Goal: Task Accomplishment & Management: Manage account settings

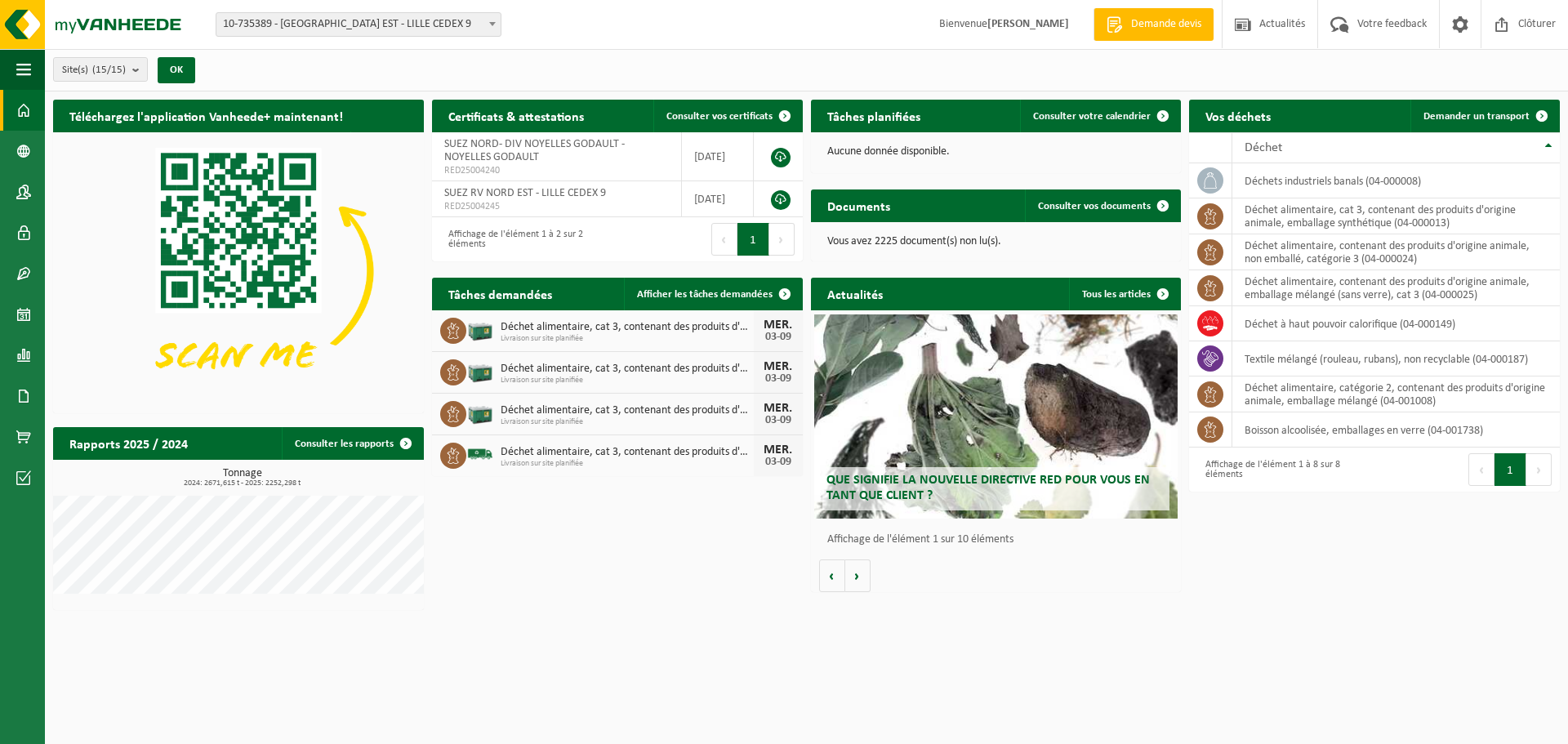
click at [571, 460] on span "Livraison sur site planifiée" at bounding box center [628, 464] width 253 height 10
click at [1324, 110] on div "Vos déchets Demander un transport" at bounding box center [1375, 116] width 371 height 32
click at [675, 300] on link "Afficher les tâches demandées" at bounding box center [712, 294] width 177 height 32
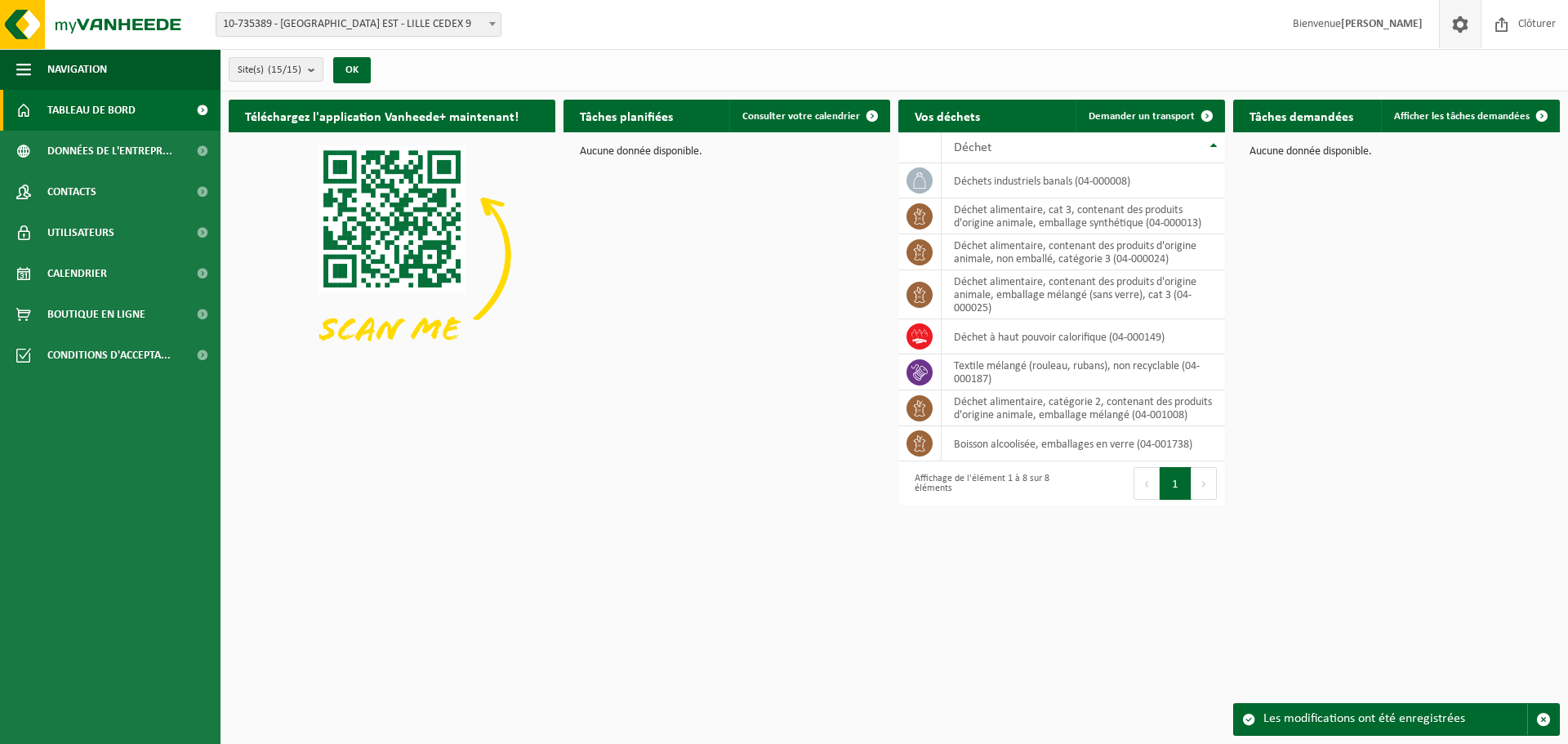
click at [1473, 29] on link at bounding box center [1460, 24] width 42 height 49
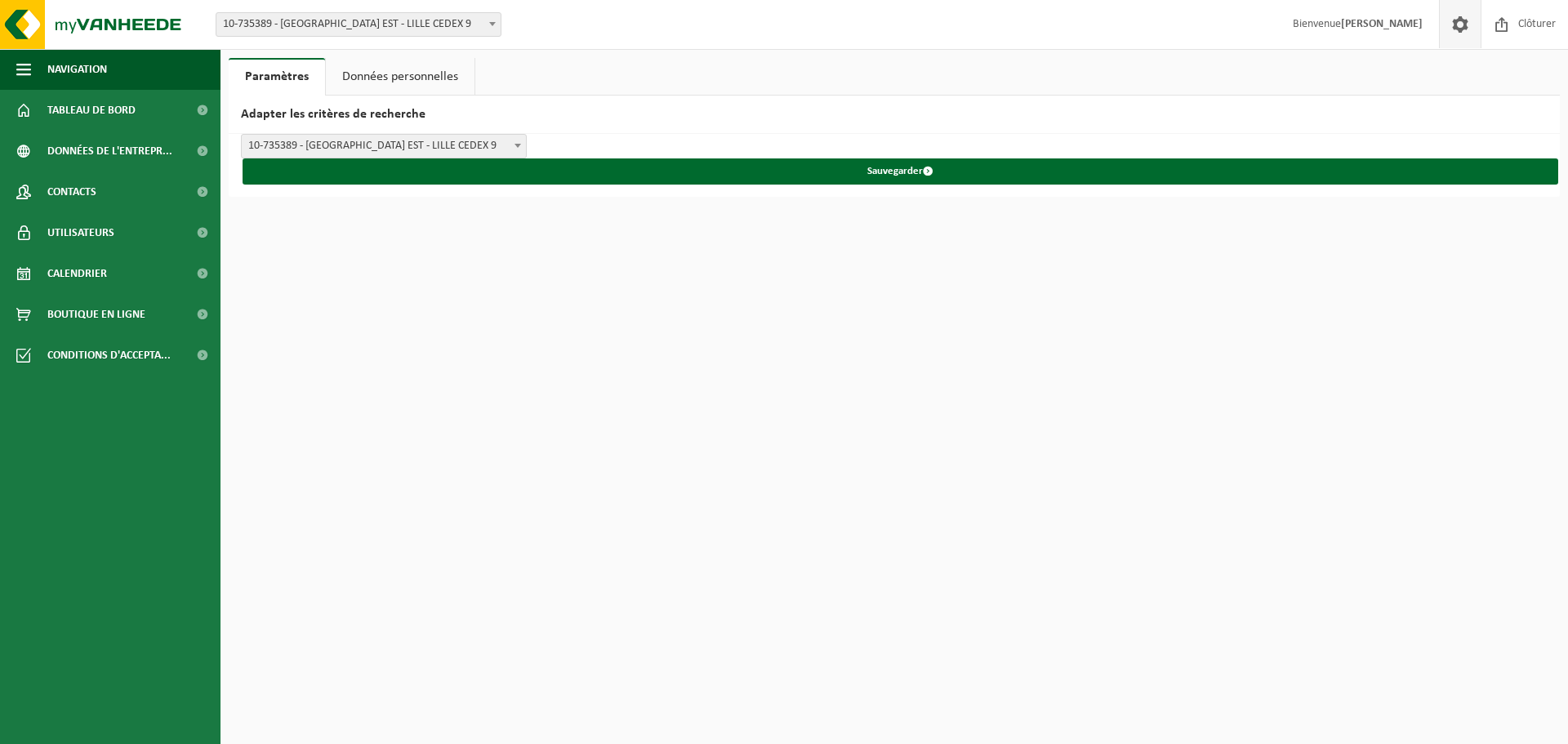
click at [1385, 22] on strong "[PERSON_NAME]" at bounding box center [1382, 24] width 82 height 12
click at [111, 108] on span "Tableau de bord" at bounding box center [91, 109] width 88 height 41
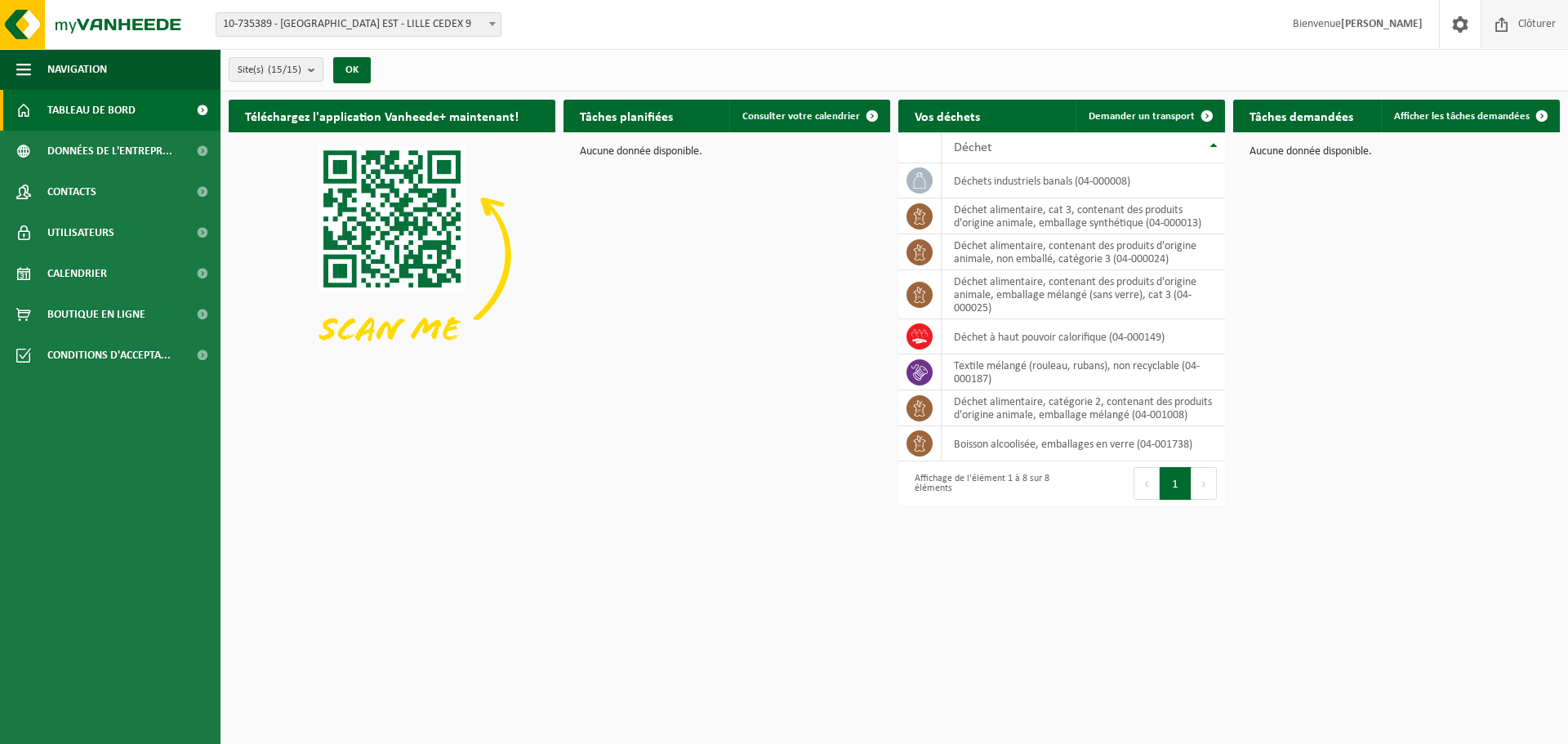
click at [1507, 31] on span at bounding box center [1502, 24] width 25 height 49
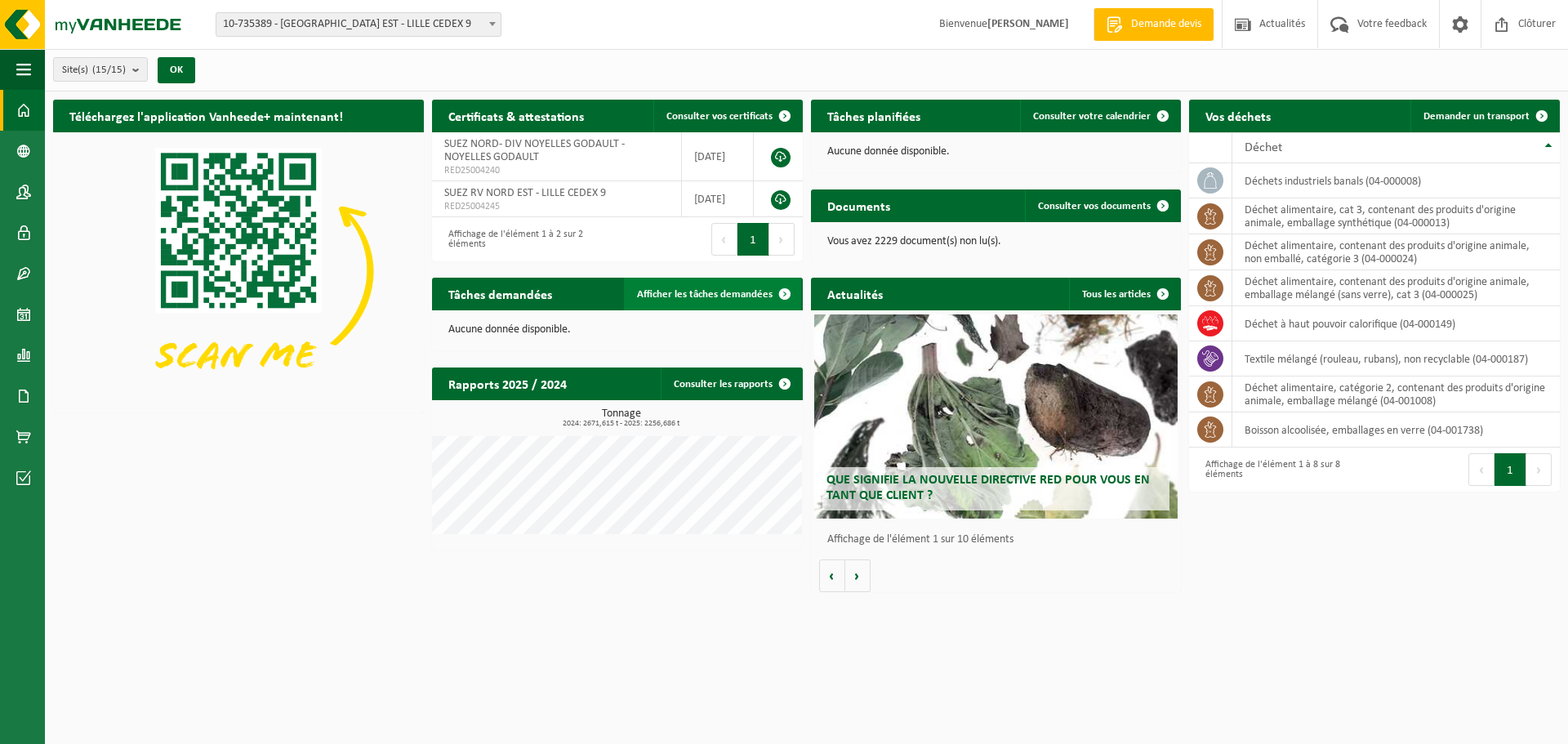
click at [695, 289] on span "Afficher les tâches demandées" at bounding box center [705, 294] width 136 height 10
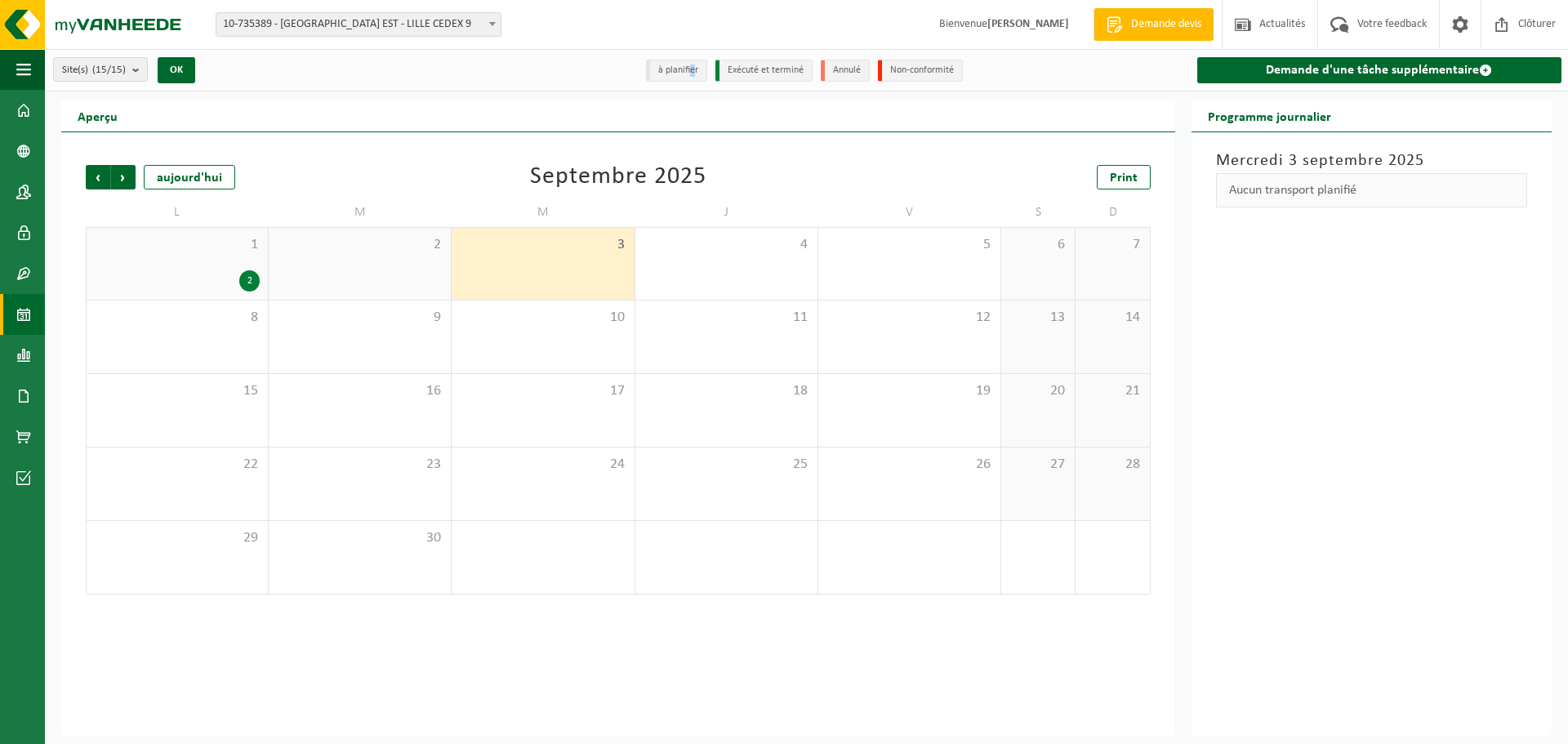
click at [692, 78] on li "à planifier" at bounding box center [676, 70] width 61 height 22
click at [760, 73] on li "Exécuté et terminé" at bounding box center [764, 70] width 97 height 22
click at [848, 72] on li "Annulé" at bounding box center [845, 70] width 49 height 22
click at [916, 73] on li "Non-conformité" at bounding box center [920, 70] width 85 height 22
click at [29, 108] on span at bounding box center [23, 109] width 14 height 41
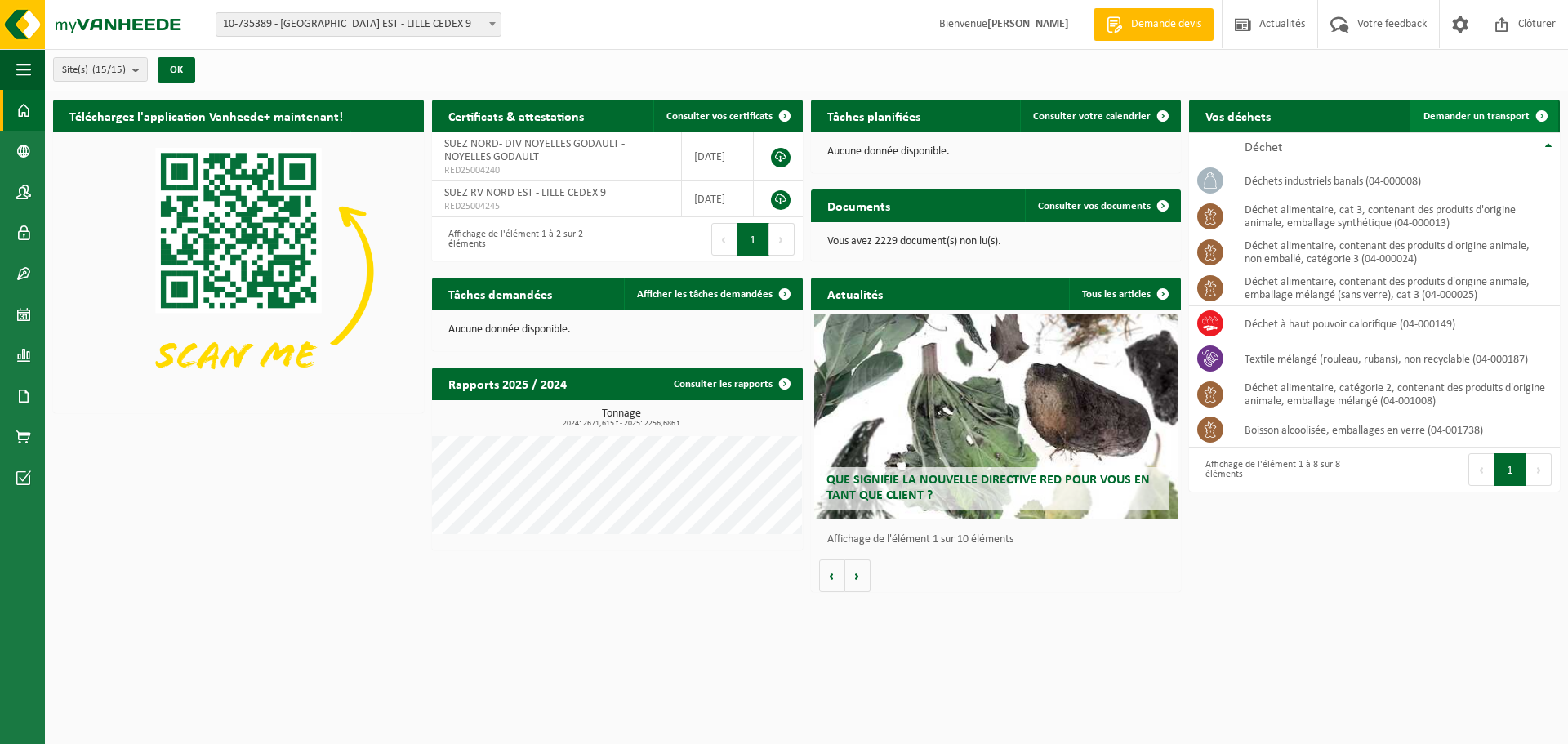
click at [1456, 111] on span "Demander un transport" at bounding box center [1477, 116] width 106 height 10
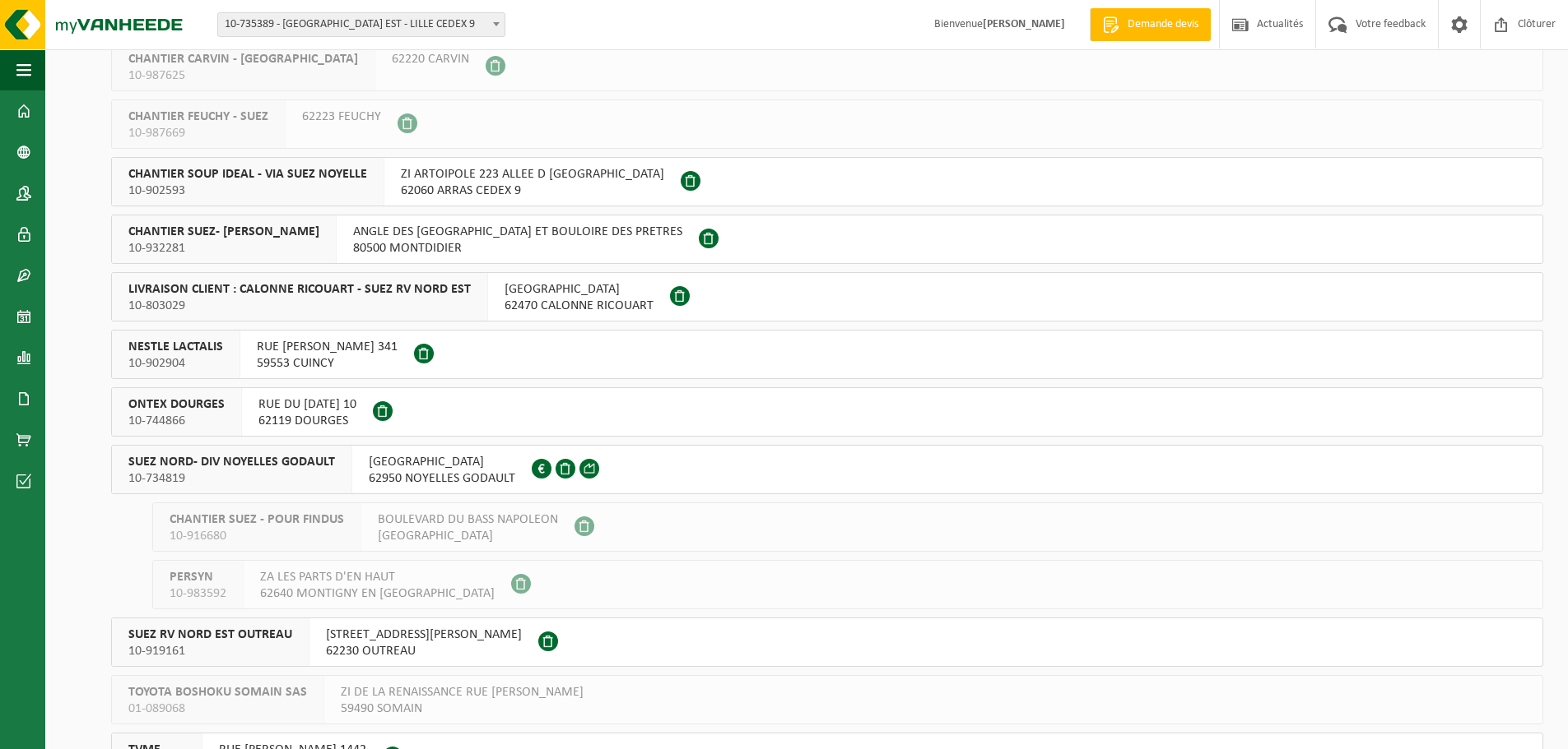
scroll to position [247, 0]
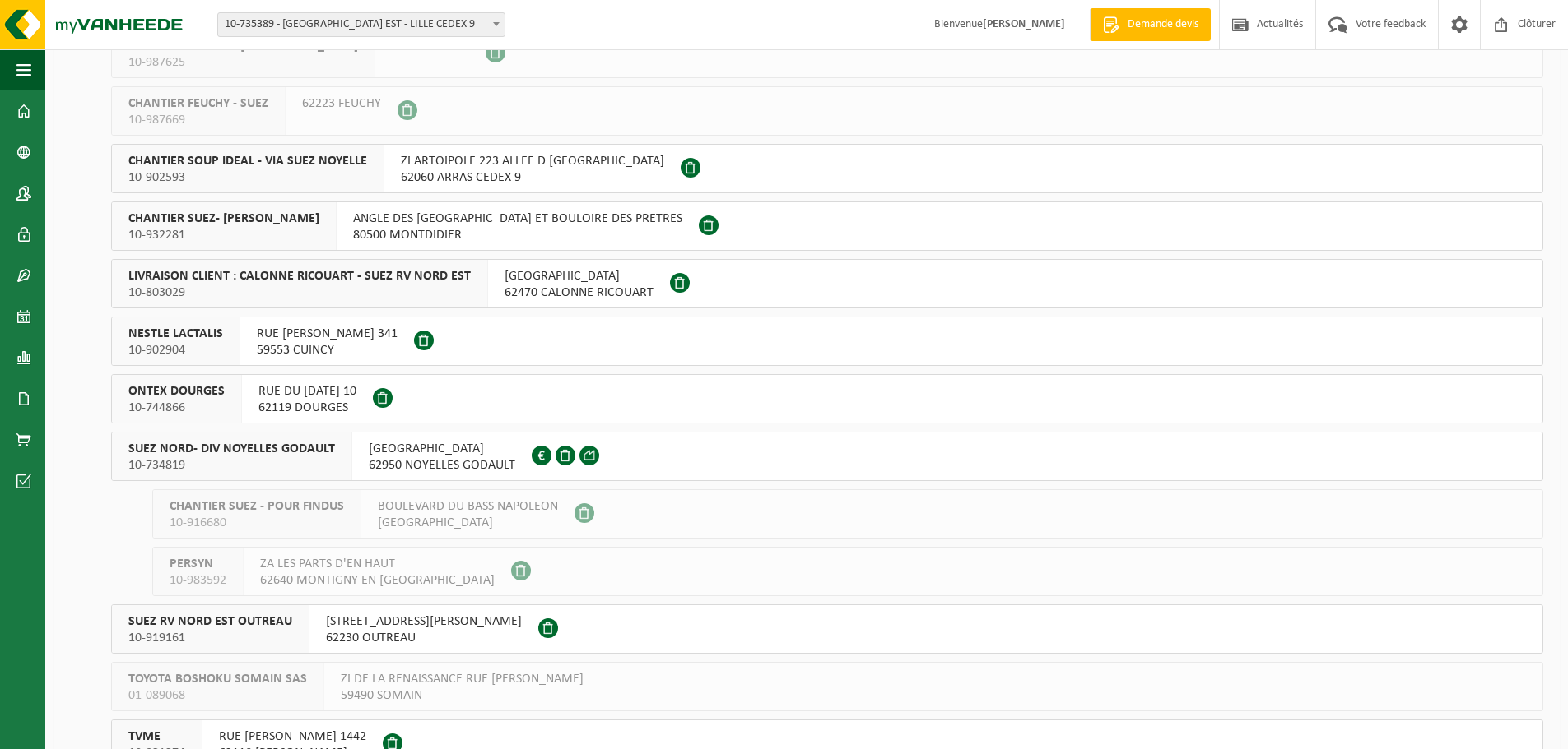
click at [185, 463] on span "10-734819" at bounding box center [232, 465] width 207 height 16
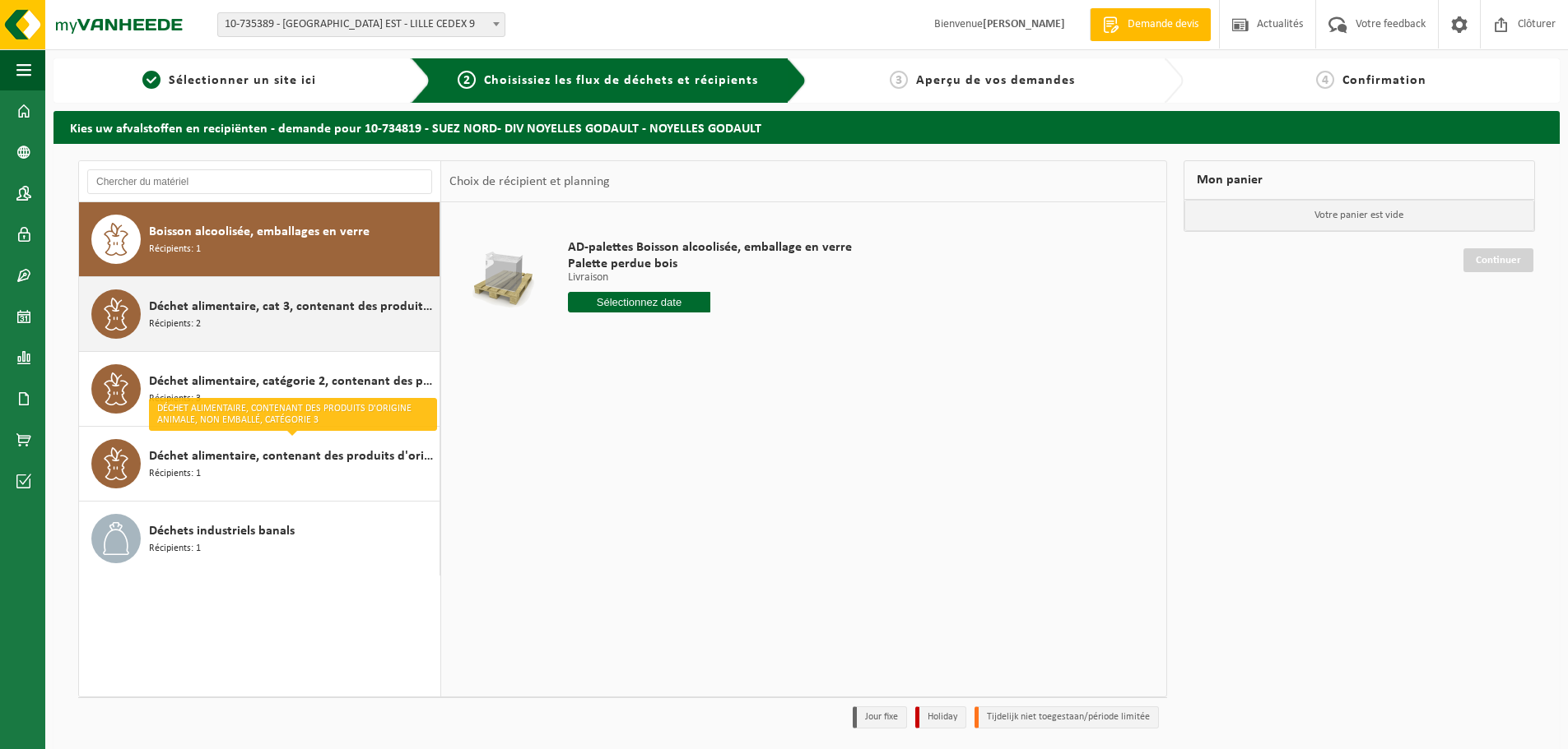
click at [227, 318] on div "Déchet alimentaire, cat 3, contenant des produits d'origine animale, emballage …" at bounding box center [291, 314] width 287 height 50
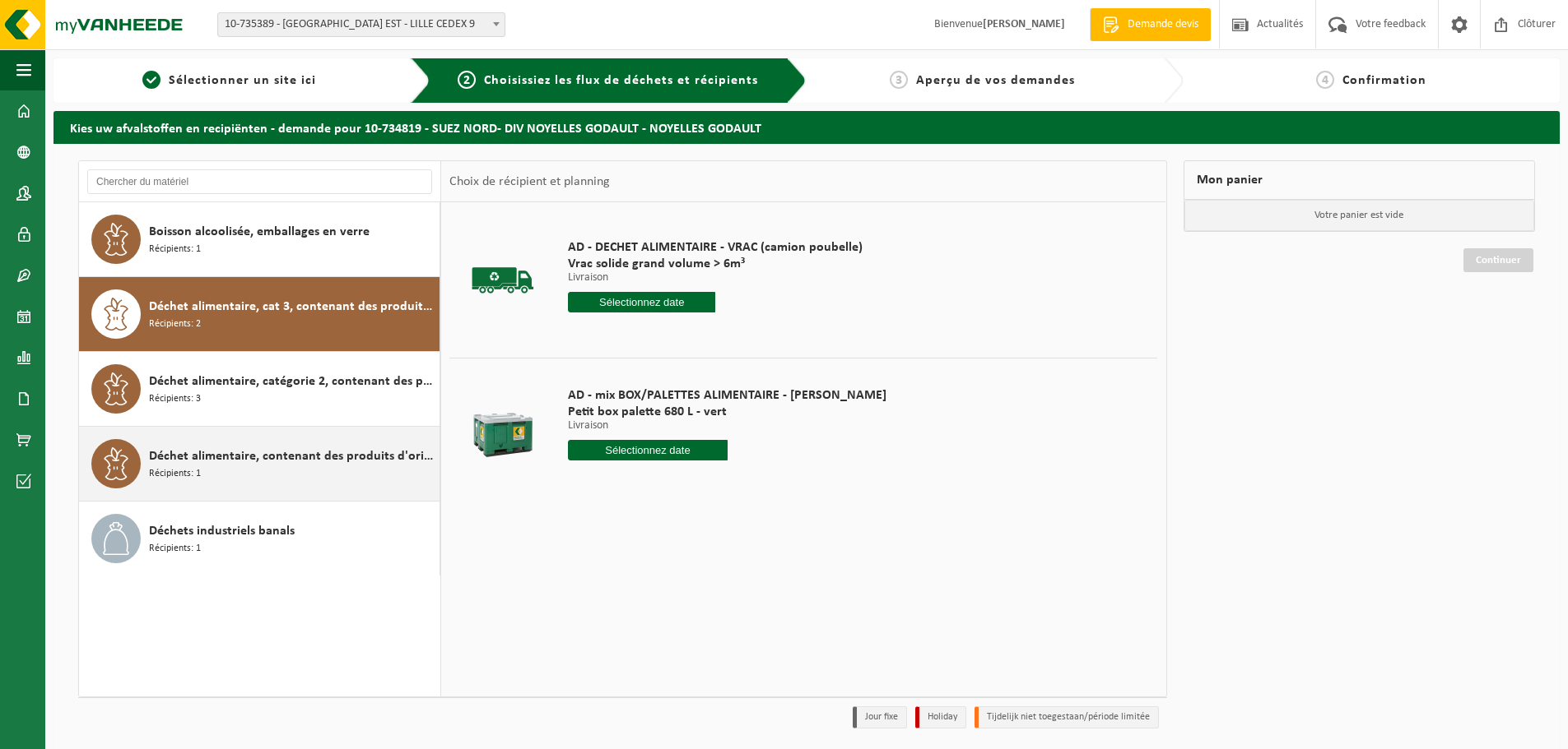
click at [224, 464] on span "Déchet alimentaire, contenant des produits d'origine animale, non emballé, caté…" at bounding box center [291, 456] width 287 height 20
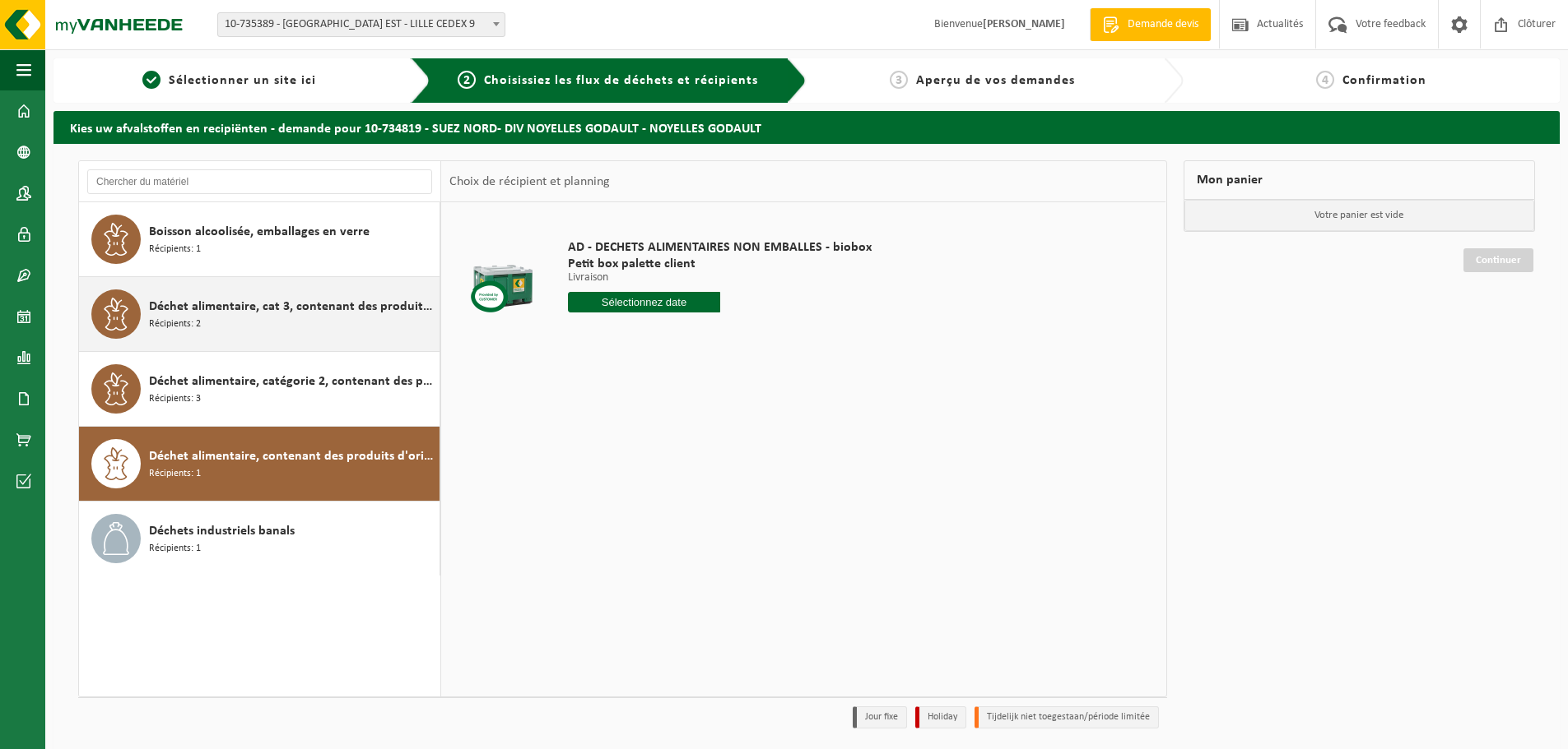
click at [241, 311] on span "Déchet alimentaire, cat 3, contenant des produits d'origine animale, emballage …" at bounding box center [291, 306] width 287 height 20
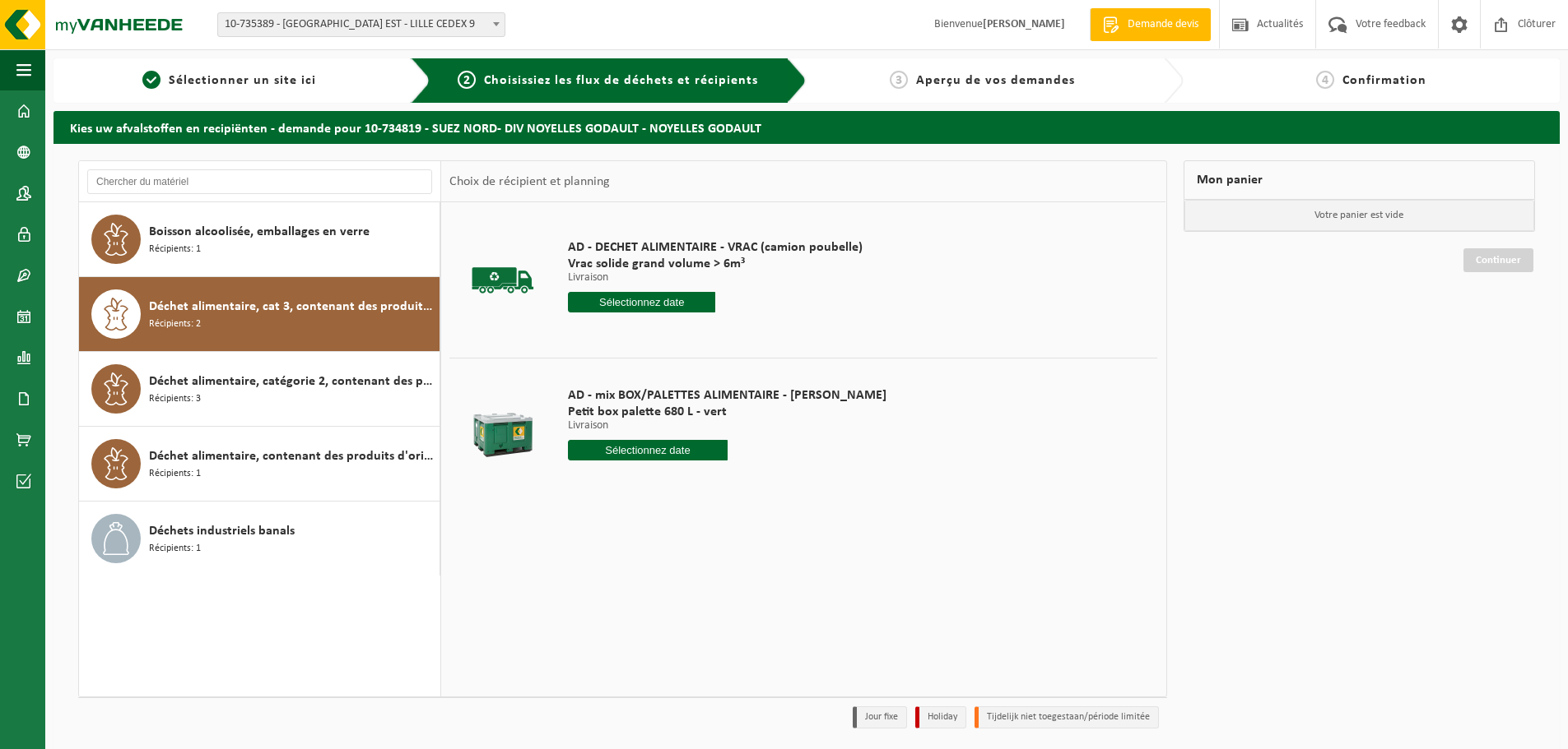
click at [668, 303] on input "text" at bounding box center [642, 302] width 148 height 20
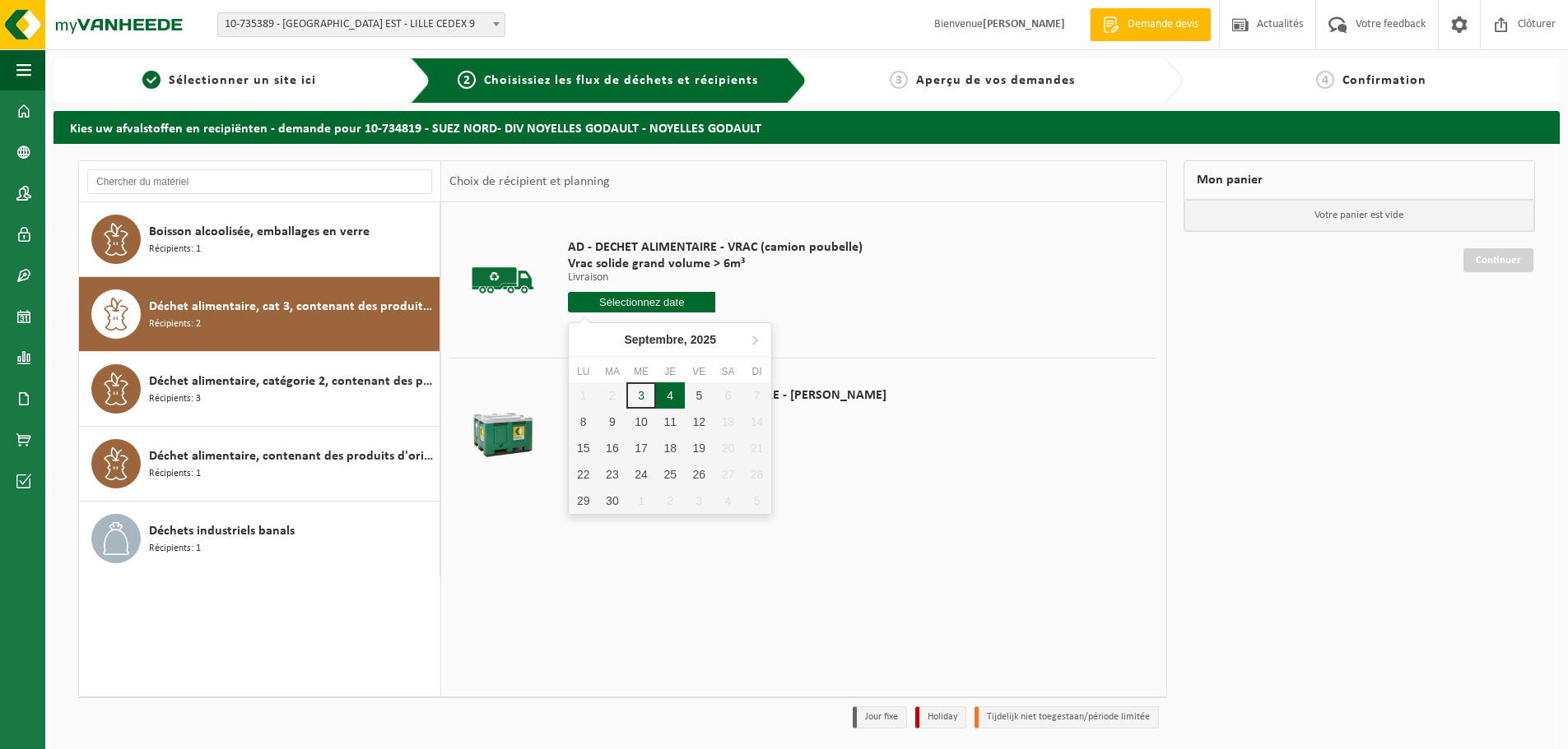
click at [674, 394] on div "4" at bounding box center [671, 395] width 29 height 26
type input "à partir de [DATE]"
type input "2025-09-04"
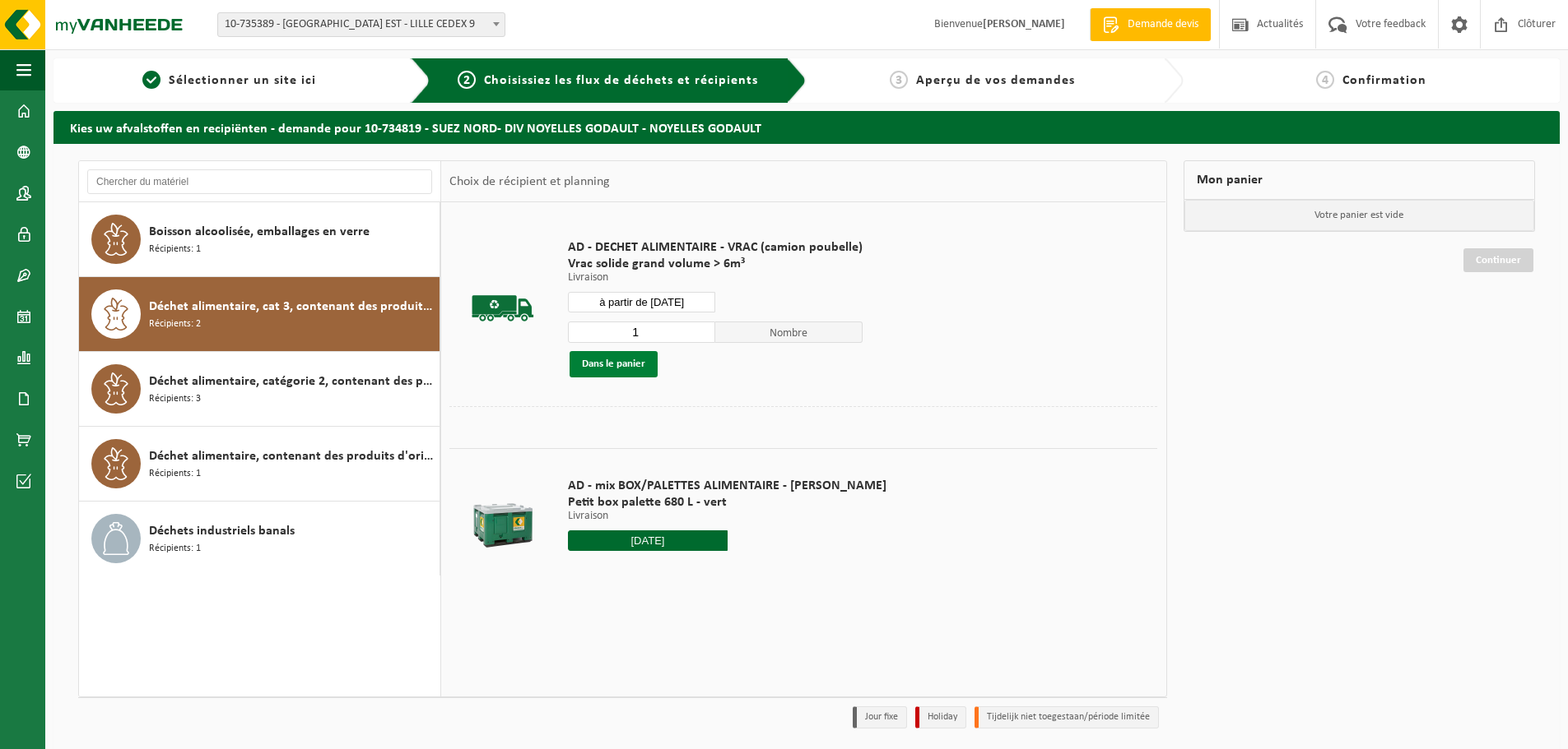
click at [645, 365] on button "Dans le panier" at bounding box center [613, 364] width 88 height 26
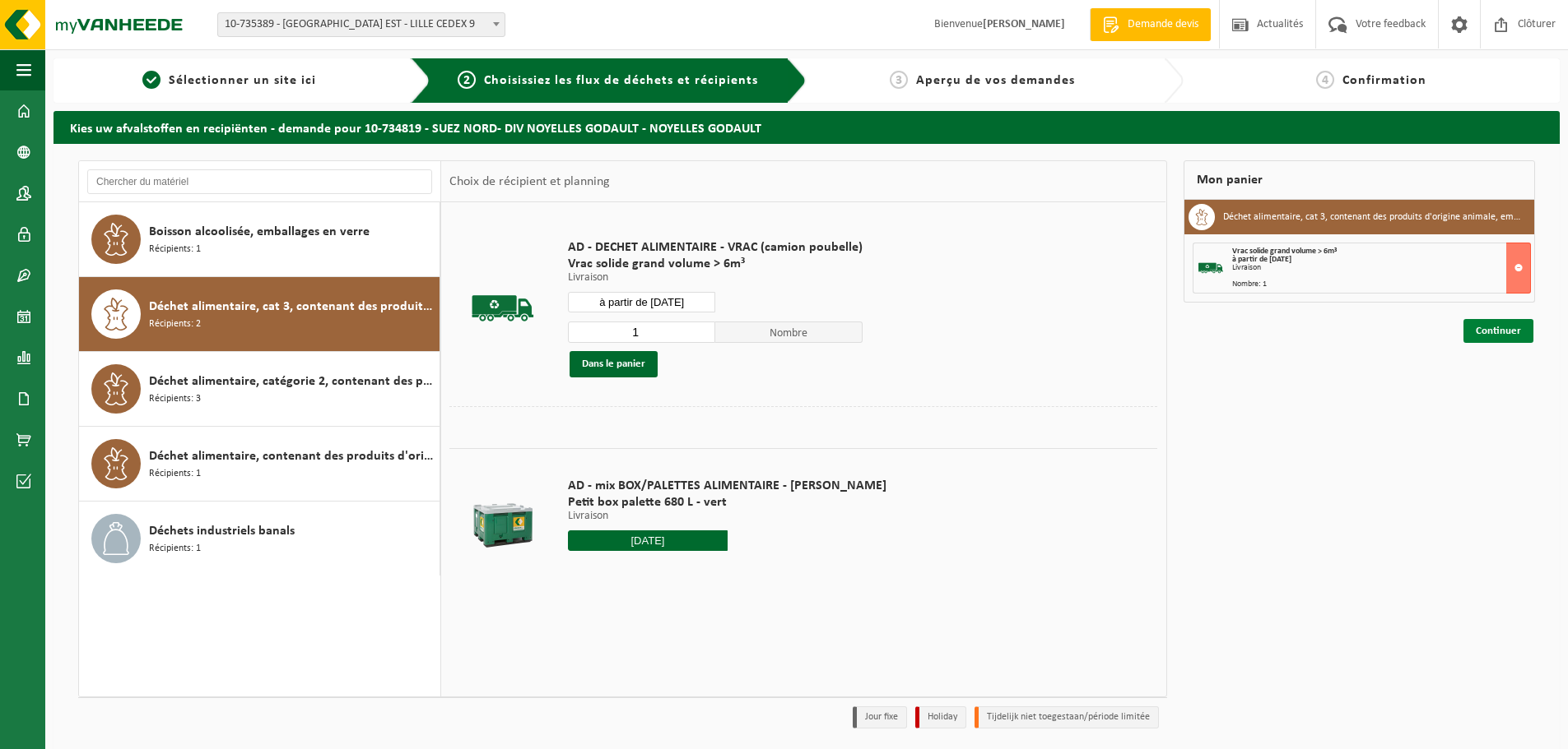
click at [1483, 332] on link "Continuer" at bounding box center [1498, 330] width 70 height 24
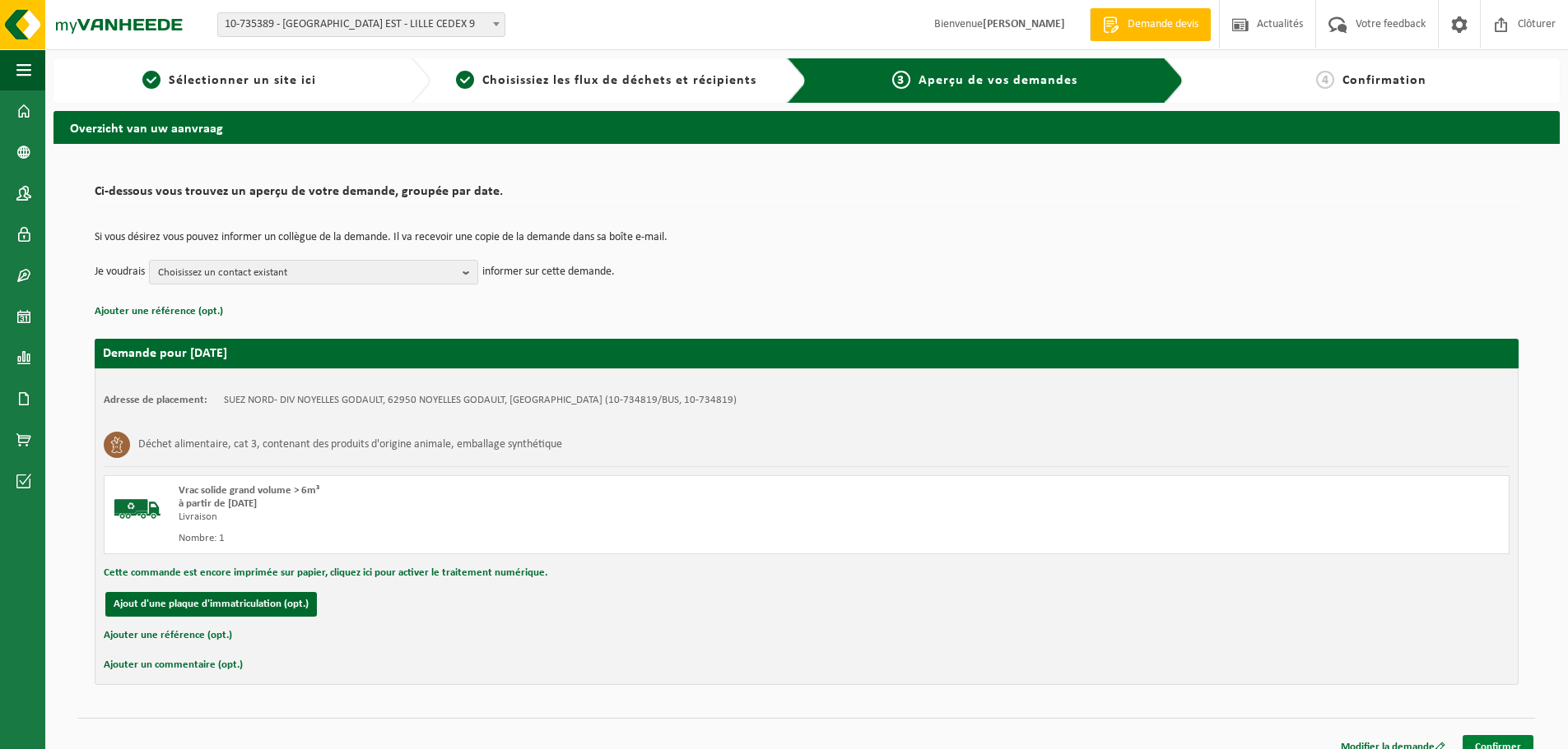
click at [1480, 745] on link "Confirmer" at bounding box center [1498, 747] width 71 height 24
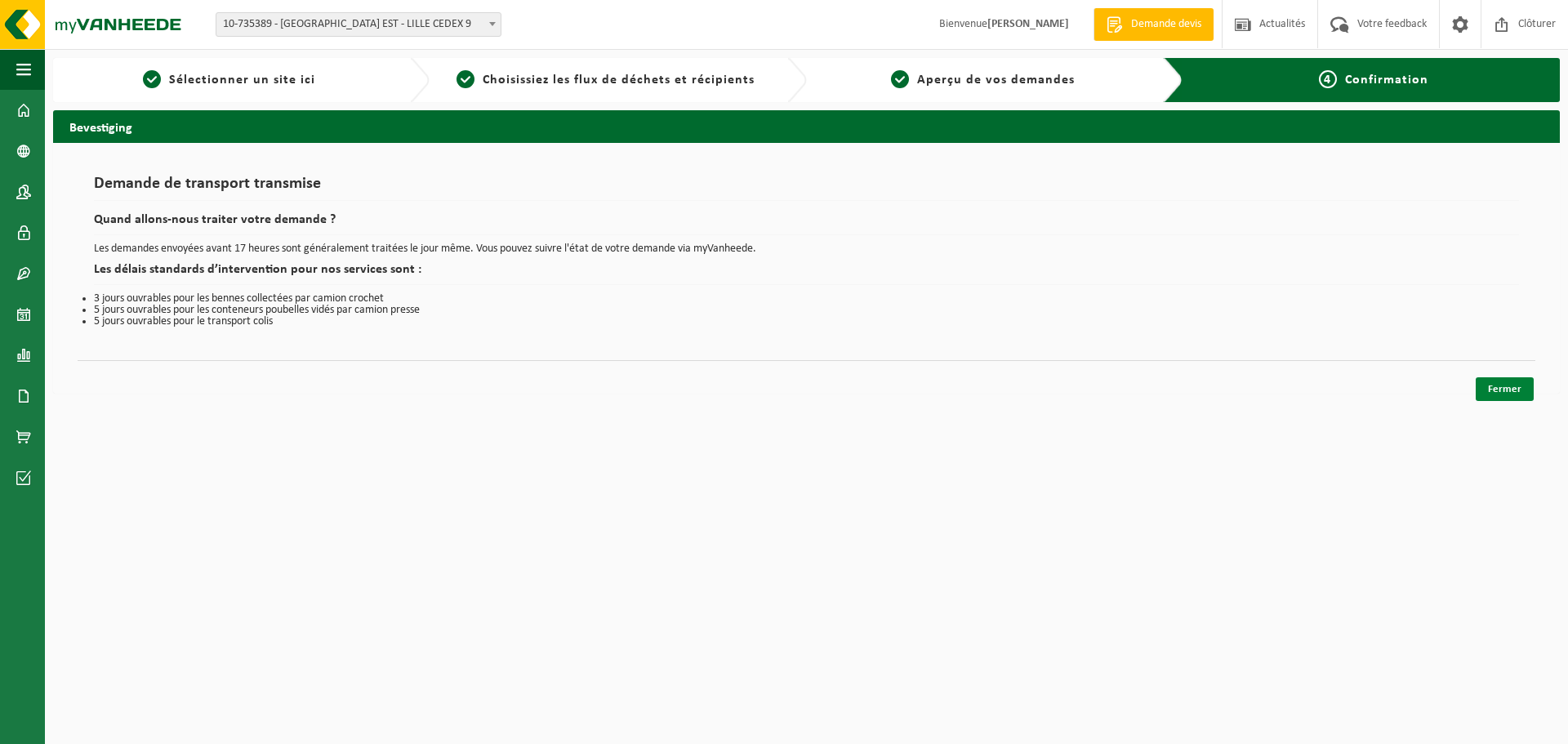
click at [1506, 385] on link "Fermer" at bounding box center [1504, 389] width 58 height 24
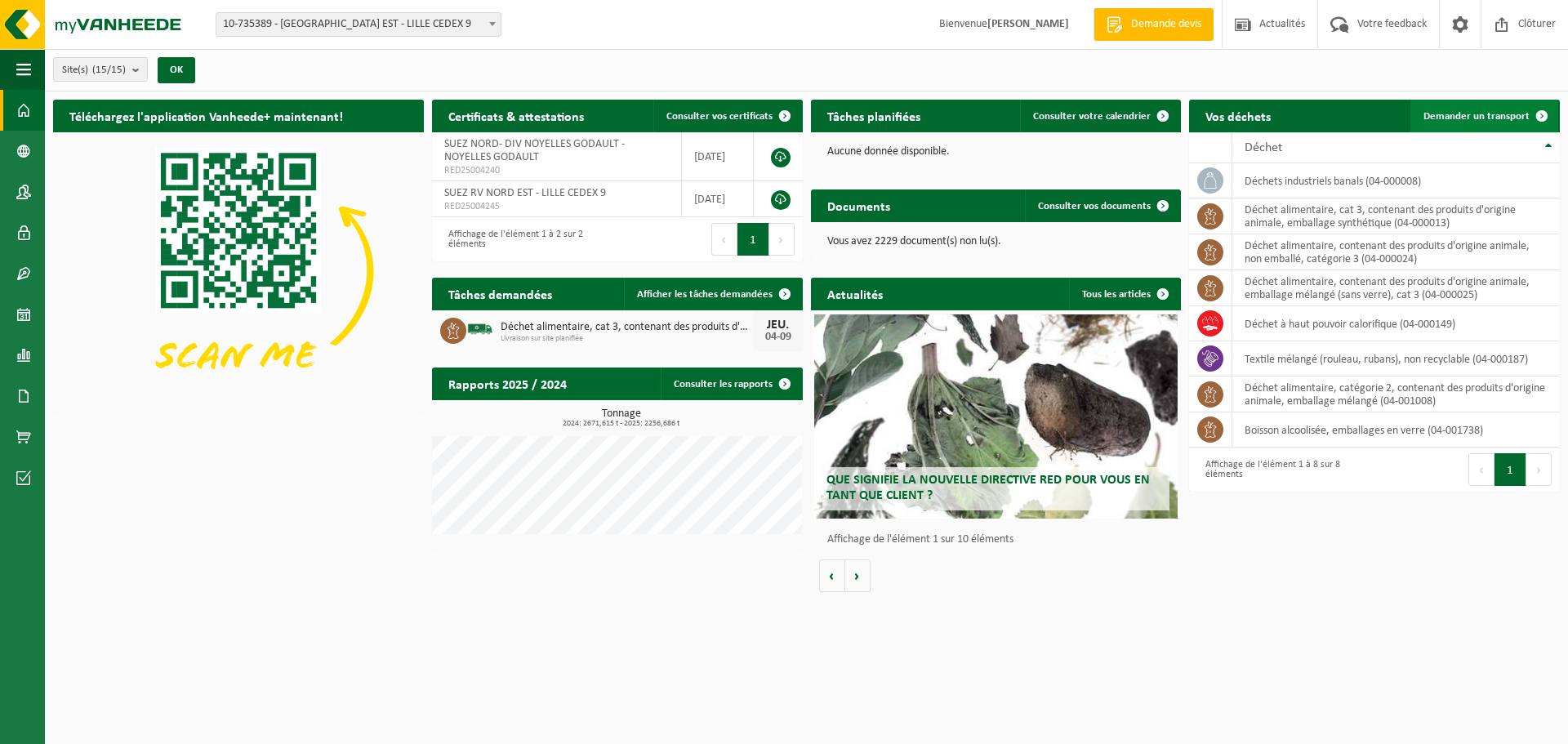
click at [1500, 119] on span "Demander un transport" at bounding box center [1477, 116] width 106 height 10
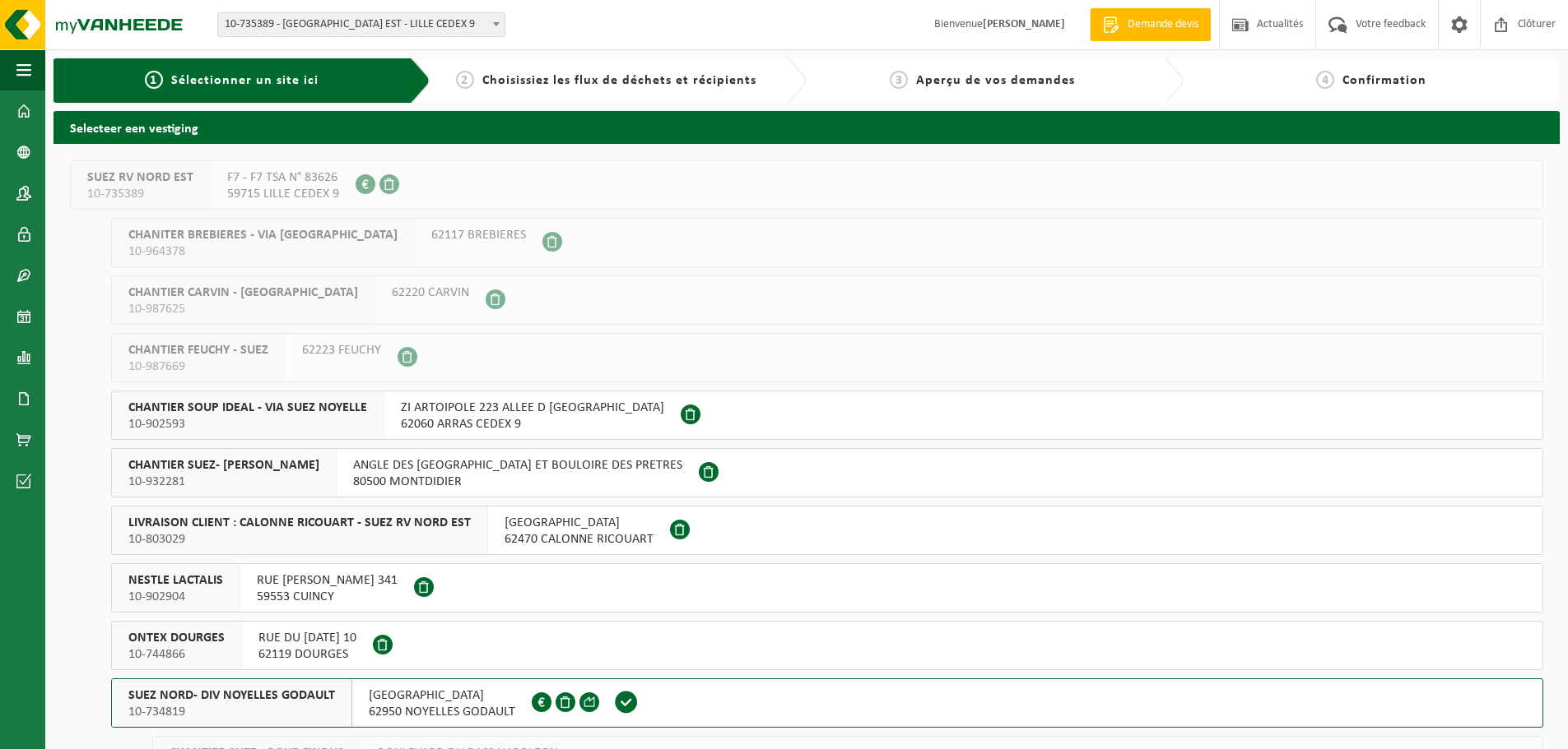
click at [228, 688] on span "SUEZ NORD- DIV NOYELLES GODAULT" at bounding box center [232, 695] width 207 height 16
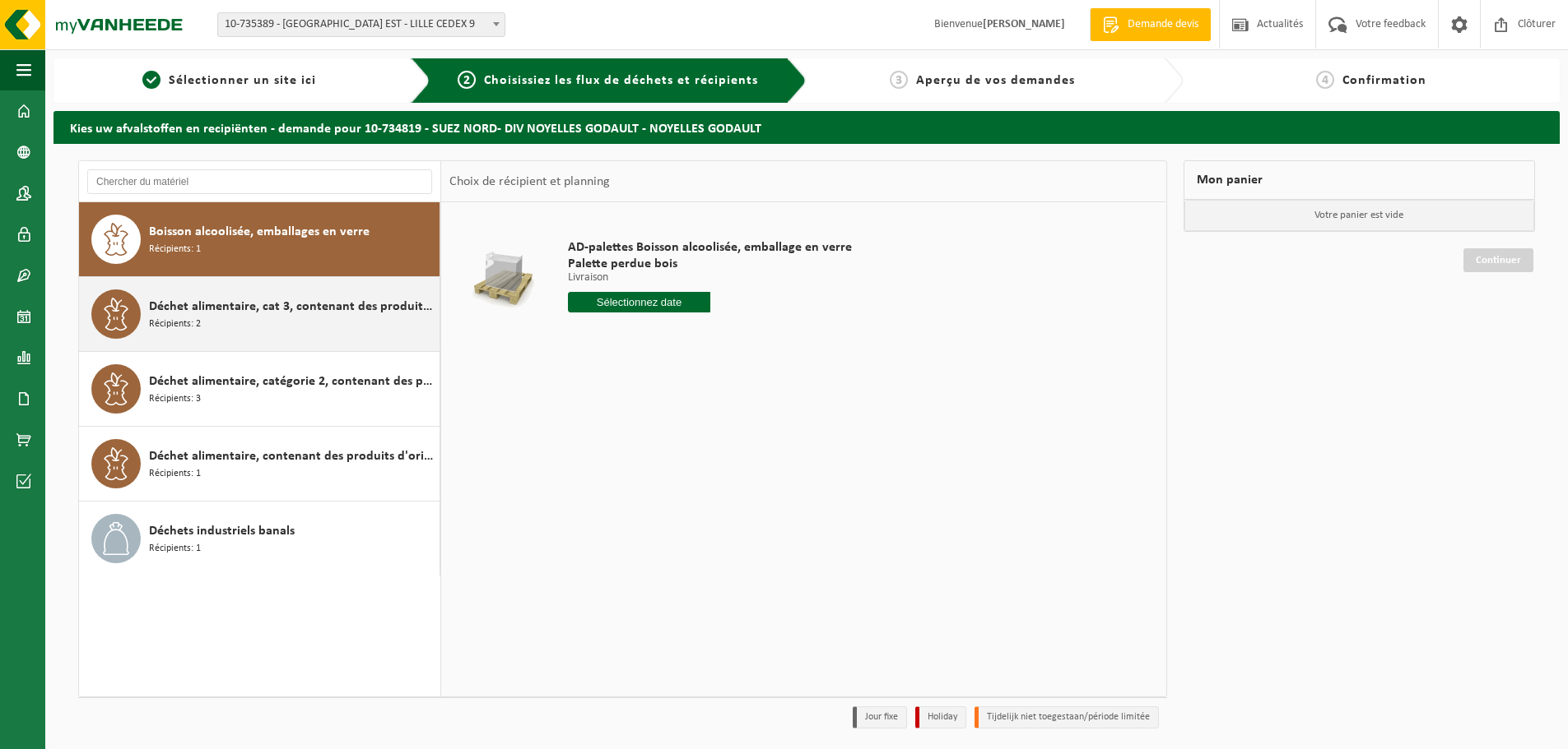
click at [267, 319] on div "Déchet alimentaire, cat 3, contenant des produits d'origine animale, emballage …" at bounding box center [291, 314] width 287 height 50
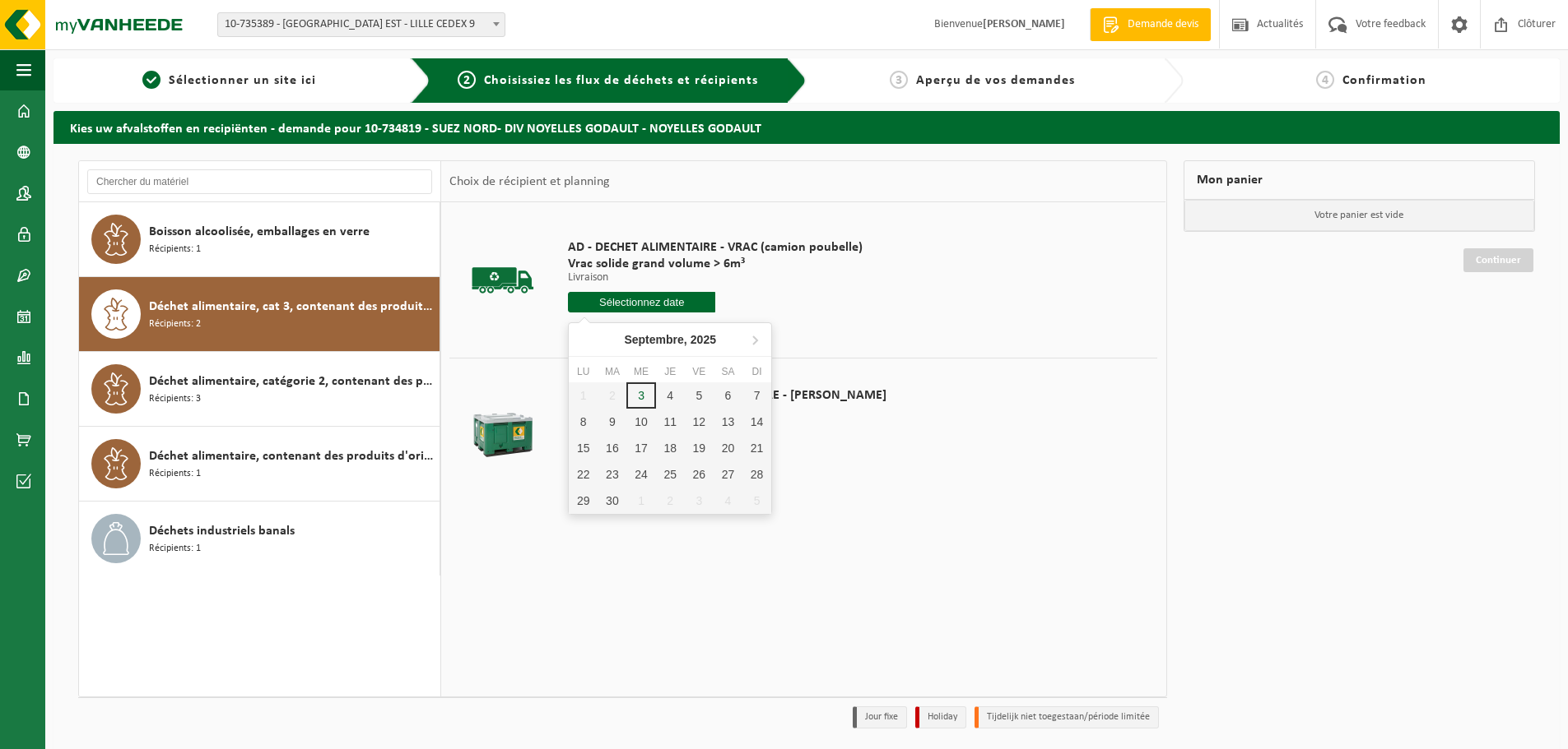
click at [643, 299] on input "text" at bounding box center [642, 302] width 148 height 20
click at [690, 394] on div "5" at bounding box center [700, 395] width 29 height 26
type input "à partir de [DATE]"
type input "2025-09-05"
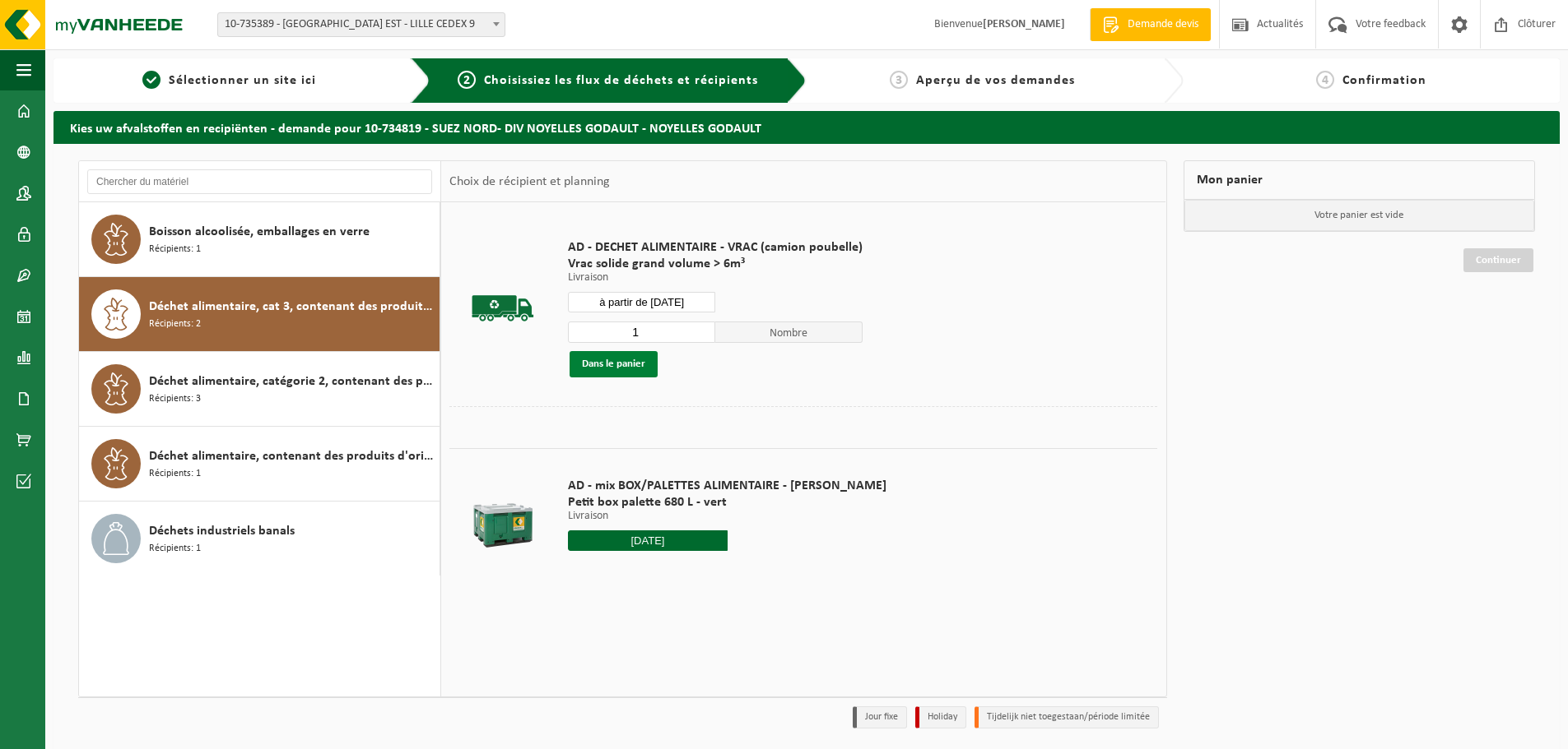
click at [608, 363] on button "Dans le panier" at bounding box center [613, 364] width 88 height 26
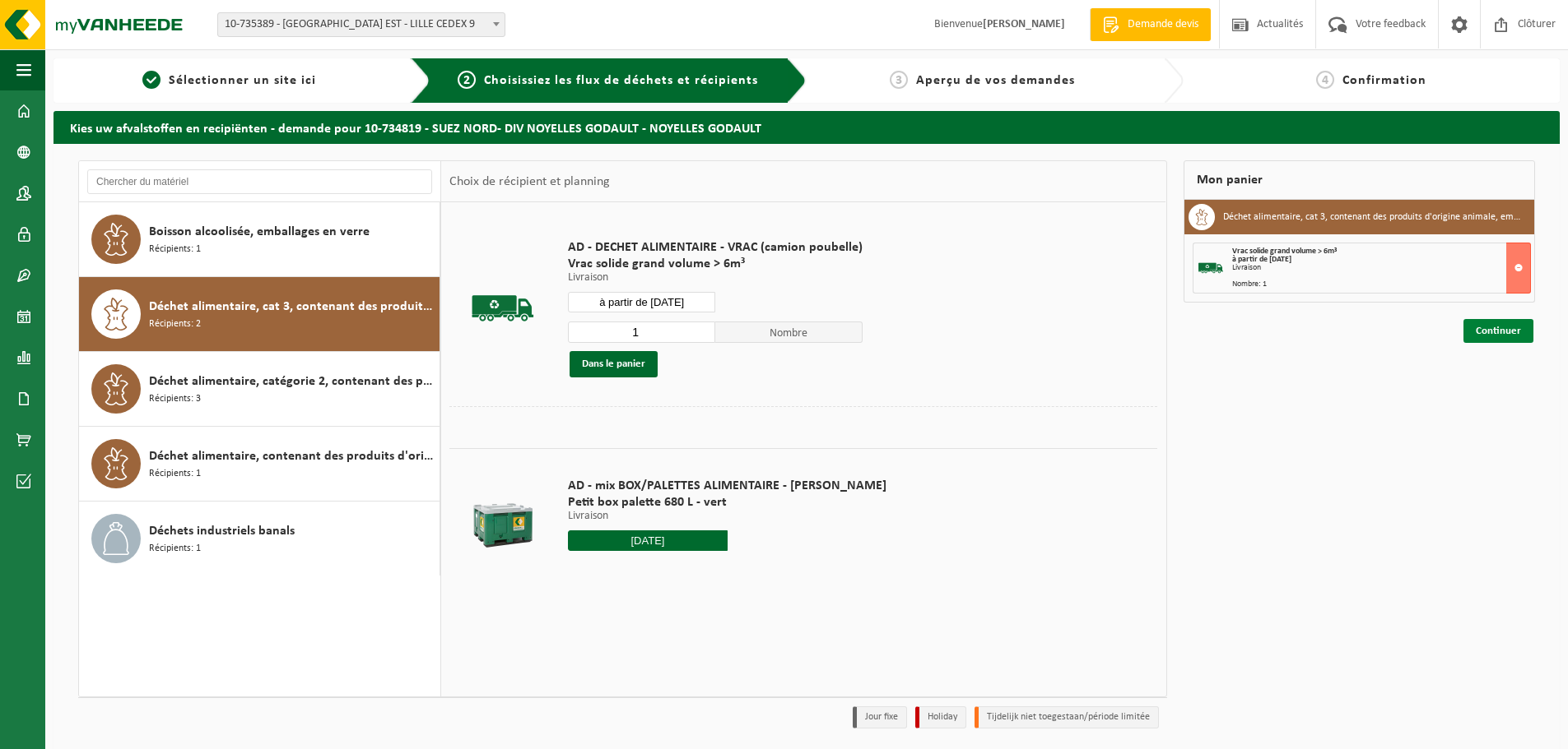
click at [1505, 331] on link "Continuer" at bounding box center [1498, 330] width 70 height 24
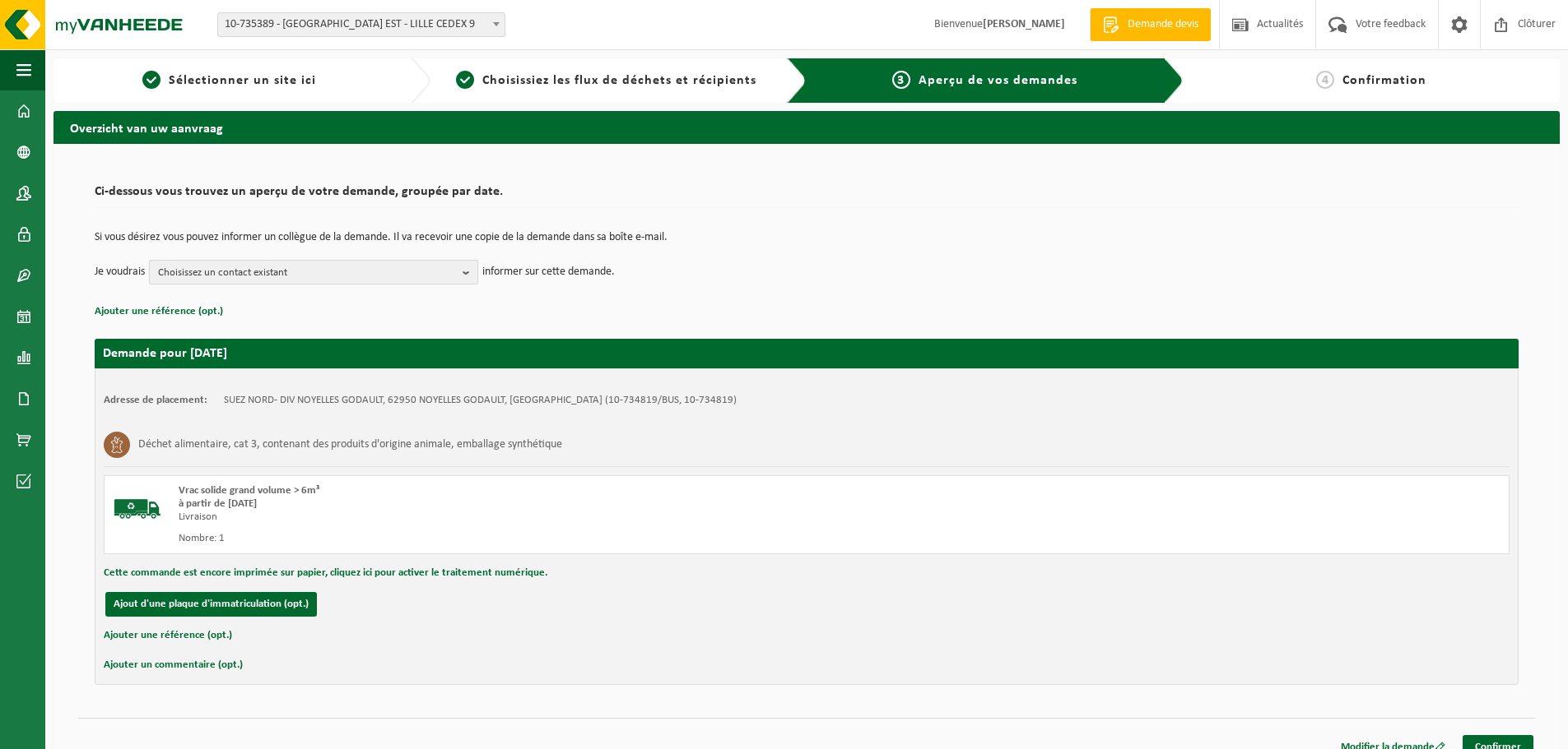
click at [298, 273] on span "Choisissez un contact existant" at bounding box center [307, 273] width 298 height 25
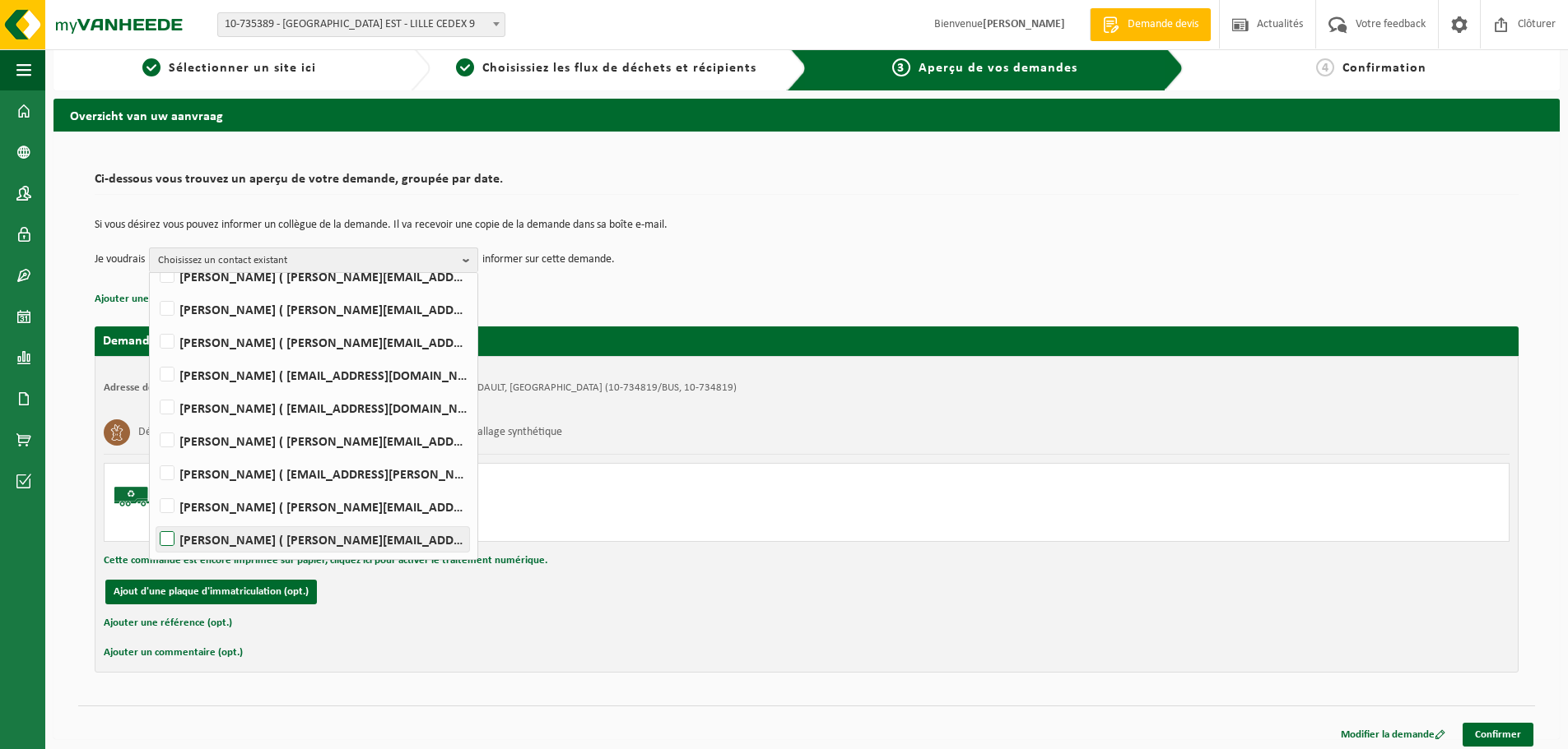
scroll to position [19, 0]
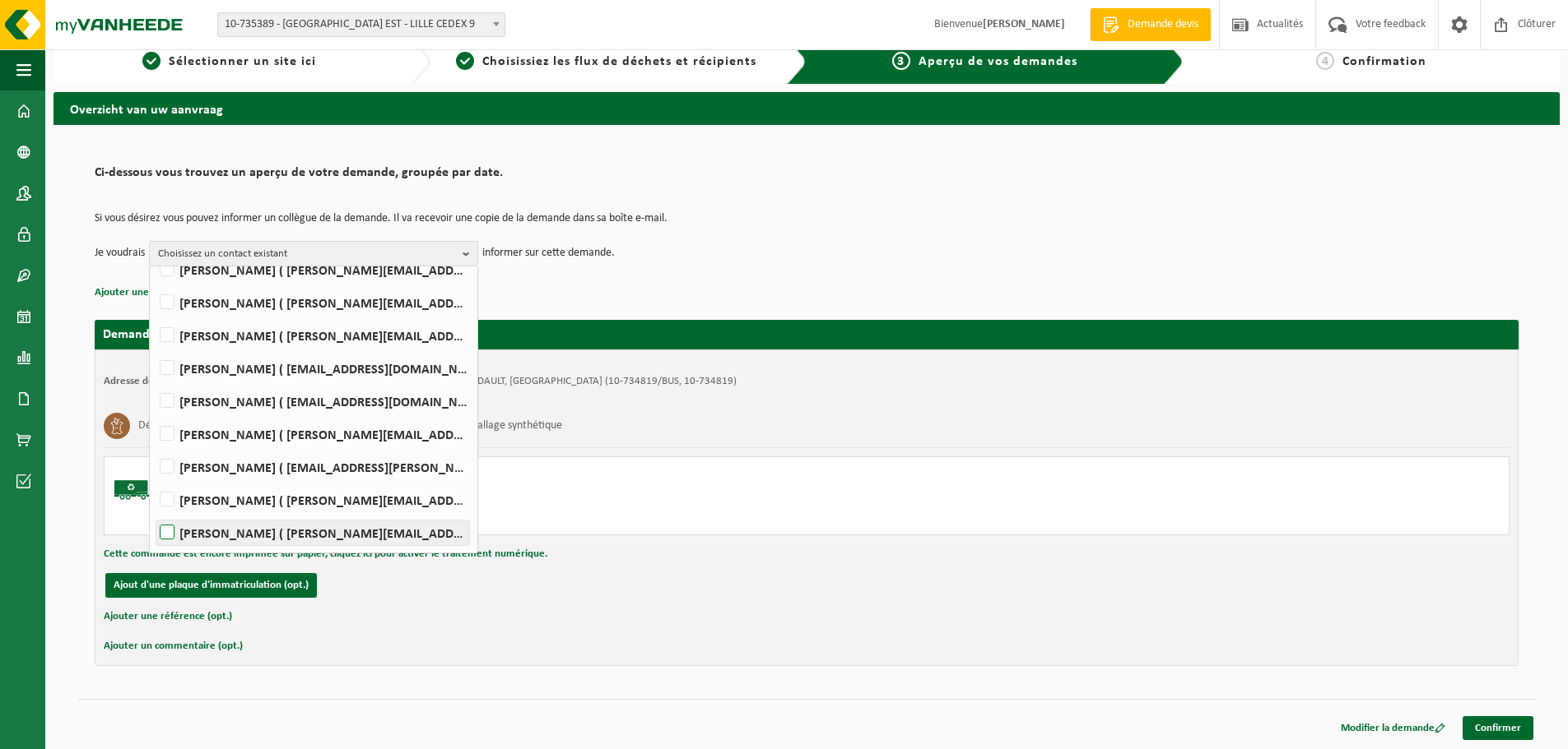
click at [268, 536] on label "[PERSON_NAME] ( [PERSON_NAME][EMAIL_ADDRESS][DOMAIN_NAME] )" at bounding box center [312, 533] width 312 height 25
click at [154, 512] on input "[PERSON_NAME] ( [PERSON_NAME][EMAIL_ADDRESS][DOMAIN_NAME] )" at bounding box center [153, 511] width 1 height 1
checkbox input "true"
click at [1487, 722] on link "Confirmer" at bounding box center [1498, 728] width 71 height 24
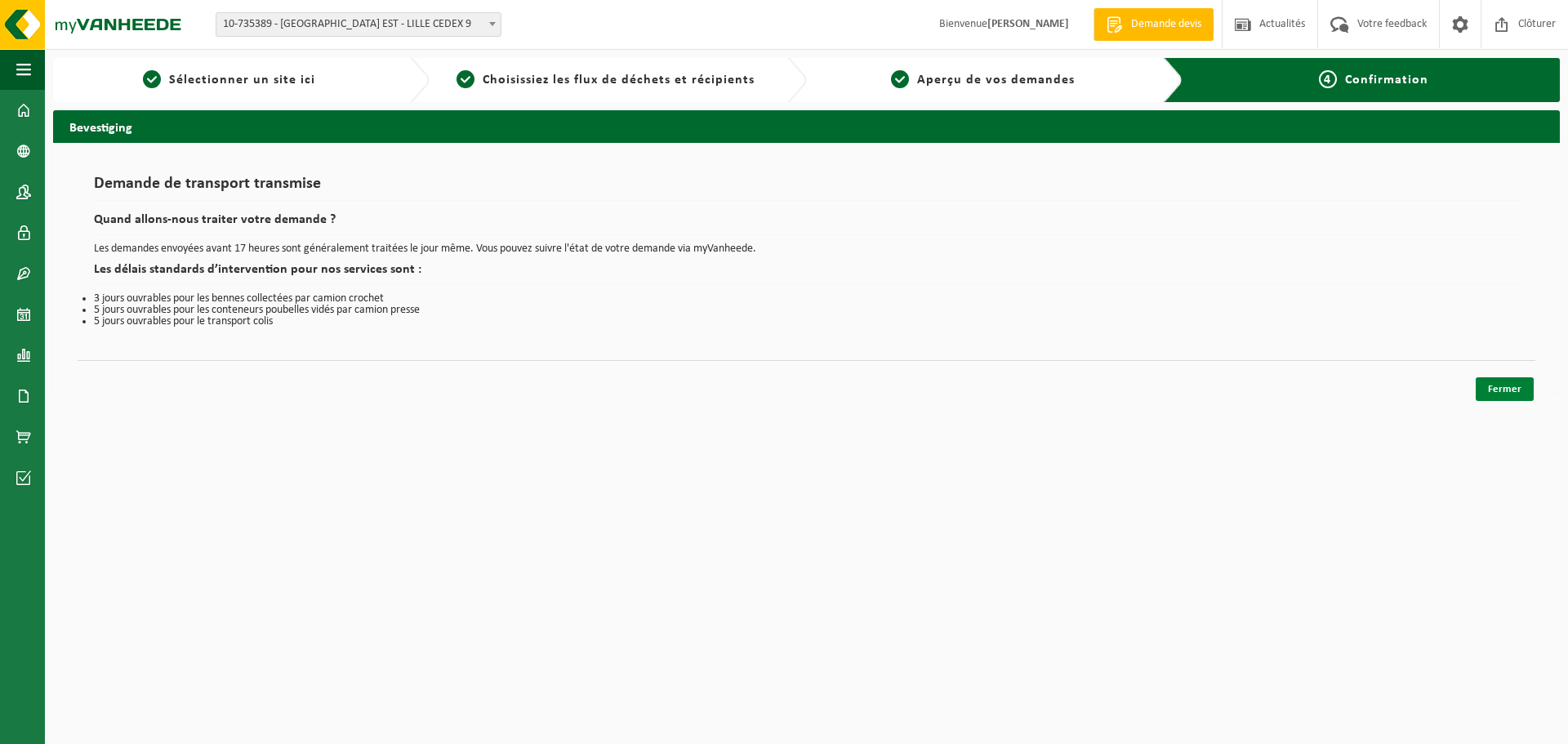
click at [1500, 395] on link "Fermer" at bounding box center [1504, 389] width 58 height 24
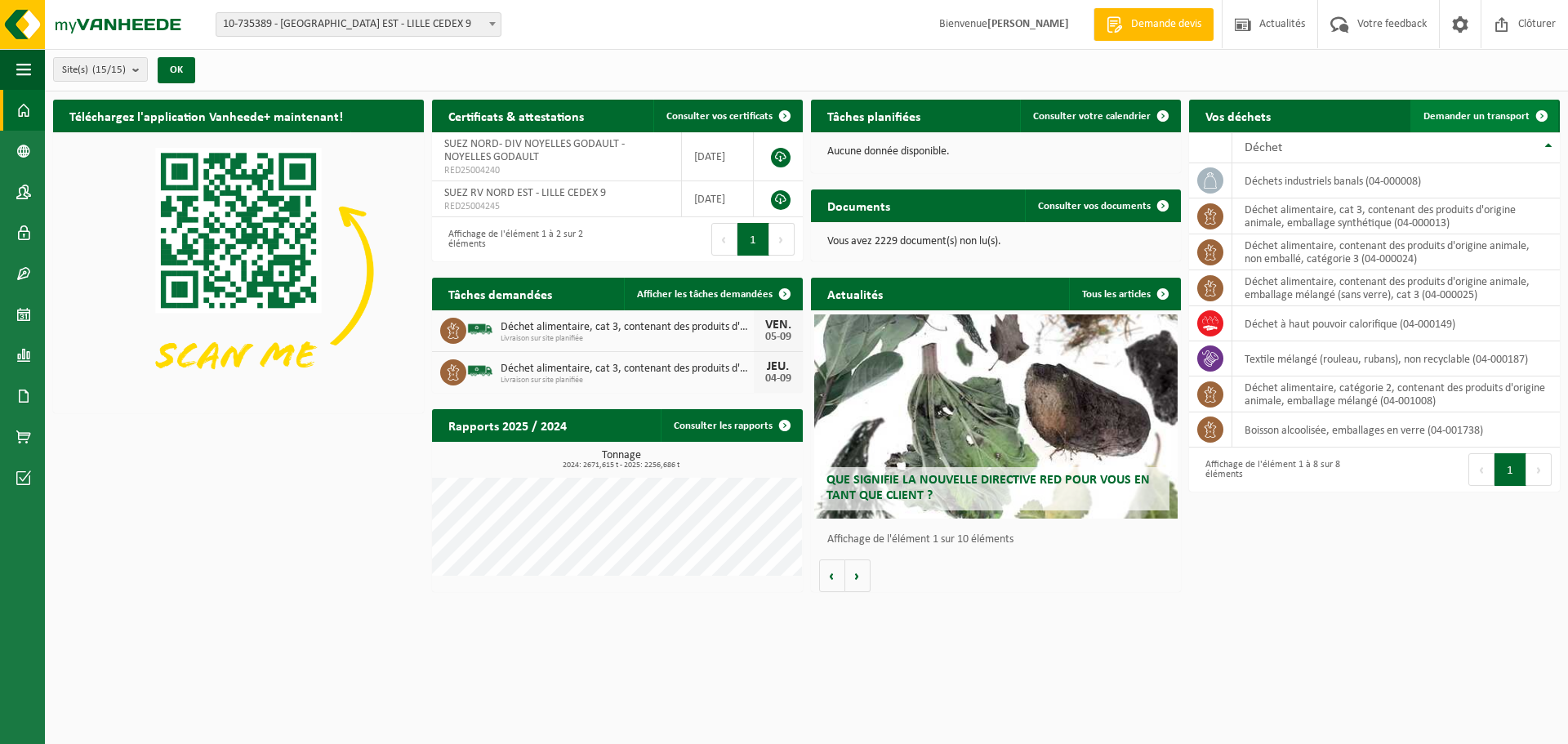
click at [1510, 114] on span "Demander un transport" at bounding box center [1477, 116] width 106 height 10
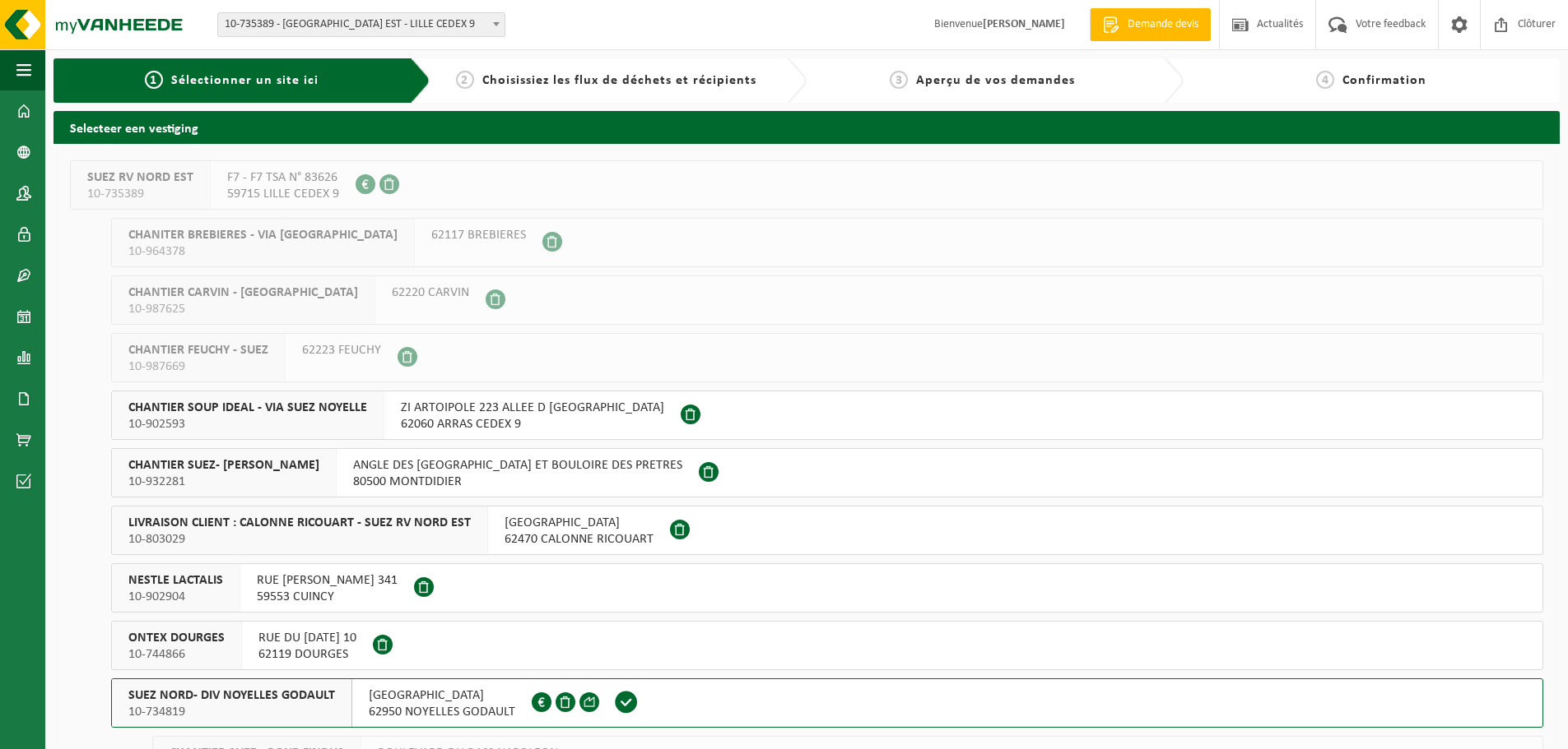
click at [251, 701] on span "SUEZ NORD- DIV NOYELLES GODAULT" at bounding box center [232, 695] width 207 height 16
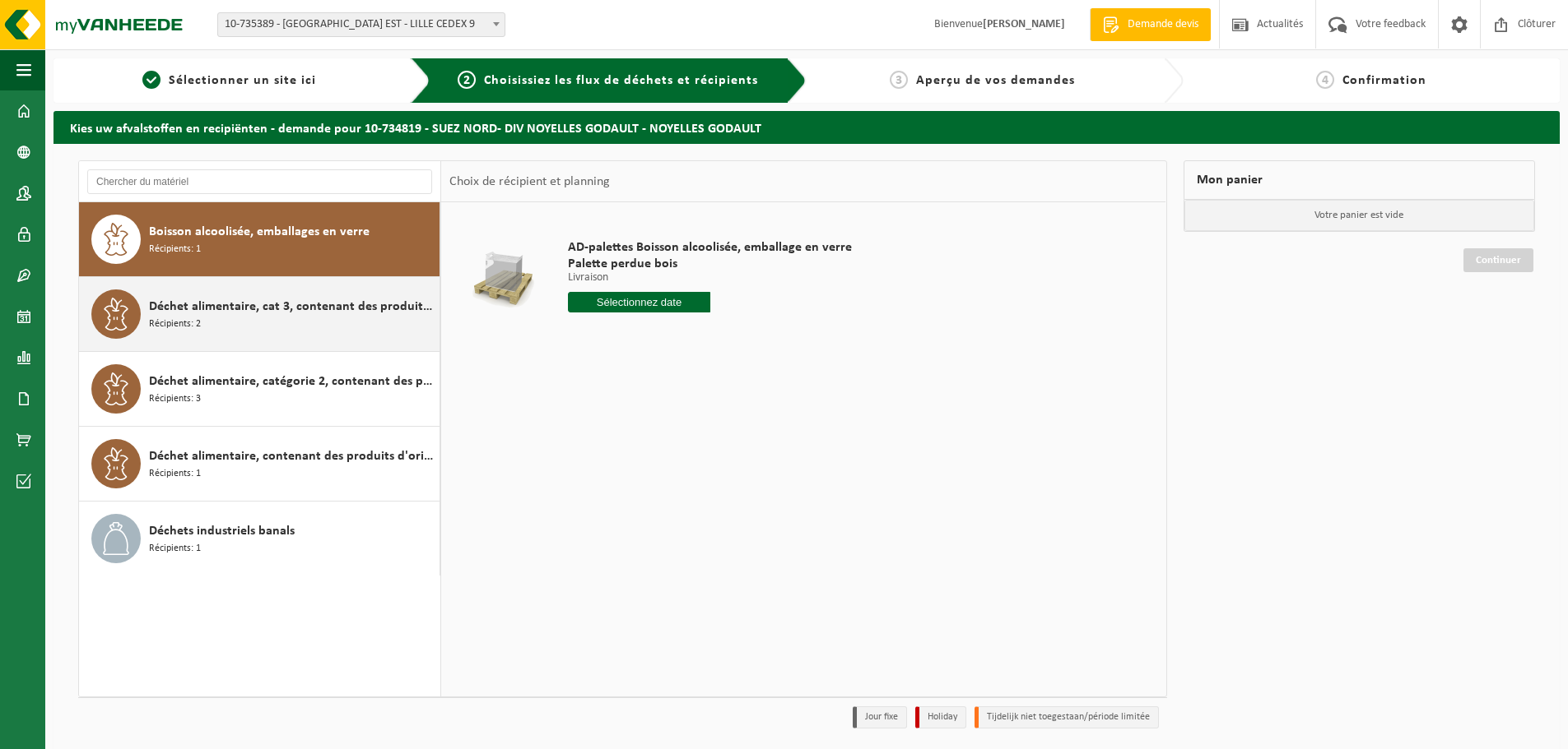
click at [298, 324] on div "Déchet alimentaire, cat 3, contenant des produits d'origine animale, emballage …" at bounding box center [291, 314] width 287 height 50
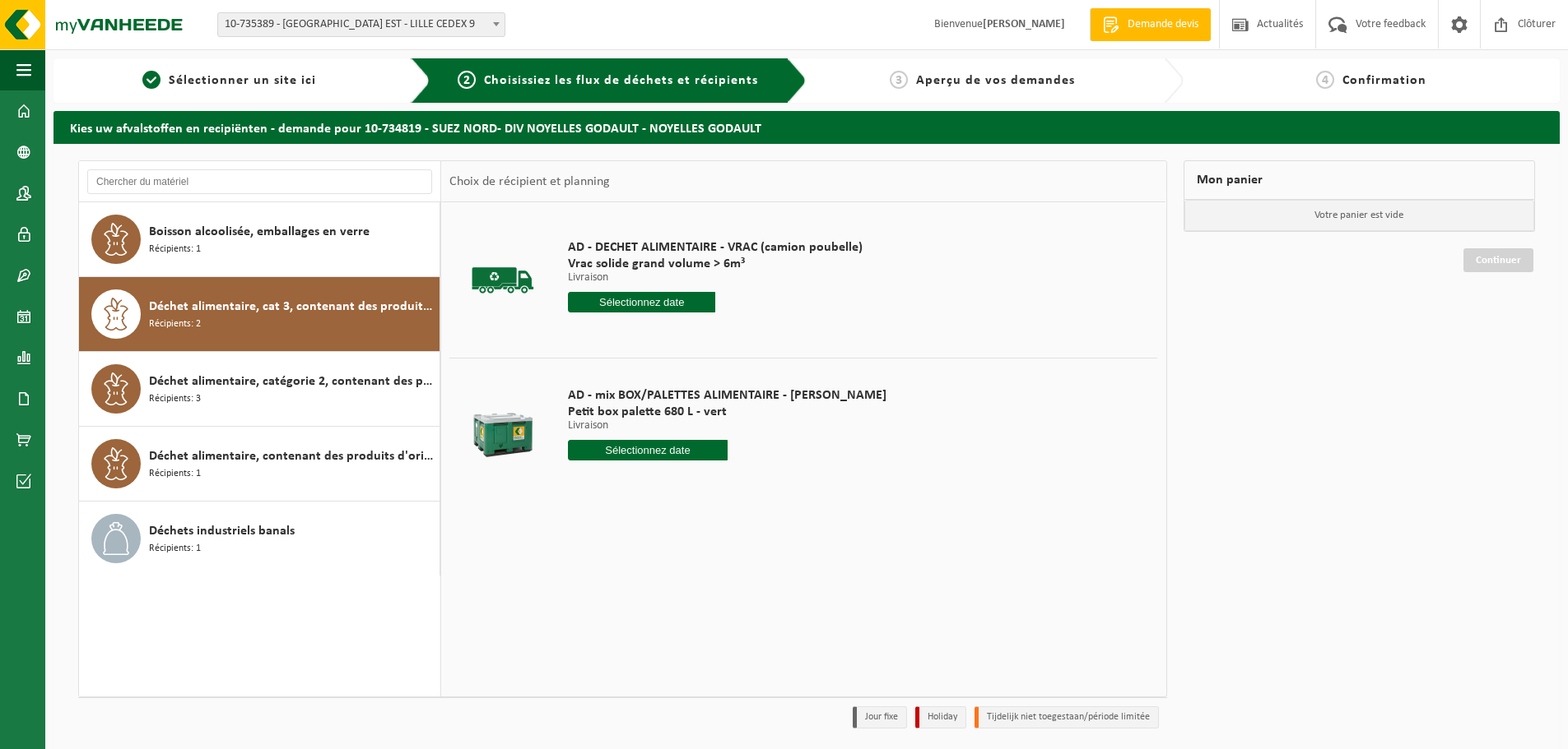
click at [639, 297] on input "text" at bounding box center [642, 302] width 148 height 20
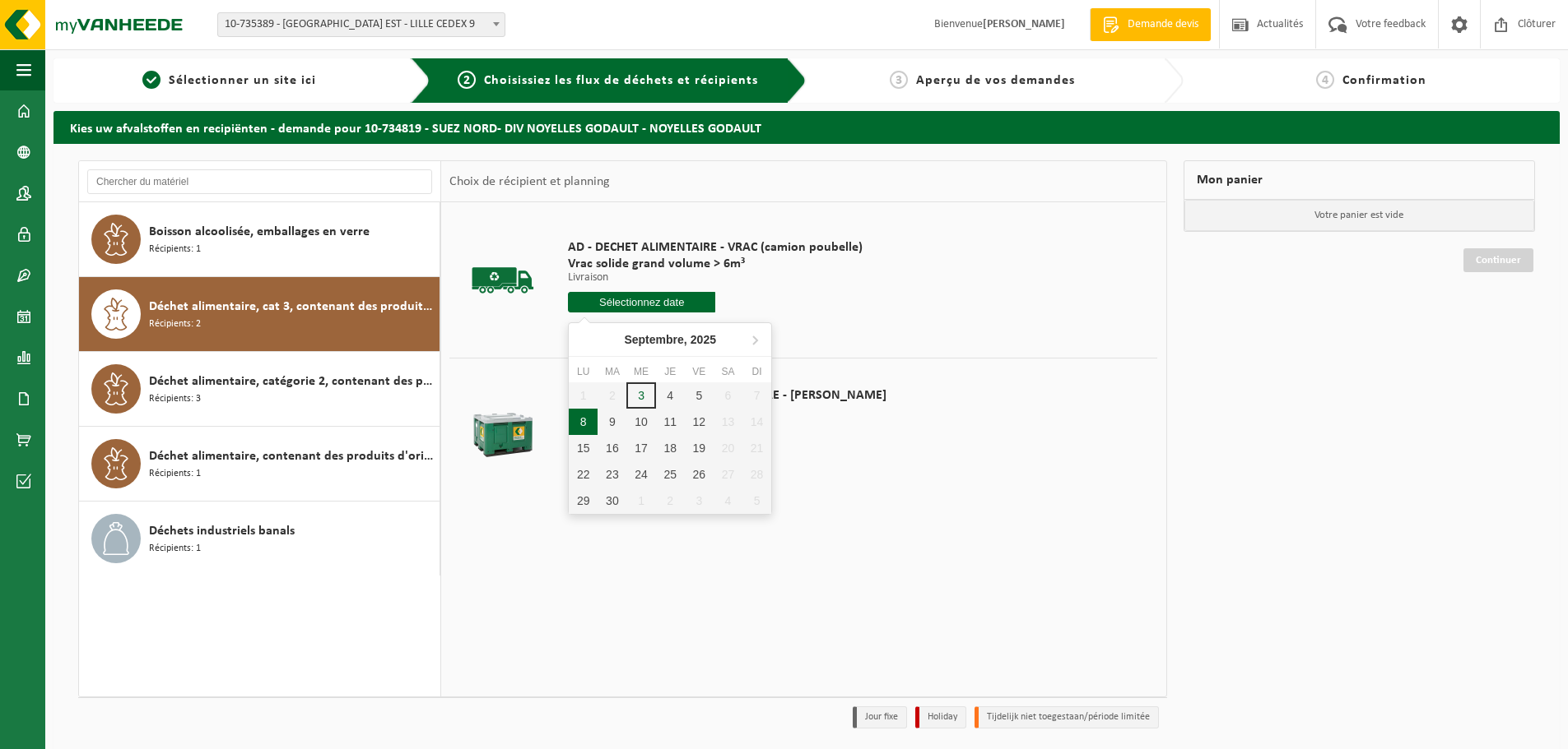
click at [587, 423] on div "8" at bounding box center [584, 421] width 29 height 26
type input "à partir de 2025-09-08"
type input "2025-09-08"
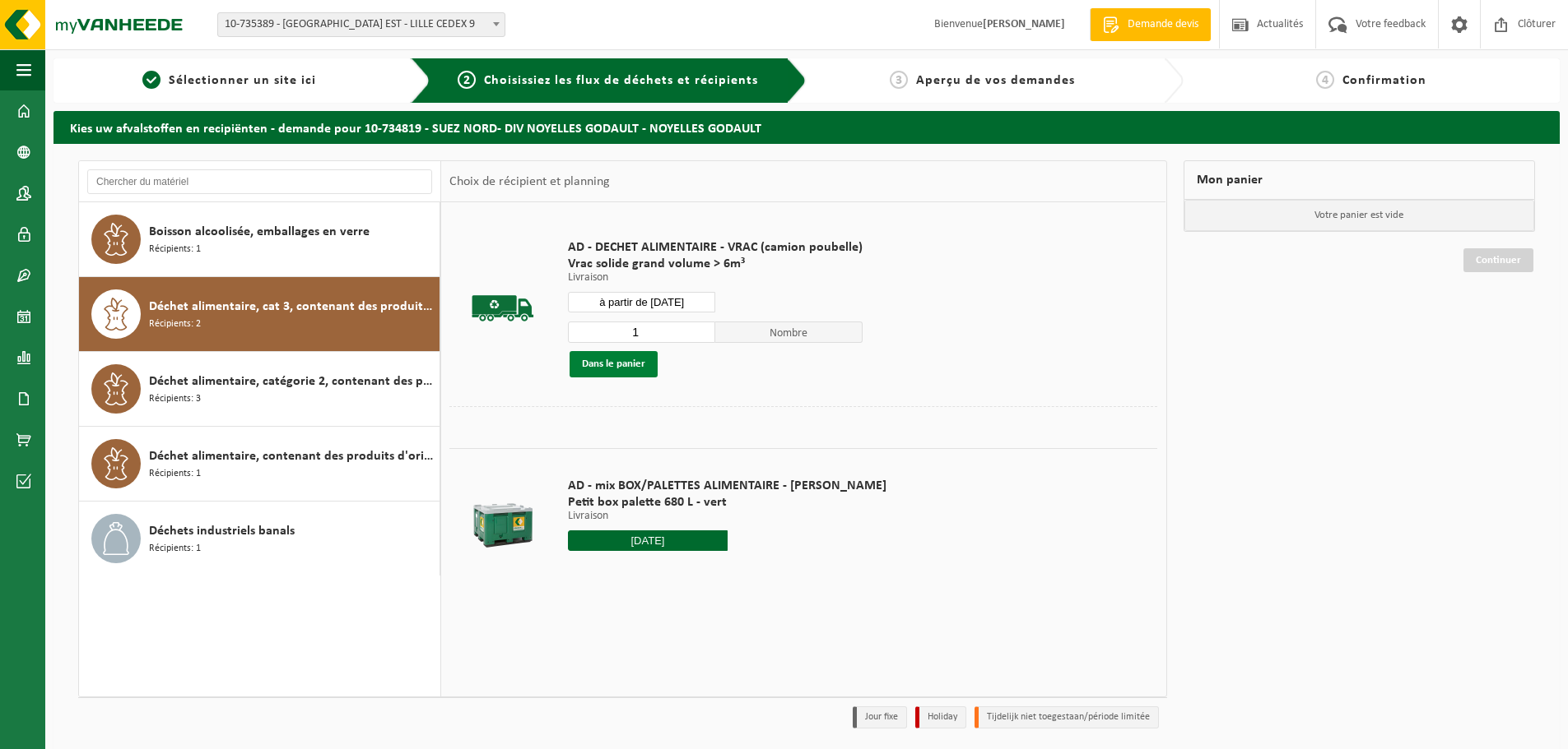
click at [581, 365] on button "Dans le panier" at bounding box center [613, 364] width 88 height 26
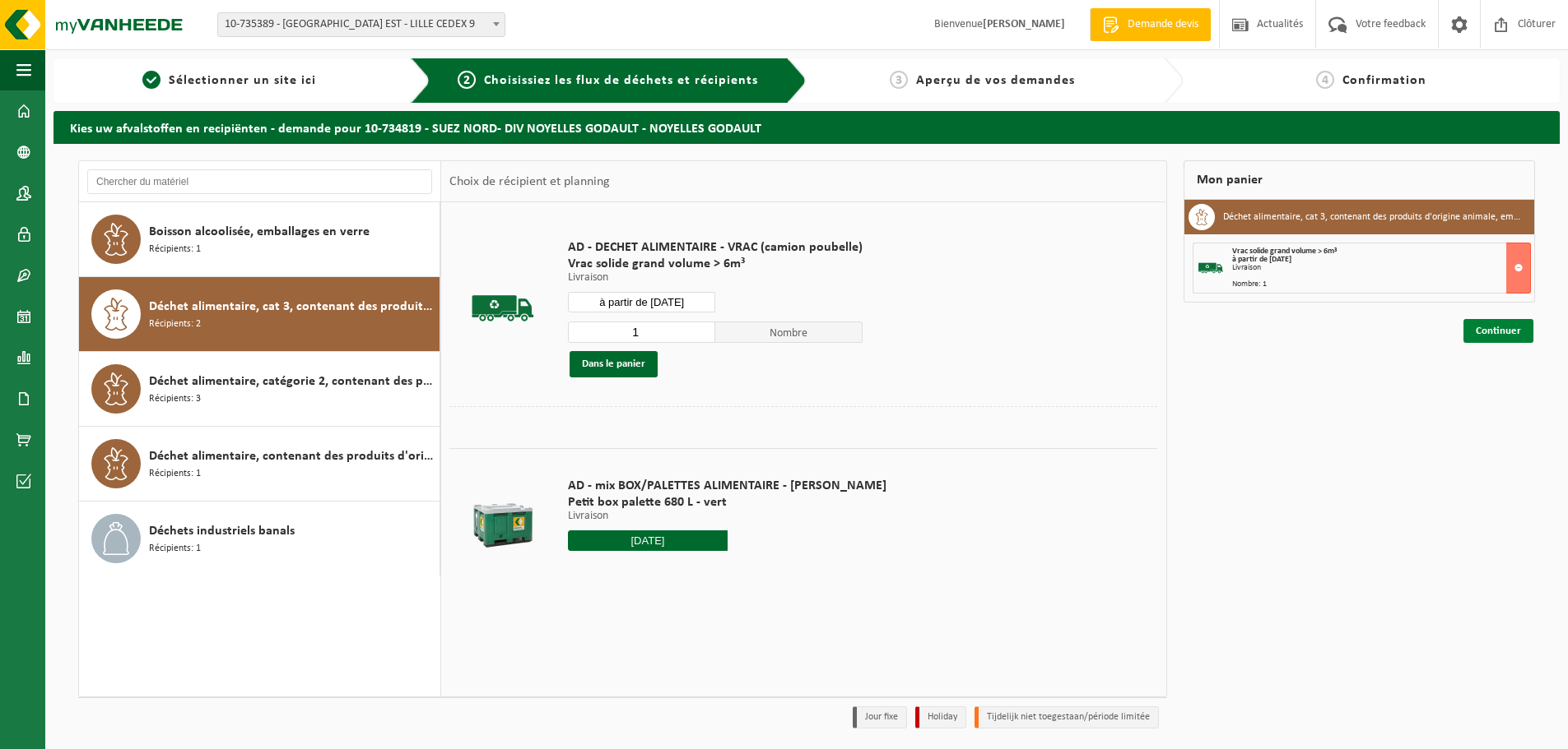
click at [1505, 337] on link "Continuer" at bounding box center [1498, 330] width 70 height 24
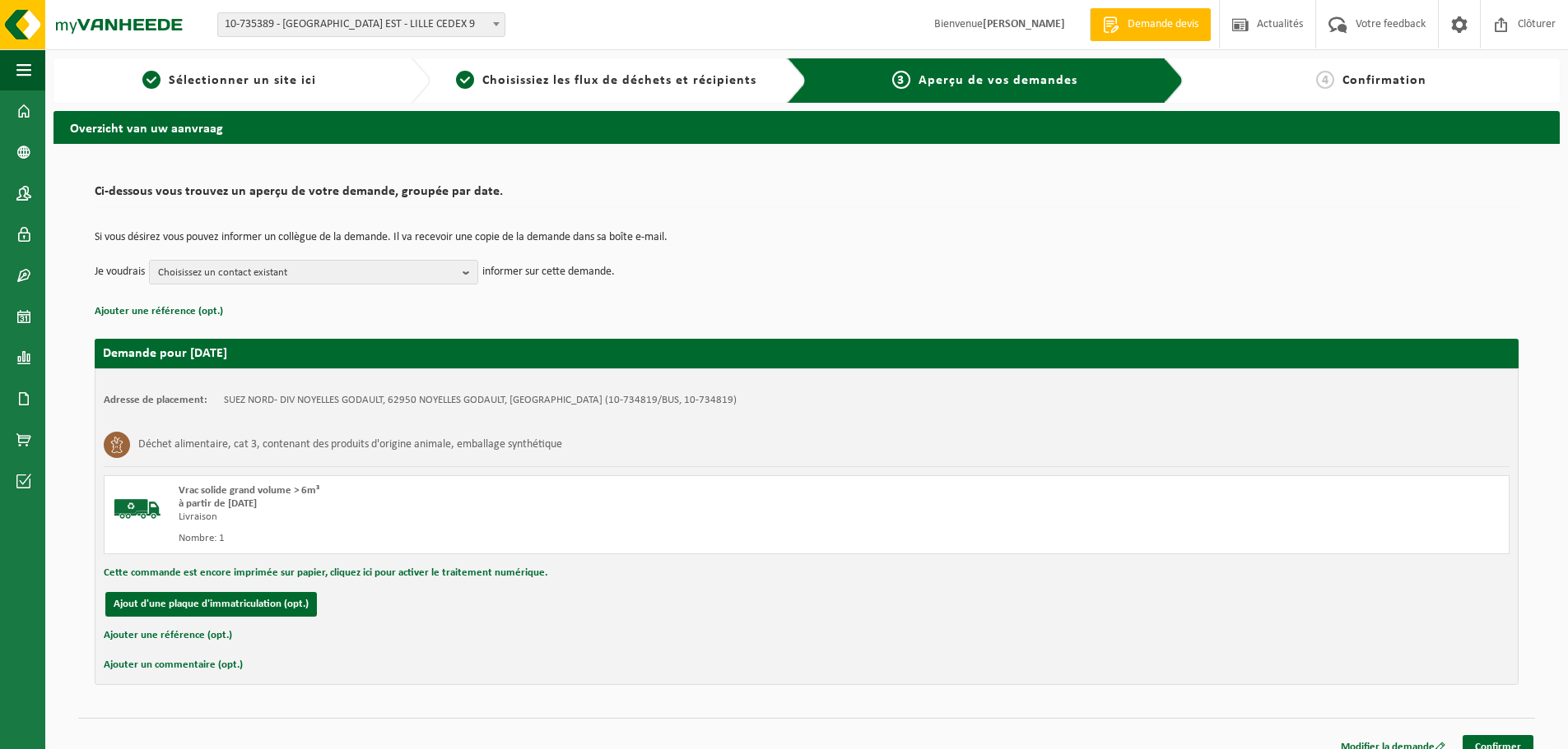
click at [394, 287] on div "Si vous désirez vous pouvez informer un collègue de la demande. Il va recevoir …" at bounding box center [807, 258] width 1424 height 85
click at [391, 275] on span "Choisissez un contact existant" at bounding box center [307, 273] width 298 height 25
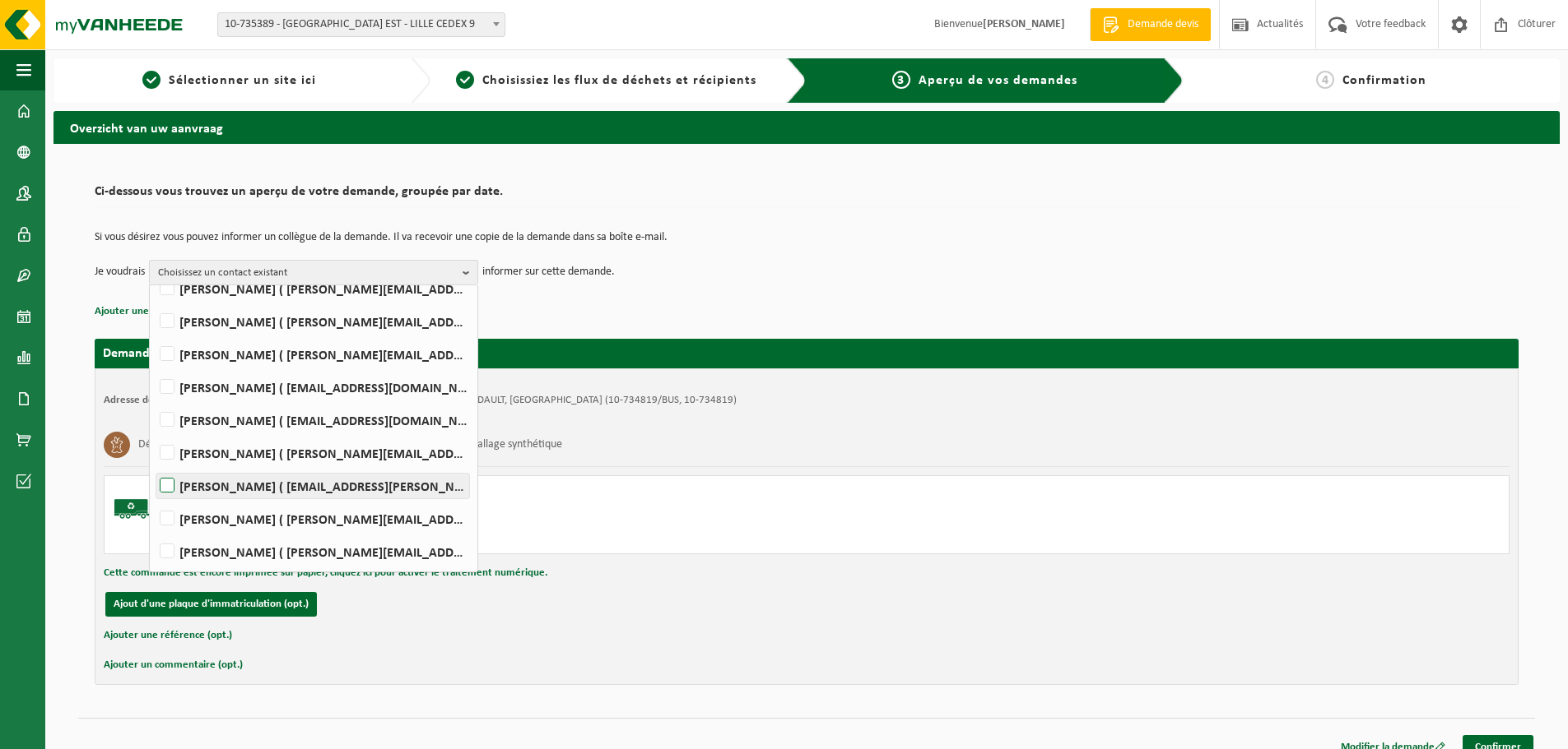
scroll to position [19, 0]
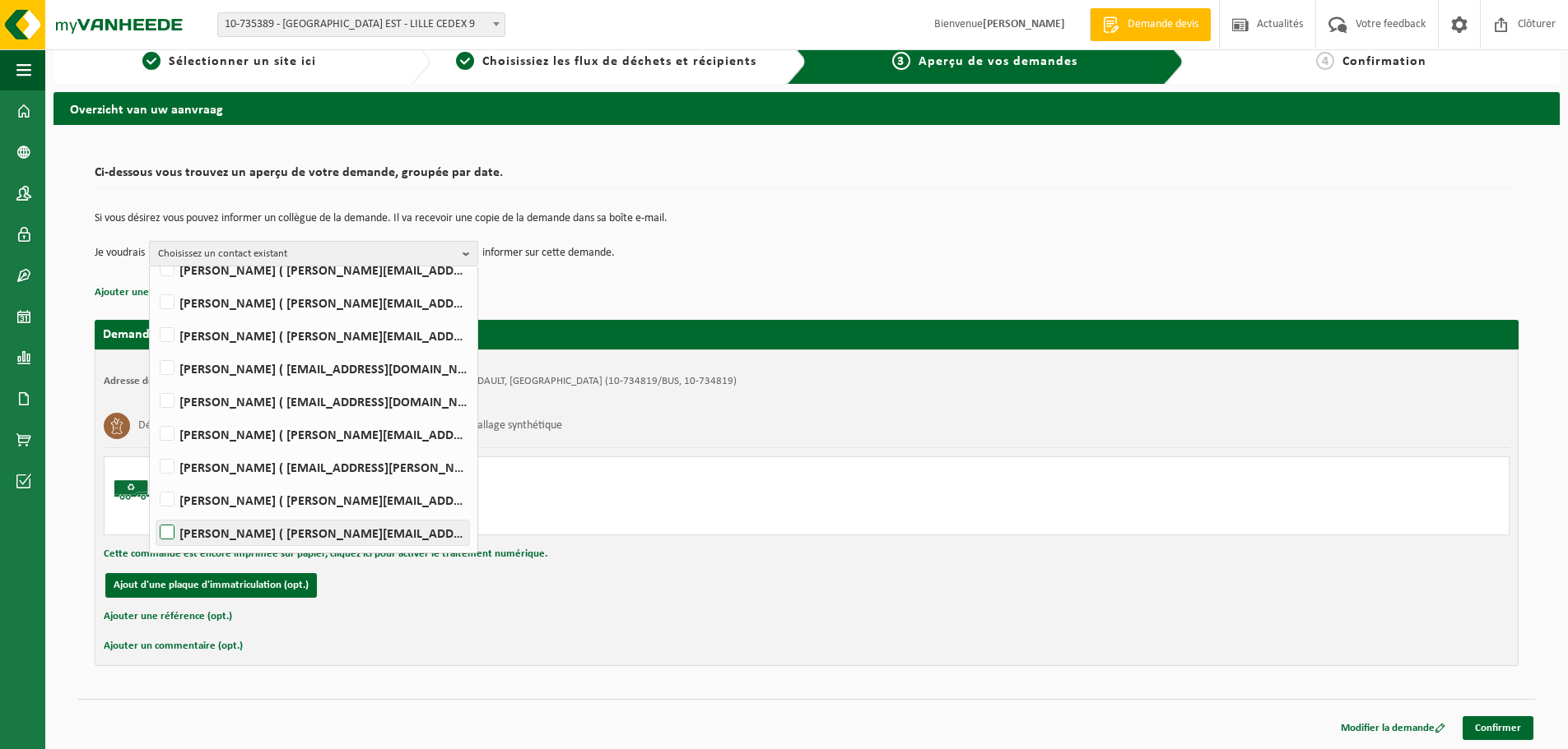
click at [281, 536] on label "Jerome Smal ( jerome.smal@suez.com )" at bounding box center [312, 533] width 312 height 25
click at [154, 512] on input "Jerome Smal ( jerome.smal@suez.com )" at bounding box center [153, 511] width 1 height 1
checkbox input "true"
click at [1480, 727] on link "Confirmer" at bounding box center [1498, 728] width 71 height 24
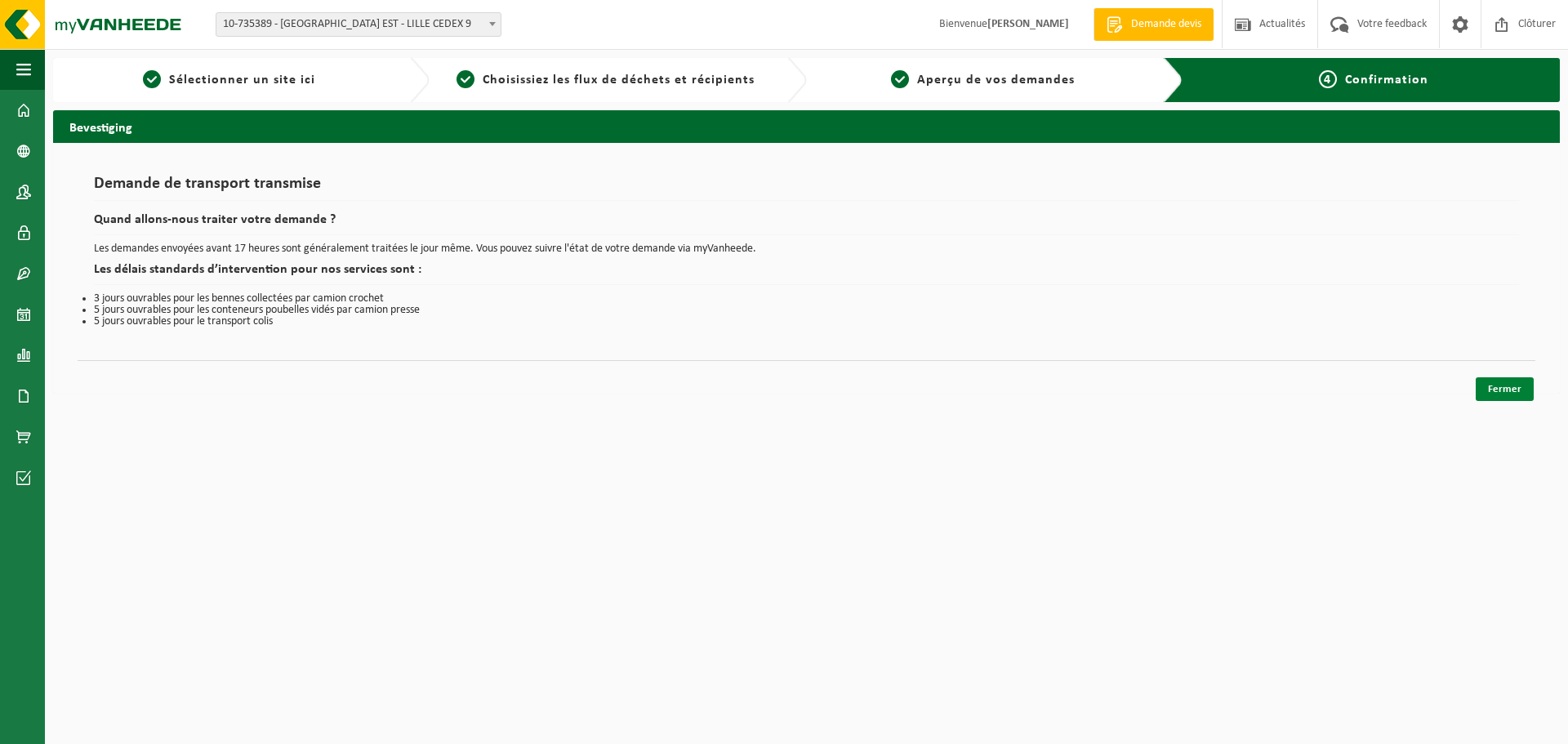
click at [1509, 387] on link "Fermer" at bounding box center [1504, 389] width 58 height 24
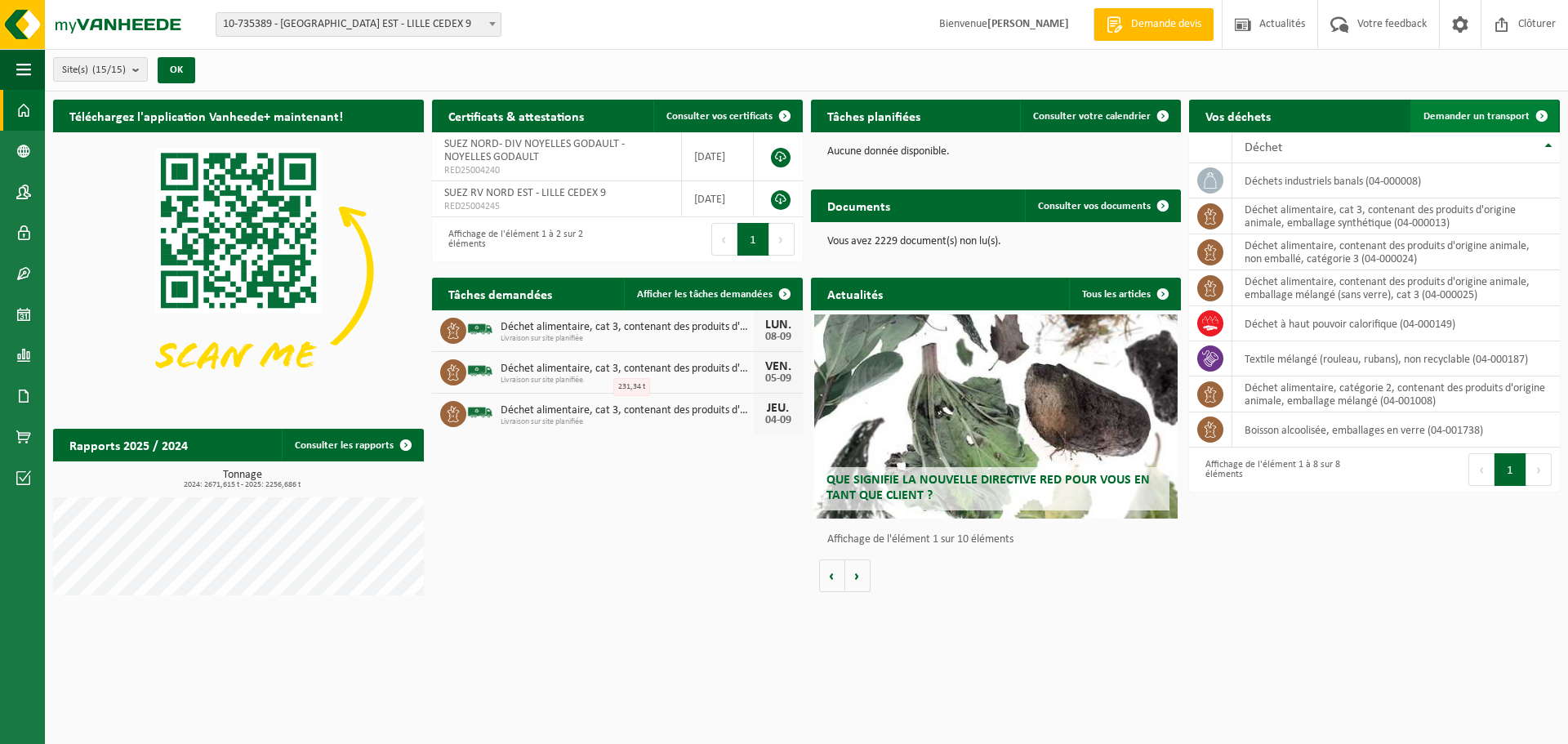
click at [1474, 121] on span "Demander un transport" at bounding box center [1477, 116] width 106 height 10
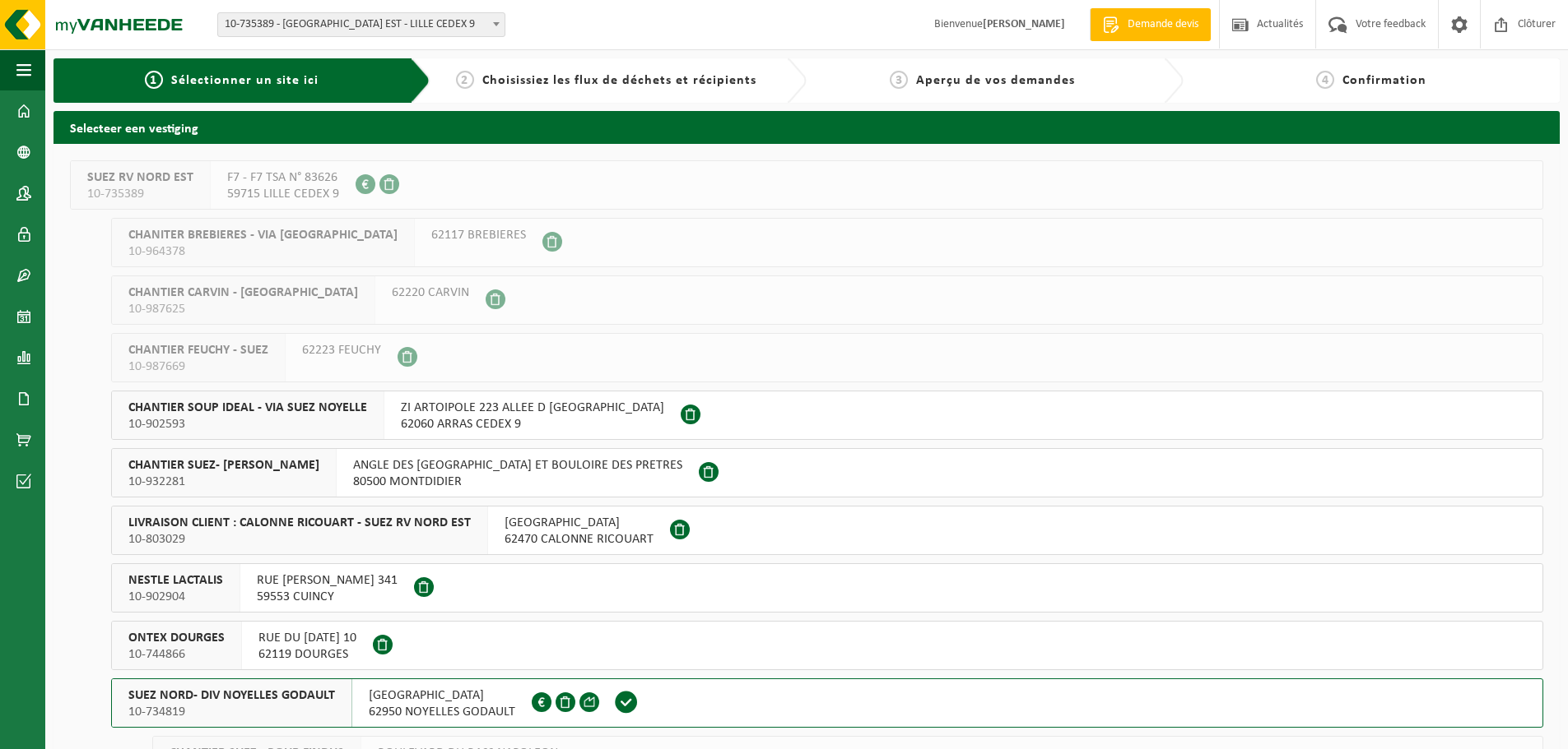
click at [259, 703] on span "SUEZ NORD- DIV NOYELLES GODAULT" at bounding box center [232, 695] width 207 height 16
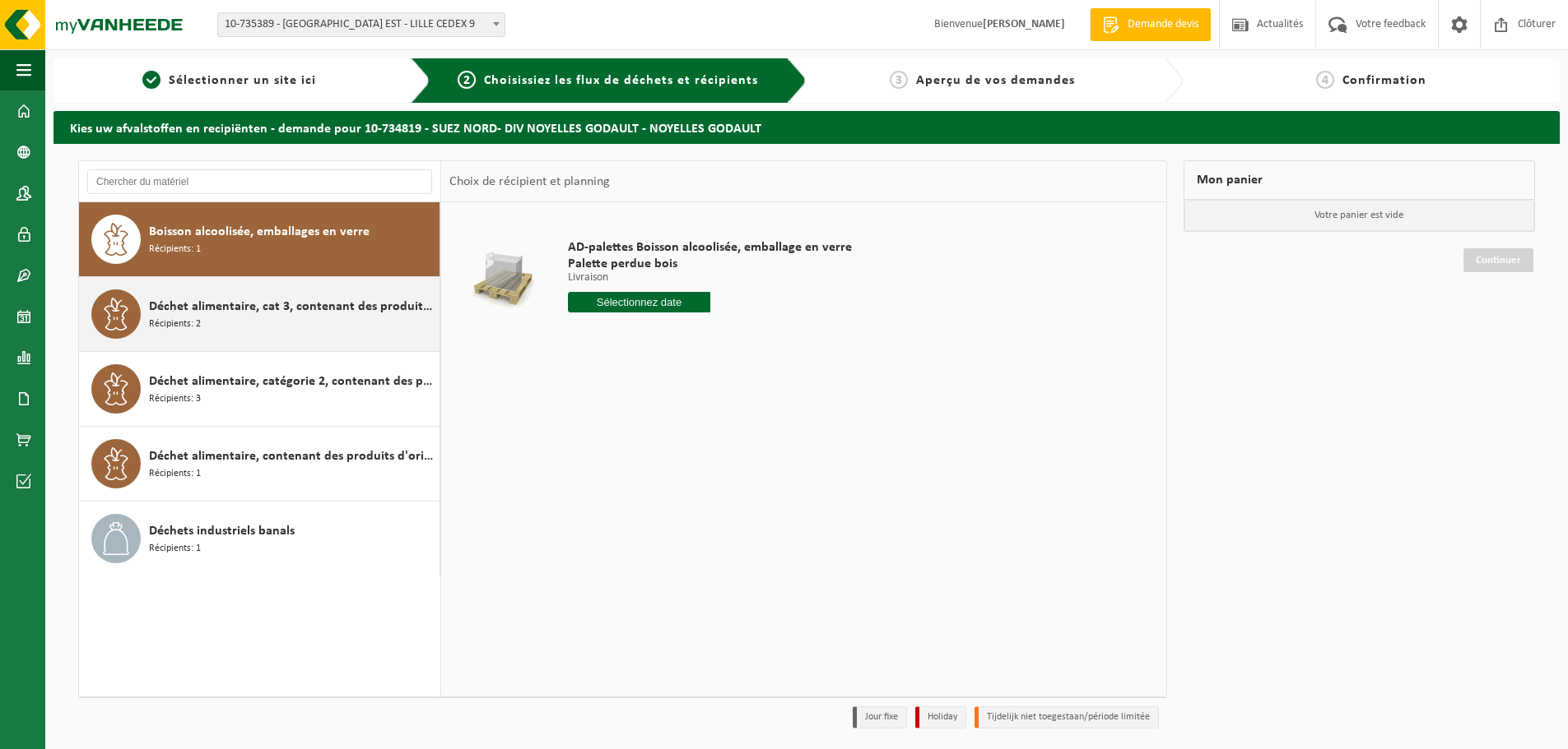
click at [204, 330] on div "Déchet alimentaire, cat 3, contenant des produits d'origine animale, emballage …" at bounding box center [291, 314] width 287 height 50
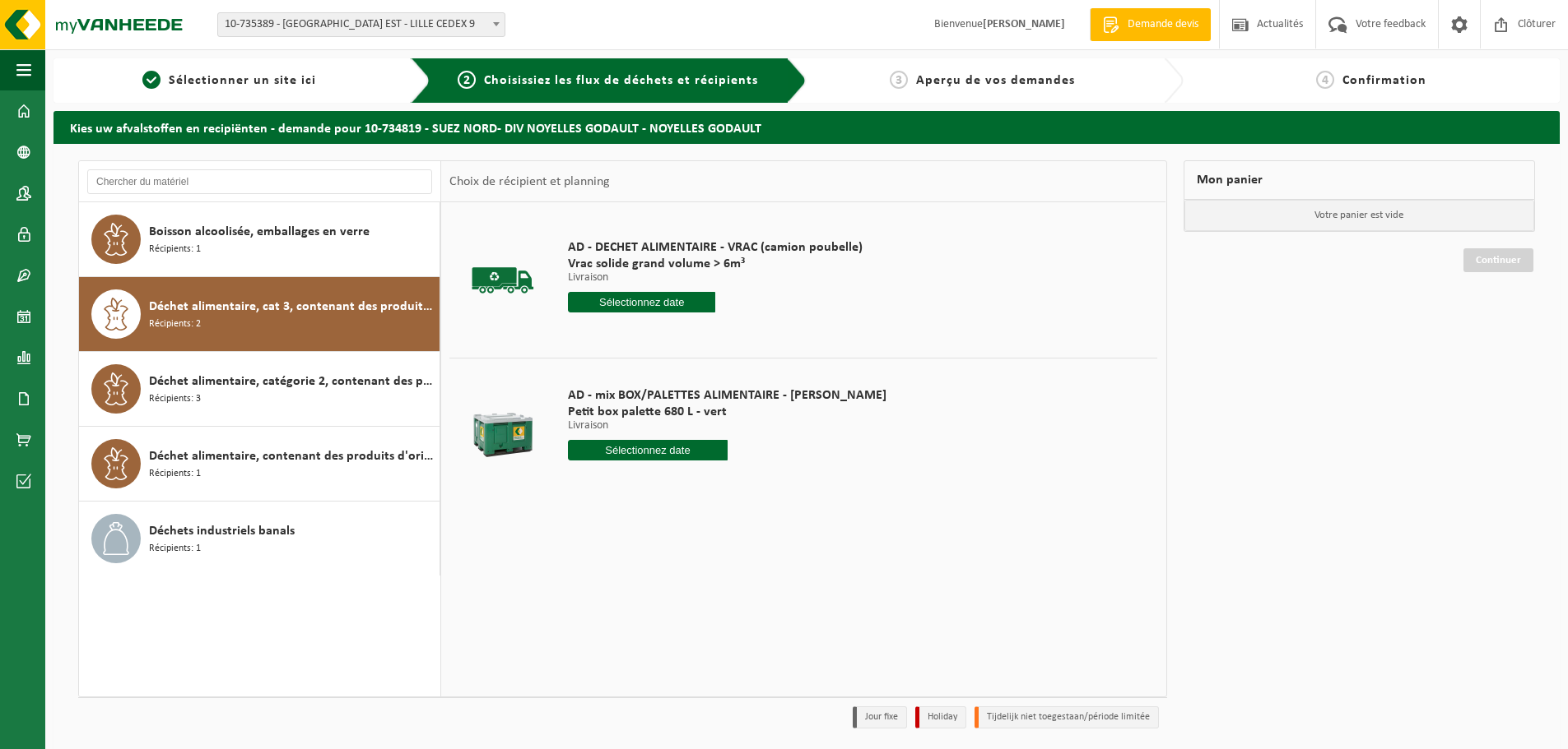
click at [638, 446] on input "text" at bounding box center [648, 450] width 160 height 20
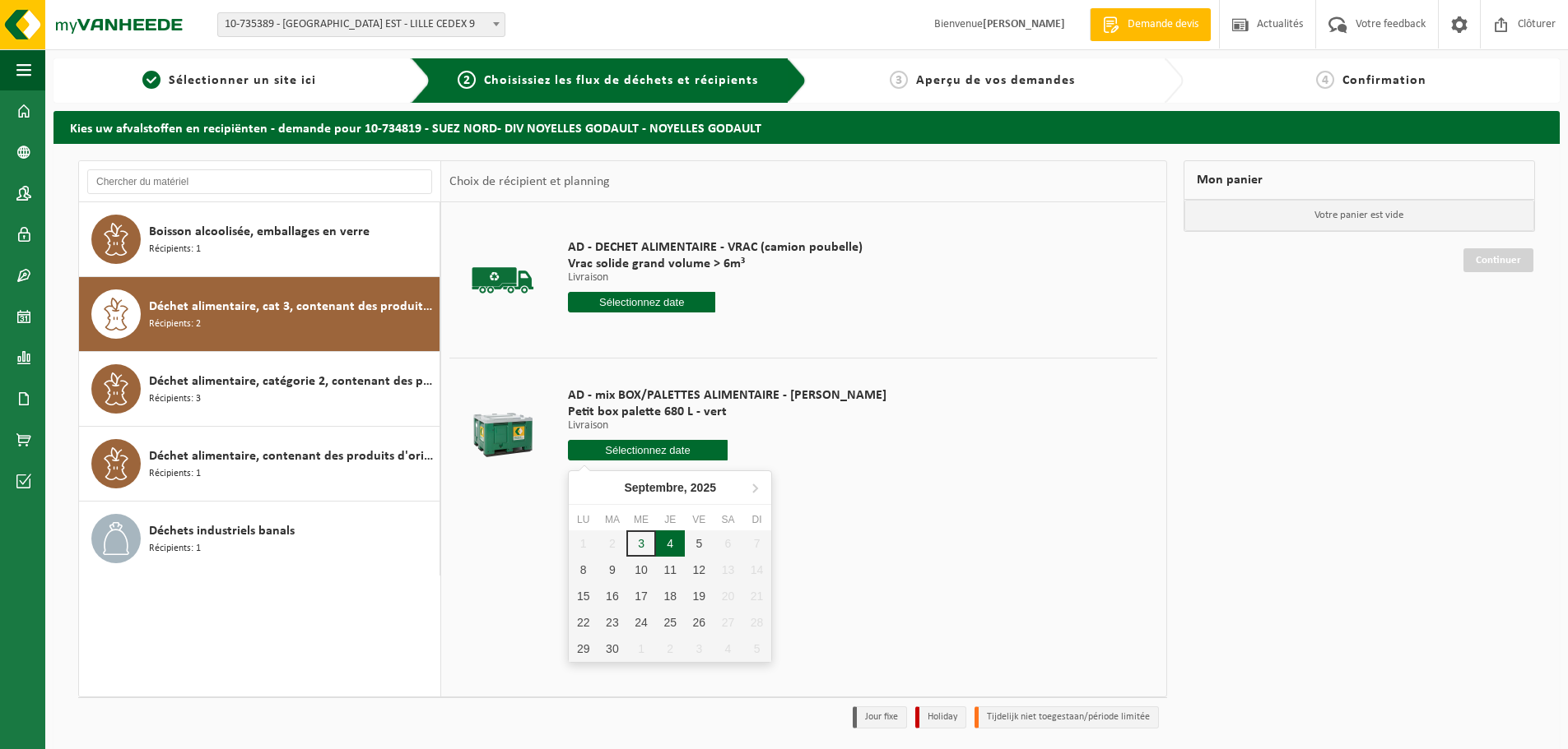
click at [663, 543] on div "4" at bounding box center [671, 543] width 29 height 26
type input "à partir de [DATE]"
type input "2025-09-04"
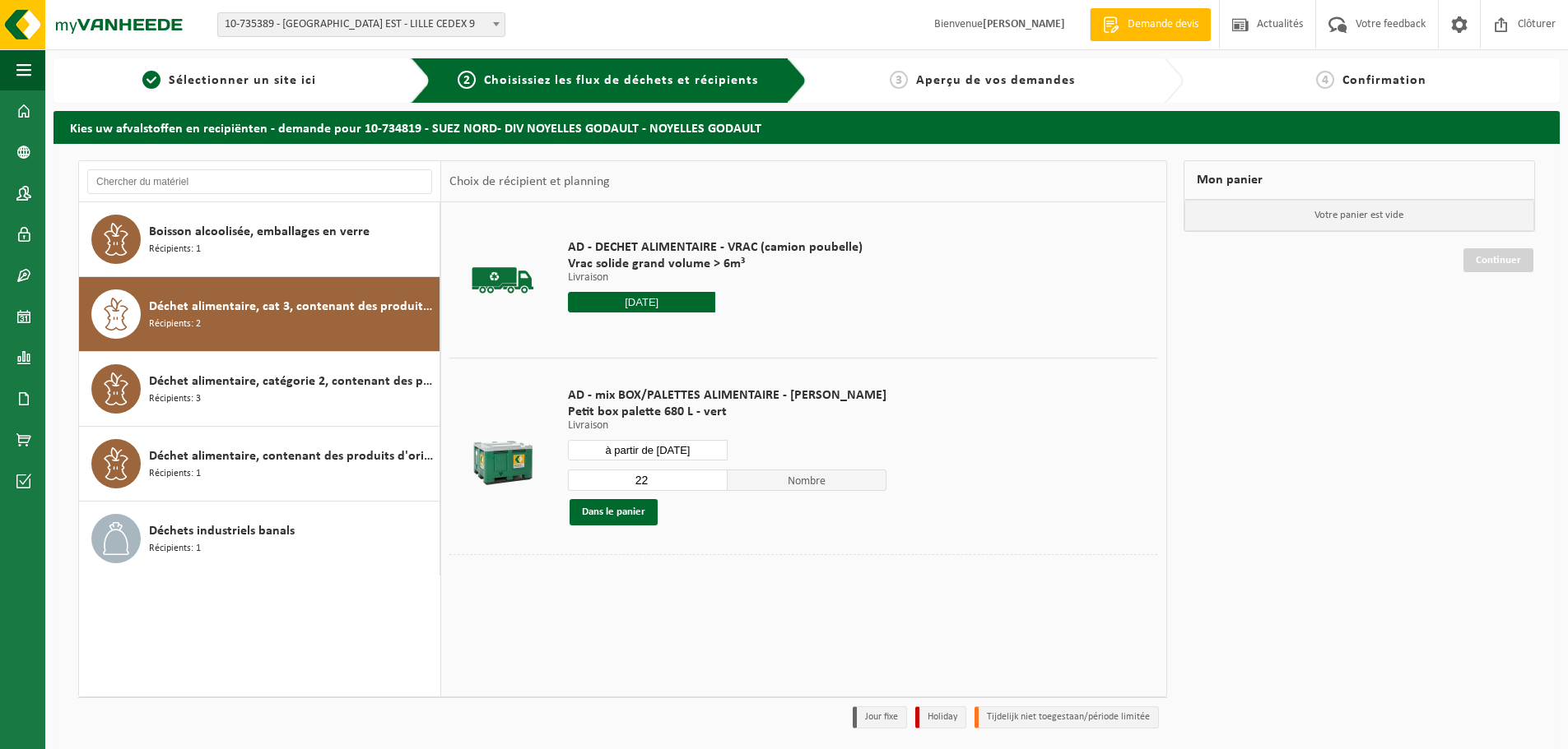
click at [622, 478] on input "22" at bounding box center [648, 480] width 160 height 21
drag, startPoint x: 634, startPoint y: 479, endPoint x: 588, endPoint y: 471, distance: 46.7
click at [587, 474] on input "22" at bounding box center [648, 480] width 160 height 21
type input "1"
click at [636, 509] on button "Dans le panier" at bounding box center [613, 511] width 88 height 26
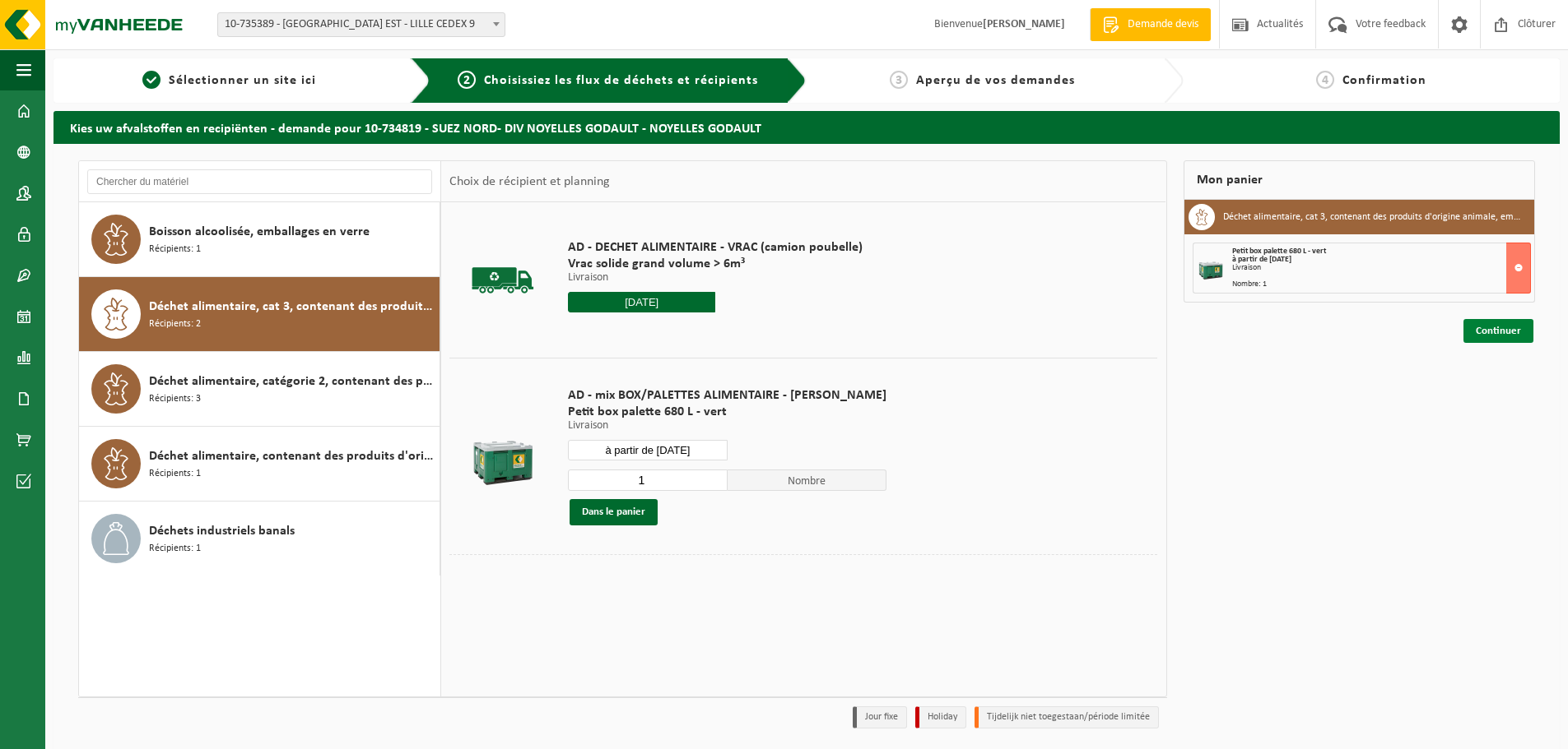
click at [1498, 334] on link "Continuer" at bounding box center [1498, 330] width 70 height 24
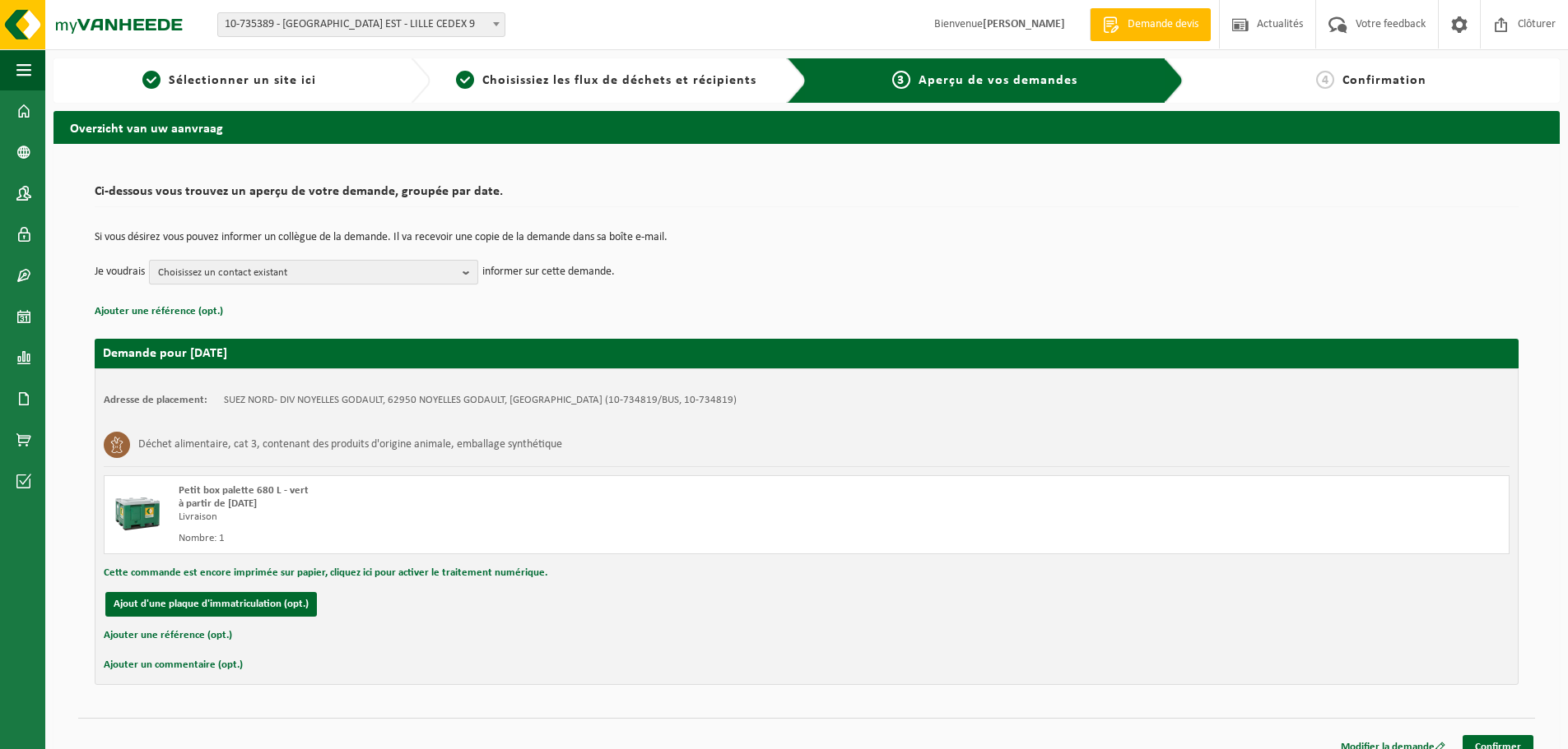
click at [321, 270] on span "Choisissez un contact existant" at bounding box center [307, 273] width 298 height 25
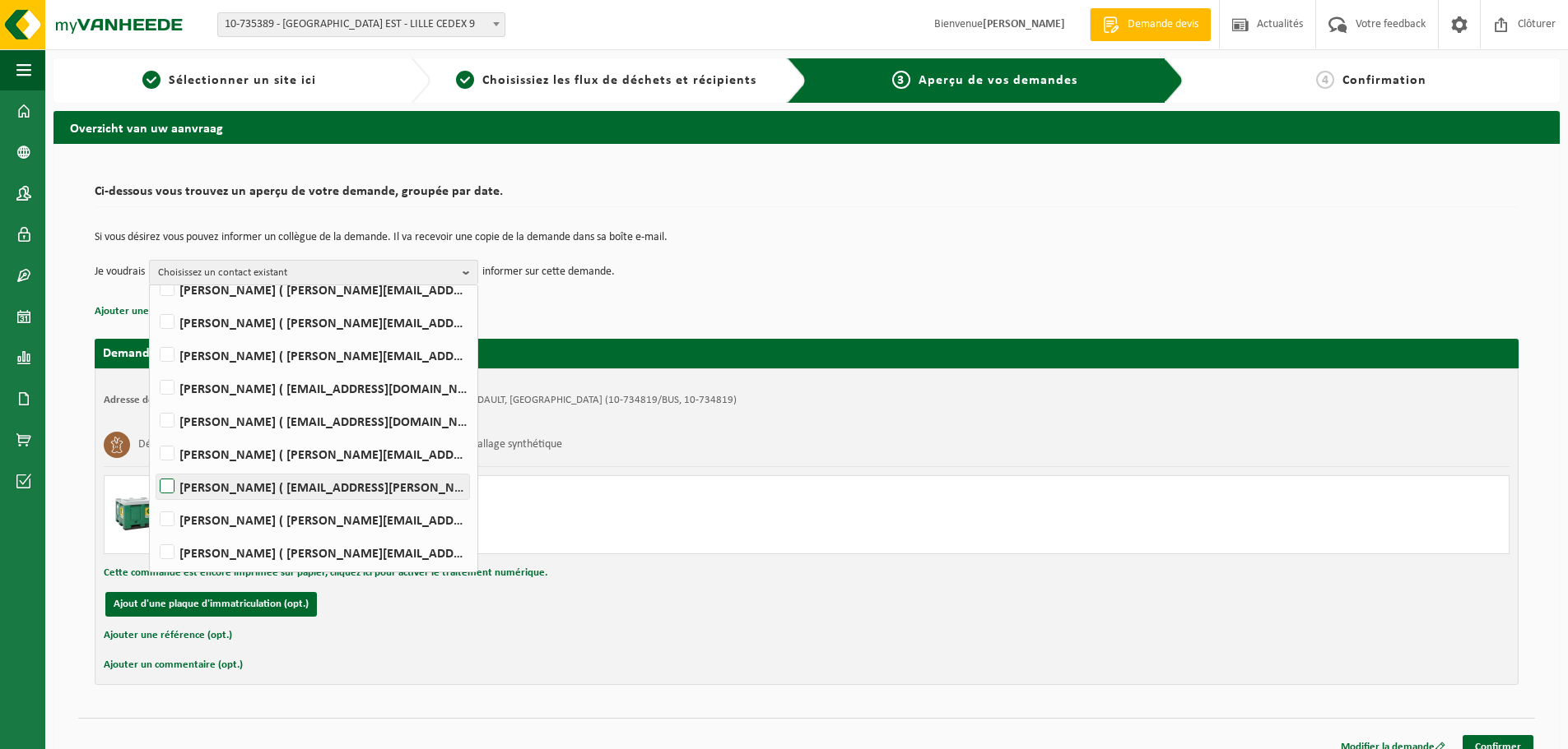
scroll to position [173, 0]
click at [347, 553] on label "[PERSON_NAME] ( [PERSON_NAME][EMAIL_ADDRESS][DOMAIN_NAME] )" at bounding box center [312, 552] width 312 height 25
click at [154, 532] on input "[PERSON_NAME] ( [PERSON_NAME][EMAIL_ADDRESS][DOMAIN_NAME] )" at bounding box center [153, 531] width 1 height 1
checkbox input "true"
click at [1474, 745] on link "Confirmer" at bounding box center [1498, 747] width 71 height 24
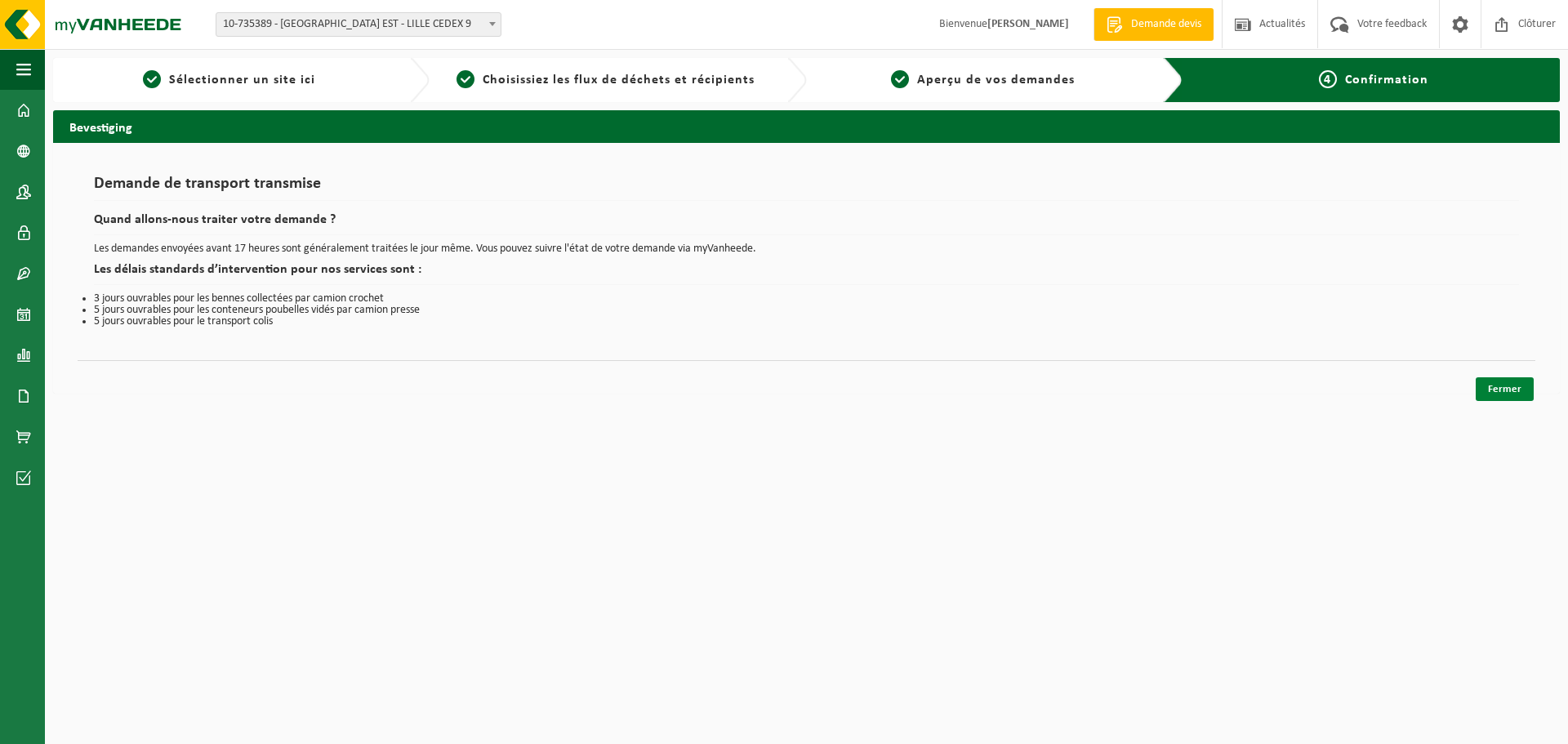
click at [1505, 397] on link "Fermer" at bounding box center [1504, 389] width 58 height 24
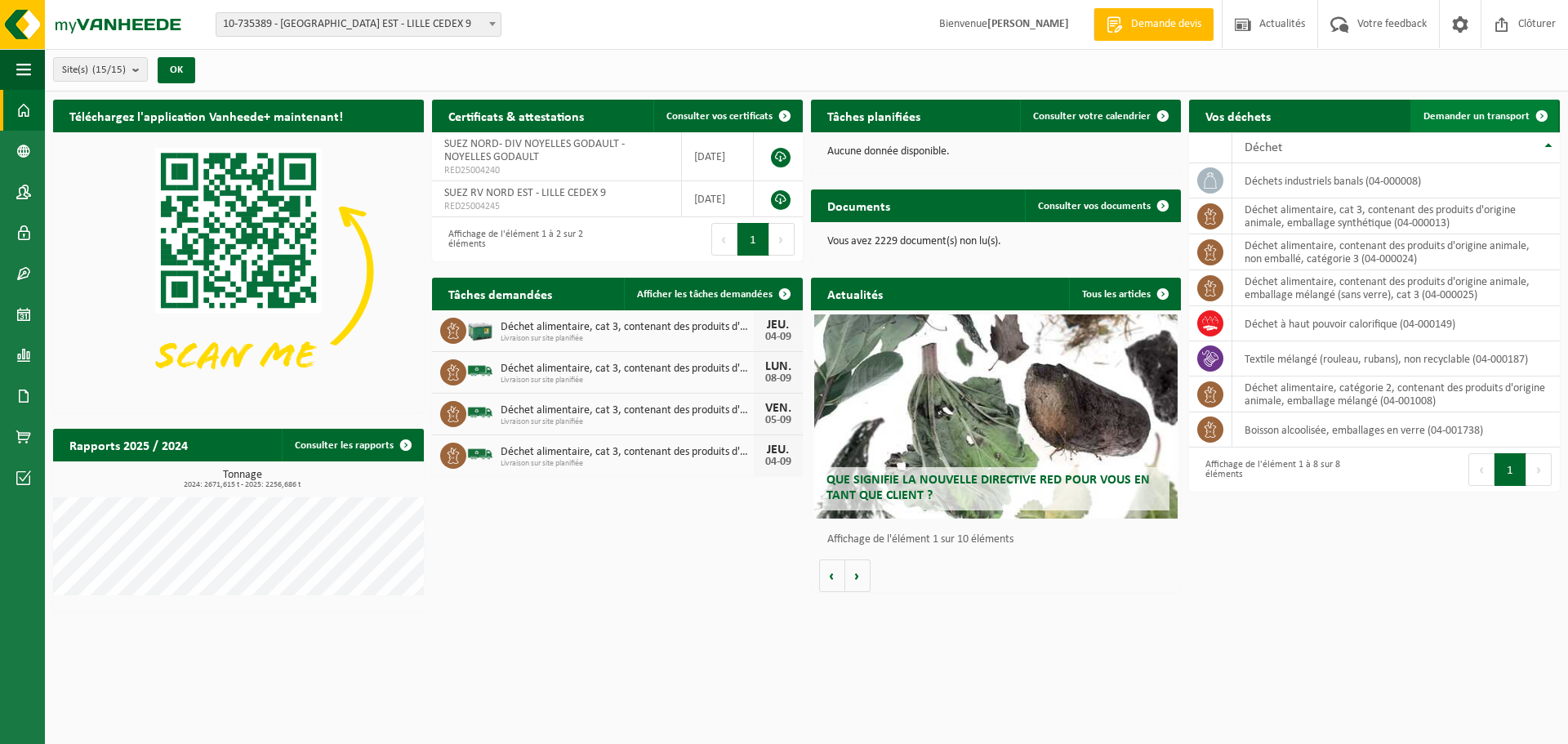
click at [1502, 123] on link "Demander un transport" at bounding box center [1483, 116] width 147 height 32
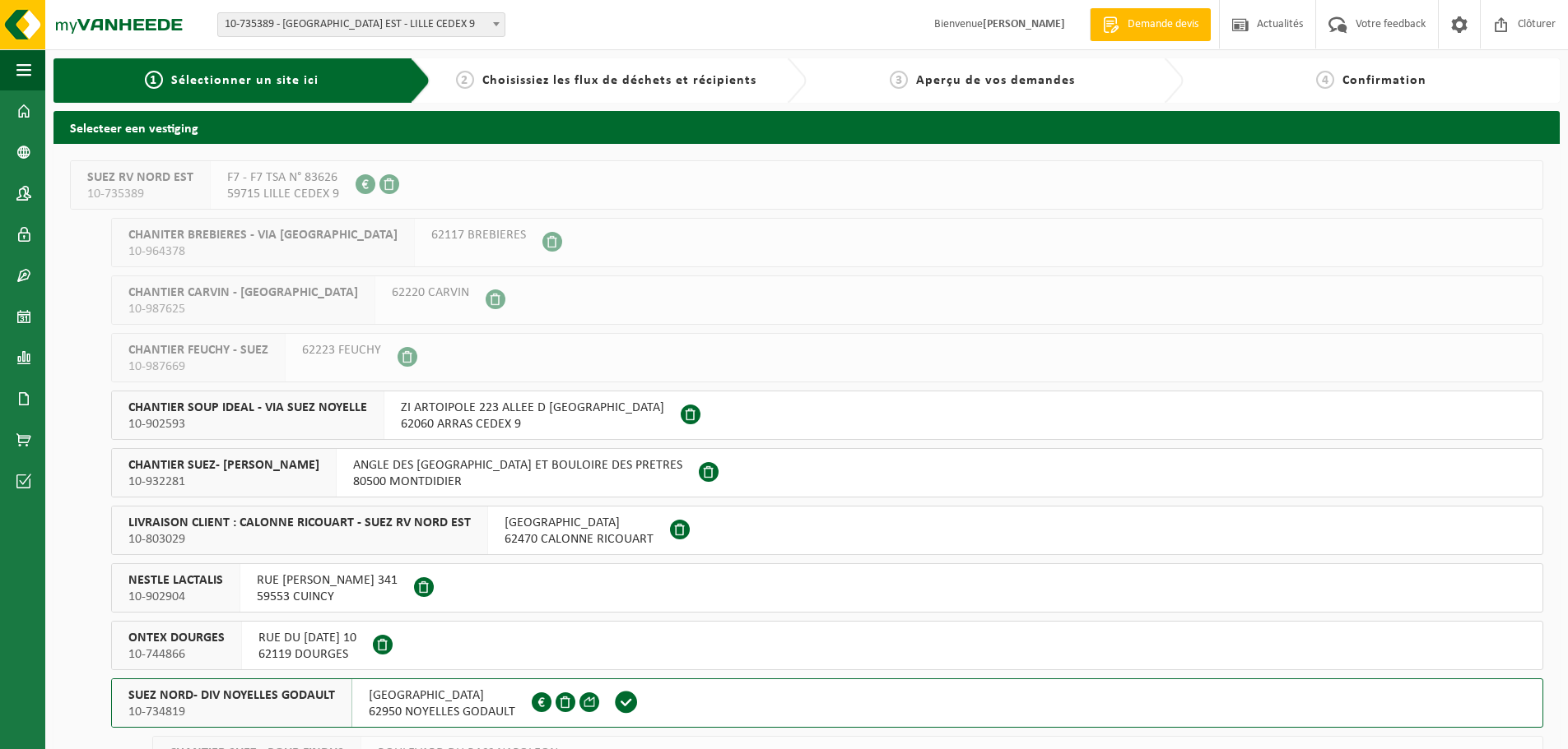
click at [265, 699] on span "SUEZ NORD- DIV NOYELLES GODAULT" at bounding box center [232, 695] width 207 height 16
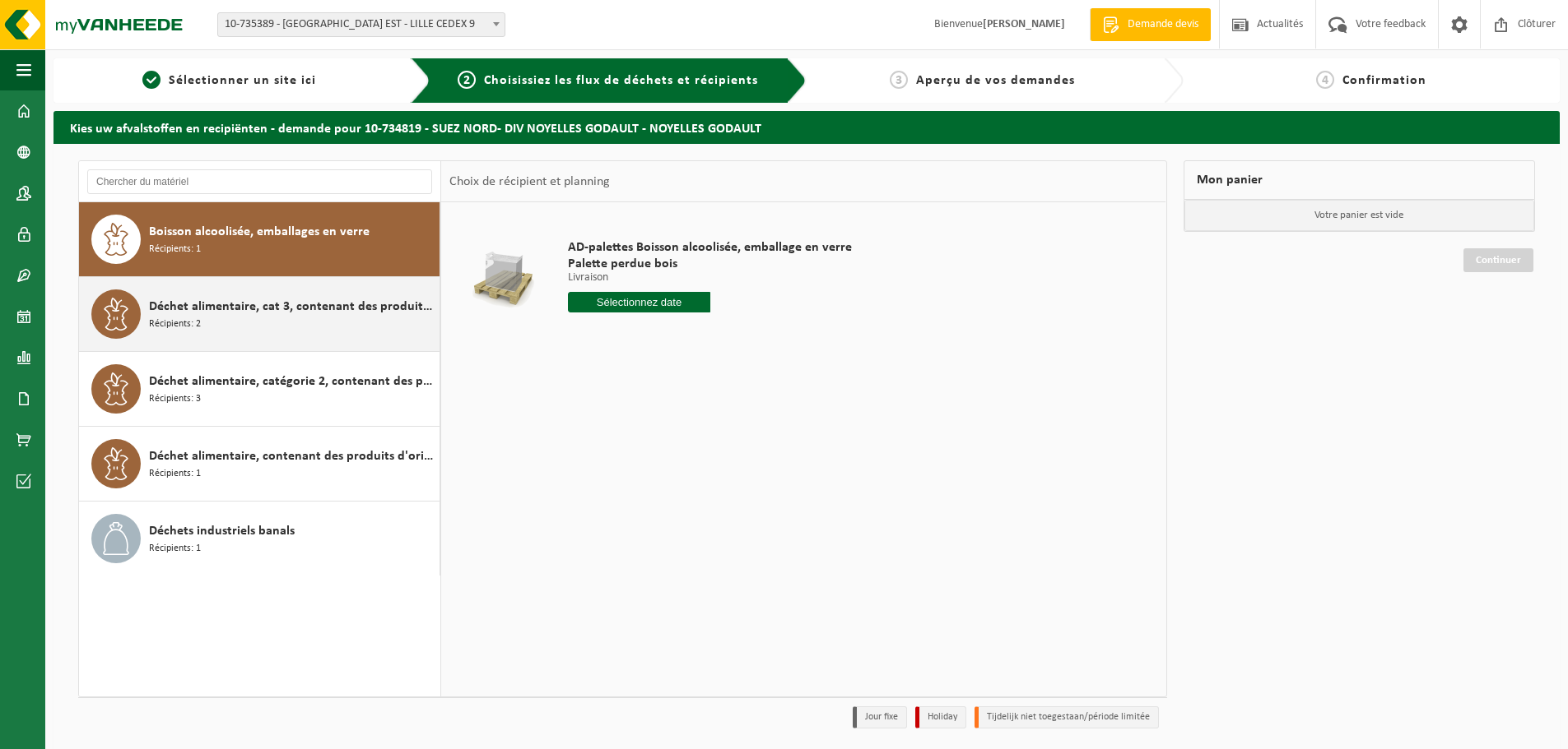
click at [274, 301] on span "Déchet alimentaire, cat 3, contenant des produits d'origine animale, emballage …" at bounding box center [291, 306] width 287 height 20
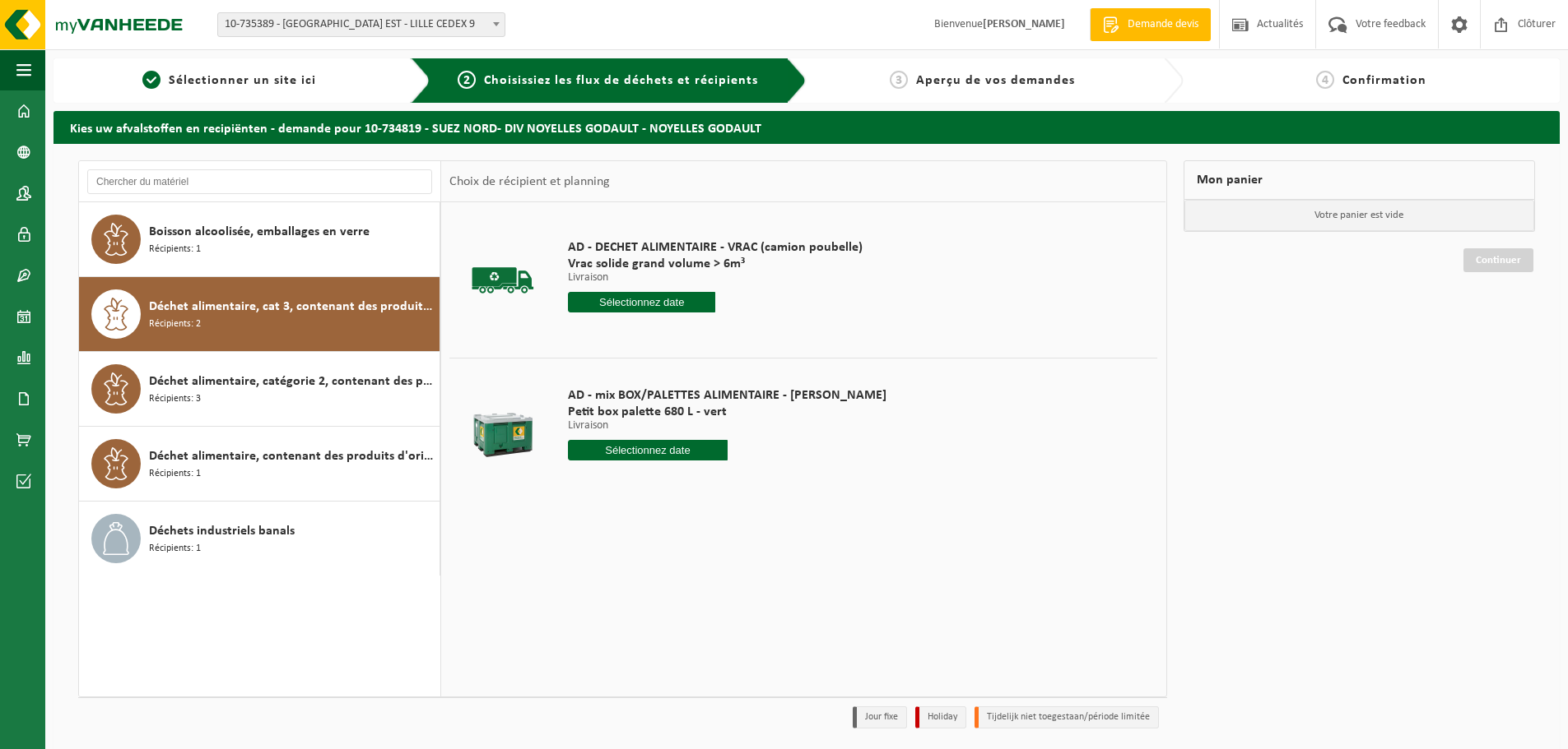
click at [655, 455] on input "text" at bounding box center [648, 450] width 160 height 20
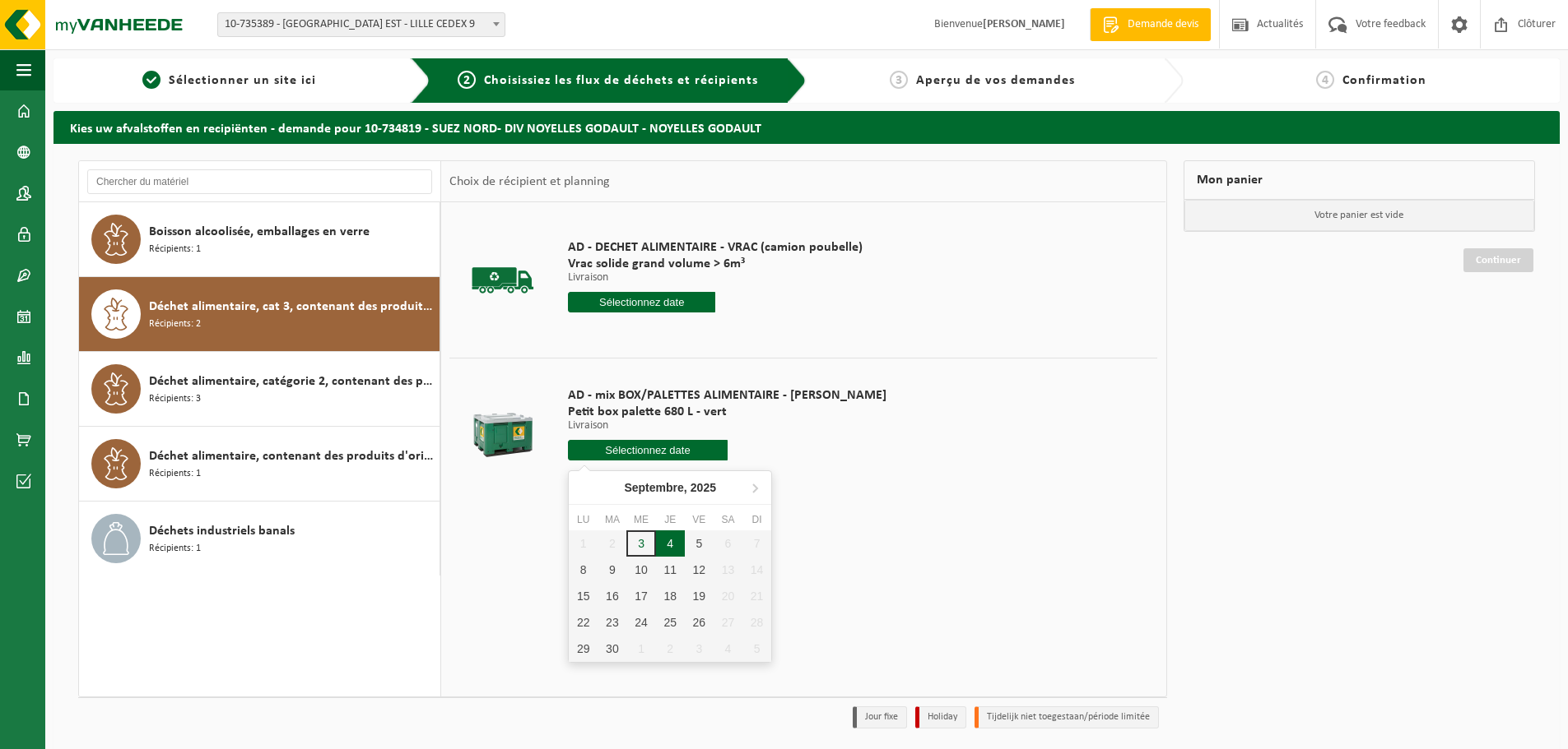
click at [668, 545] on div "4" at bounding box center [671, 543] width 29 height 26
type input "à partir de [DATE]"
type input "[DATE]"
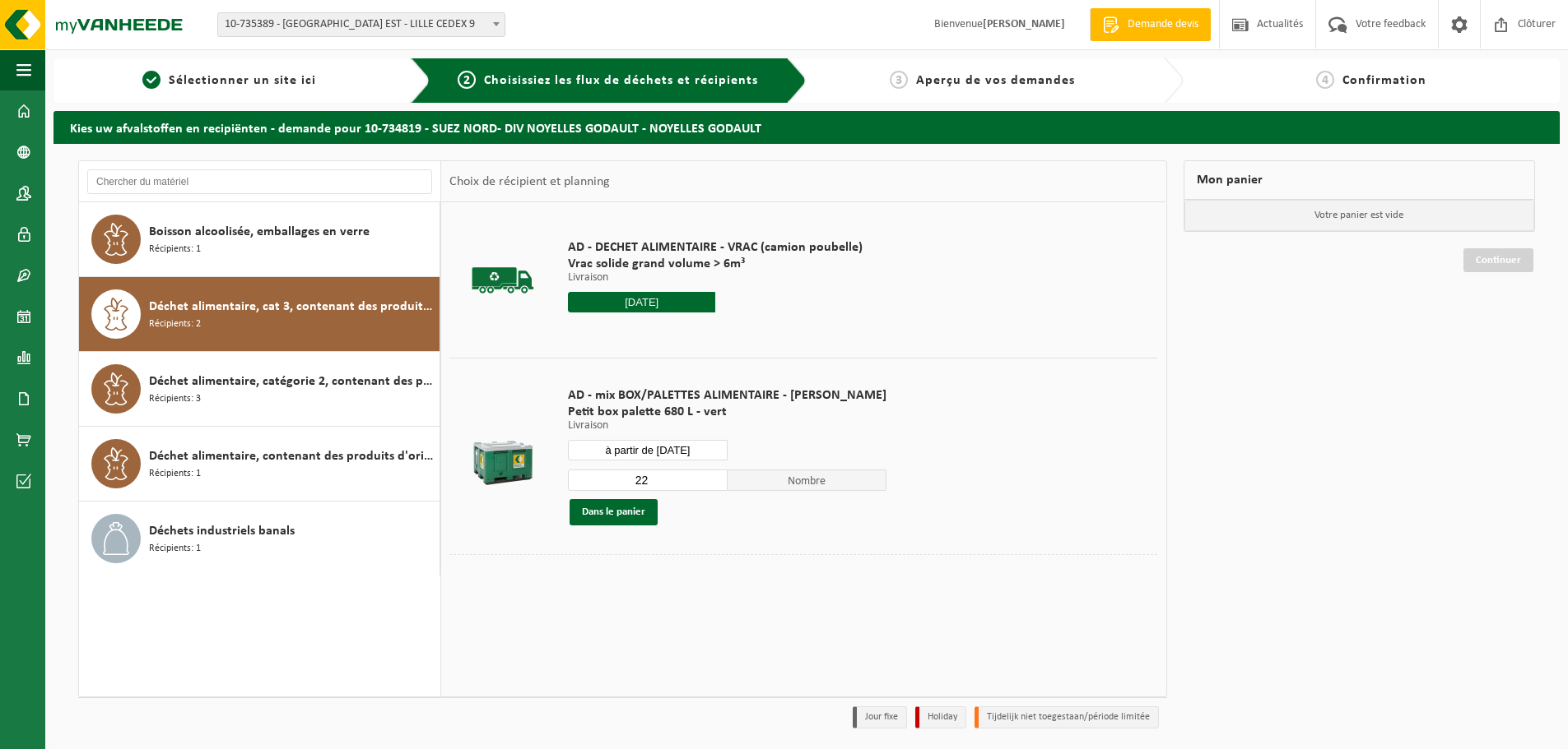
drag, startPoint x: 638, startPoint y: 477, endPoint x: 593, endPoint y: 479, distance: 45.0
click at [593, 479] on input "22" at bounding box center [648, 480] width 160 height 21
type input "1"
click at [619, 516] on button "Dans le panier" at bounding box center [613, 511] width 88 height 26
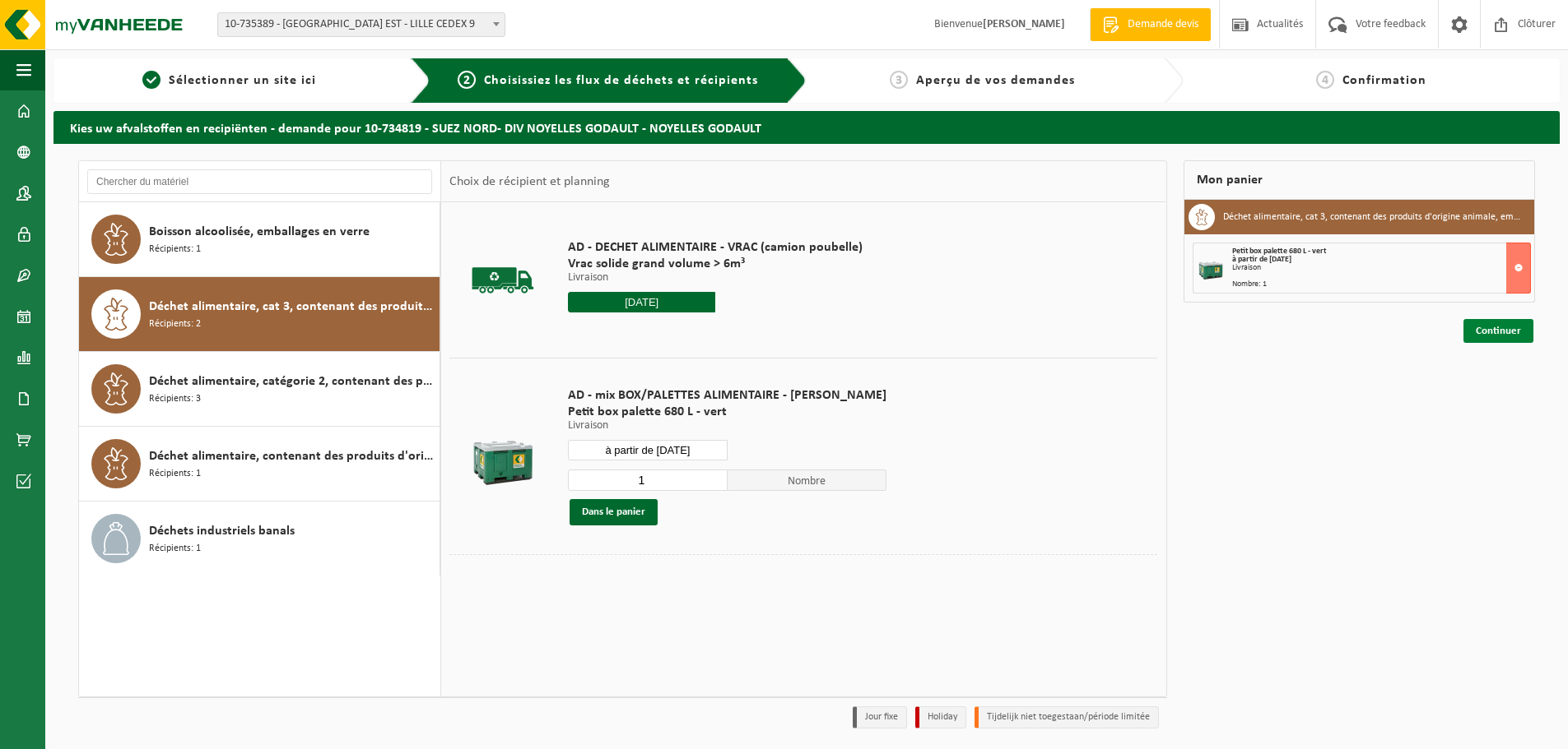
click at [1511, 334] on link "Continuer" at bounding box center [1498, 330] width 70 height 24
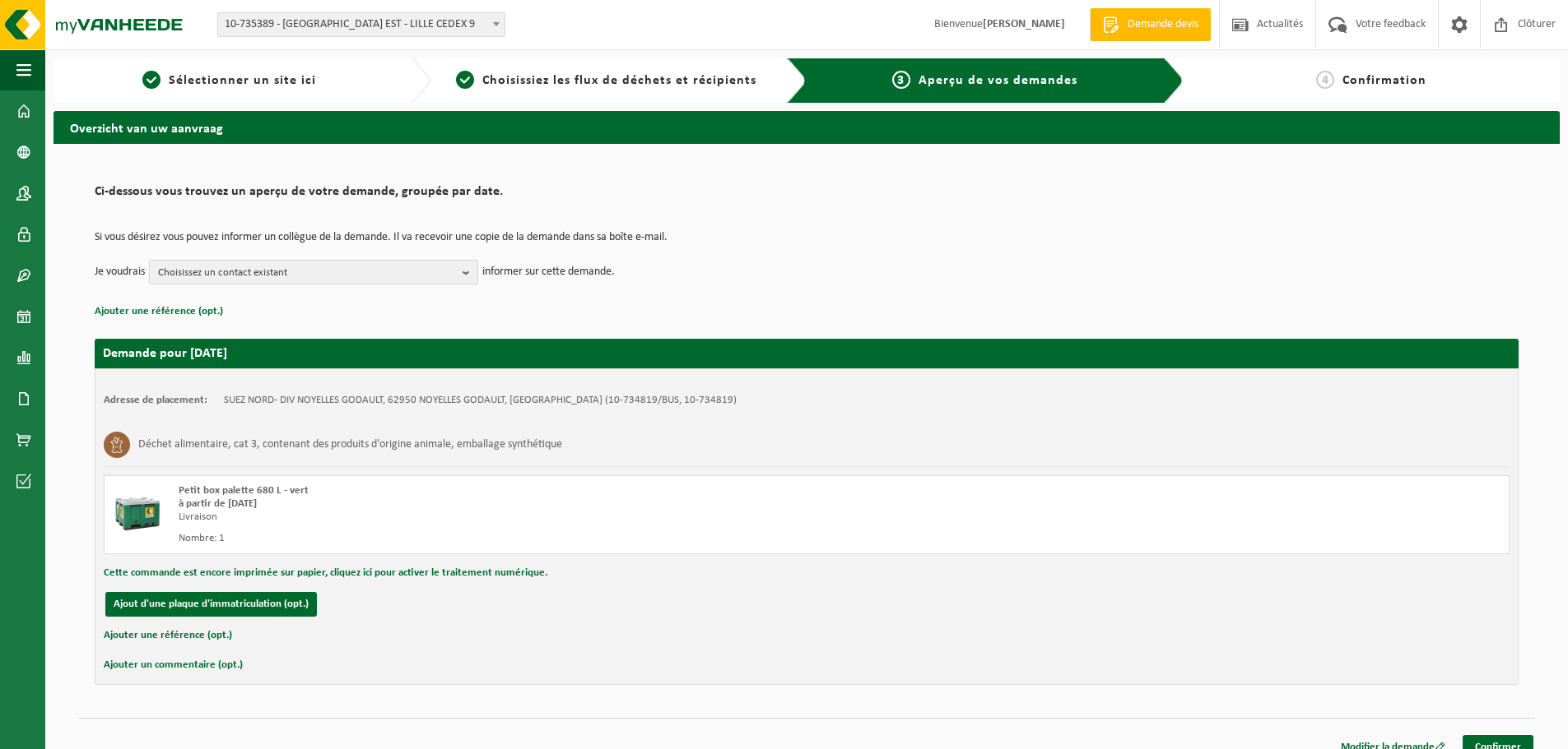
click at [465, 277] on b "button" at bounding box center [470, 272] width 14 height 23
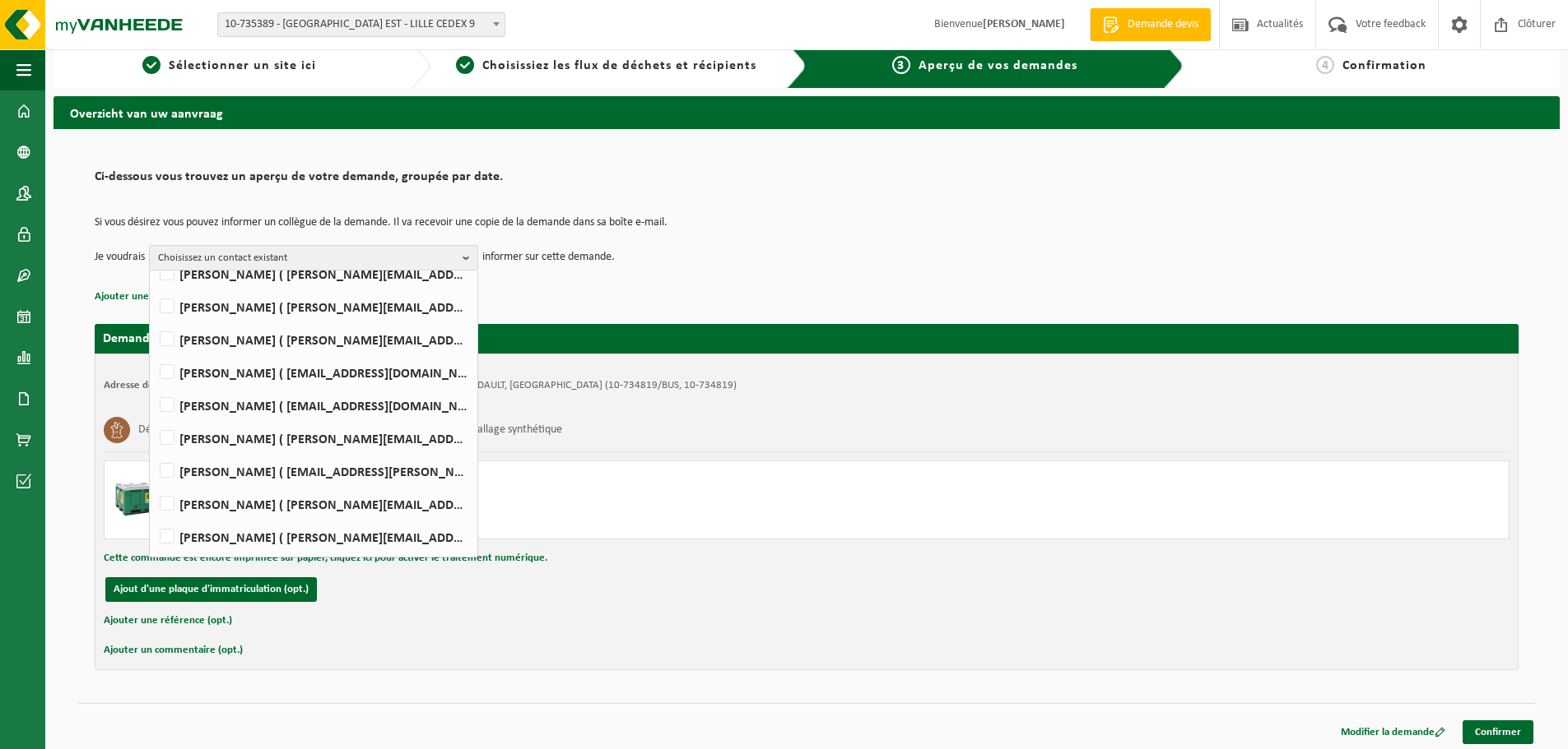
scroll to position [19, 0]
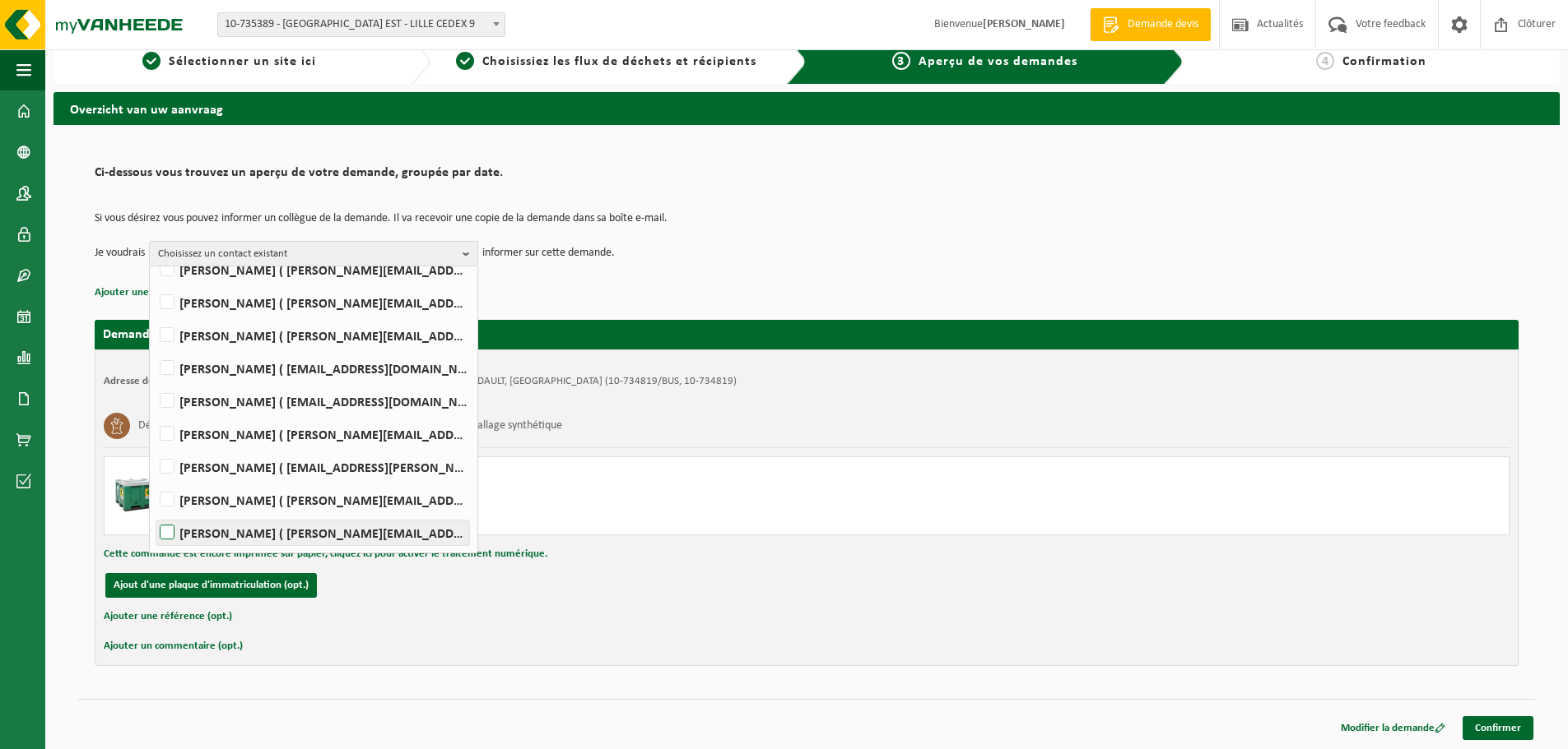
click at [330, 536] on label "[PERSON_NAME] ( [PERSON_NAME][EMAIL_ADDRESS][DOMAIN_NAME] )" at bounding box center [312, 533] width 312 height 25
click at [154, 512] on input "[PERSON_NAME] ( [PERSON_NAME][EMAIL_ADDRESS][DOMAIN_NAME] )" at bounding box center [153, 511] width 1 height 1
checkbox input "true"
click at [1507, 732] on link "Confirmer" at bounding box center [1498, 728] width 71 height 24
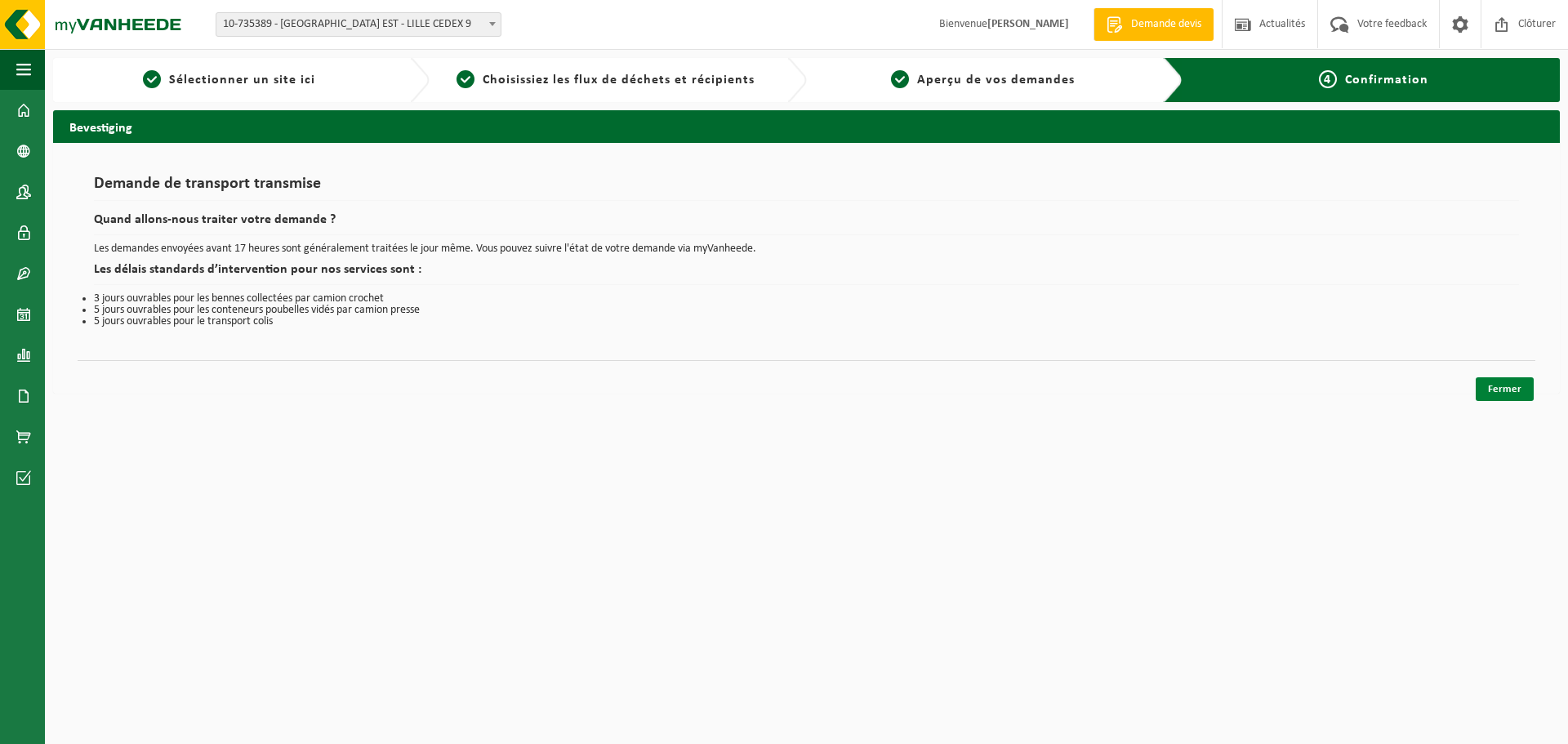
click at [1520, 385] on link "Fermer" at bounding box center [1504, 389] width 58 height 24
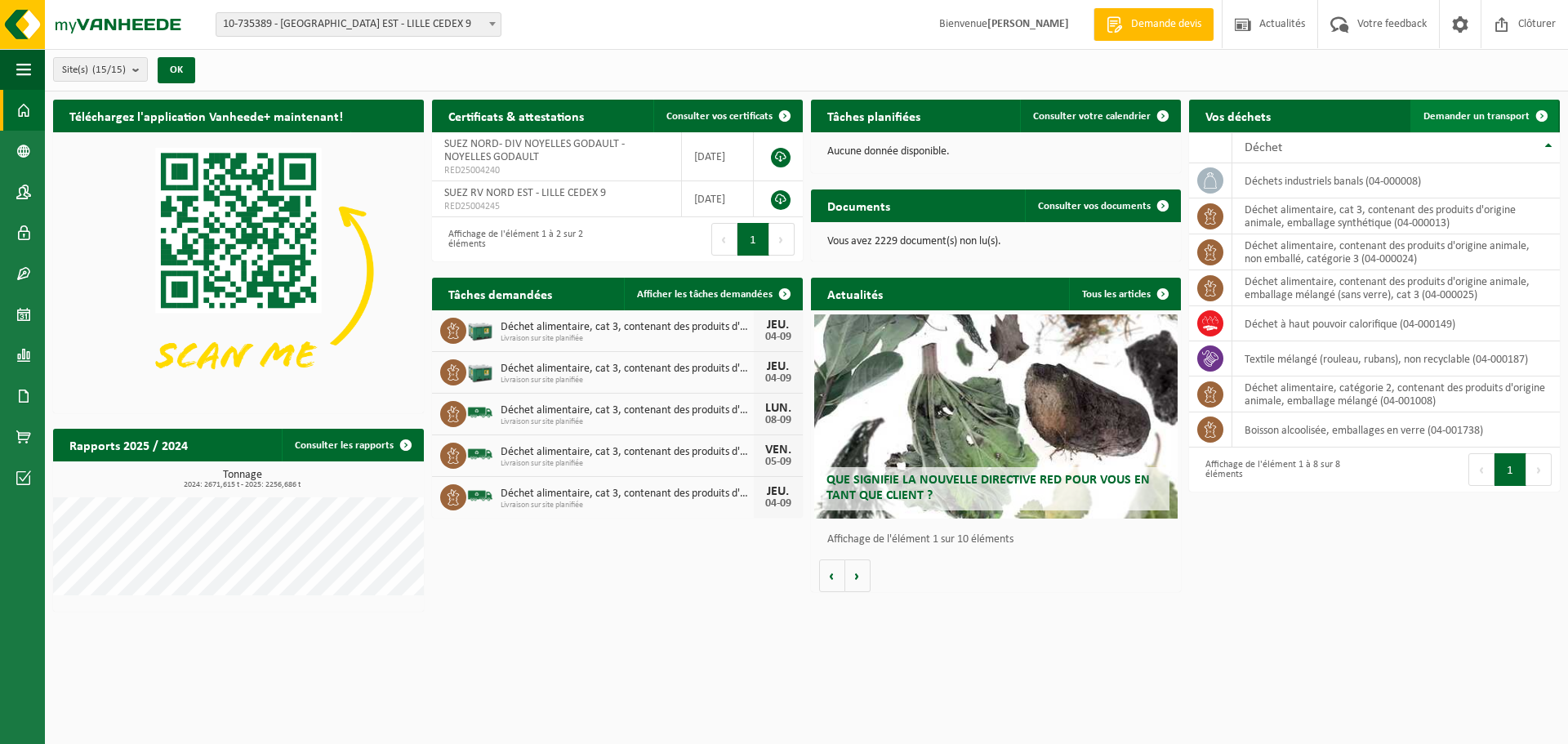
click at [1492, 121] on span "Demander un transport" at bounding box center [1477, 116] width 106 height 10
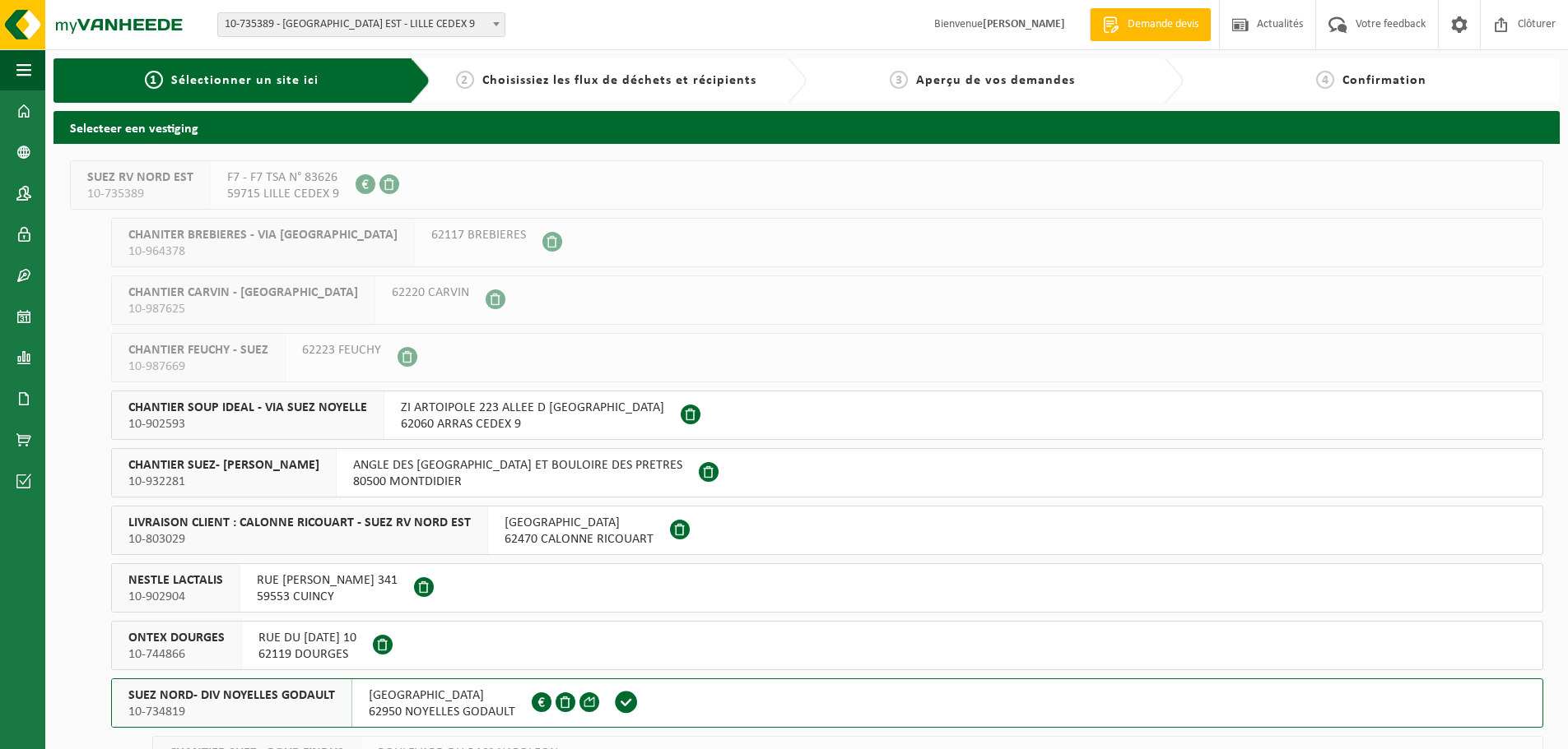
click at [397, 707] on span "62950 NOYELLES GODAULT" at bounding box center [442, 712] width 147 height 16
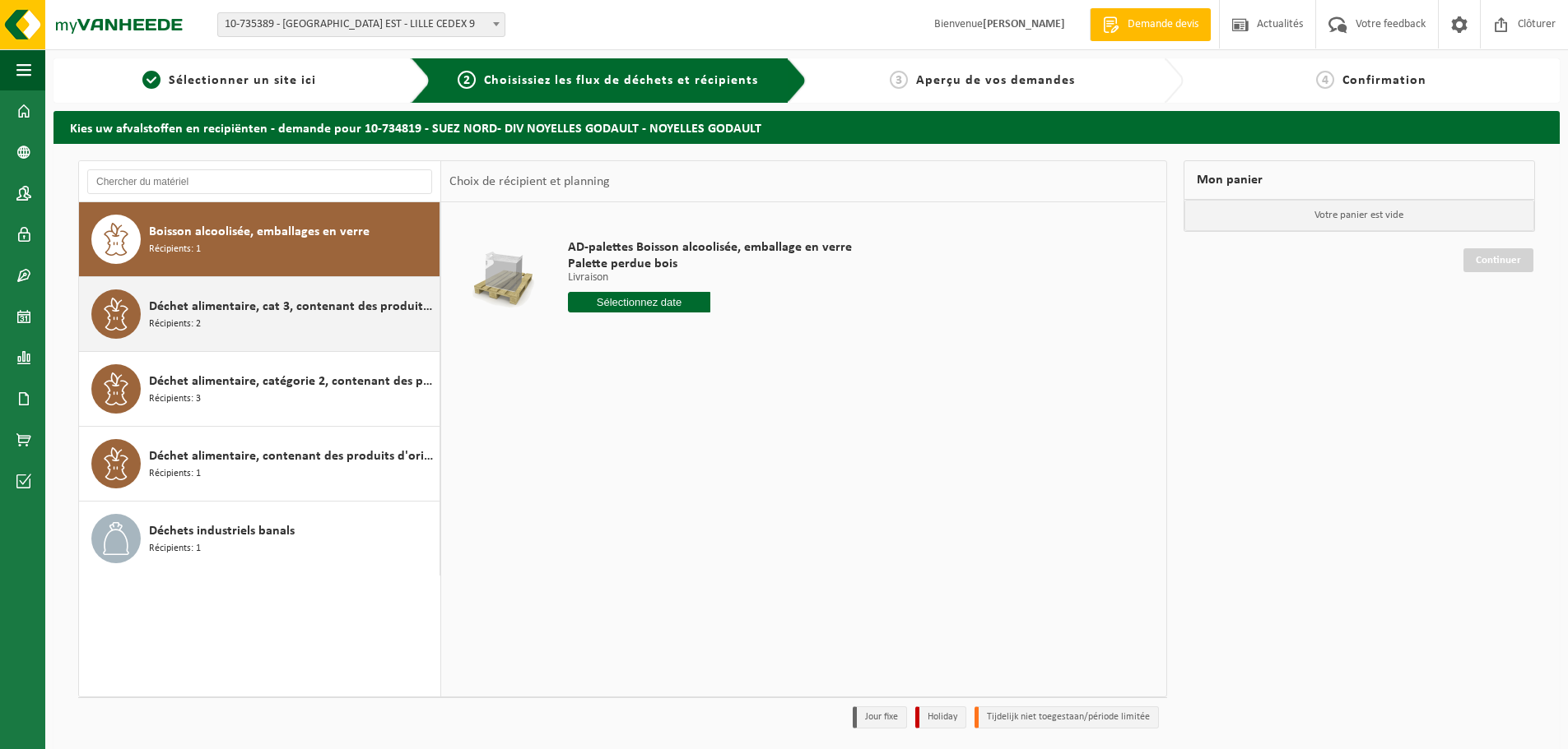
click at [244, 305] on span "Déchet alimentaire, cat 3, contenant des produits d'origine animale, emballage …" at bounding box center [291, 306] width 287 height 20
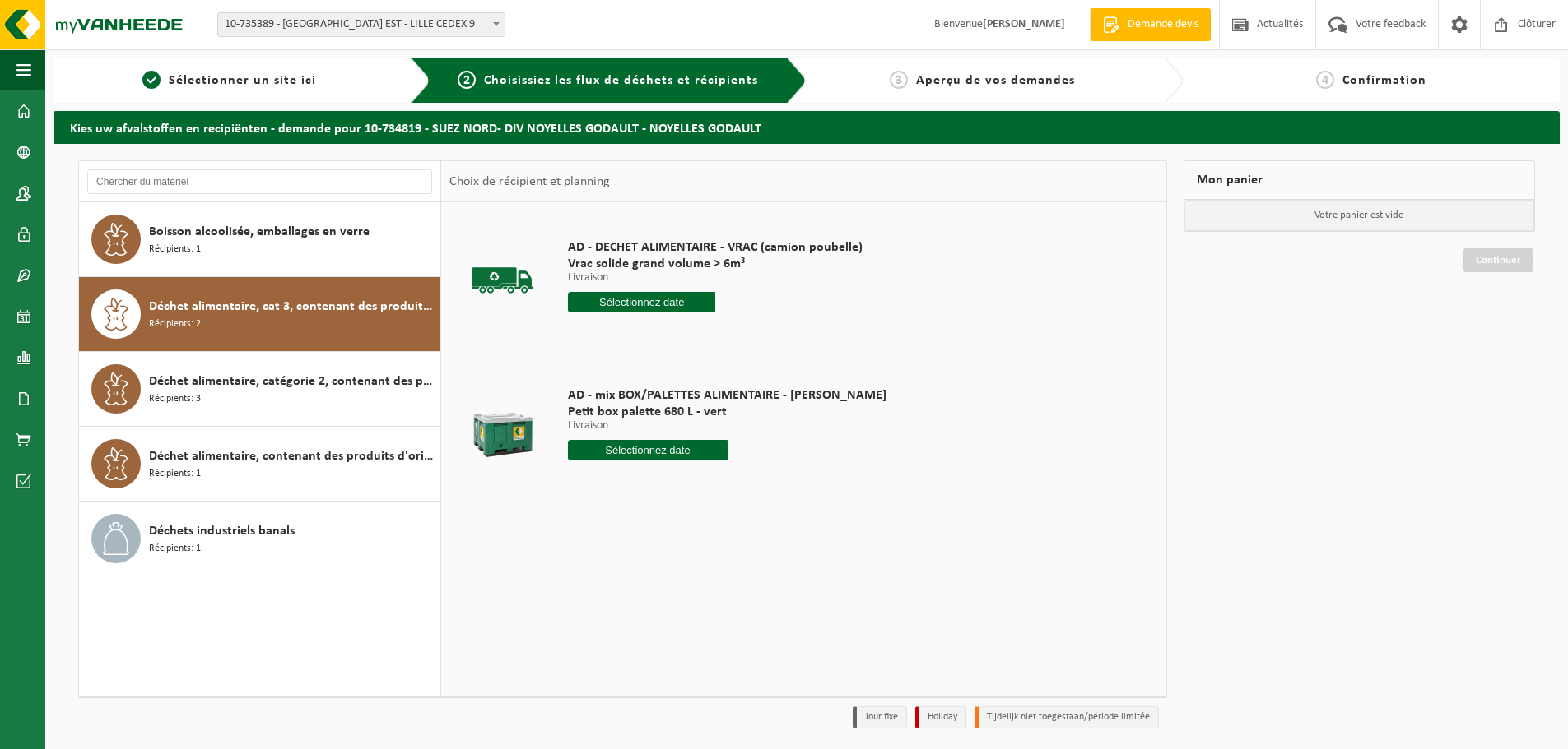
click at [642, 458] on input "text" at bounding box center [648, 450] width 160 height 20
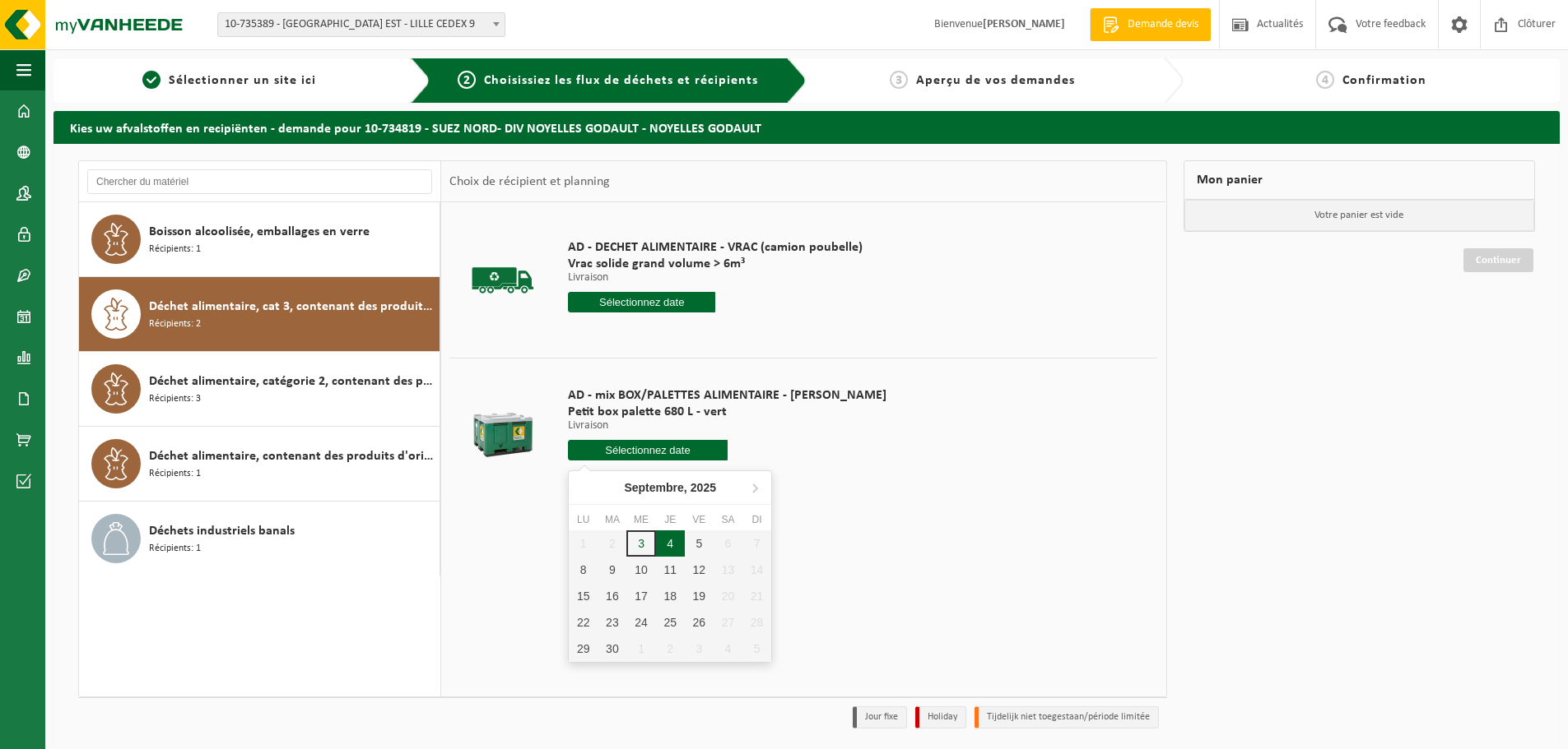
click at [670, 542] on div "4" at bounding box center [671, 543] width 29 height 26
type input "à partir de [DATE]"
type input "[DATE]"
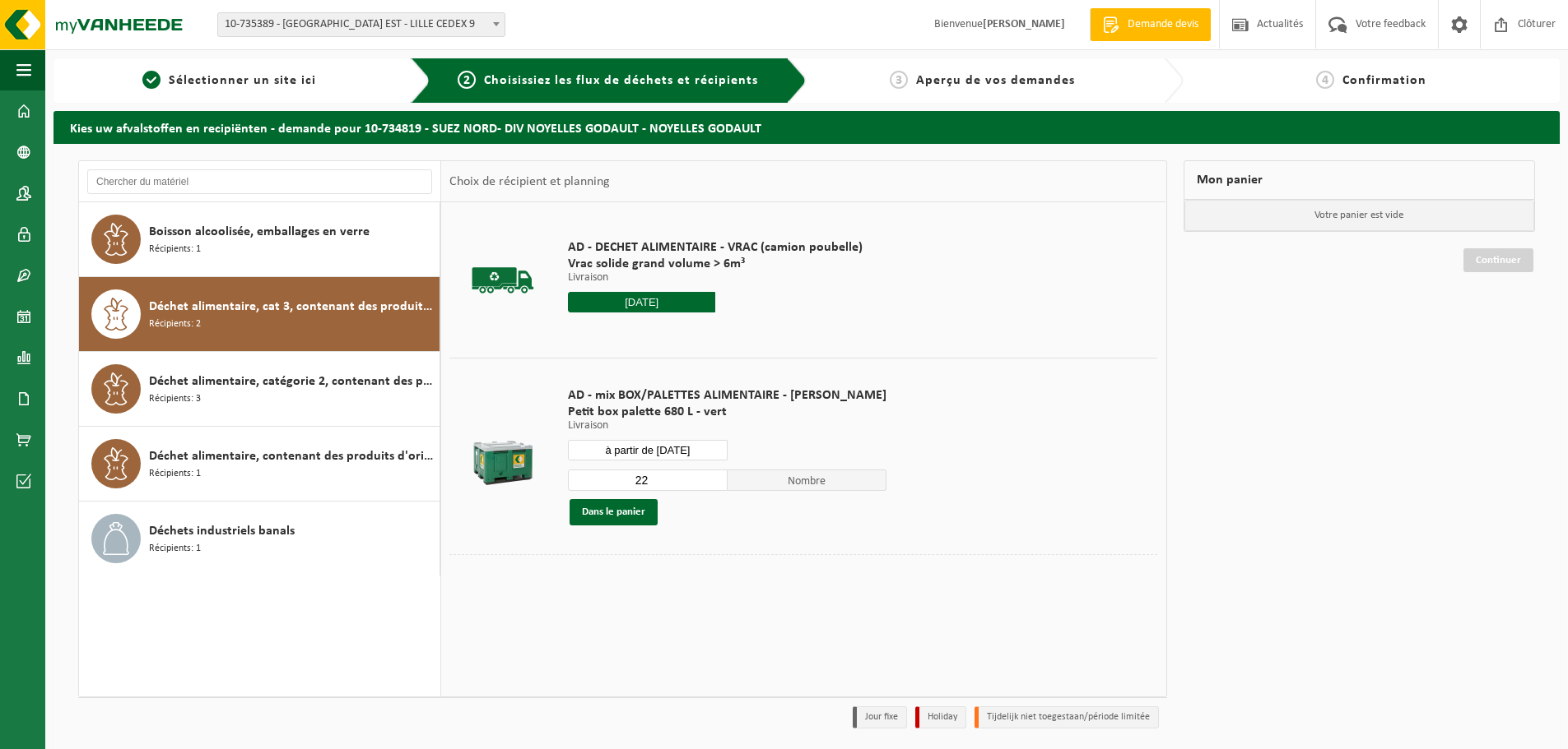
drag, startPoint x: 649, startPoint y: 480, endPoint x: 606, endPoint y: 478, distance: 43.0
click at [606, 478] on input "22" at bounding box center [648, 480] width 160 height 21
type input "1"
click at [620, 514] on button "Dans le panier" at bounding box center [613, 511] width 88 height 26
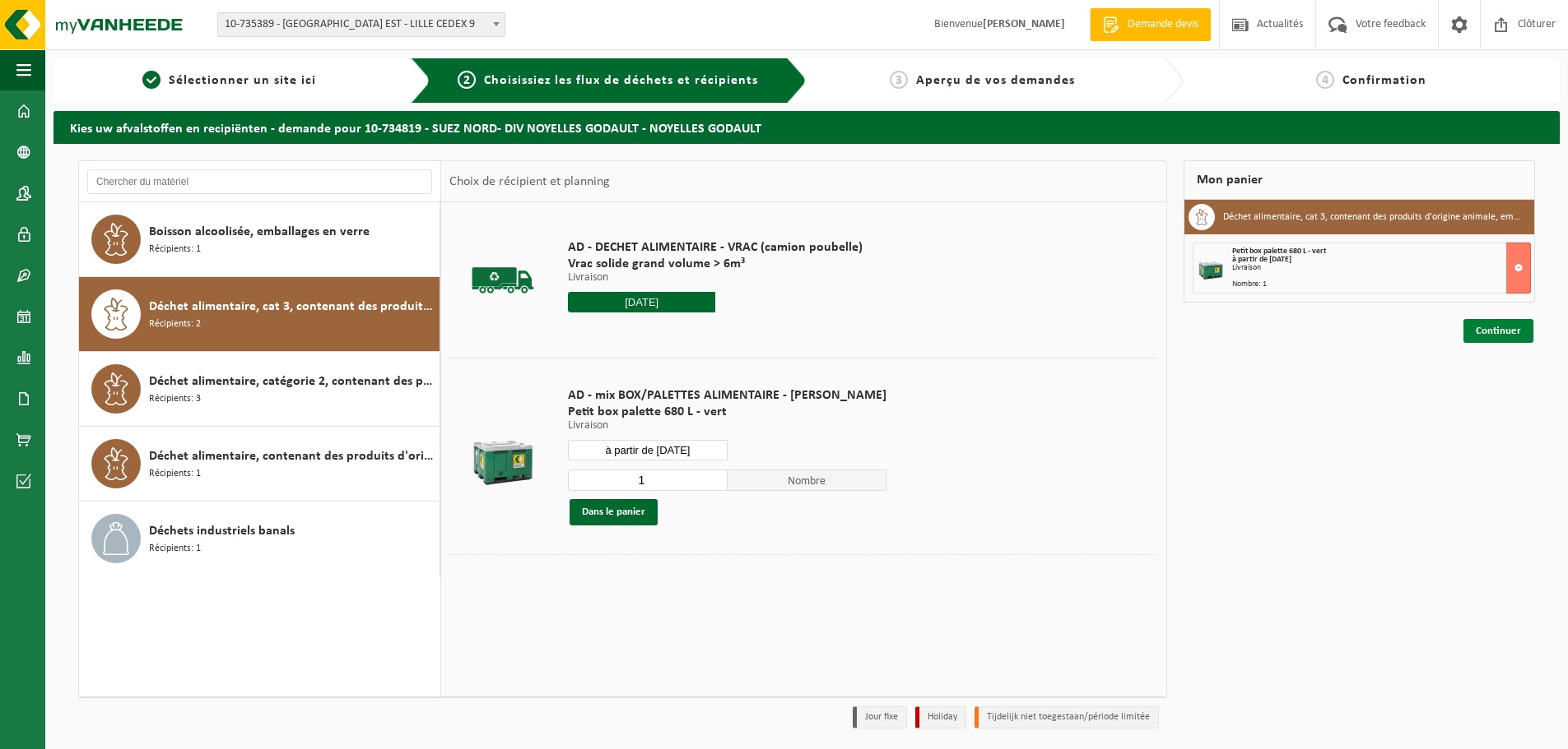
click at [1483, 337] on link "Continuer" at bounding box center [1498, 330] width 70 height 24
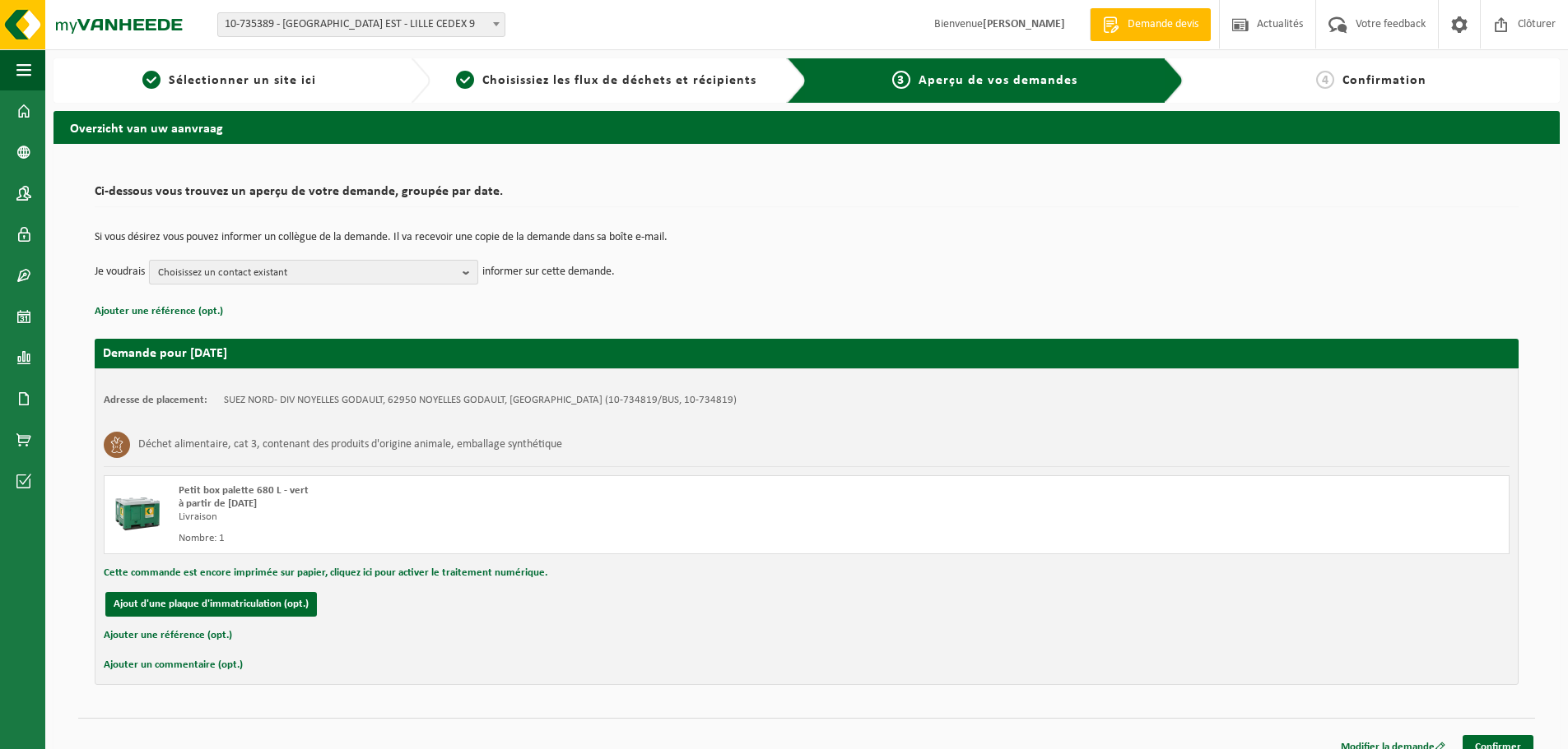
click at [470, 275] on b "button" at bounding box center [470, 272] width 14 height 23
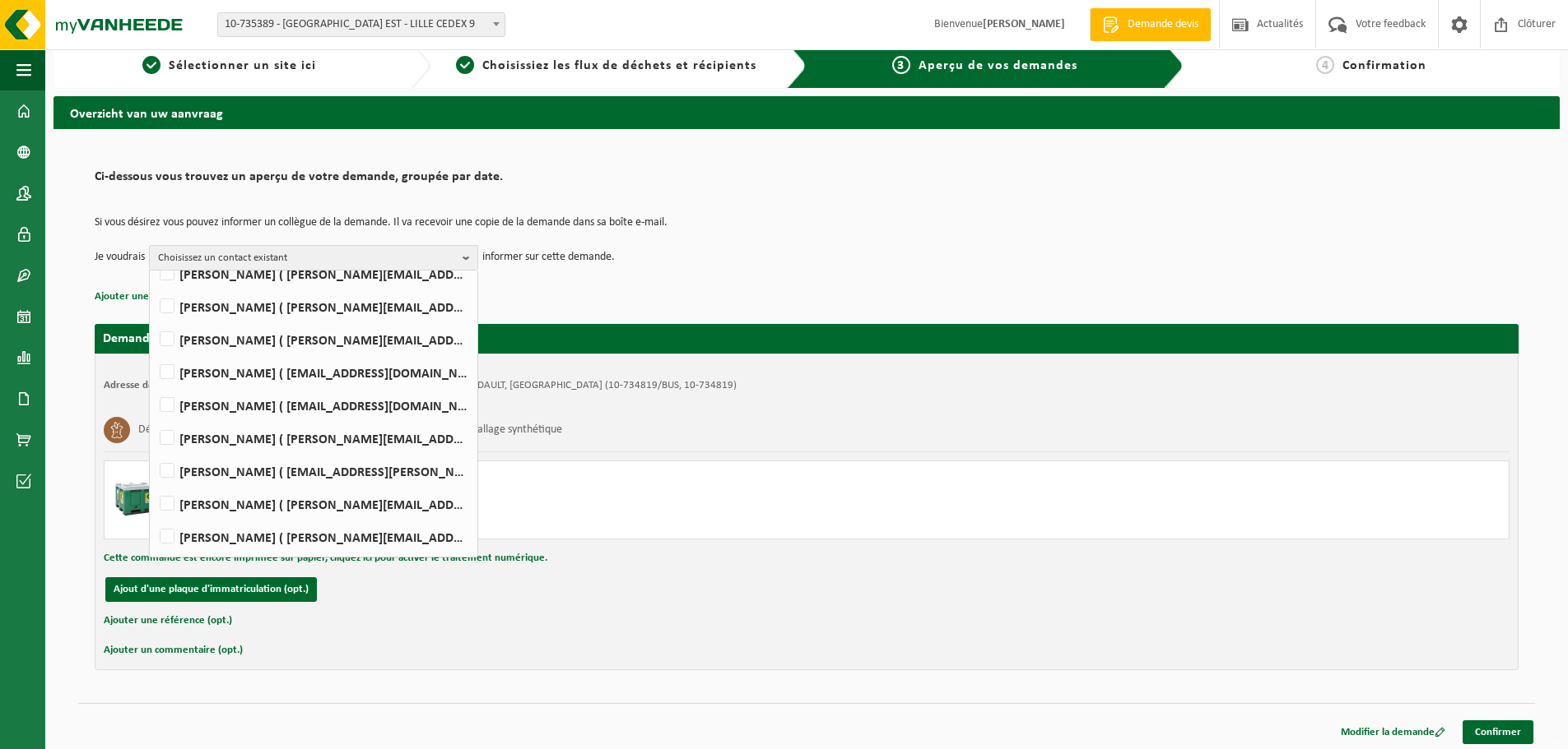
scroll to position [19, 0]
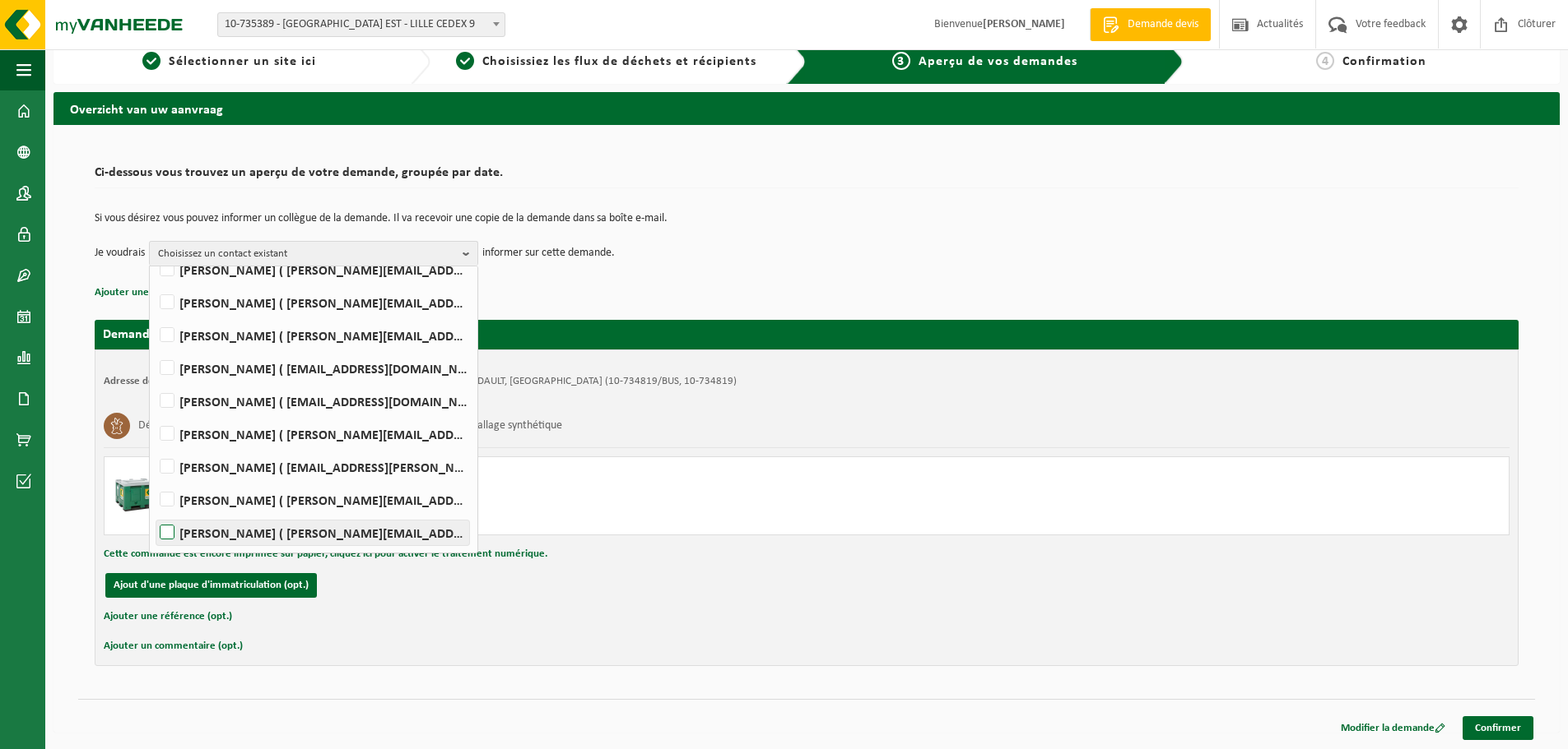
click at [328, 537] on label "[PERSON_NAME] ( [PERSON_NAME][EMAIL_ADDRESS][DOMAIN_NAME] )" at bounding box center [312, 533] width 312 height 25
click at [154, 512] on input "[PERSON_NAME] ( [PERSON_NAME][EMAIL_ADDRESS][DOMAIN_NAME] )" at bounding box center [153, 511] width 1 height 1
checkbox input "true"
click at [1488, 733] on link "Confirmer" at bounding box center [1498, 728] width 71 height 24
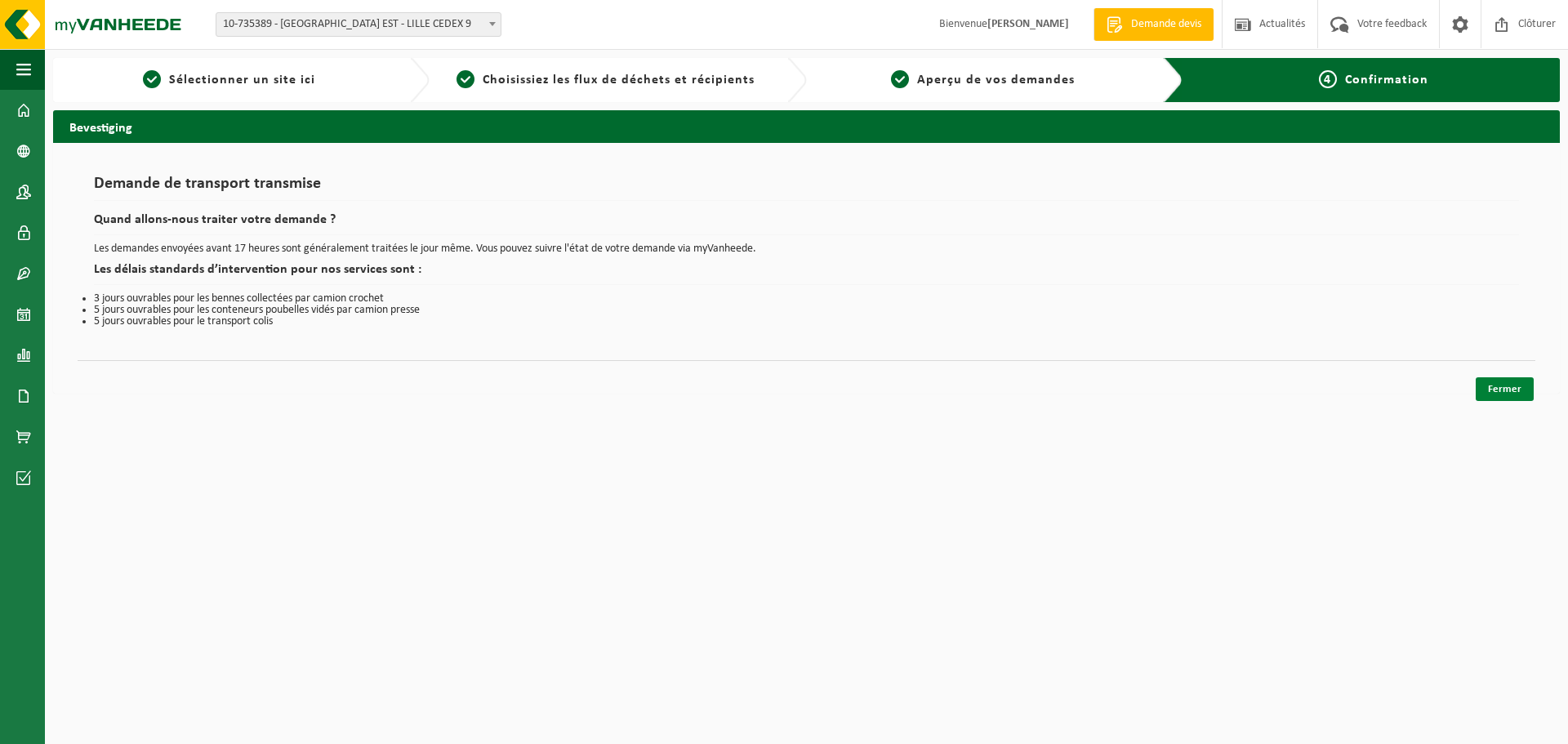
click at [1480, 382] on link "Fermer" at bounding box center [1504, 389] width 58 height 24
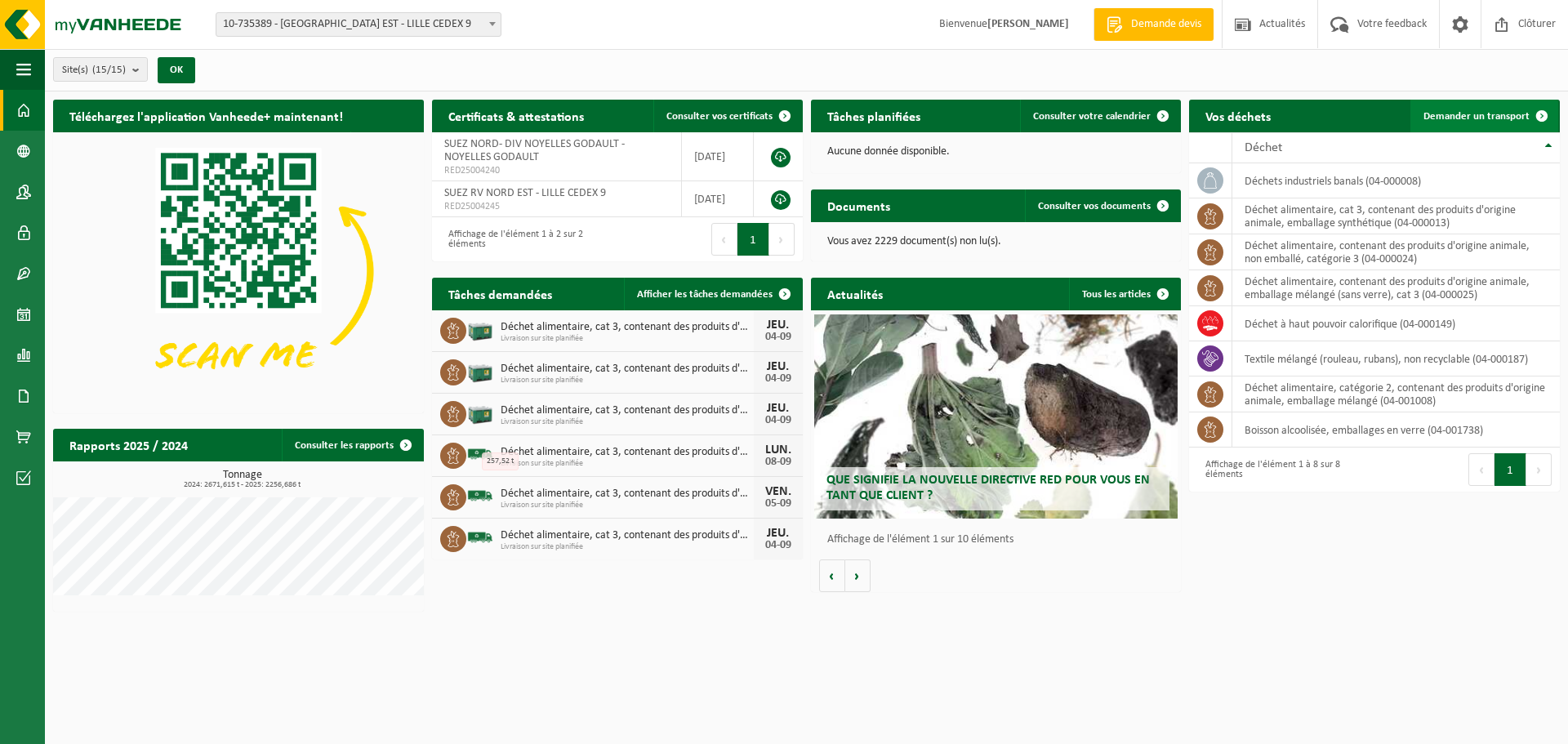
click at [1493, 108] on link "Demander un transport" at bounding box center [1483, 116] width 147 height 32
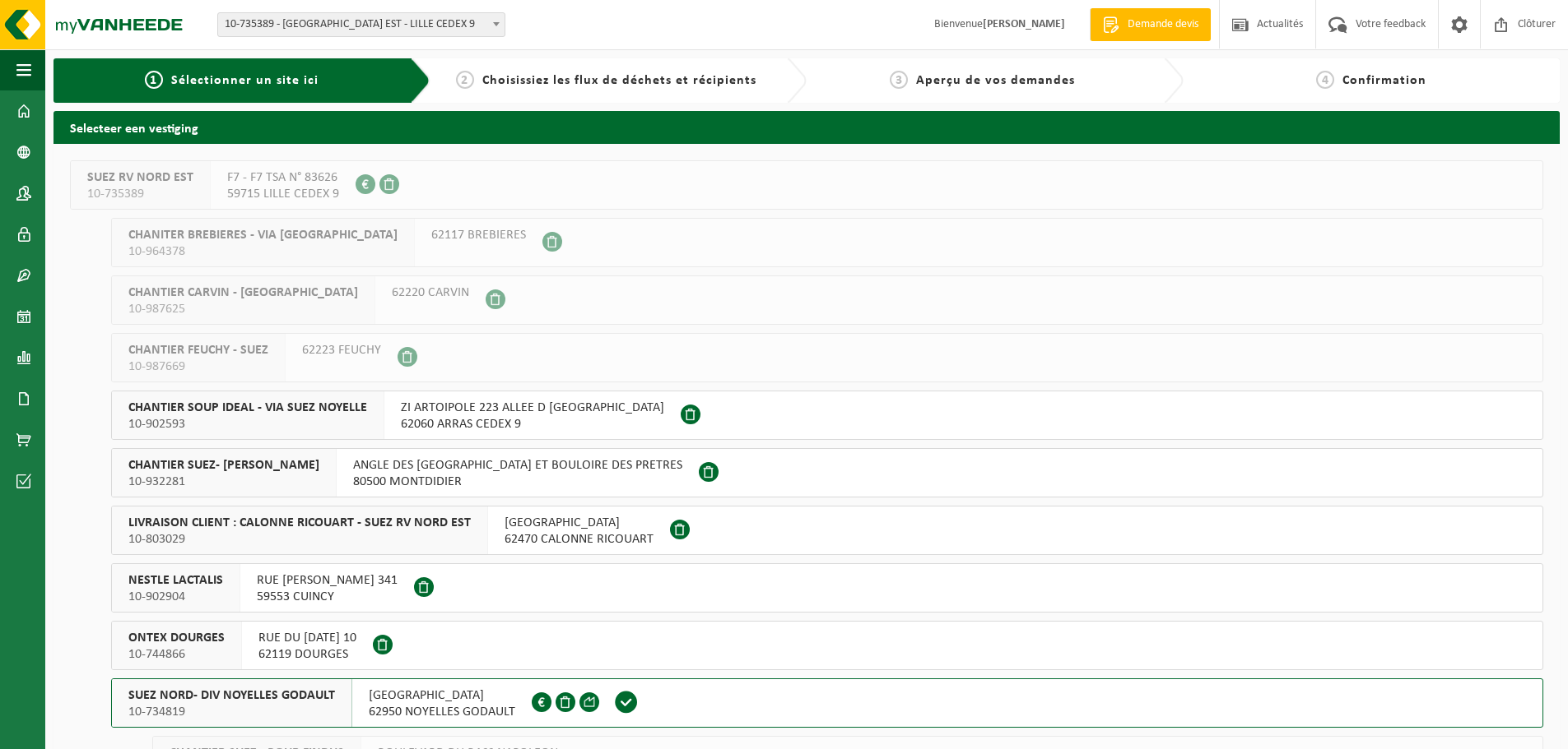
click at [238, 703] on span "SUEZ NORD- DIV NOYELLES GODAULT" at bounding box center [232, 695] width 207 height 16
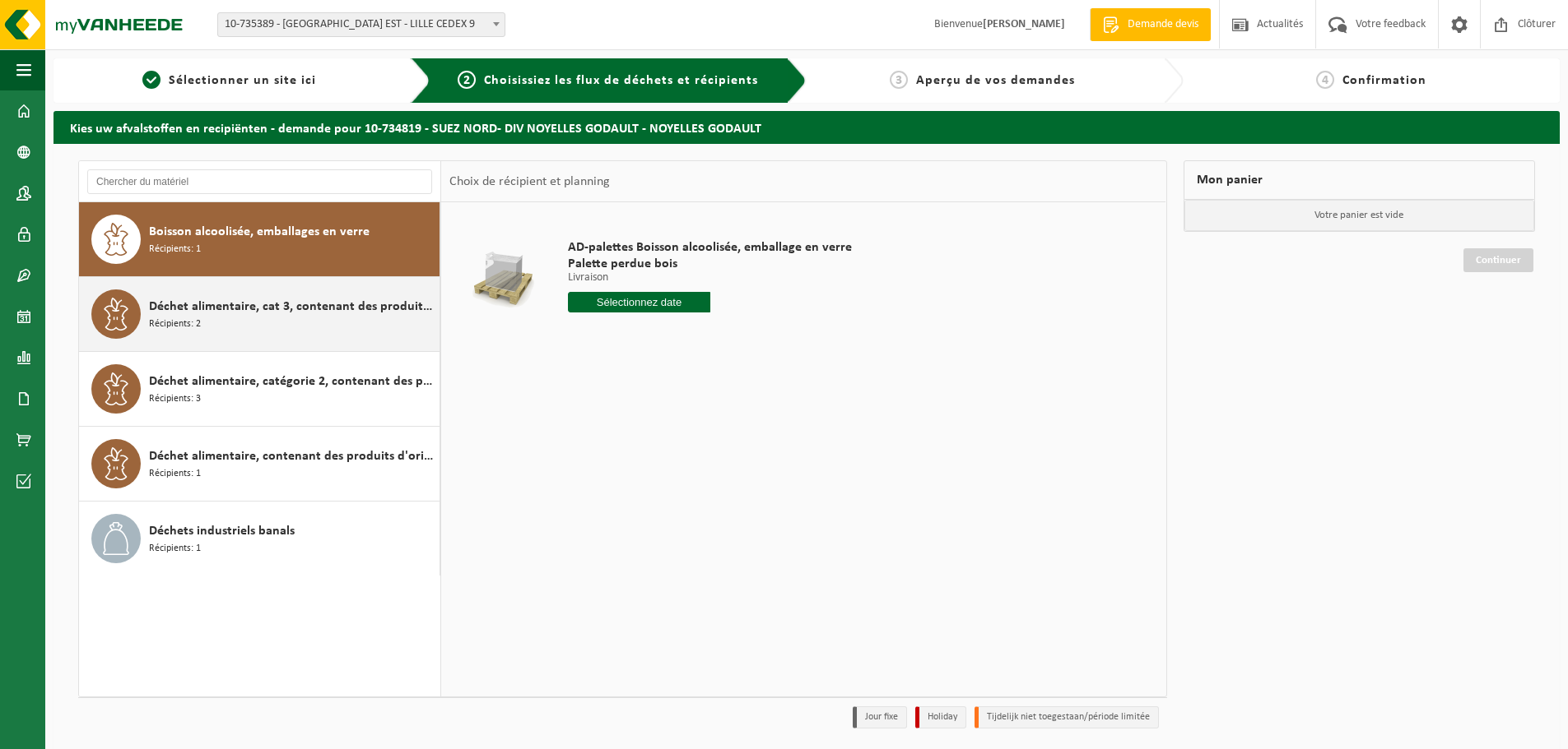
click at [184, 318] on span "Récipients: 2" at bounding box center [174, 325] width 52 height 15
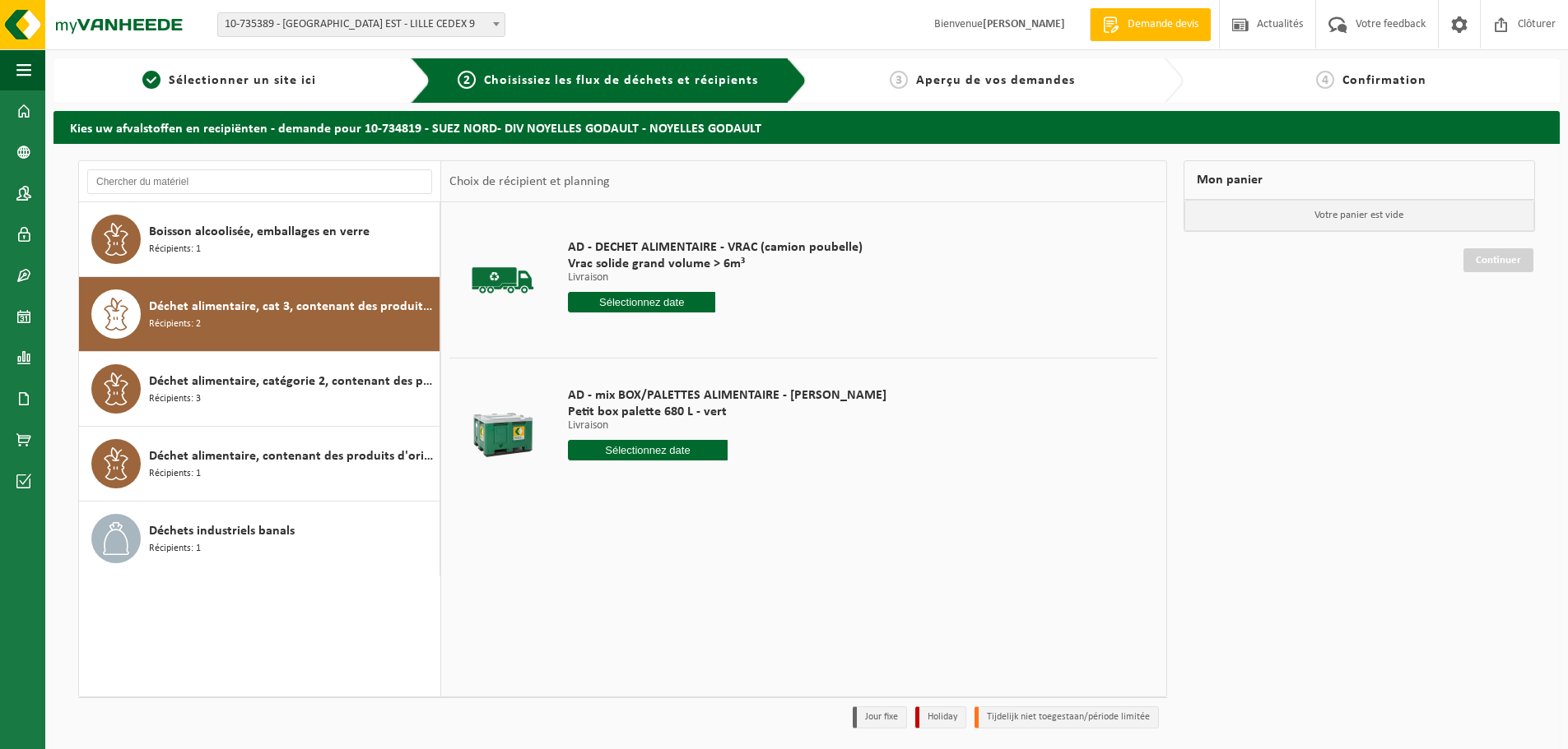
click at [620, 454] on input "text" at bounding box center [648, 450] width 160 height 20
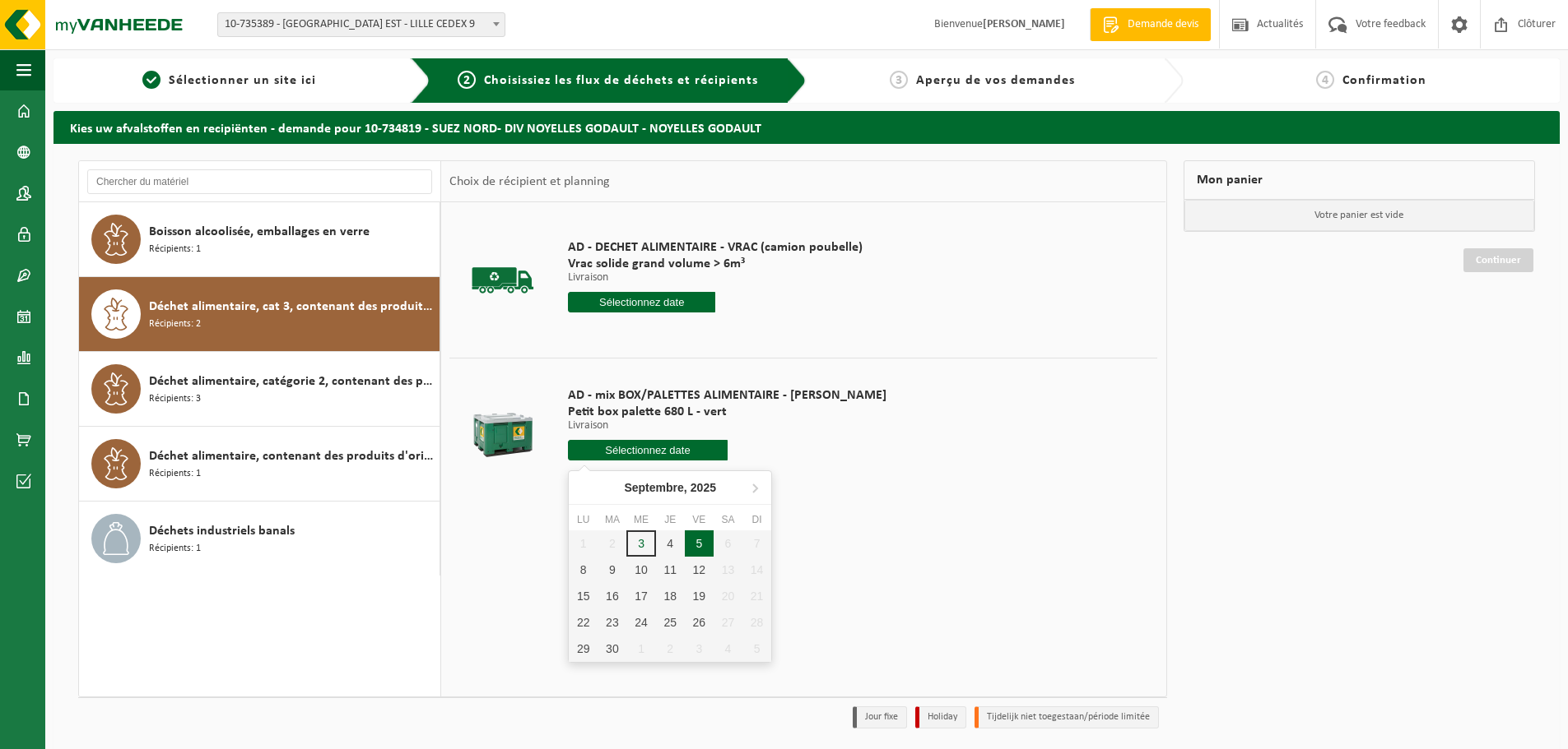
click at [690, 541] on div "5" at bounding box center [700, 543] width 29 height 26
type input "à partir de [DATE]"
type input "[DATE]"
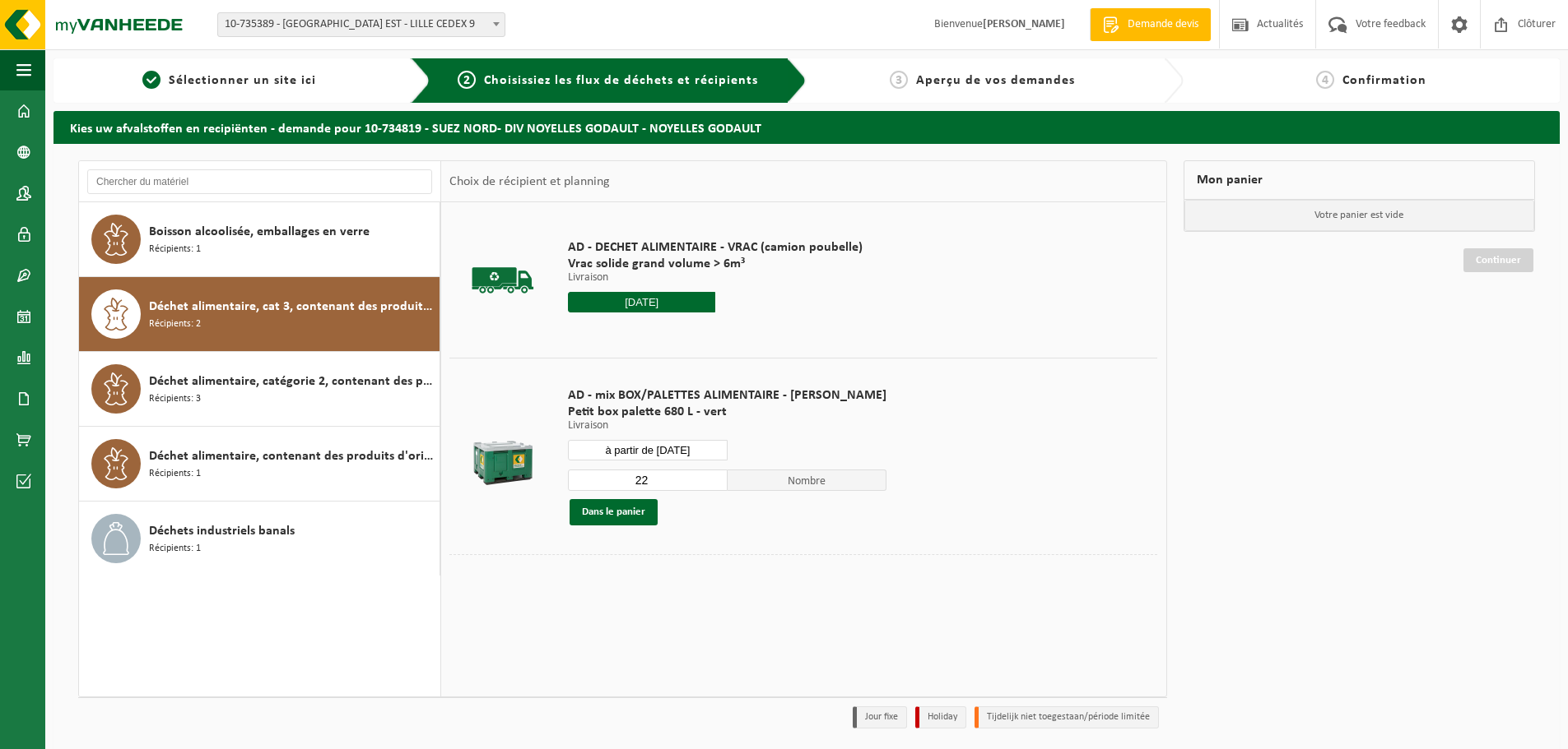
drag, startPoint x: 635, startPoint y: 479, endPoint x: 596, endPoint y: 481, distance: 39.1
click at [596, 481] on input "22" at bounding box center [648, 480] width 160 height 21
type input "1"
click at [629, 510] on button "Dans le panier" at bounding box center [613, 511] width 88 height 26
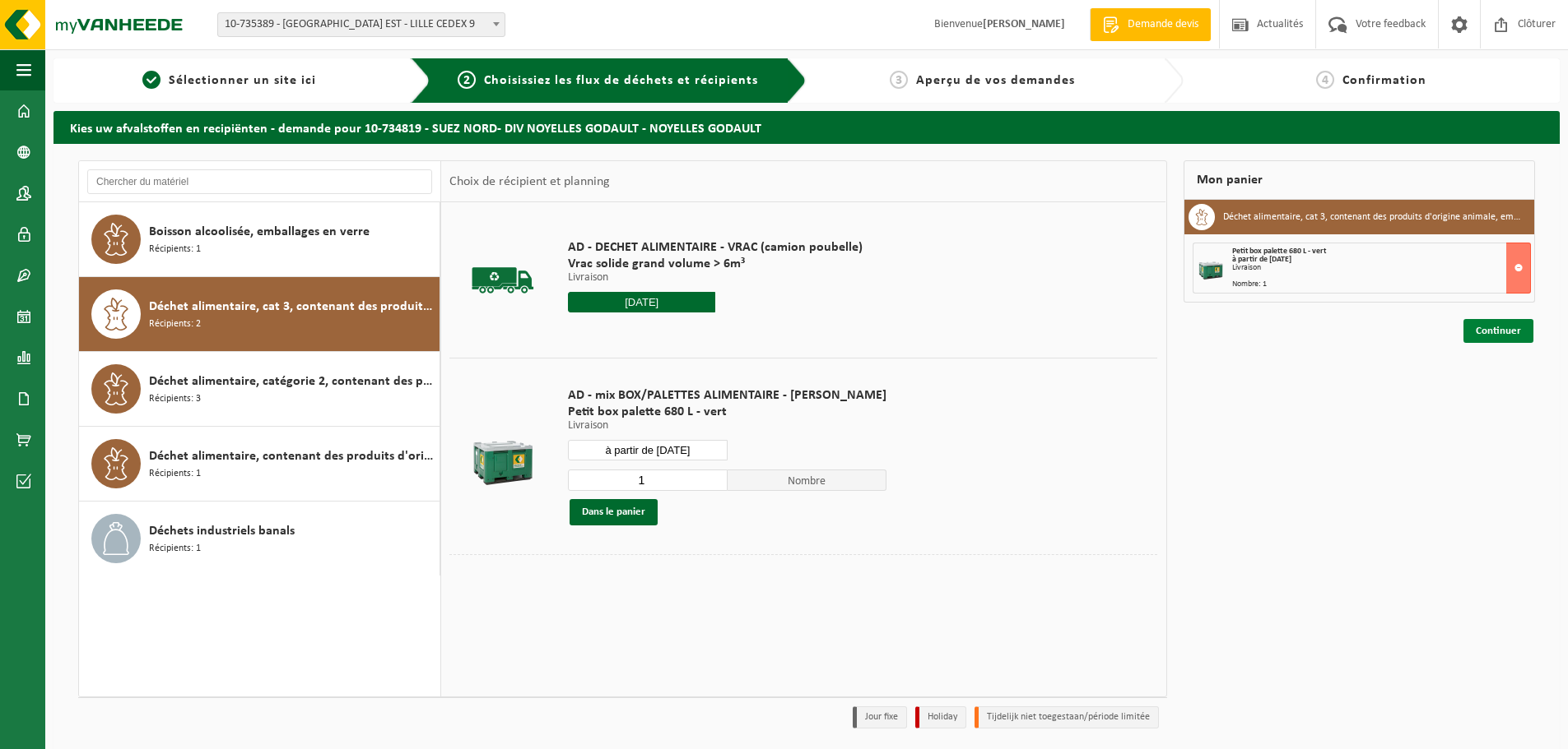
click at [1483, 327] on link "Continuer" at bounding box center [1498, 330] width 70 height 24
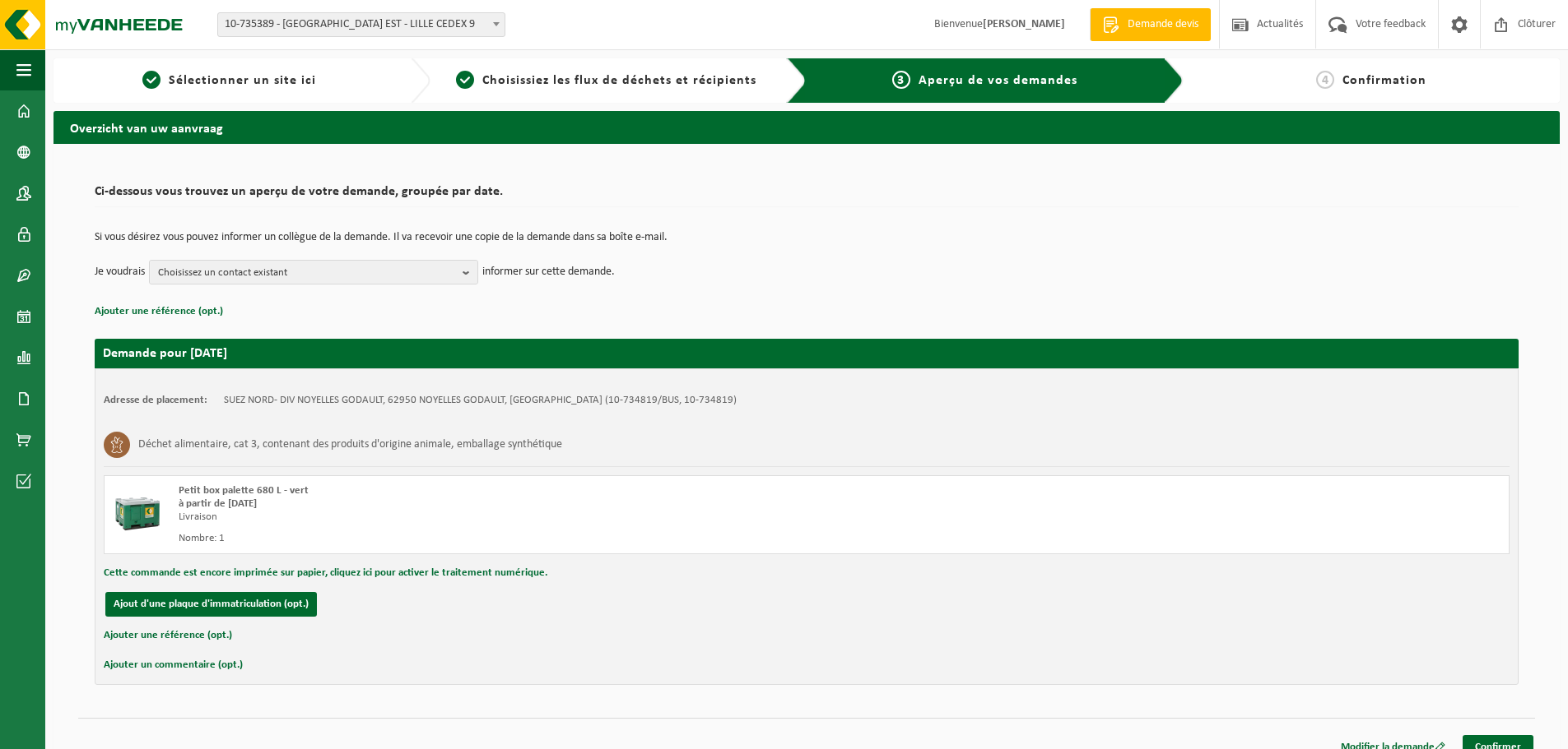
click at [277, 285] on div "Si vous désirez vous pouvez informer un collègue de la demande. Il va recevoir …" at bounding box center [807, 258] width 1424 height 85
click at [275, 281] on span "Choisissez un contact existant" at bounding box center [307, 273] width 298 height 25
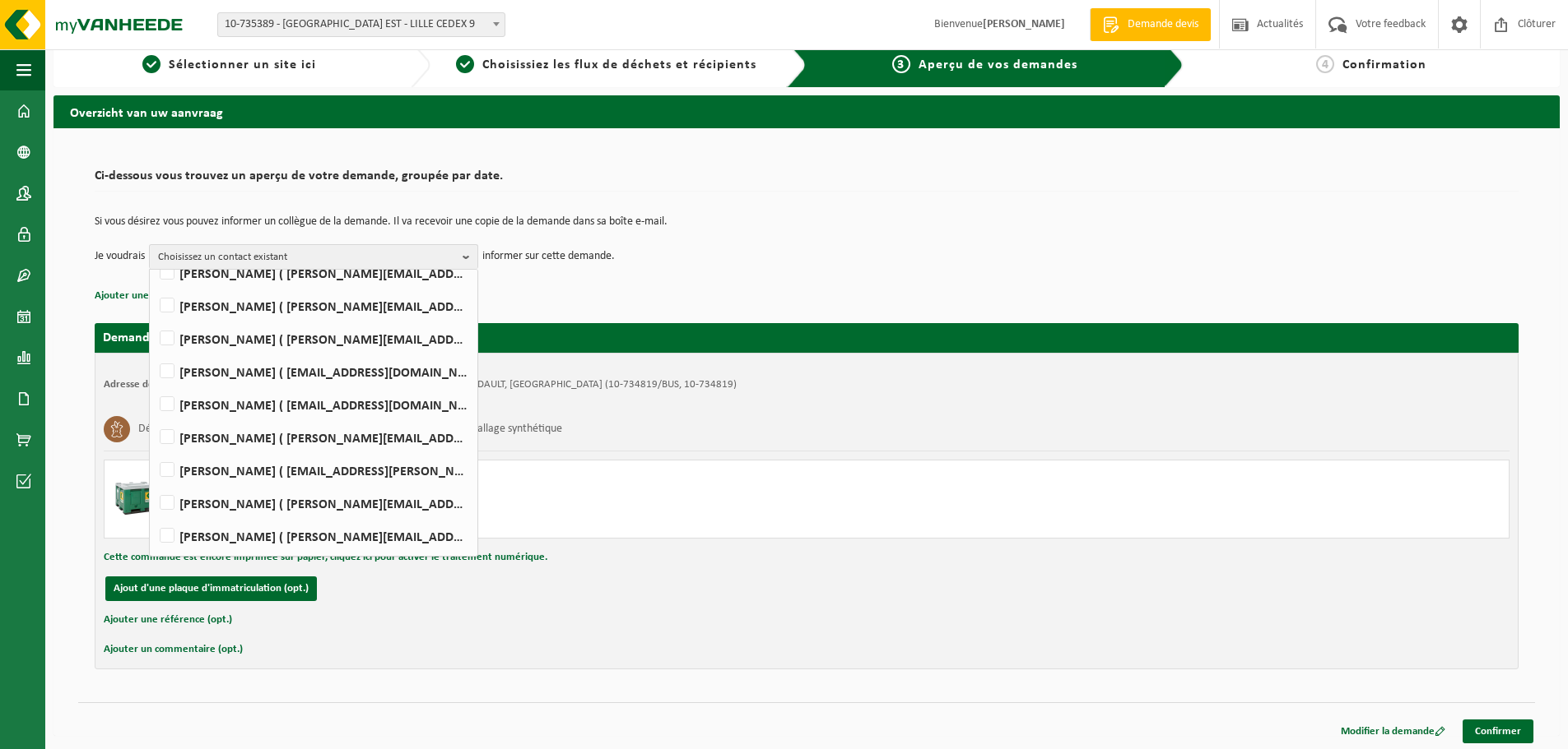
scroll to position [19, 0]
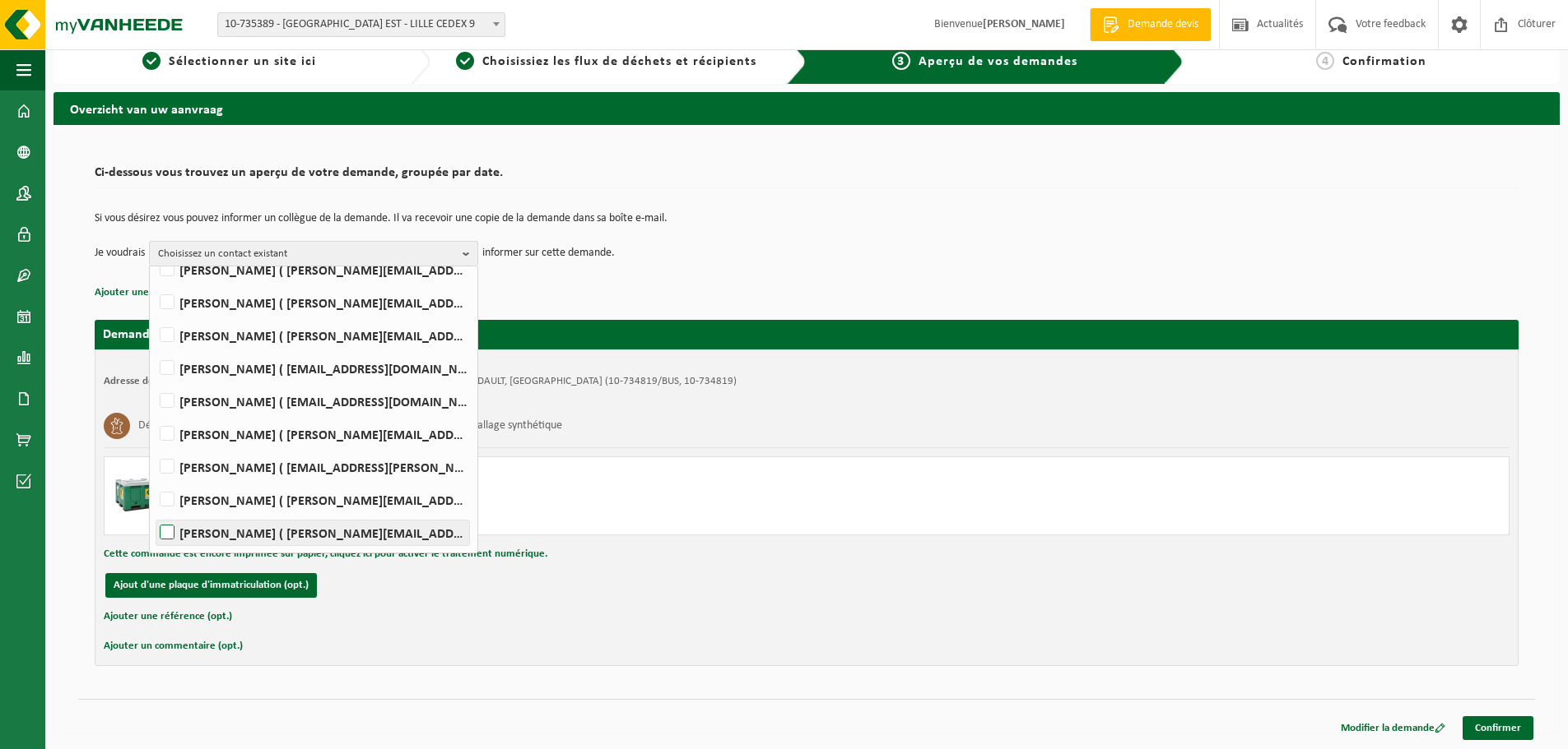
click at [301, 533] on label "Jerome Smal ( jerome.smal@suez.com )" at bounding box center [312, 533] width 312 height 25
click at [154, 512] on input "Jerome Smal ( jerome.smal@suez.com )" at bounding box center [153, 511] width 1 height 1
checkbox input "true"
click at [1502, 722] on link "Confirmer" at bounding box center [1498, 728] width 71 height 24
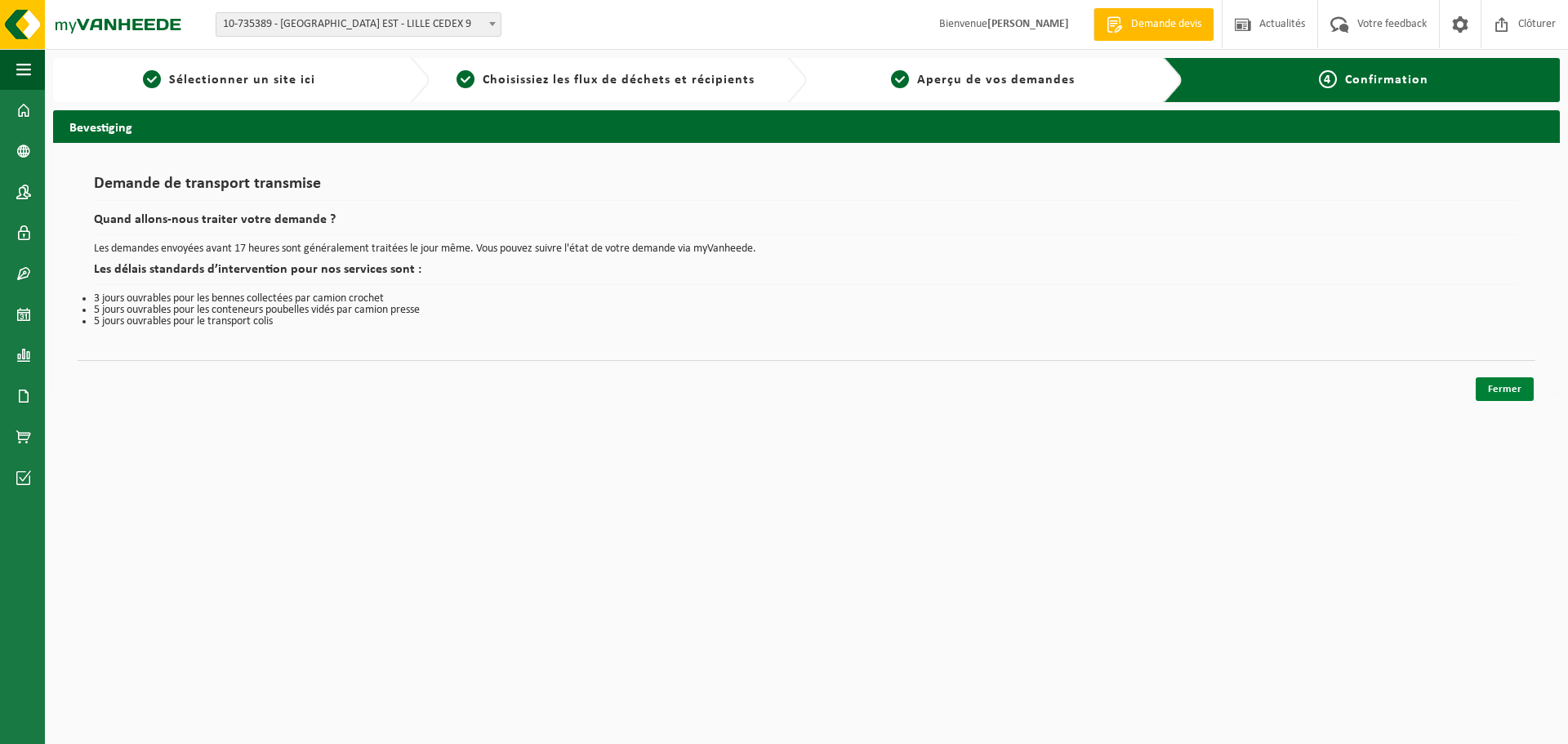
click at [1487, 388] on link "Fermer" at bounding box center [1504, 389] width 58 height 24
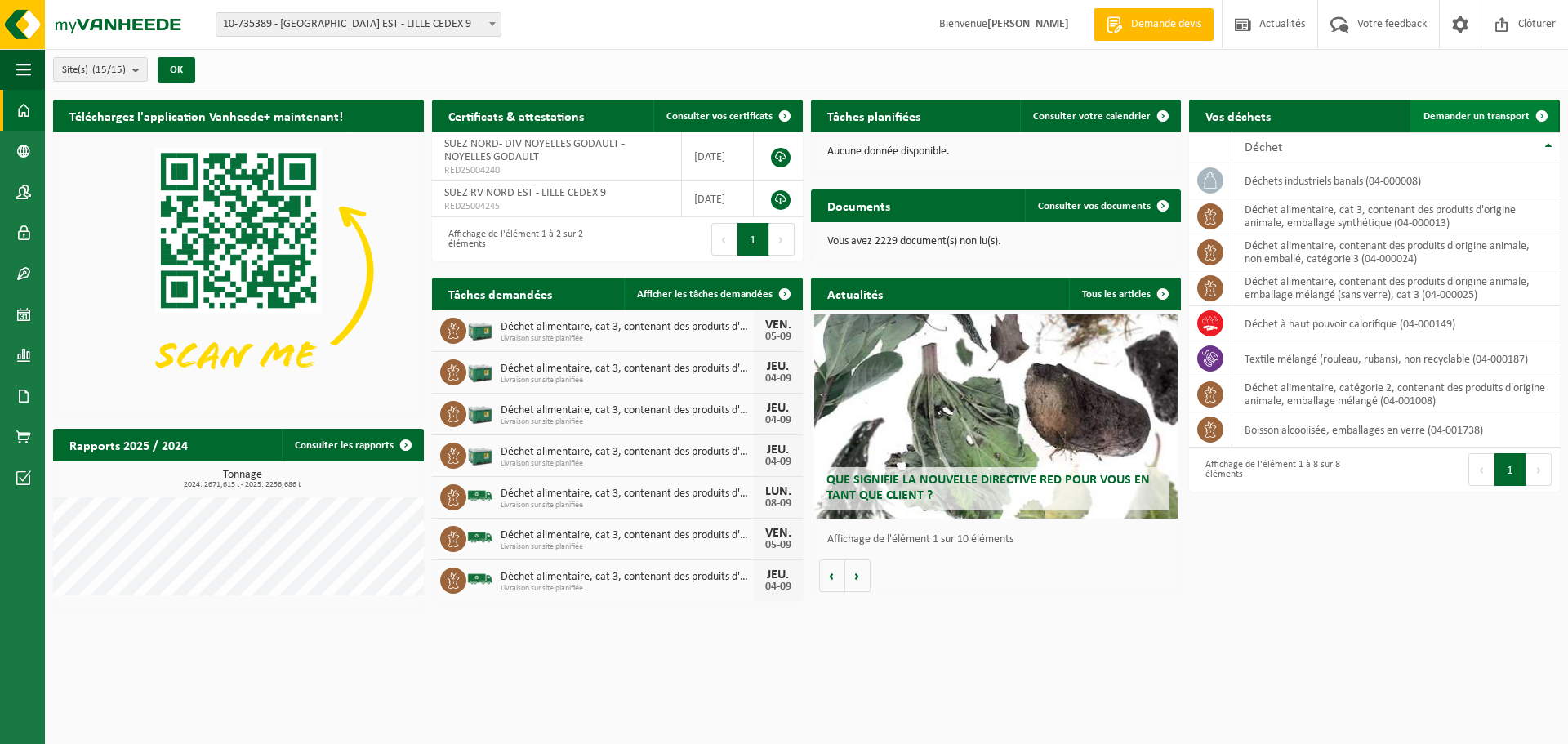
click at [1479, 111] on span "Demander un transport" at bounding box center [1477, 116] width 106 height 10
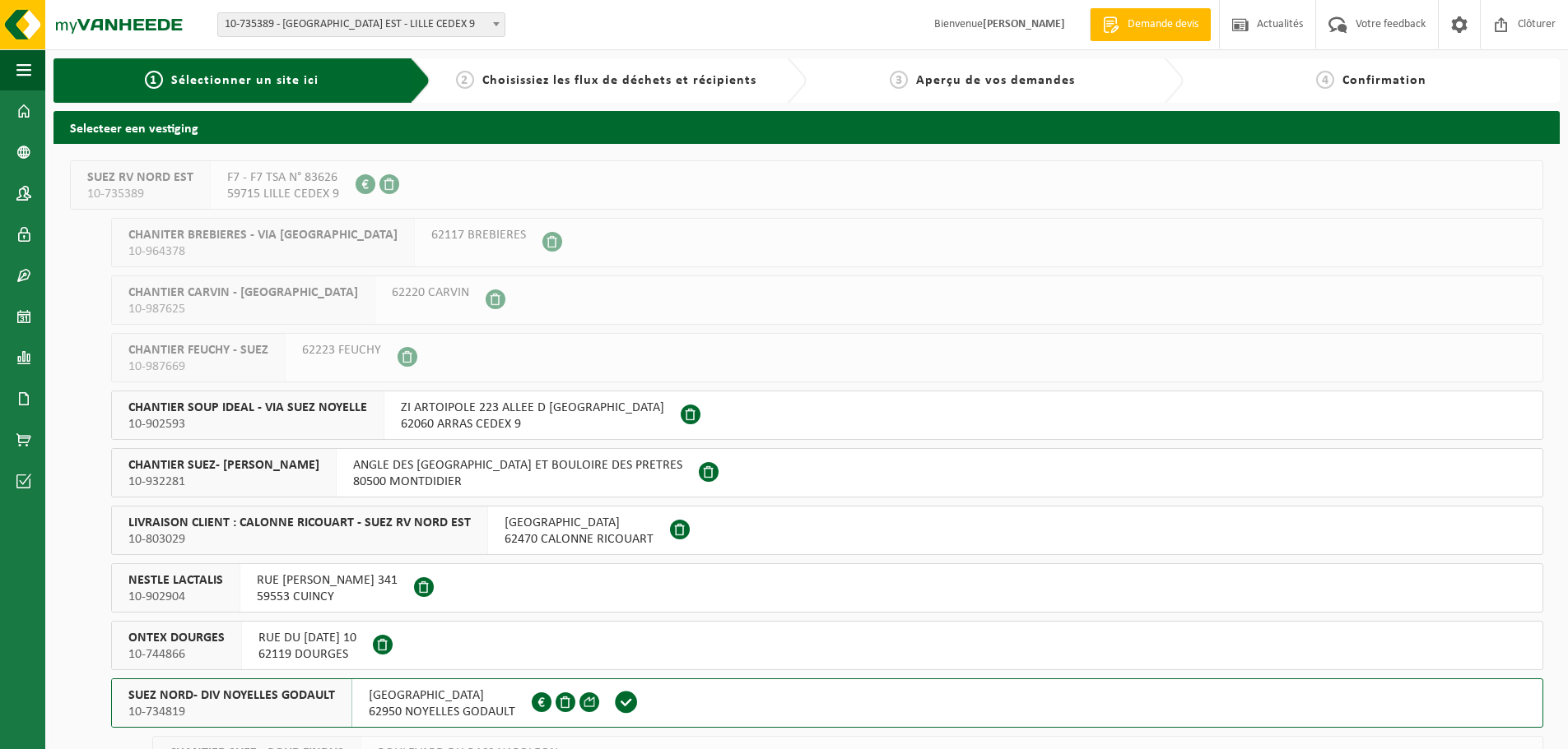
click at [339, 717] on div "SUEZ NORD- DIV NOYELLES GODAULT 10-734819" at bounding box center [232, 703] width 241 height 48
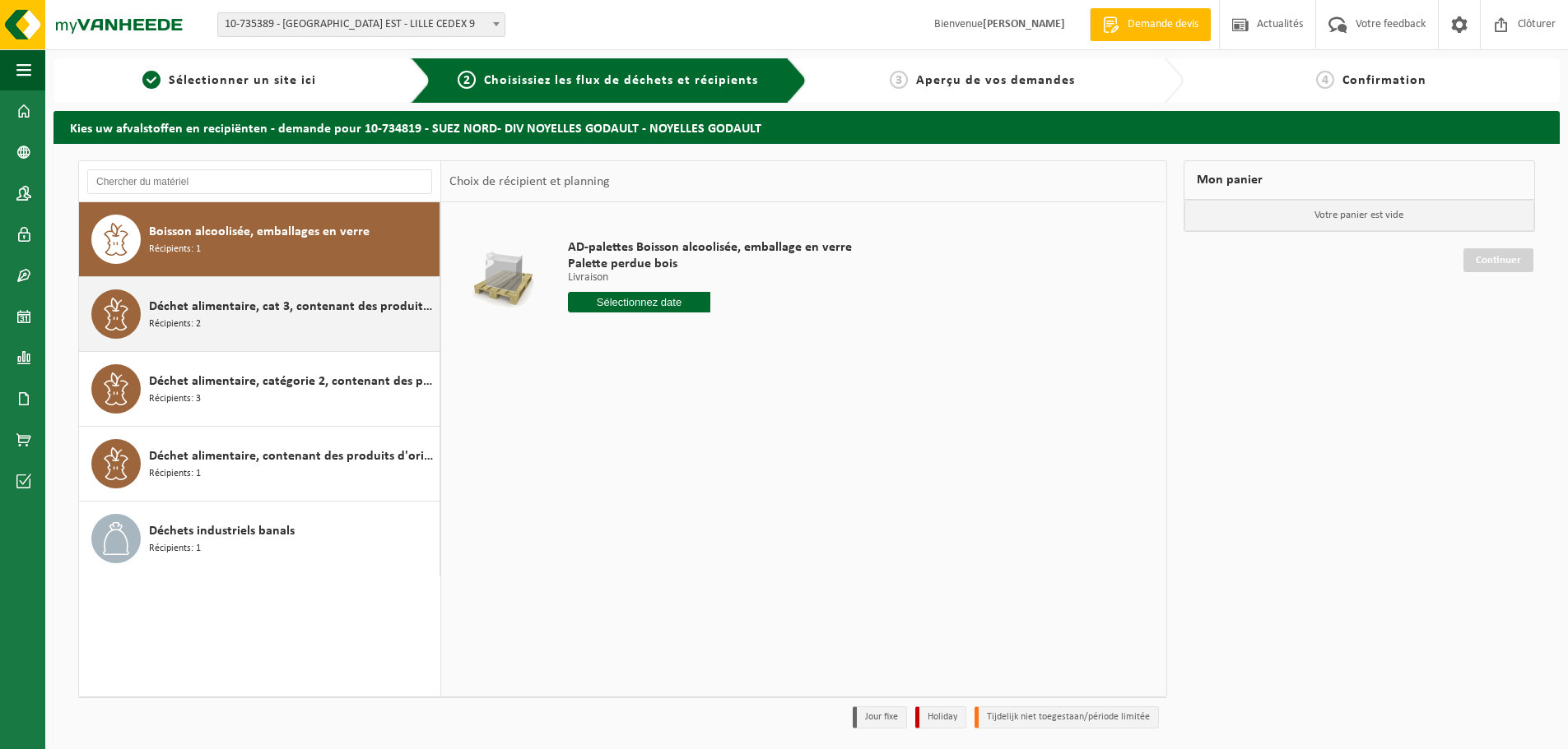
click at [184, 311] on span "Déchet alimentaire, cat 3, contenant des produits d'origine animale, emballage …" at bounding box center [291, 306] width 287 height 20
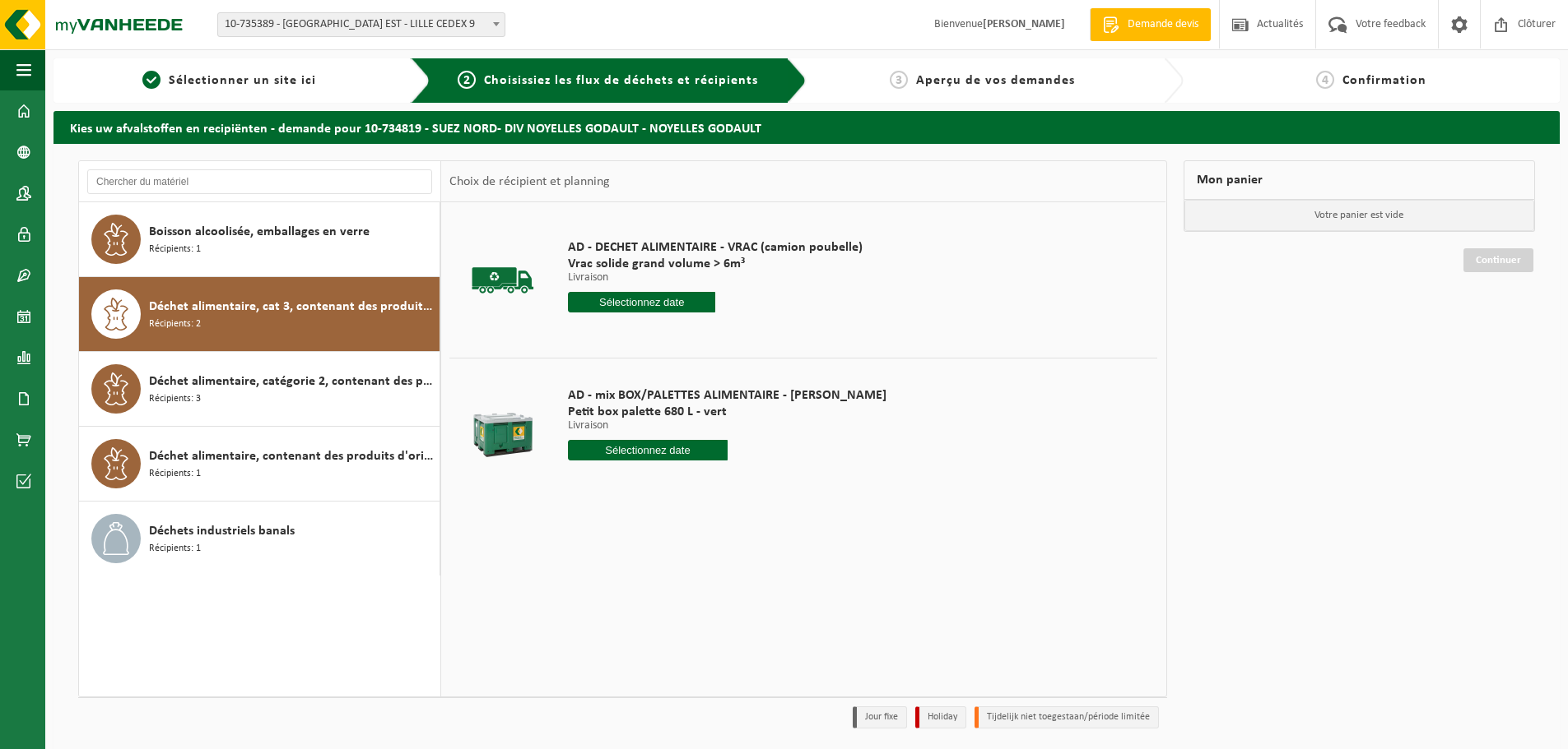
click at [601, 452] on input "text" at bounding box center [648, 450] width 160 height 20
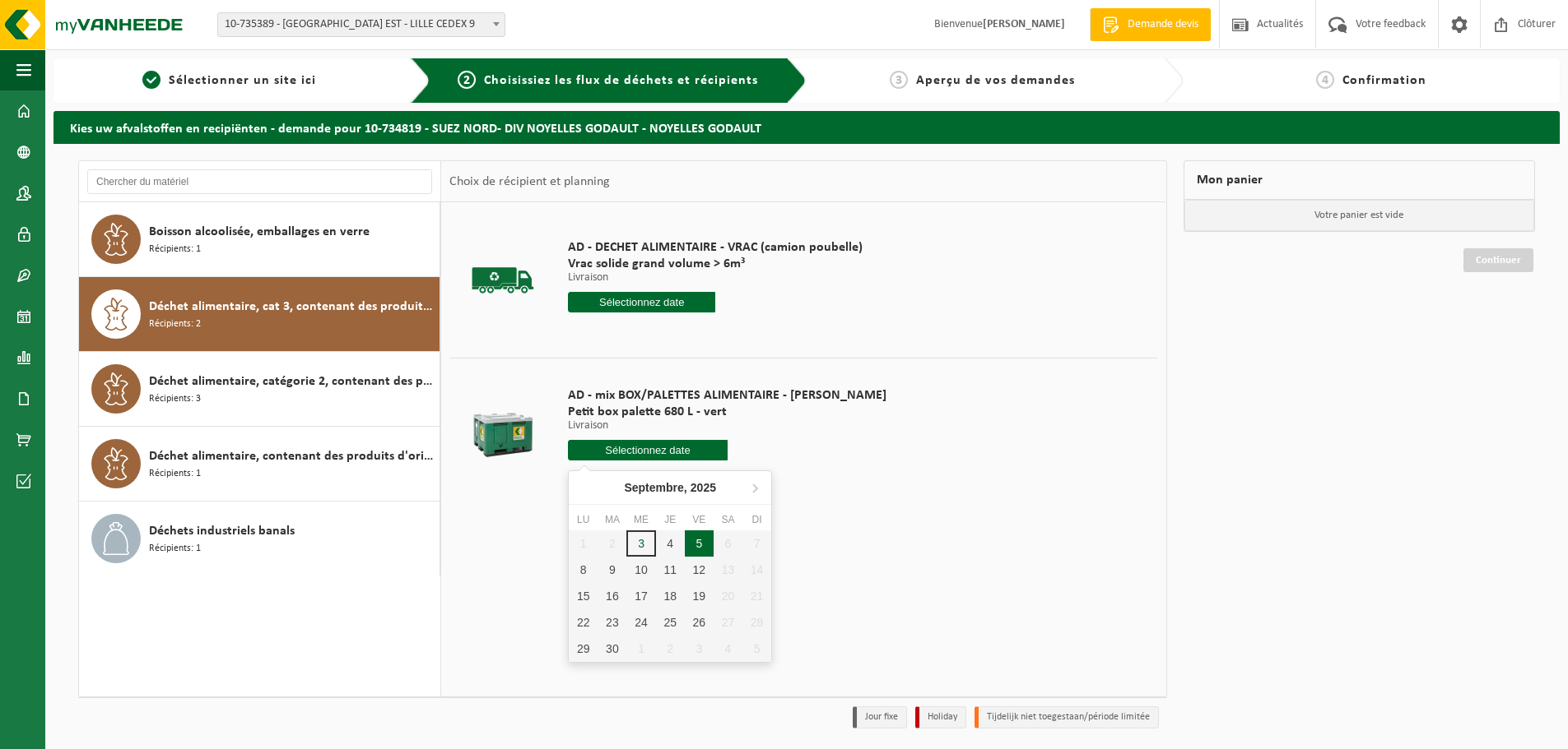
click at [697, 546] on div "5" at bounding box center [700, 543] width 29 height 26
type input "à partir de 2025-09-05"
type input "2025-09-05"
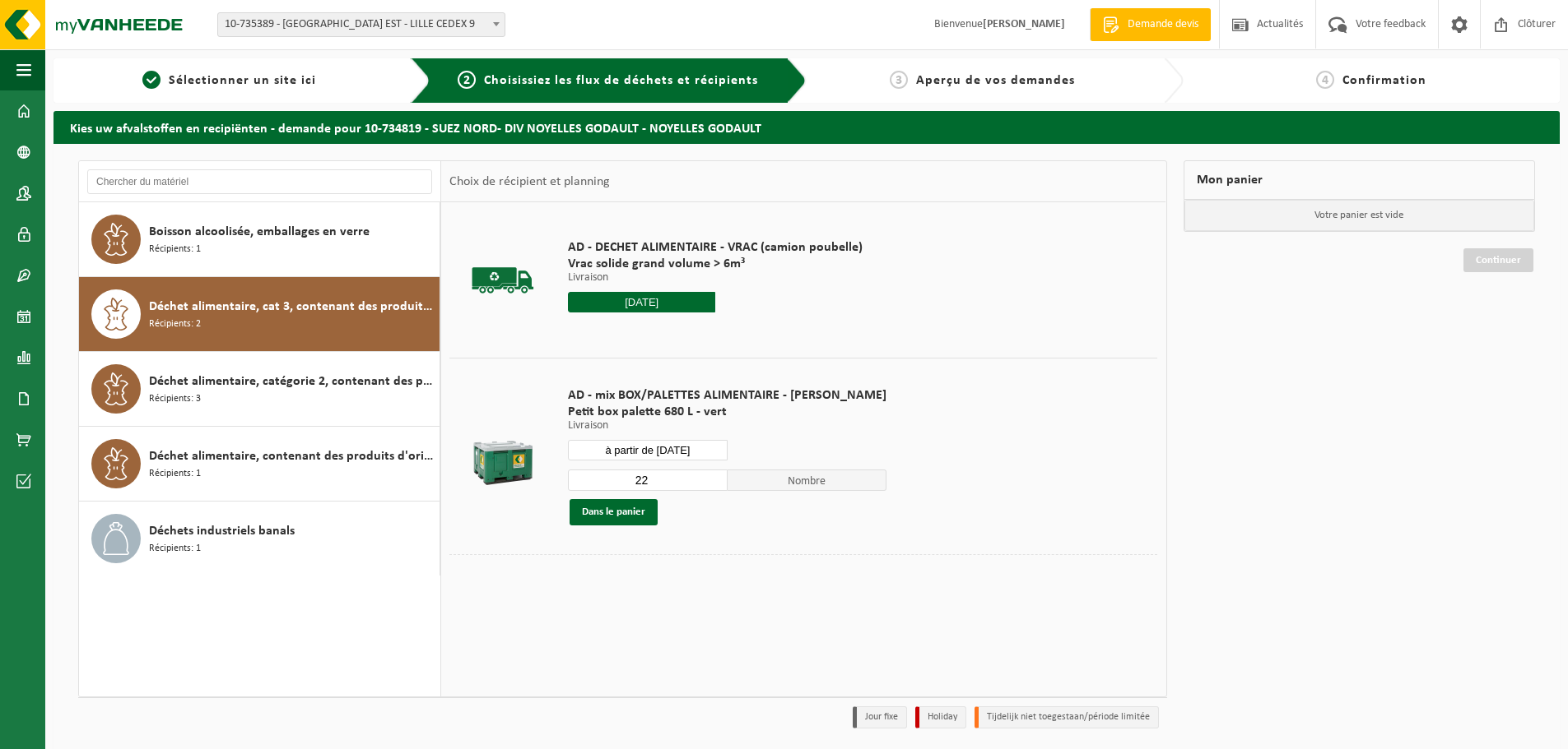
drag, startPoint x: 656, startPoint y: 468, endPoint x: 576, endPoint y: 484, distance: 81.6
click at [576, 484] on div "AD - mix BOX/PALETTES ALIMENTAIRE - BILLY Petit box palette 680 L - vert Livrai…" at bounding box center [727, 456] width 335 height 171
type input "1"
click at [655, 524] on button "Dans le panier" at bounding box center [613, 511] width 88 height 26
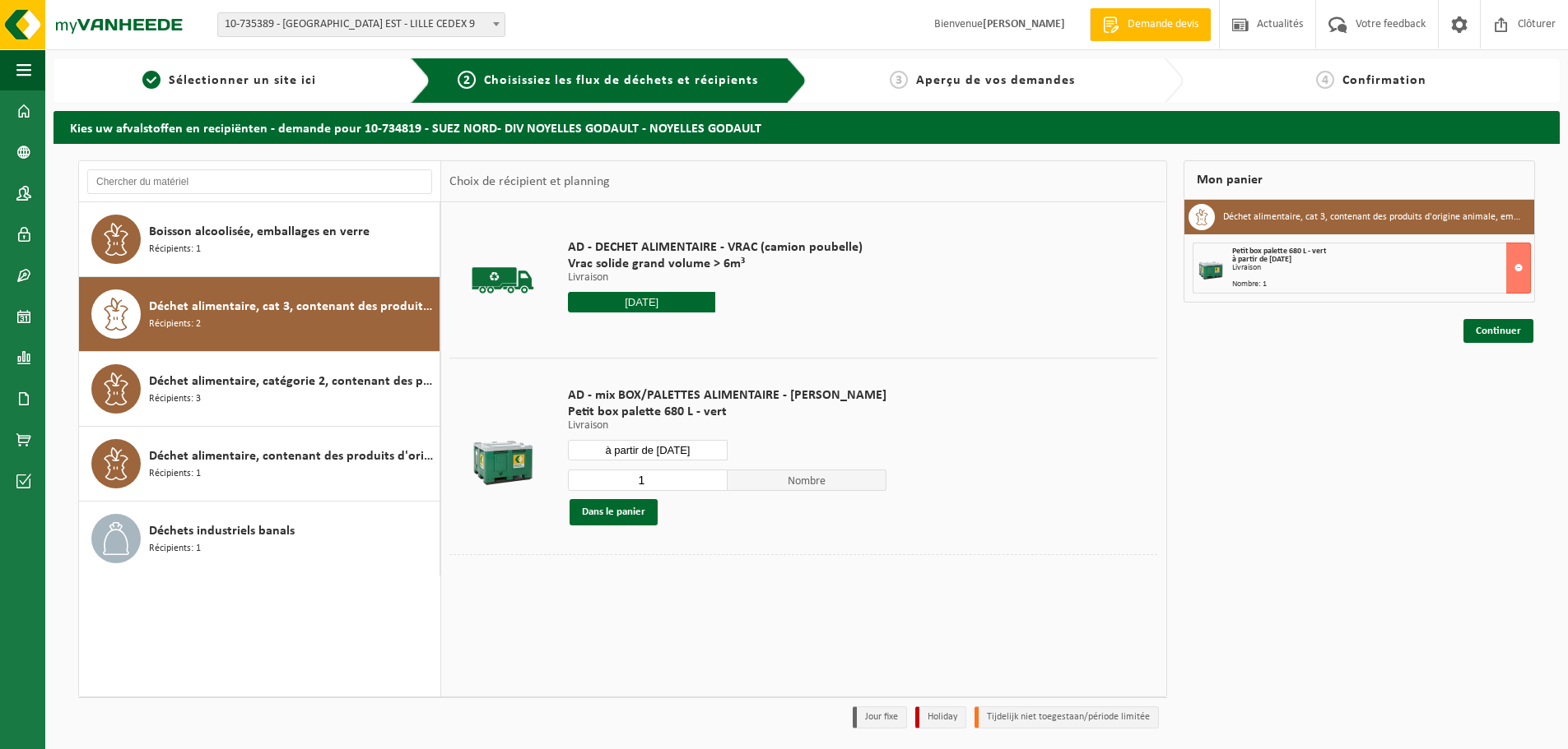
click at [1456, 341] on div "Mon panier Déchet alimentaire, cat 3, contenant des produits d'origine animale,…" at bounding box center [1360, 448] width 369 height 577
click at [1493, 338] on link "Continuer" at bounding box center [1498, 330] width 70 height 24
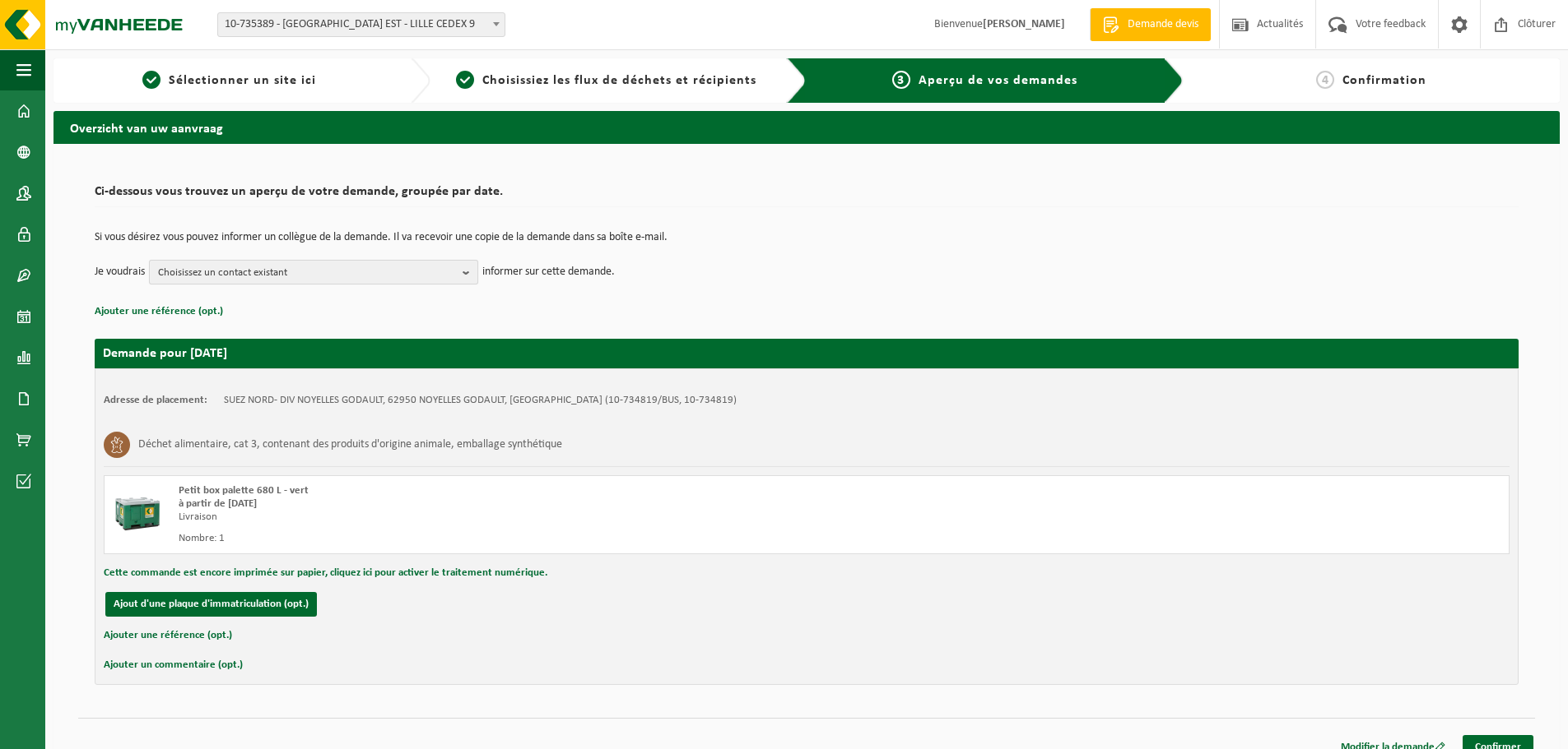
click at [436, 267] on span "Choisissez un contact existant" at bounding box center [307, 273] width 298 height 25
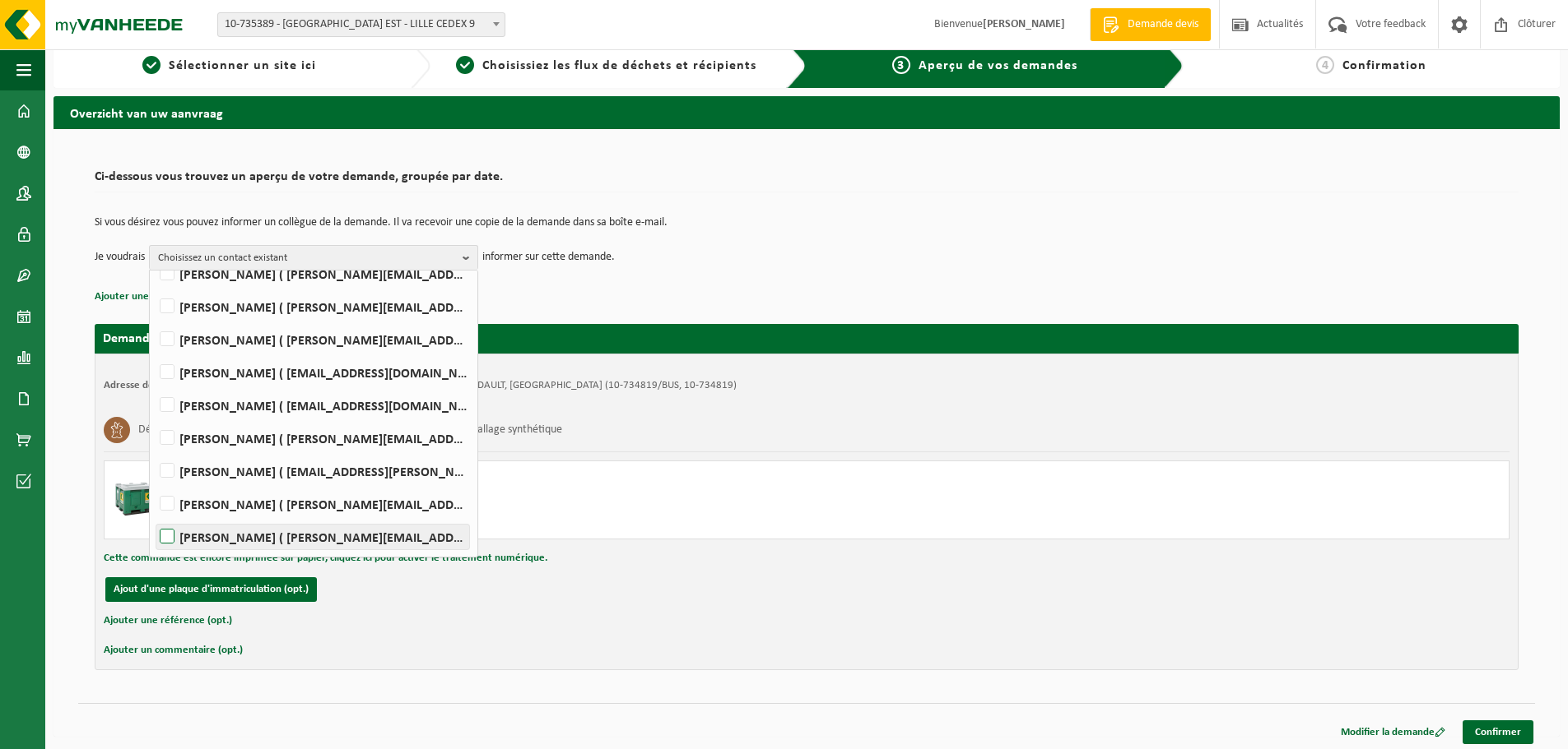
scroll to position [19, 0]
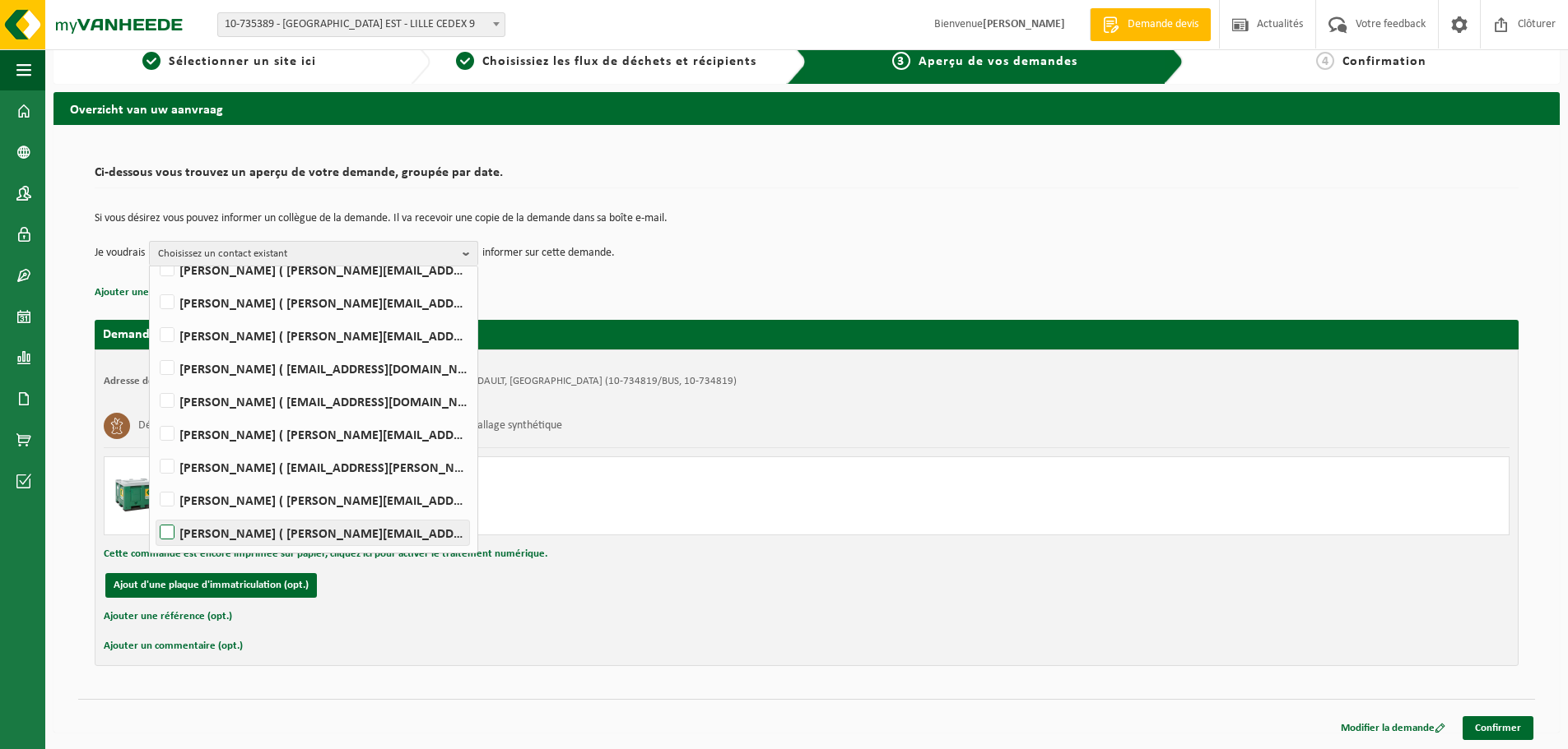
click at [334, 528] on label "[PERSON_NAME] ( [PERSON_NAME][EMAIL_ADDRESS][DOMAIN_NAME] )" at bounding box center [312, 533] width 312 height 25
click at [154, 512] on input "[PERSON_NAME] ( [PERSON_NAME][EMAIL_ADDRESS][DOMAIN_NAME] )" at bounding box center [153, 511] width 1 height 1
checkbox input "true"
click at [1492, 740] on div "Modifier la demande Confirmer" at bounding box center [1431, 728] width 208 height 24
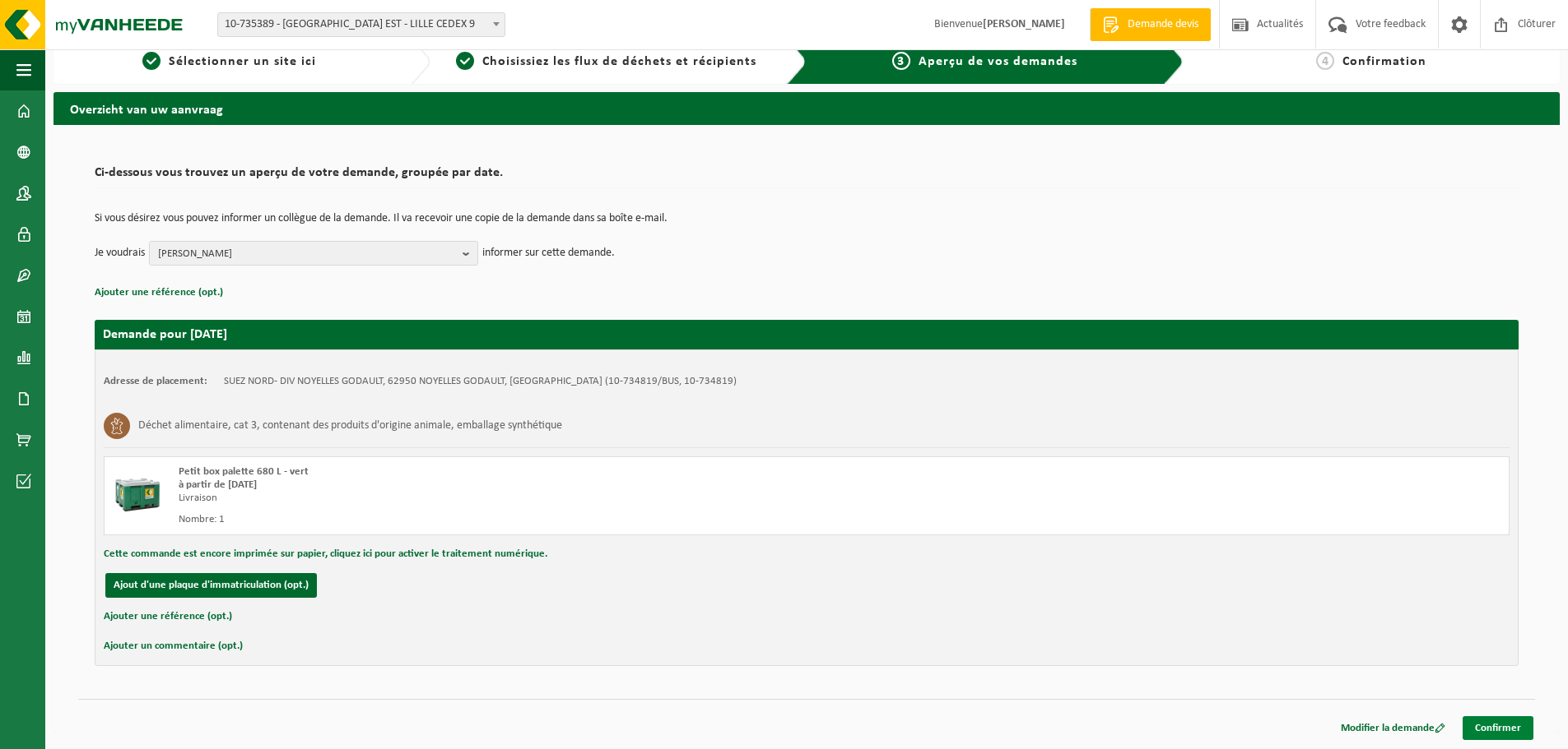
click at [1467, 724] on link "Confirmer" at bounding box center [1498, 728] width 71 height 24
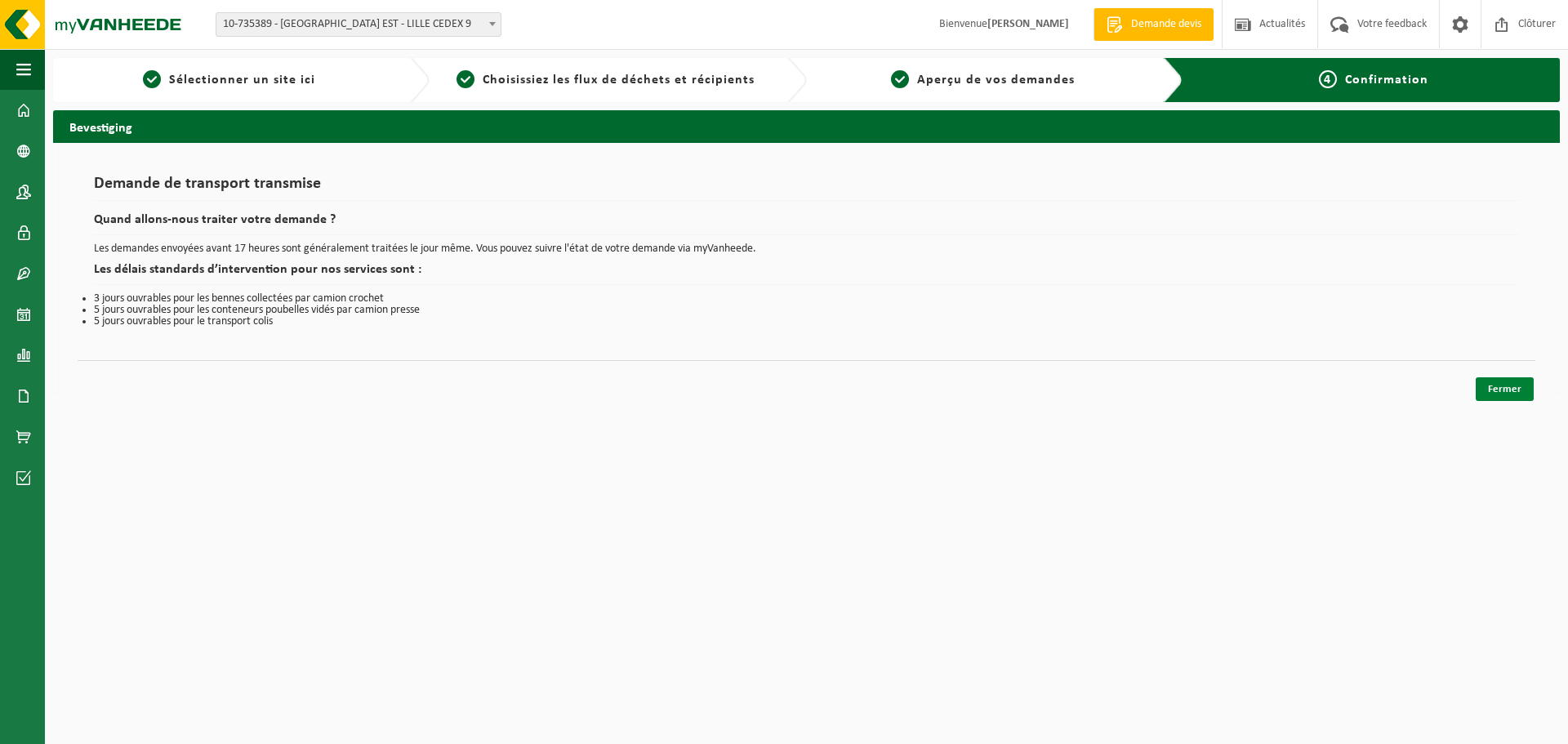
click at [1501, 391] on link "Fermer" at bounding box center [1504, 389] width 58 height 24
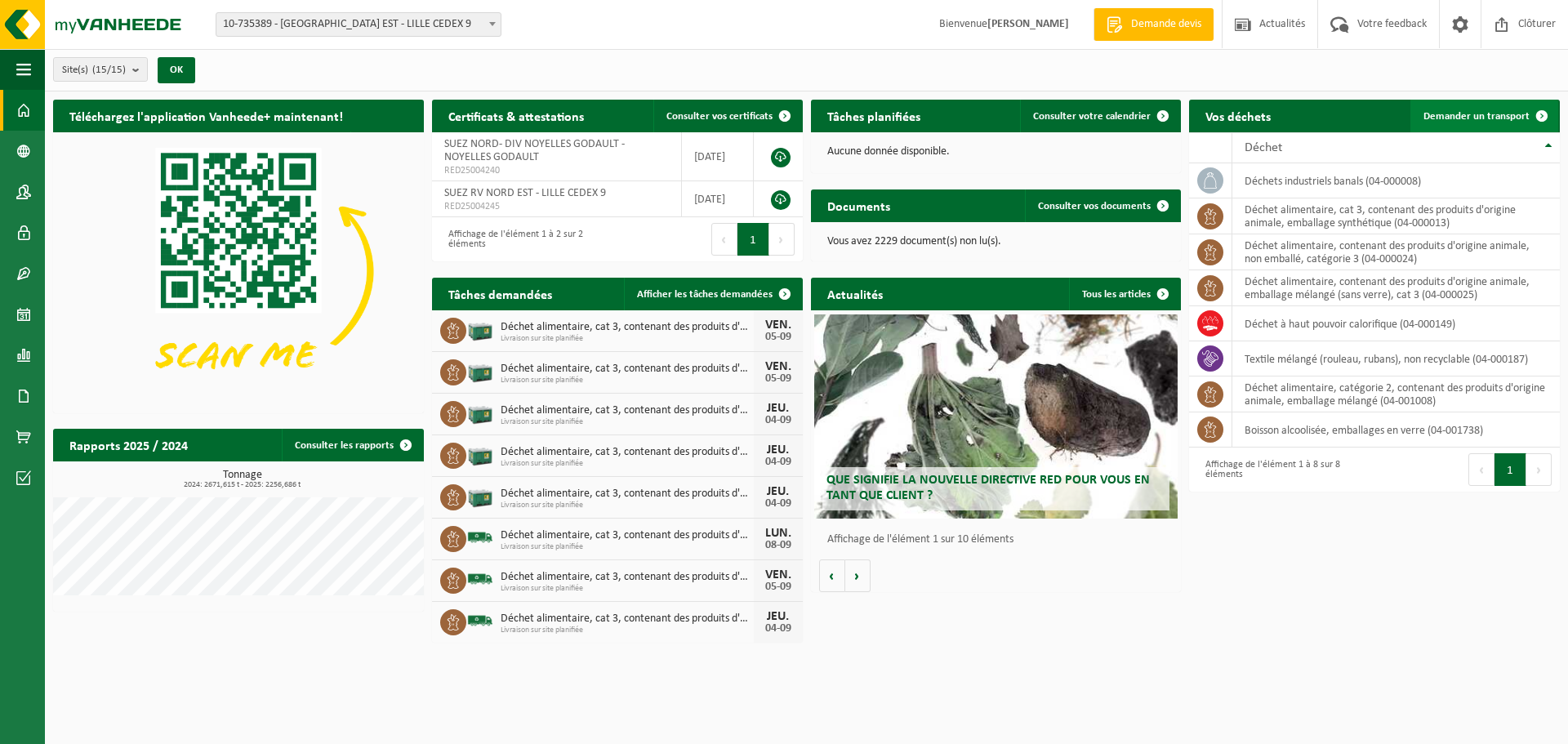
click at [1506, 115] on span "Demander un transport" at bounding box center [1477, 116] width 106 height 10
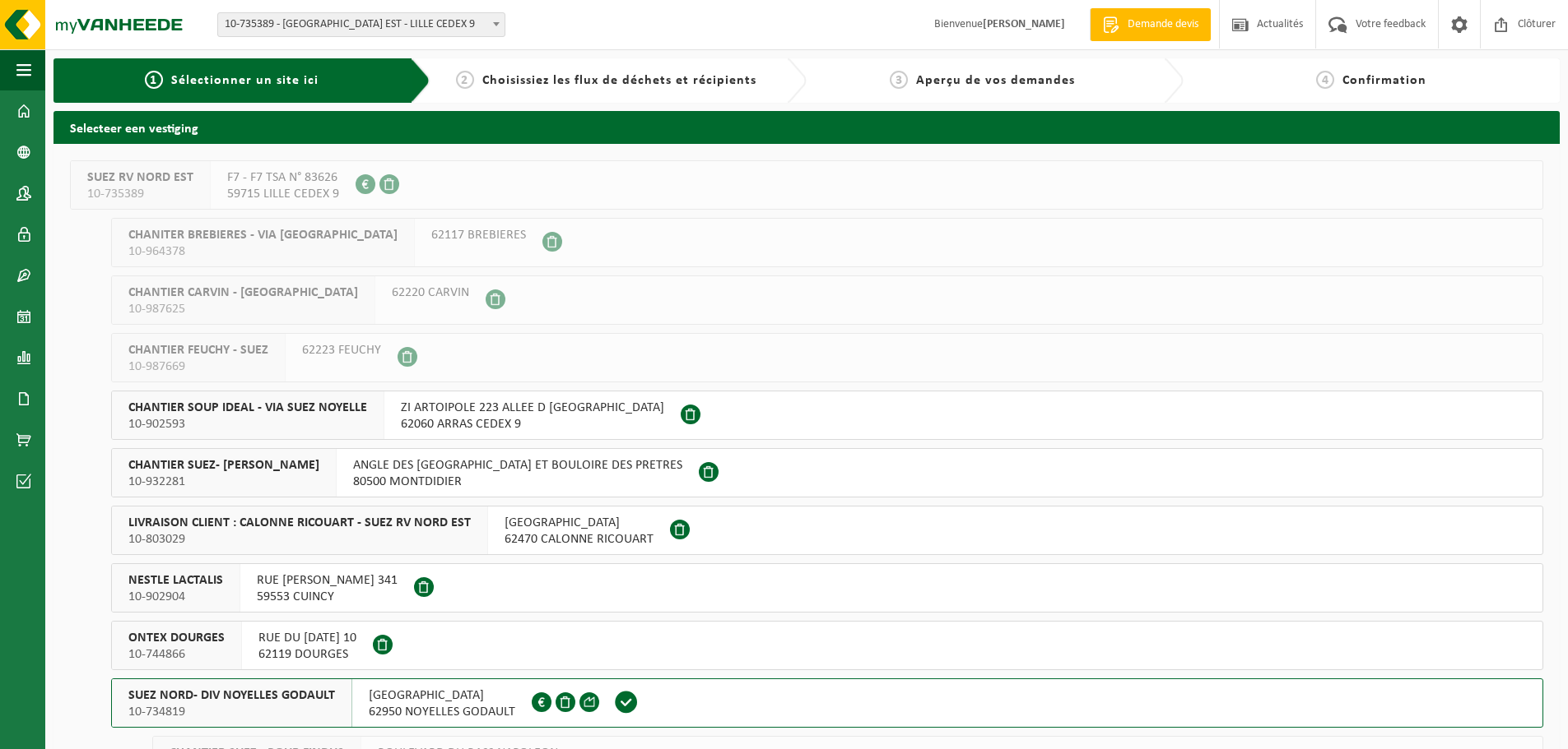
click at [394, 719] on span "62950 NOYELLES GODAULT" at bounding box center [442, 712] width 147 height 16
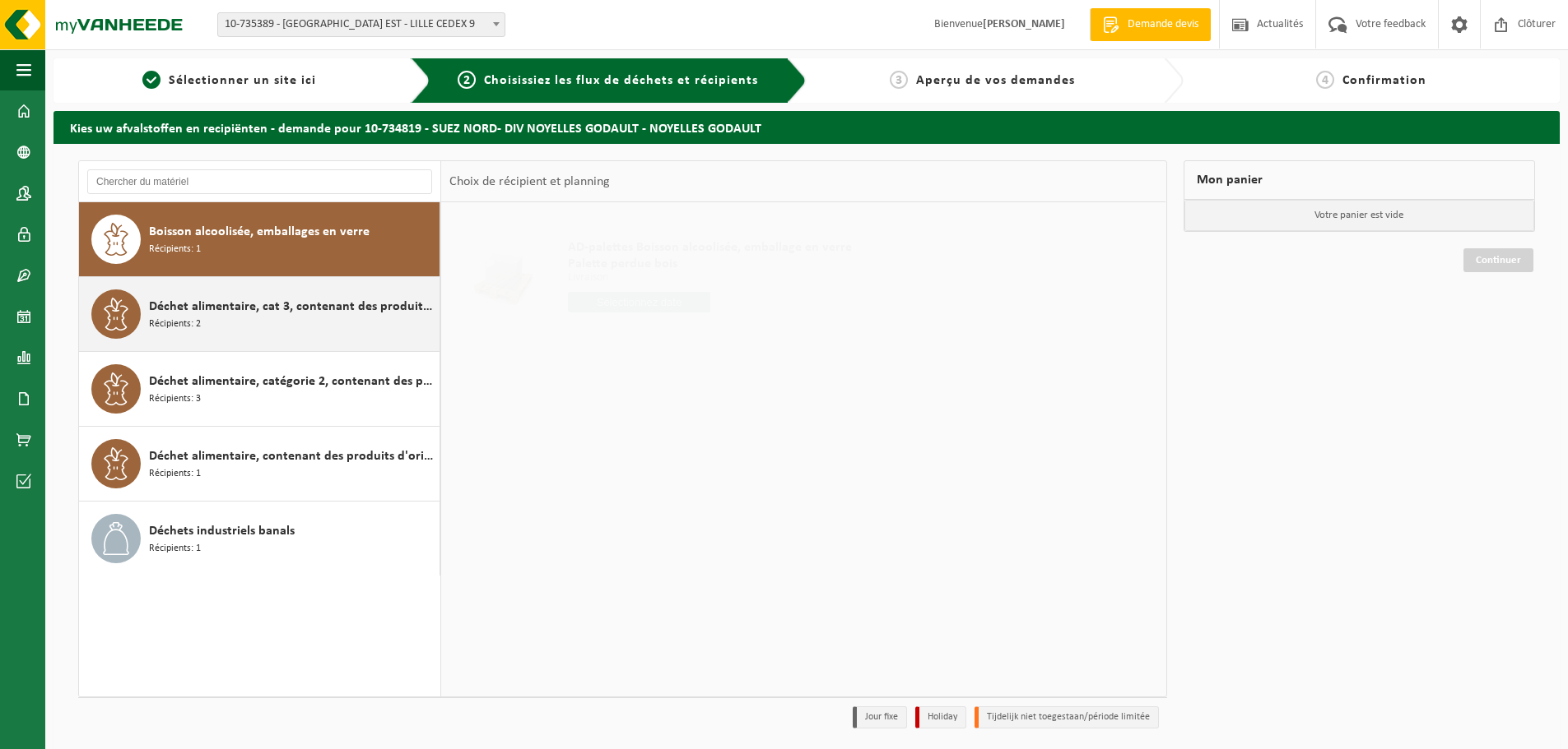
click at [277, 286] on div "Déchet alimentaire, cat 3, contenant des produits d'origine animale, emballage …" at bounding box center [259, 313] width 361 height 74
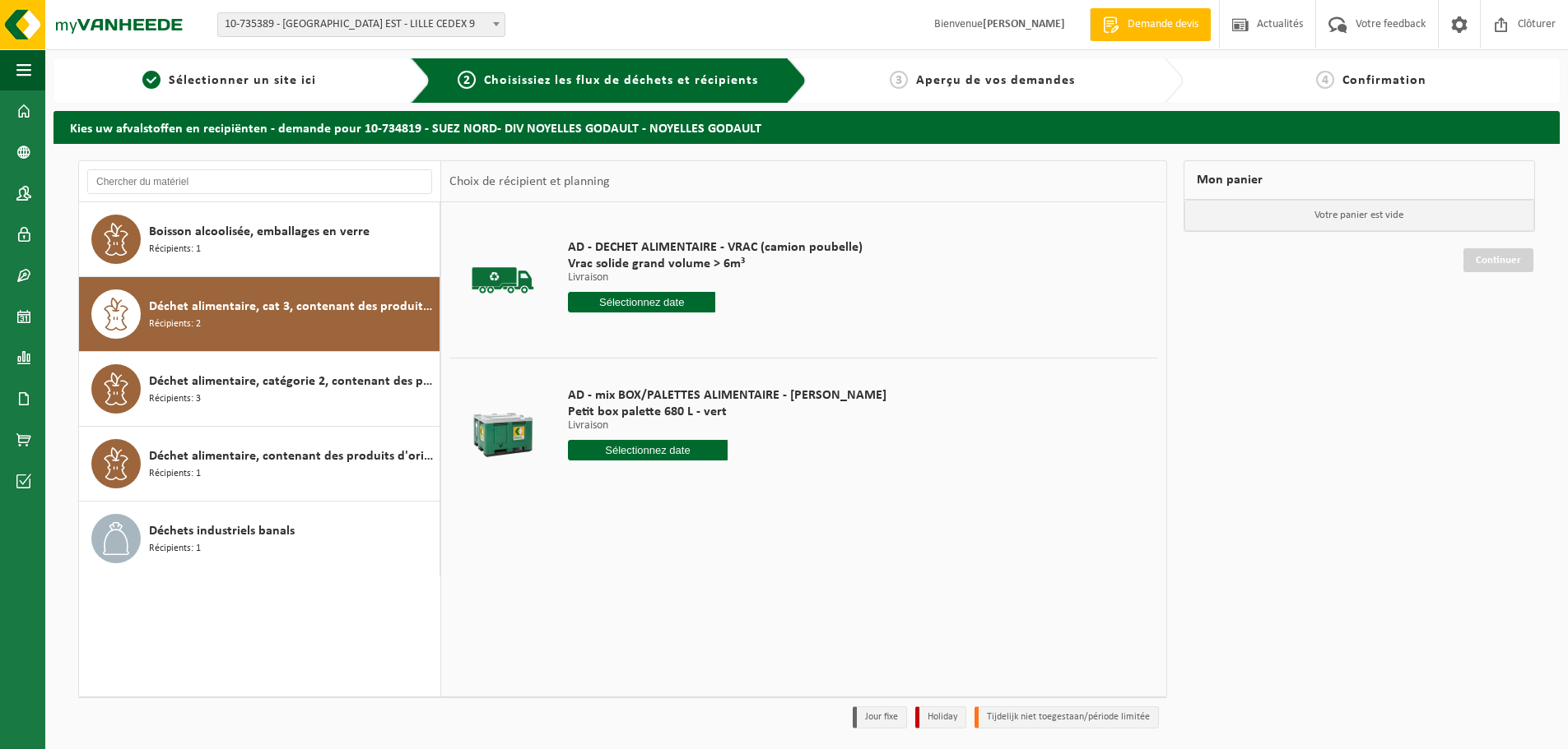
click at [639, 447] on input "text" at bounding box center [648, 450] width 160 height 20
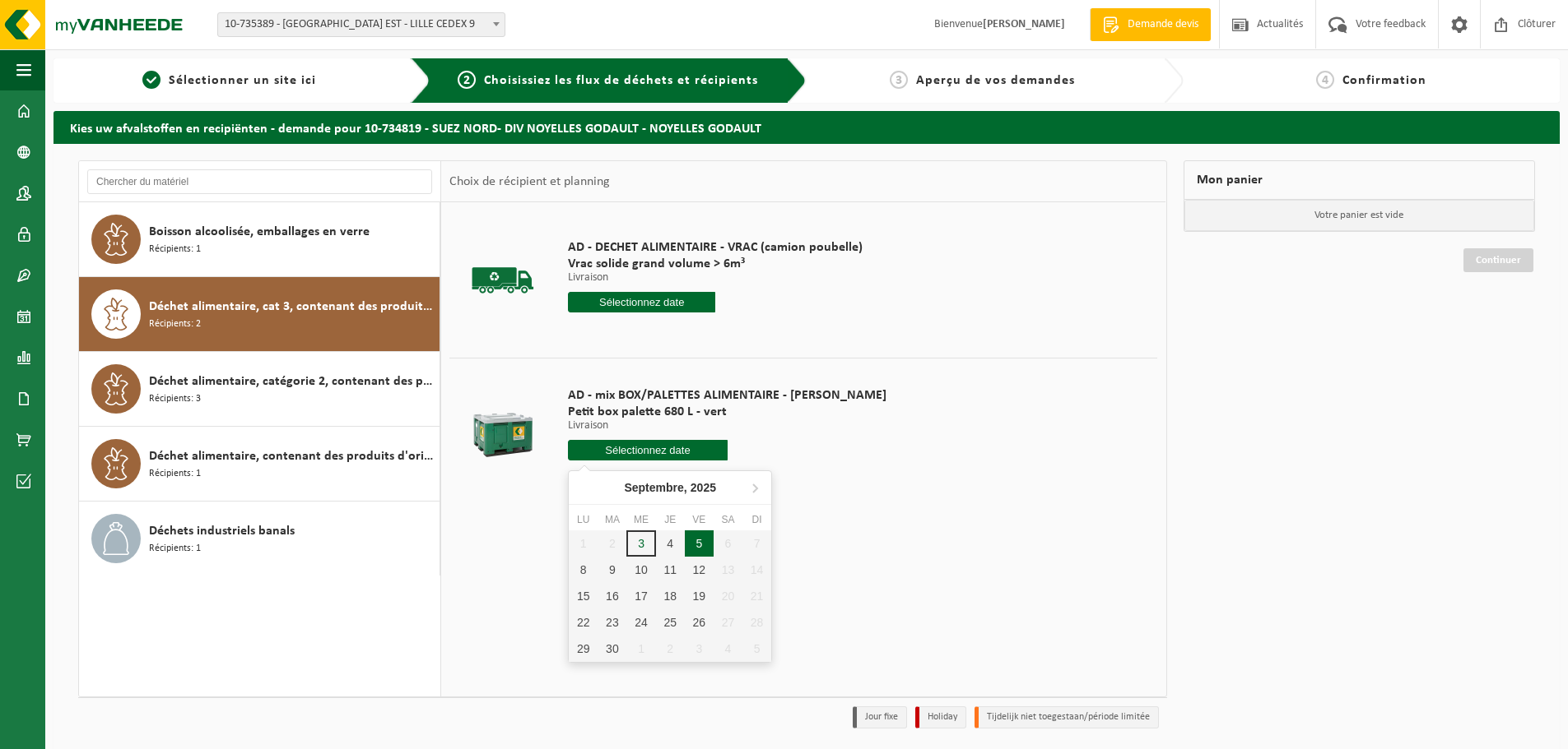
click at [698, 543] on div "5" at bounding box center [700, 543] width 29 height 26
type input "à partir de 2025-09-05"
type input "2025-09-05"
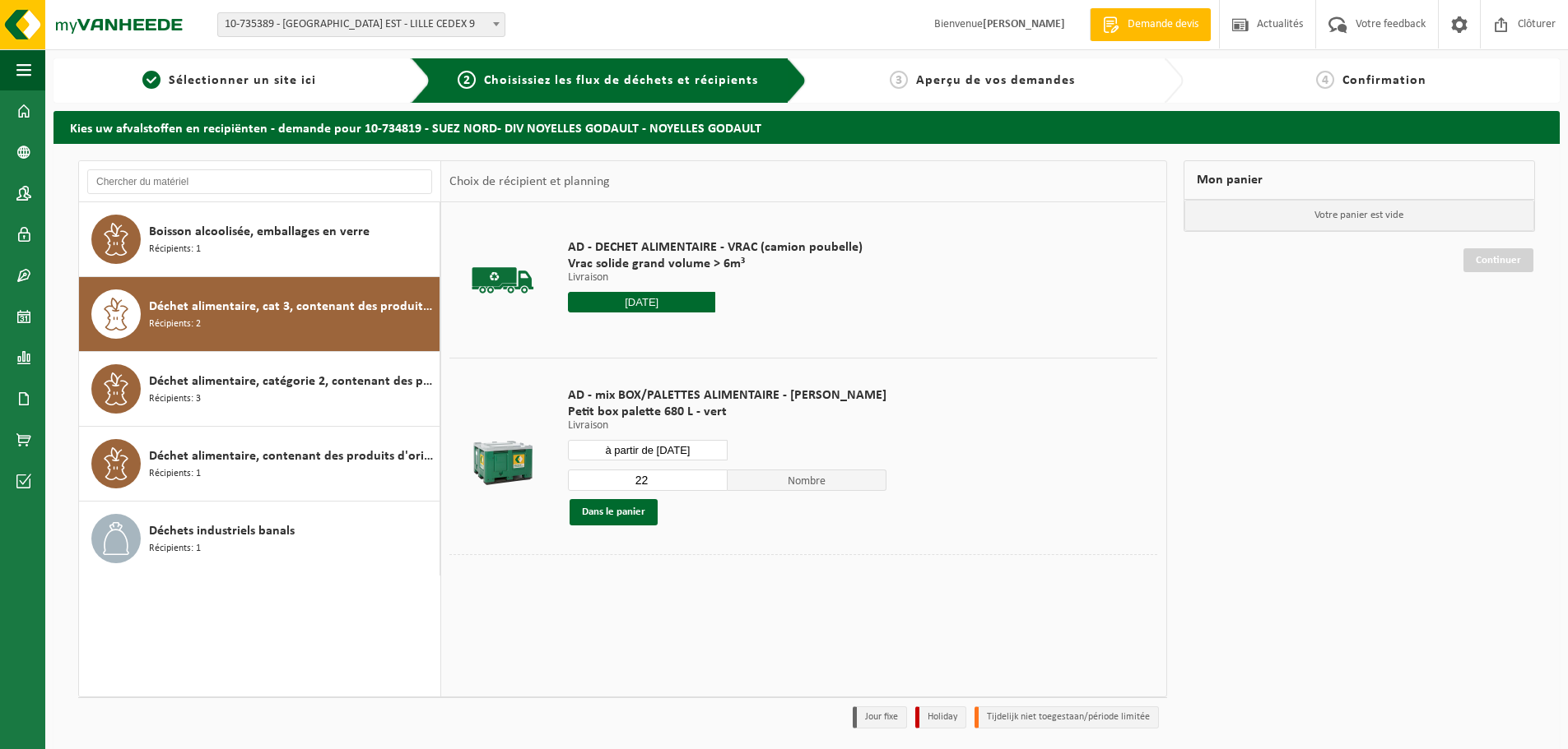
click at [611, 481] on input "22" at bounding box center [648, 480] width 160 height 21
drag, startPoint x: 611, startPoint y: 481, endPoint x: 631, endPoint y: 481, distance: 20.0
click at [631, 481] on input "22" at bounding box center [648, 480] width 160 height 21
type input "1"
click at [623, 511] on button "Dans le panier" at bounding box center [613, 511] width 88 height 26
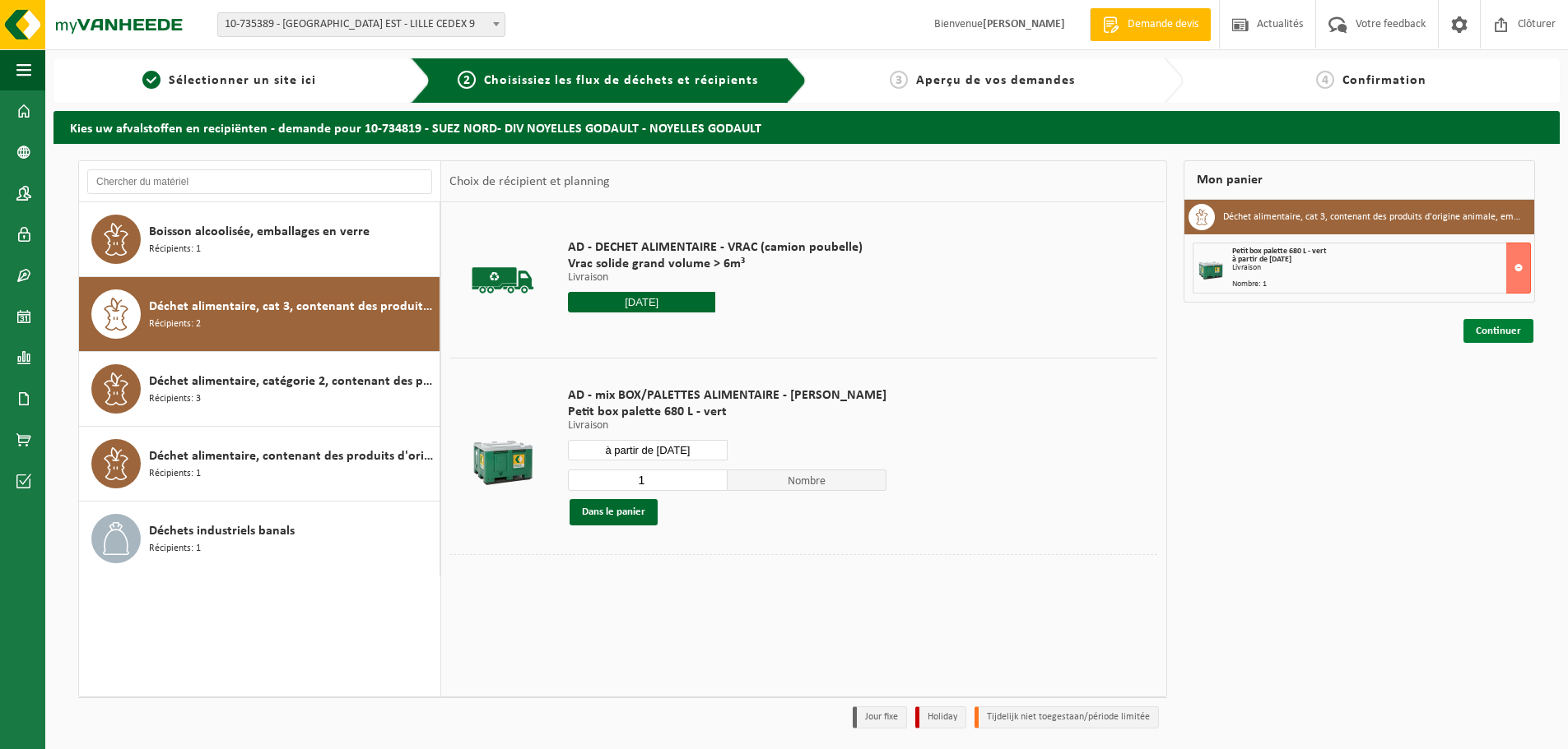
click at [1478, 333] on link "Continuer" at bounding box center [1498, 330] width 70 height 24
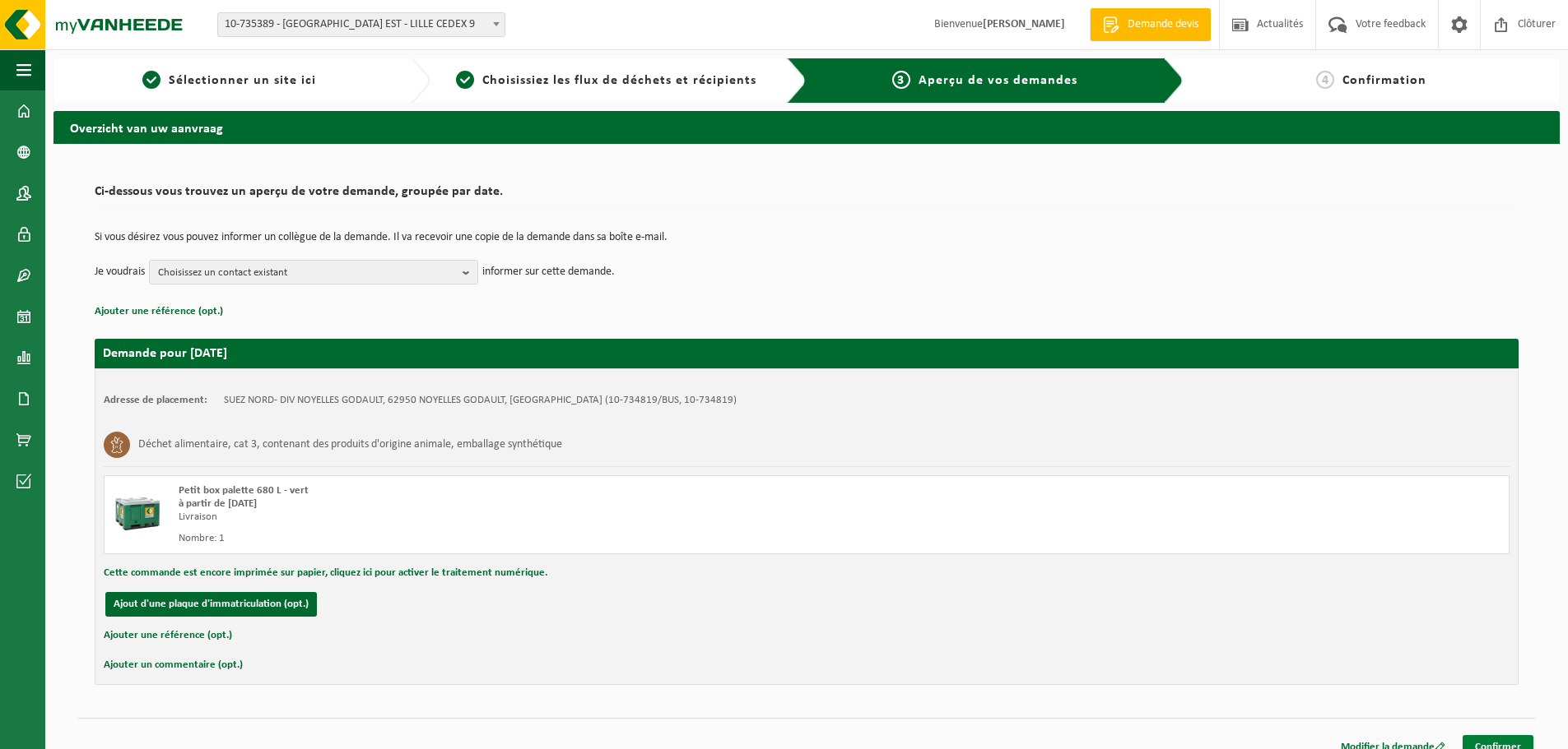
click at [1505, 745] on link "Confirmer" at bounding box center [1498, 747] width 71 height 24
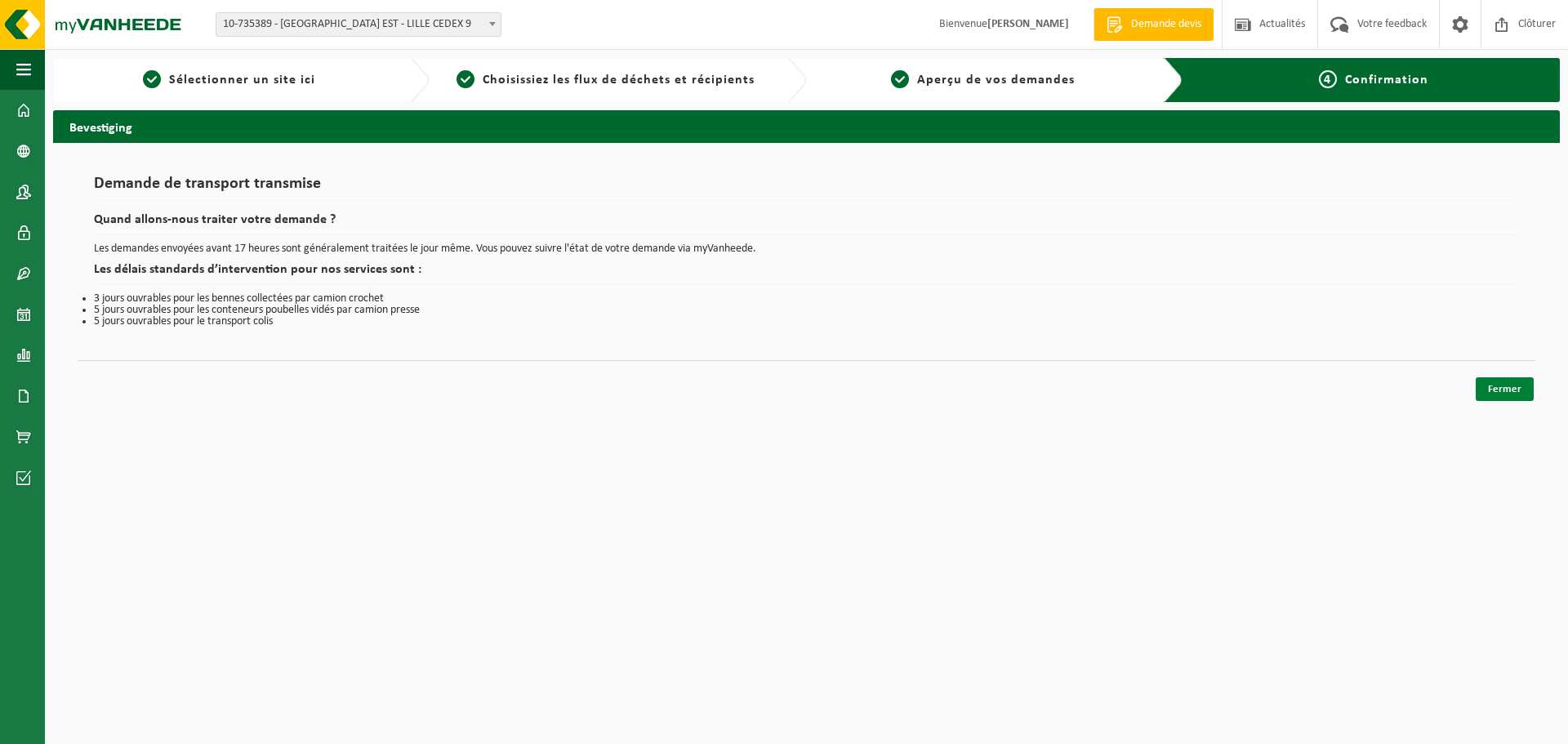
click at [1508, 385] on link "Fermer" at bounding box center [1504, 389] width 58 height 24
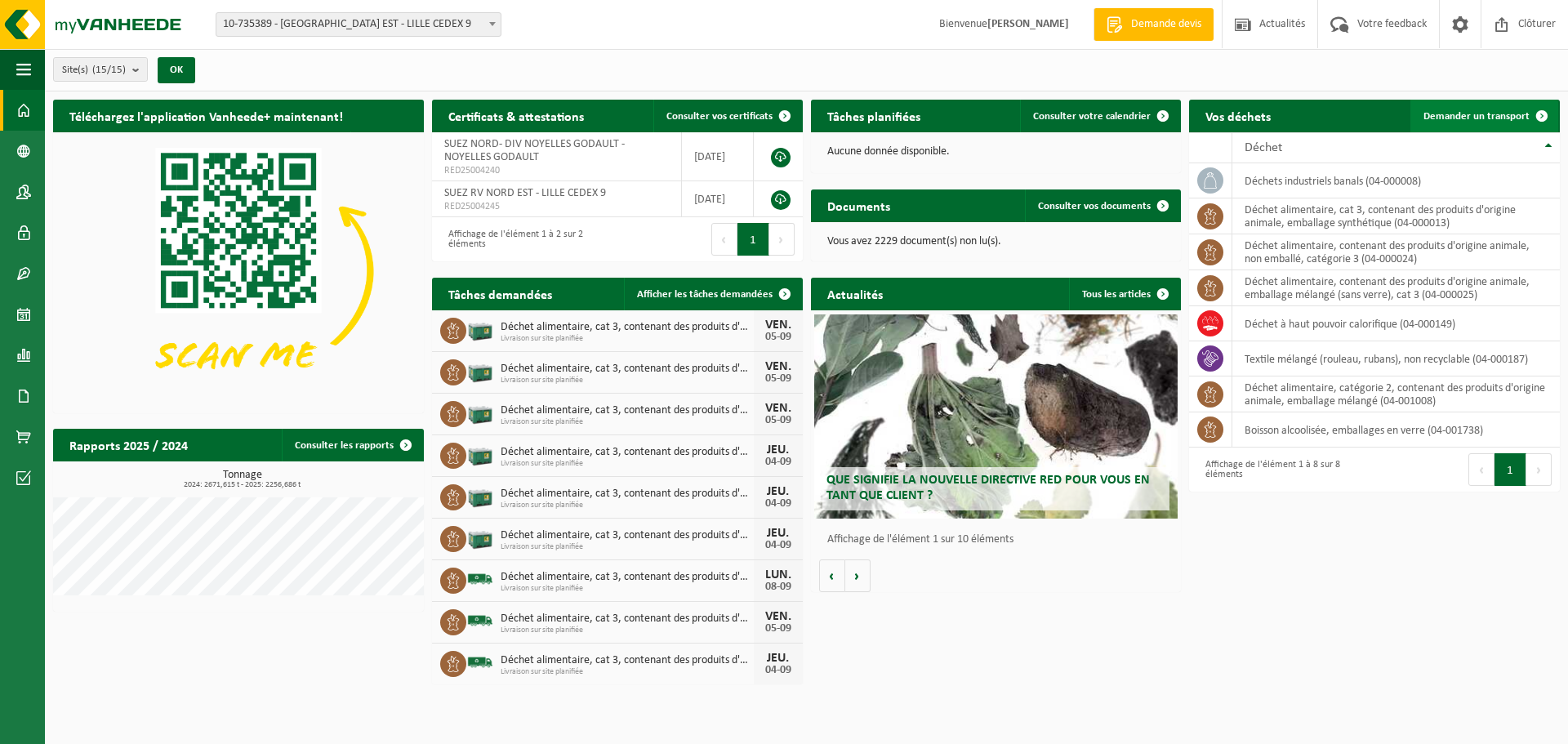
click at [1456, 115] on span "Demander un transport" at bounding box center [1477, 116] width 106 height 10
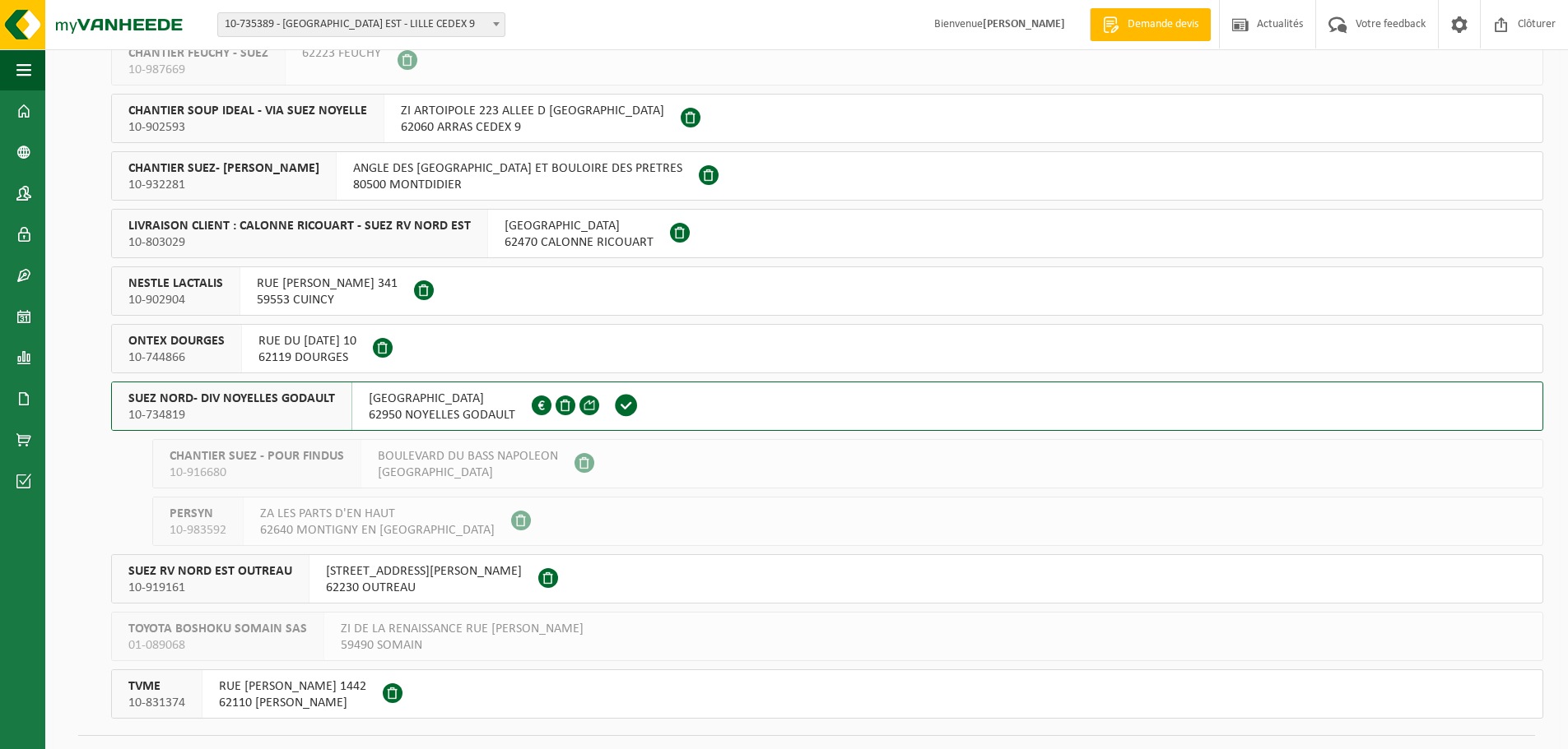
scroll to position [333, 0]
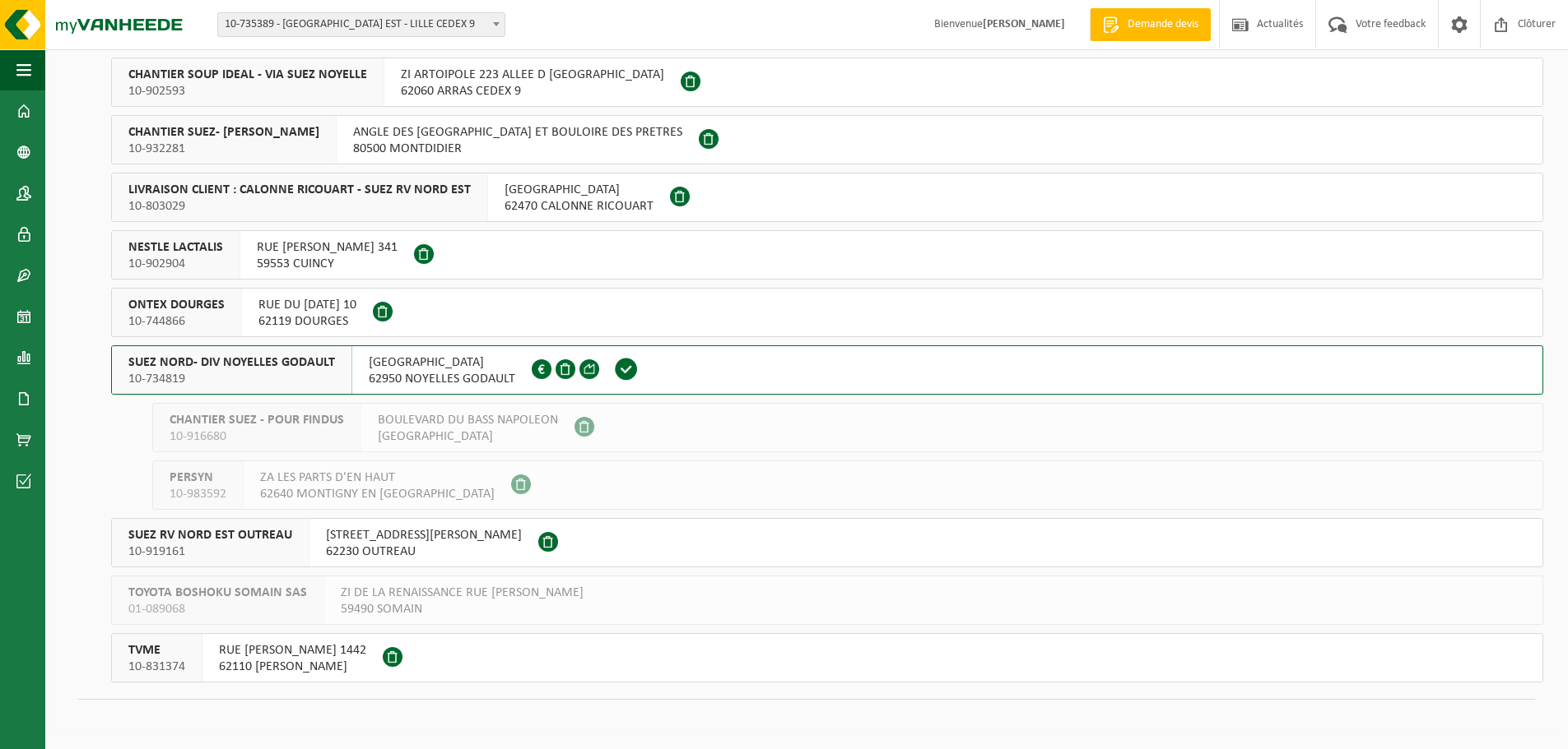
click at [309, 358] on span "SUEZ NORD- DIV NOYELLES GODAULT" at bounding box center [232, 362] width 207 height 16
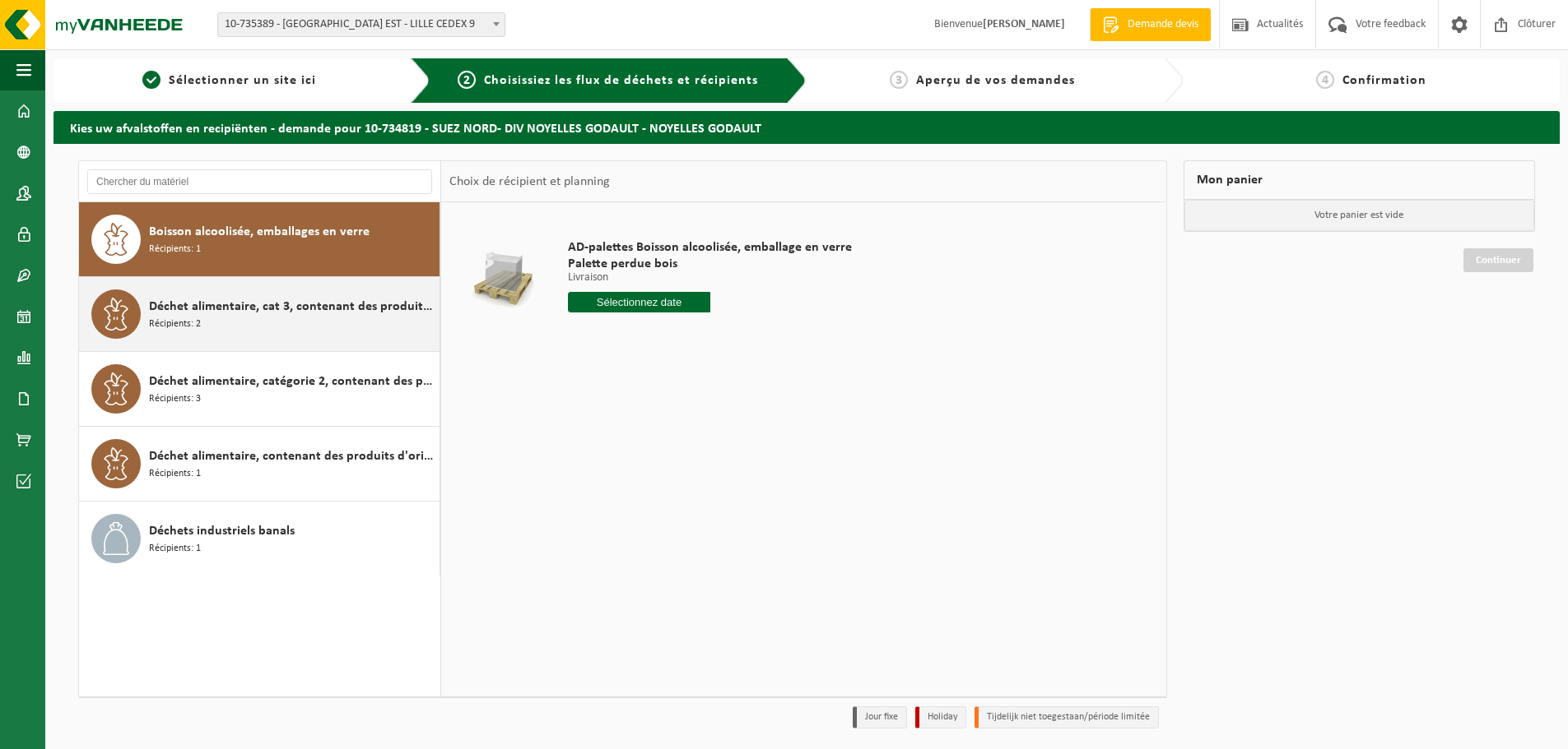
click at [219, 311] on span "Déchet alimentaire, cat 3, contenant des produits d'origine animale, emballage …" at bounding box center [291, 306] width 287 height 20
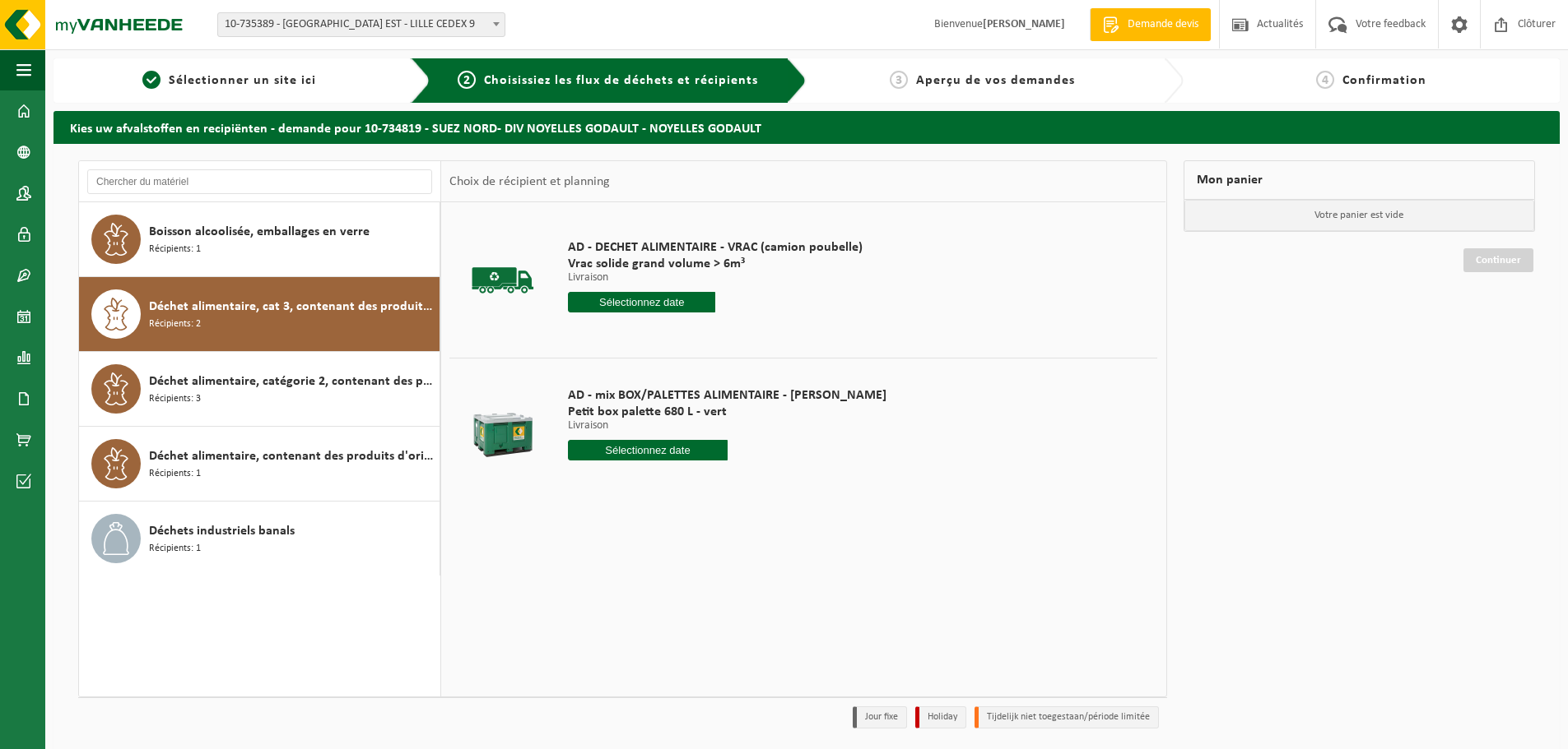
click at [645, 446] on input "text" at bounding box center [648, 450] width 160 height 20
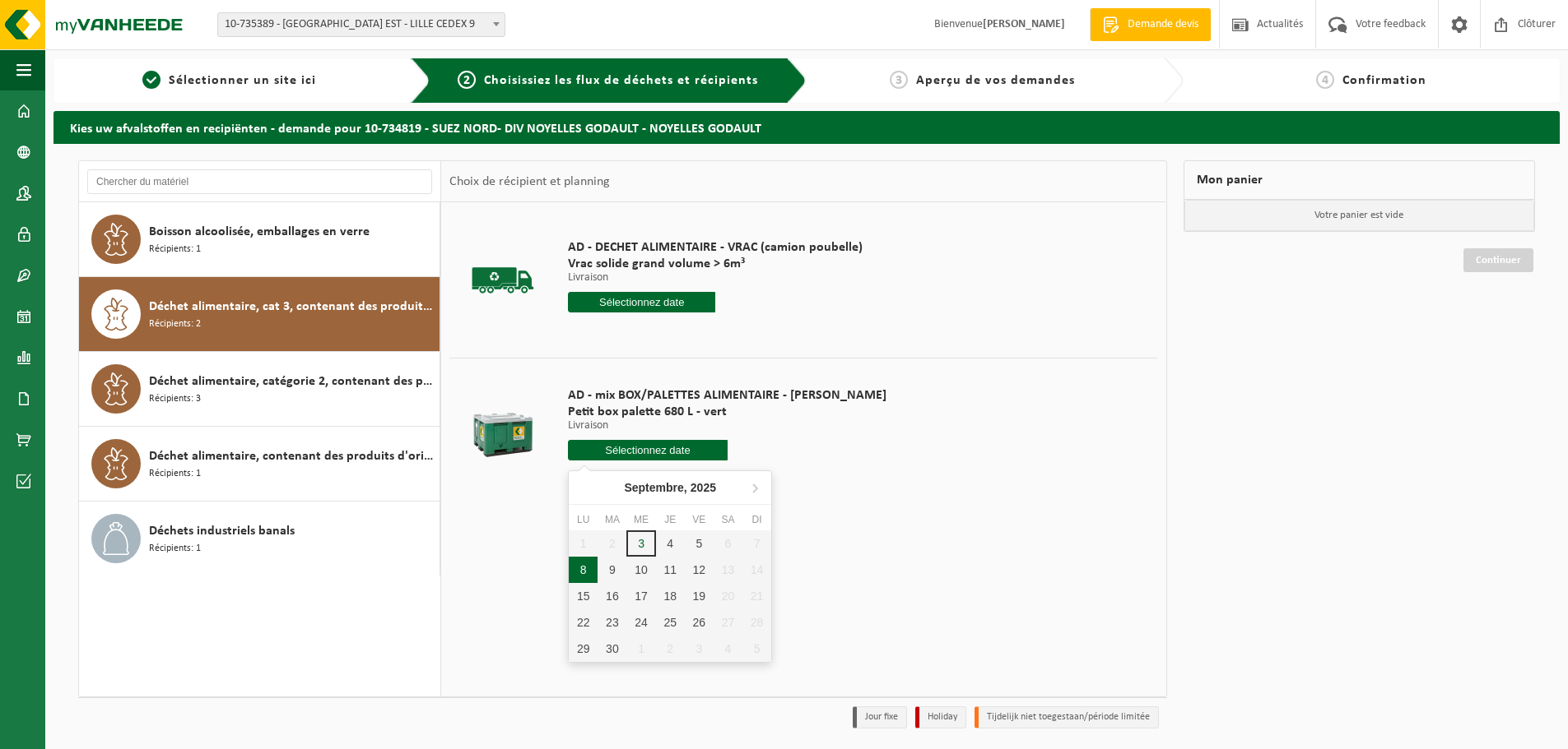
click at [581, 569] on div "8" at bounding box center [584, 570] width 29 height 26
type input "à partir de 2025-09-08"
type input "2025-09-08"
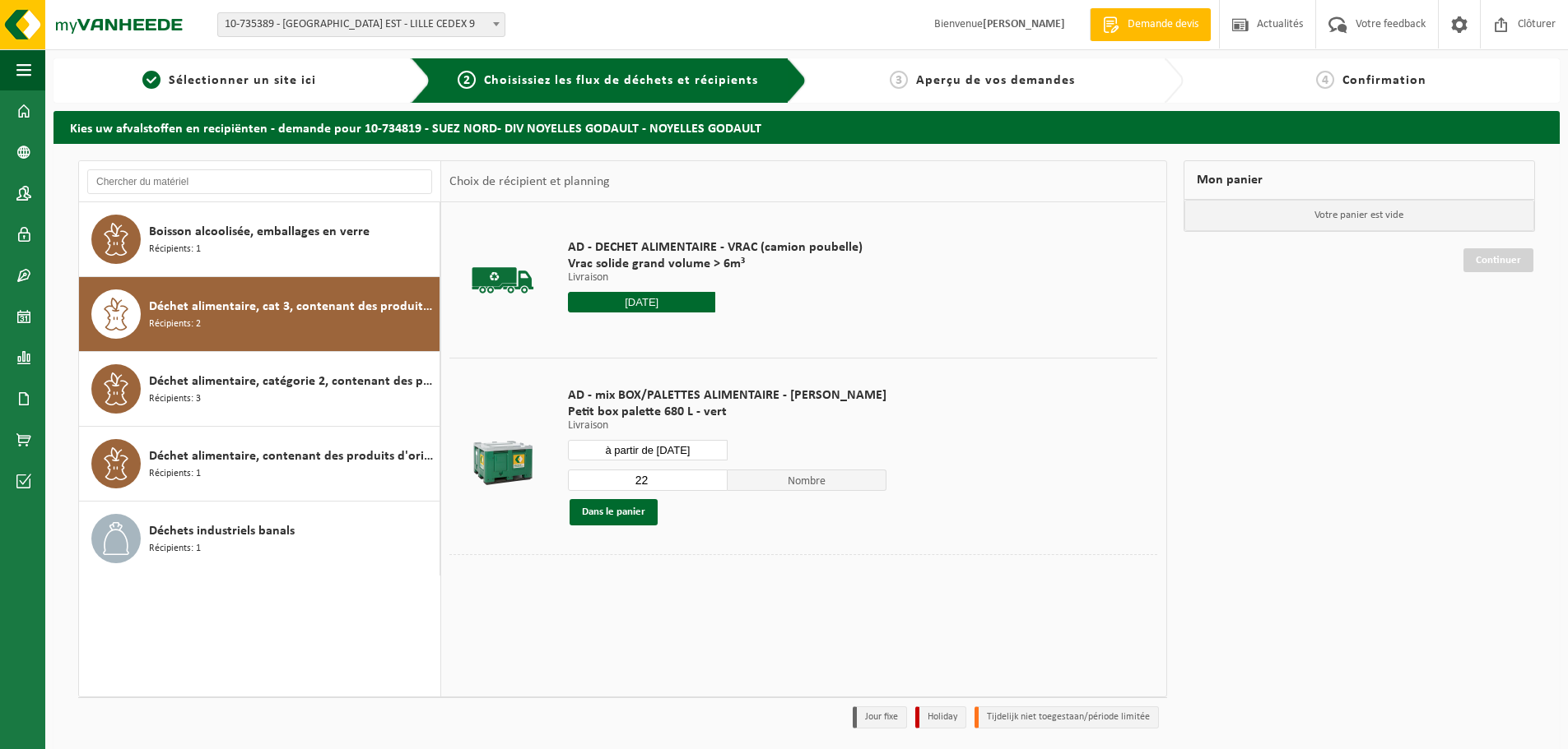
drag, startPoint x: 638, startPoint y: 479, endPoint x: 598, endPoint y: 484, distance: 40.3
click at [598, 484] on input "22" at bounding box center [648, 480] width 160 height 21
type input "1"
click at [630, 511] on button "Dans le panier" at bounding box center [613, 511] width 88 height 26
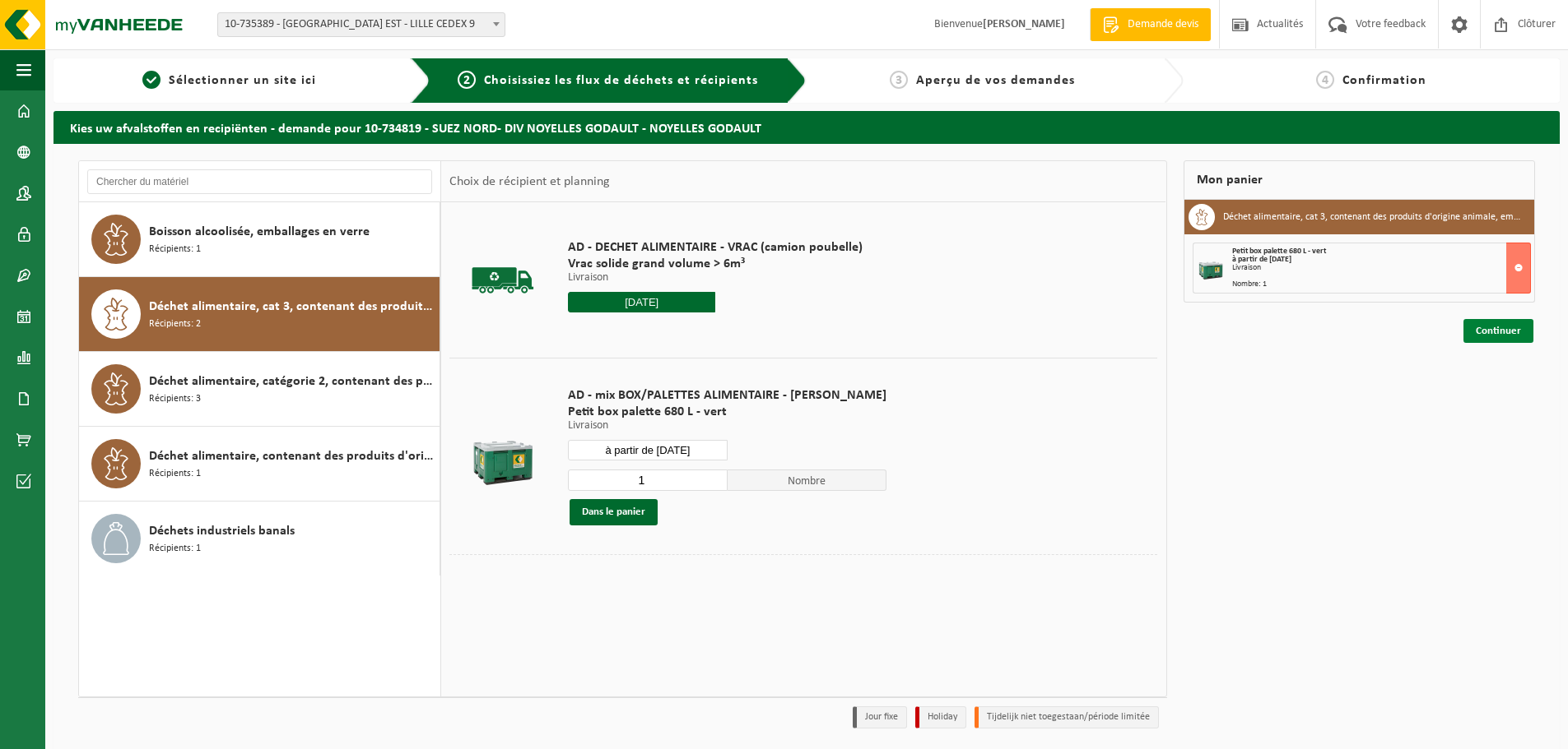
click at [1511, 329] on link "Continuer" at bounding box center [1498, 330] width 70 height 24
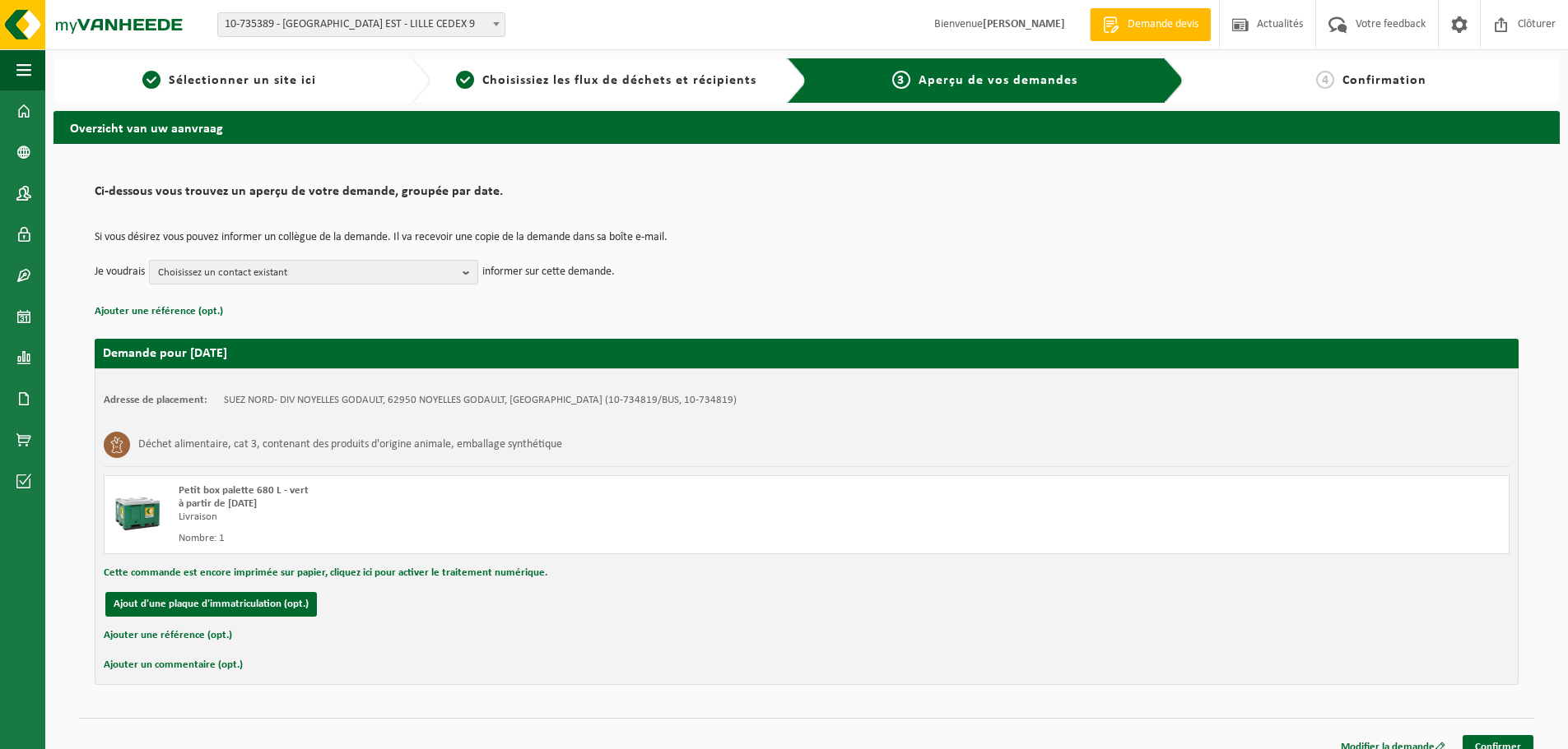
click at [242, 279] on span "Choisissez un contact existant" at bounding box center [307, 273] width 298 height 25
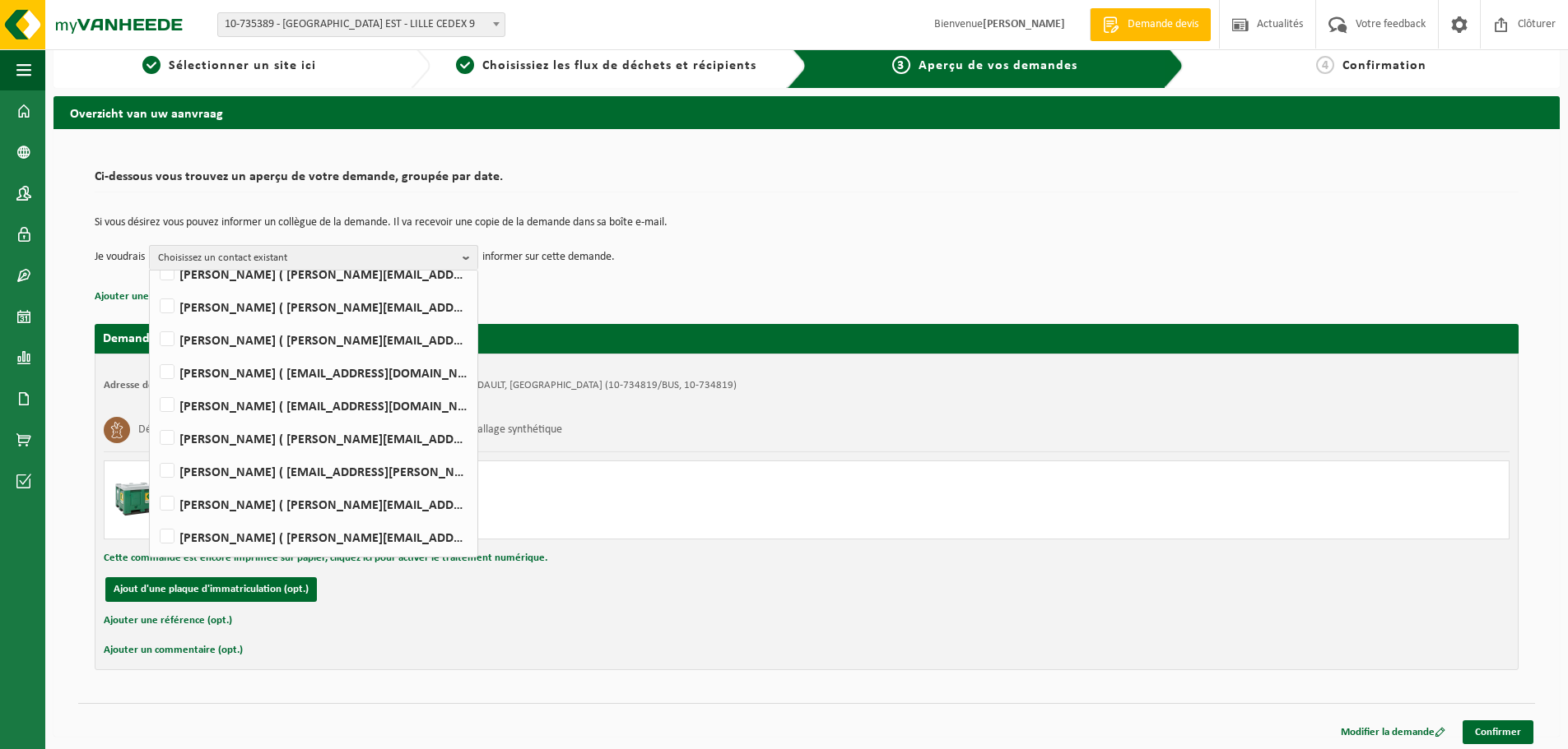
scroll to position [19, 0]
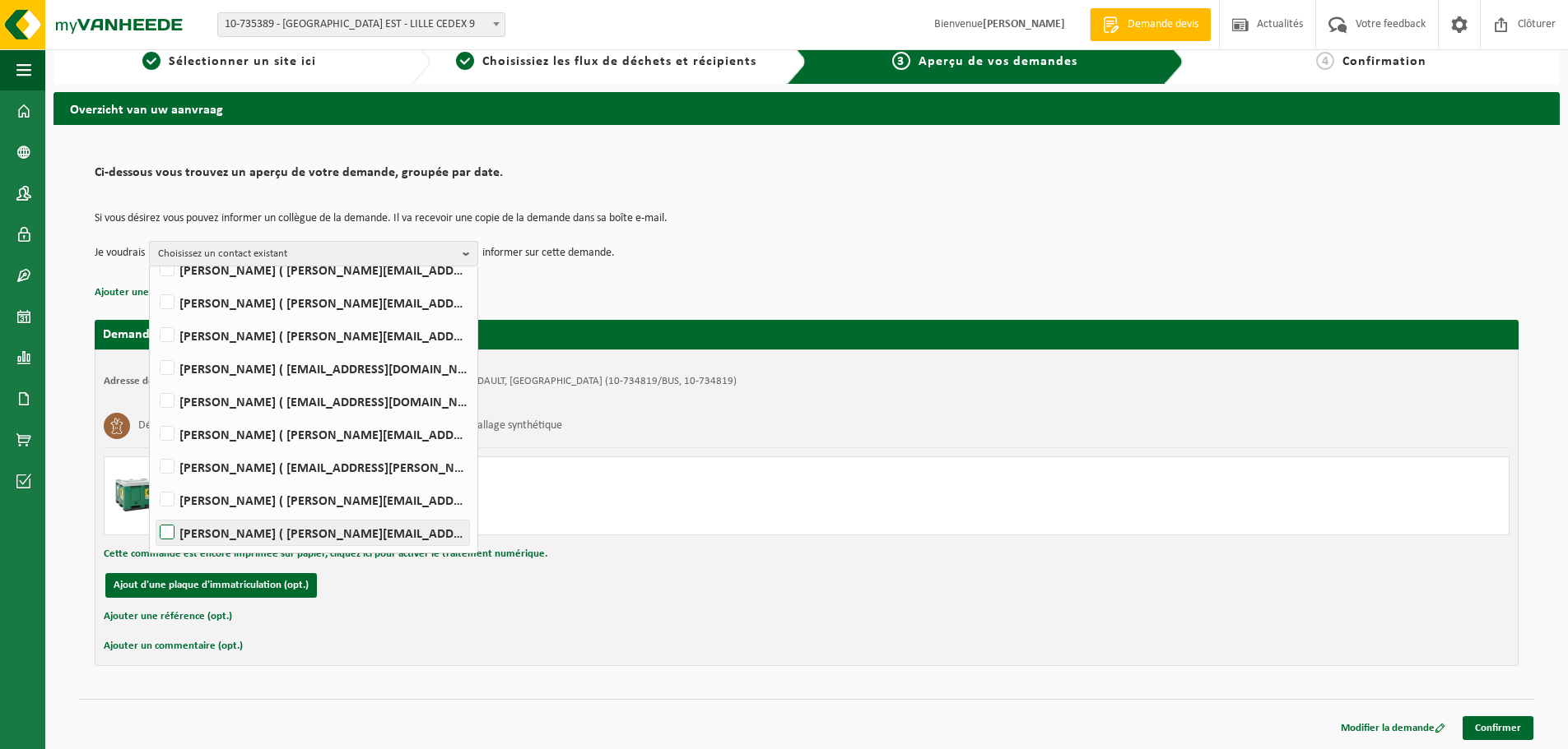
click at [319, 537] on label "[PERSON_NAME] ( [PERSON_NAME][EMAIL_ADDRESS][DOMAIN_NAME] )" at bounding box center [312, 533] width 312 height 25
click at [154, 512] on input "[PERSON_NAME] ( [PERSON_NAME][EMAIL_ADDRESS][DOMAIN_NAME] )" at bounding box center [153, 511] width 1 height 1
checkbox input "true"
click at [1477, 735] on link "Confirmer" at bounding box center [1498, 728] width 71 height 24
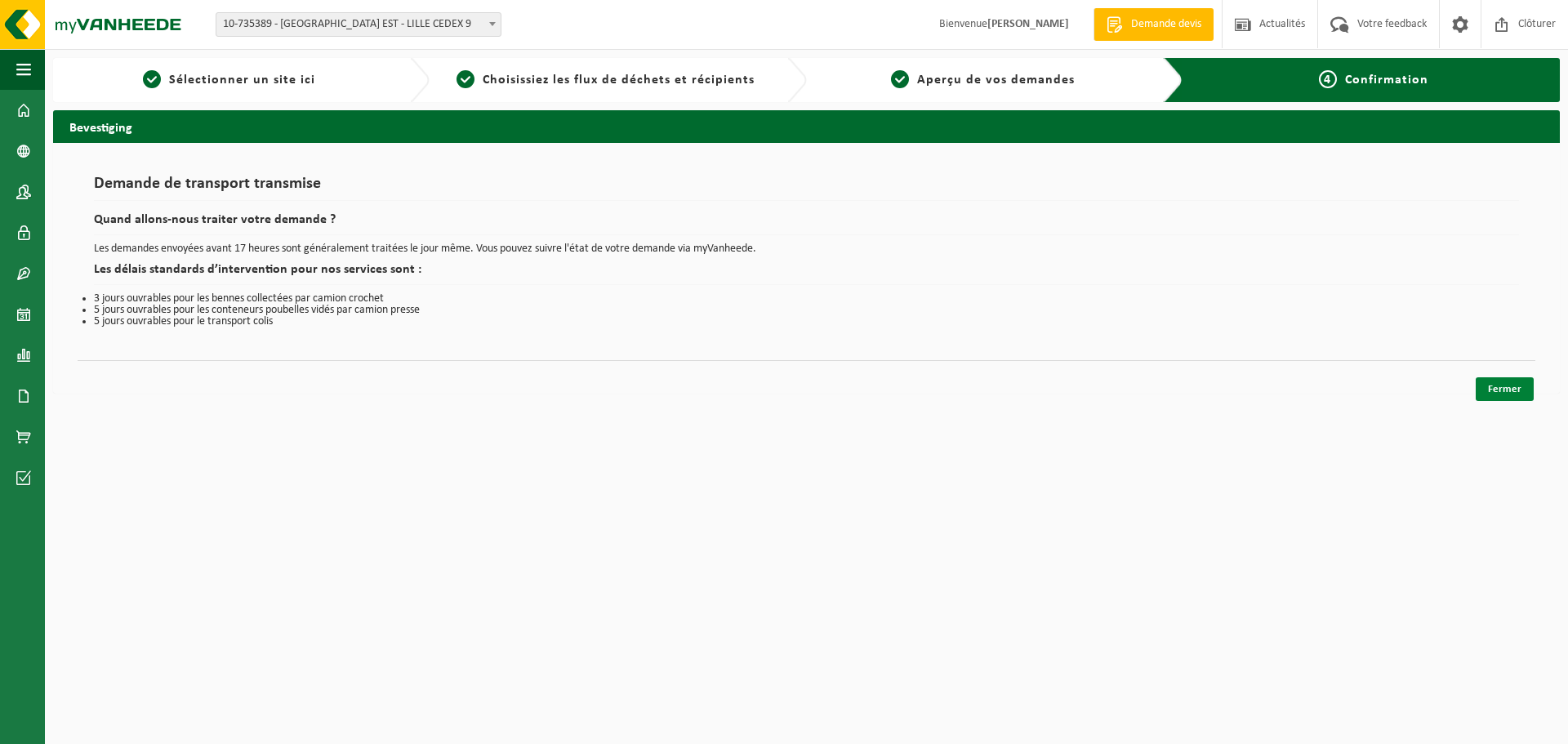
click at [1512, 391] on link "Fermer" at bounding box center [1504, 389] width 58 height 24
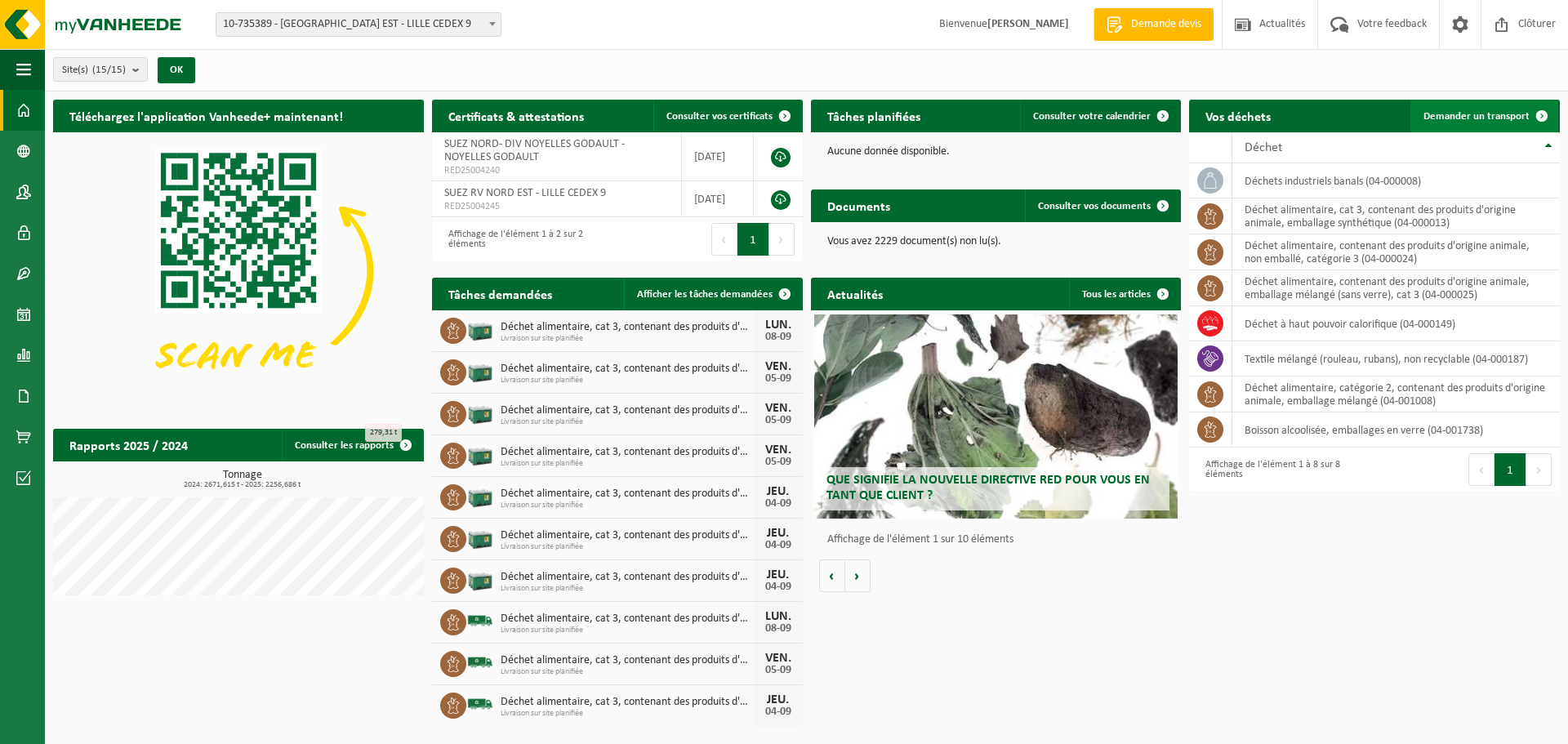
click at [1474, 120] on span "Demander un transport" at bounding box center [1477, 116] width 106 height 10
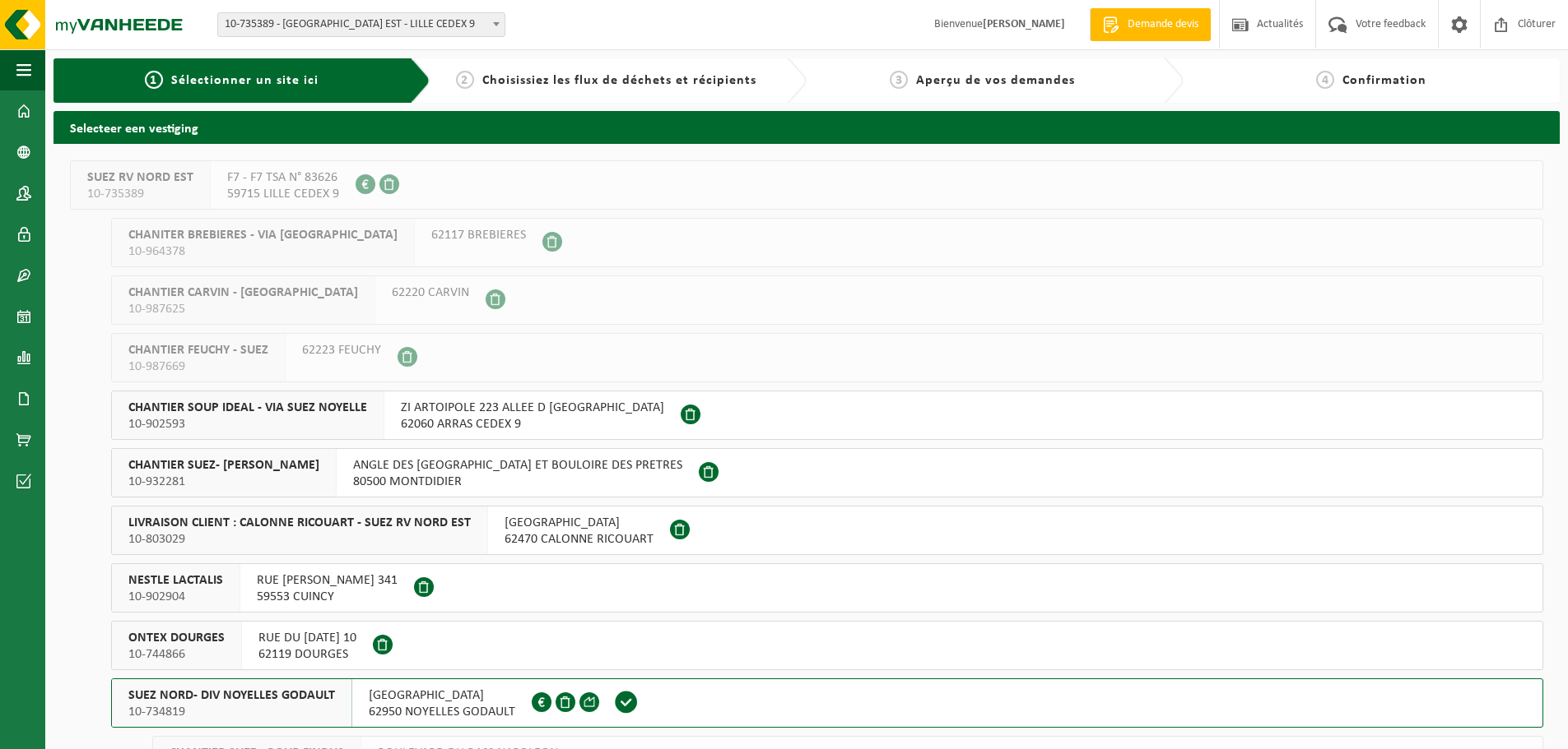
click at [231, 701] on span "SUEZ NORD- DIV NOYELLES GODAULT" at bounding box center [232, 695] width 207 height 16
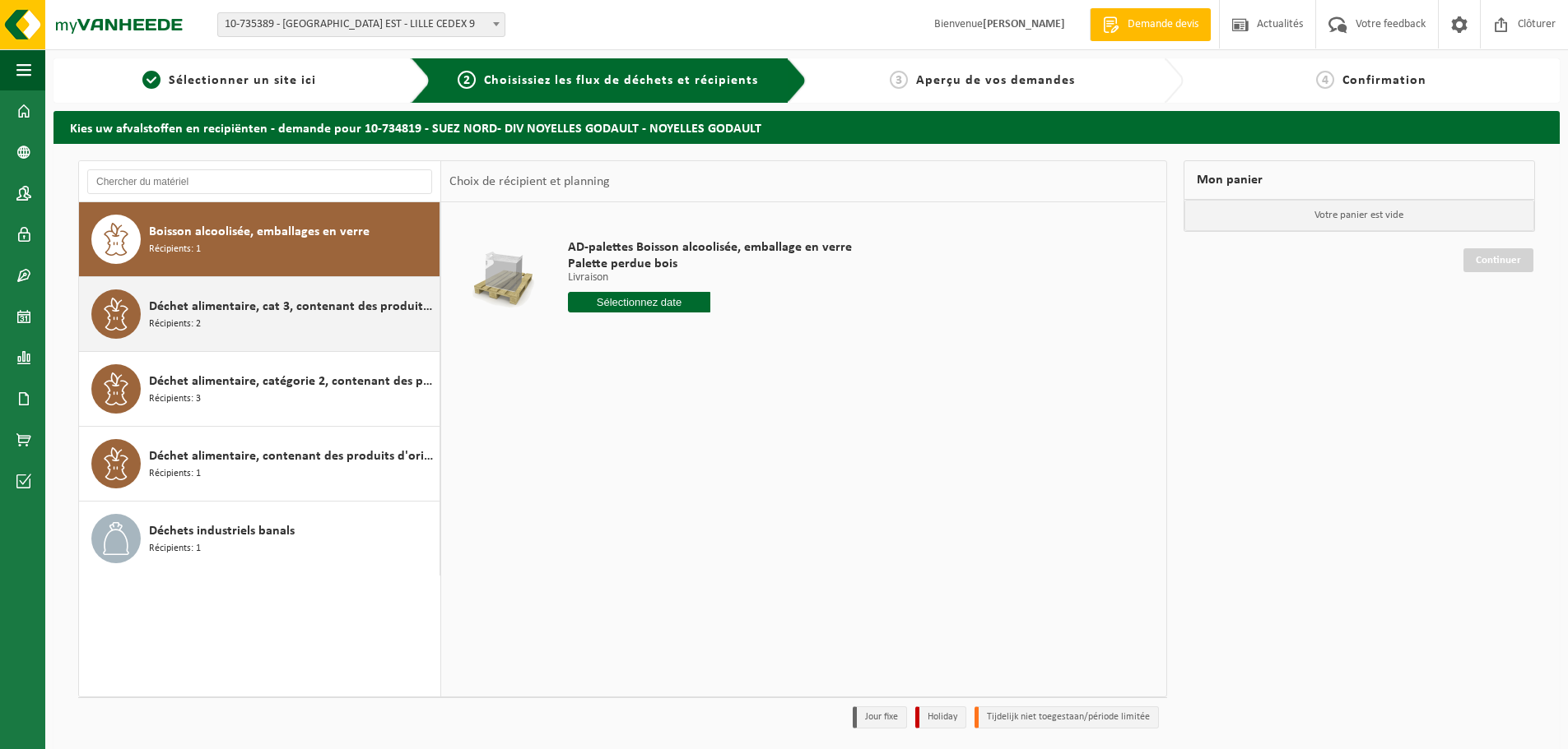
click at [199, 329] on span "Récipients: 2" at bounding box center [174, 325] width 52 height 15
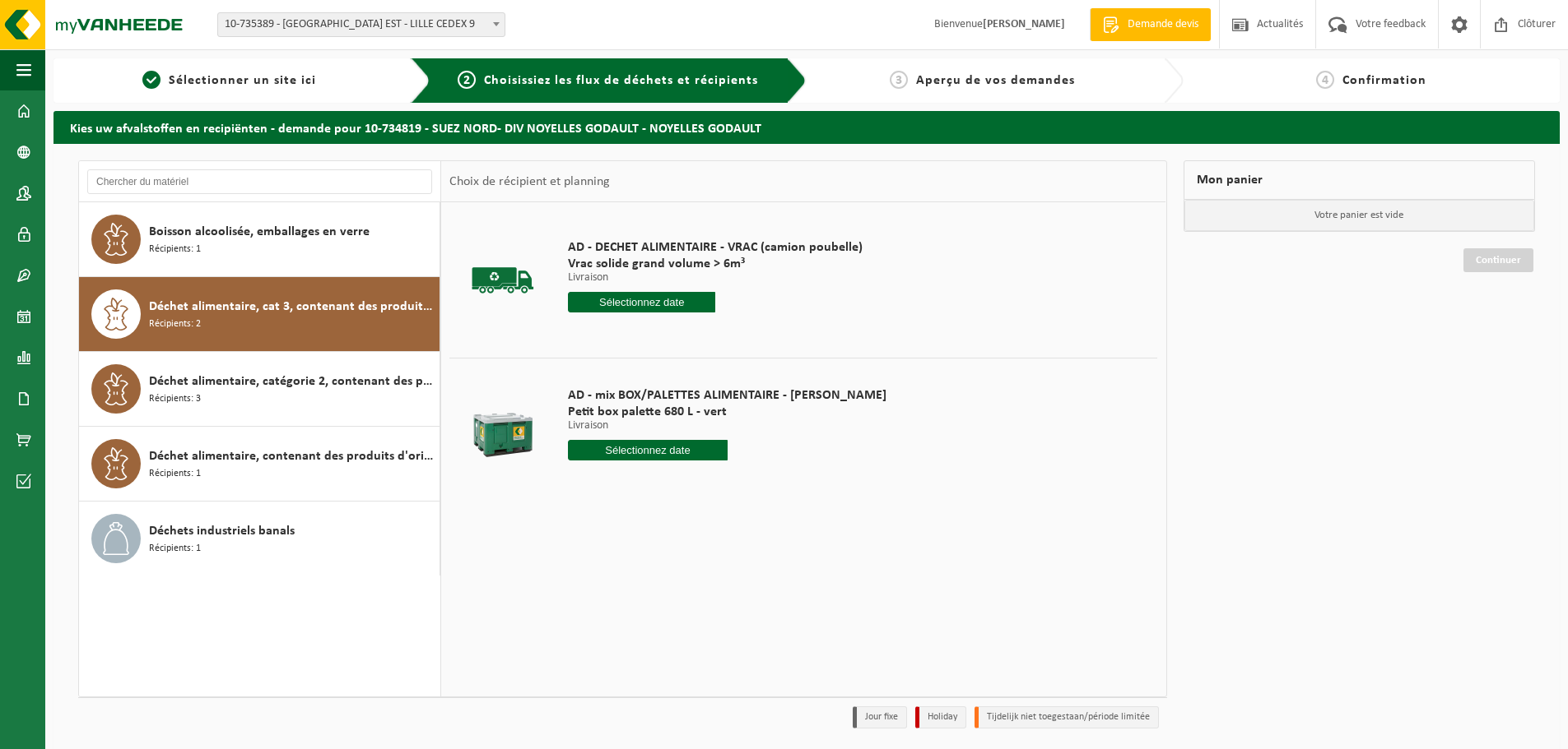
click at [596, 450] on input "text" at bounding box center [648, 450] width 160 height 20
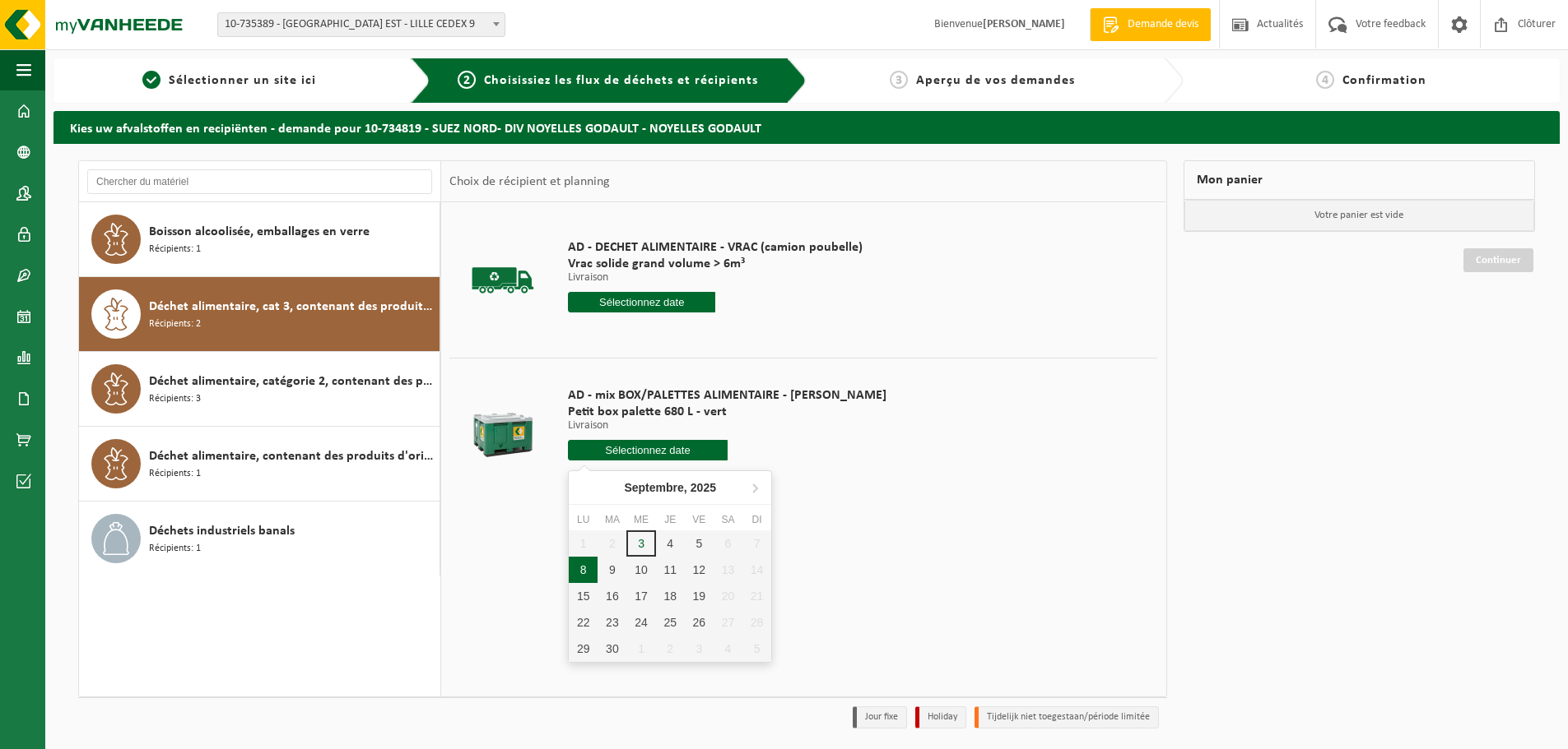
click at [583, 573] on div "8" at bounding box center [584, 570] width 29 height 26
type input "à partir de [DATE]"
type input "2025-09-08"
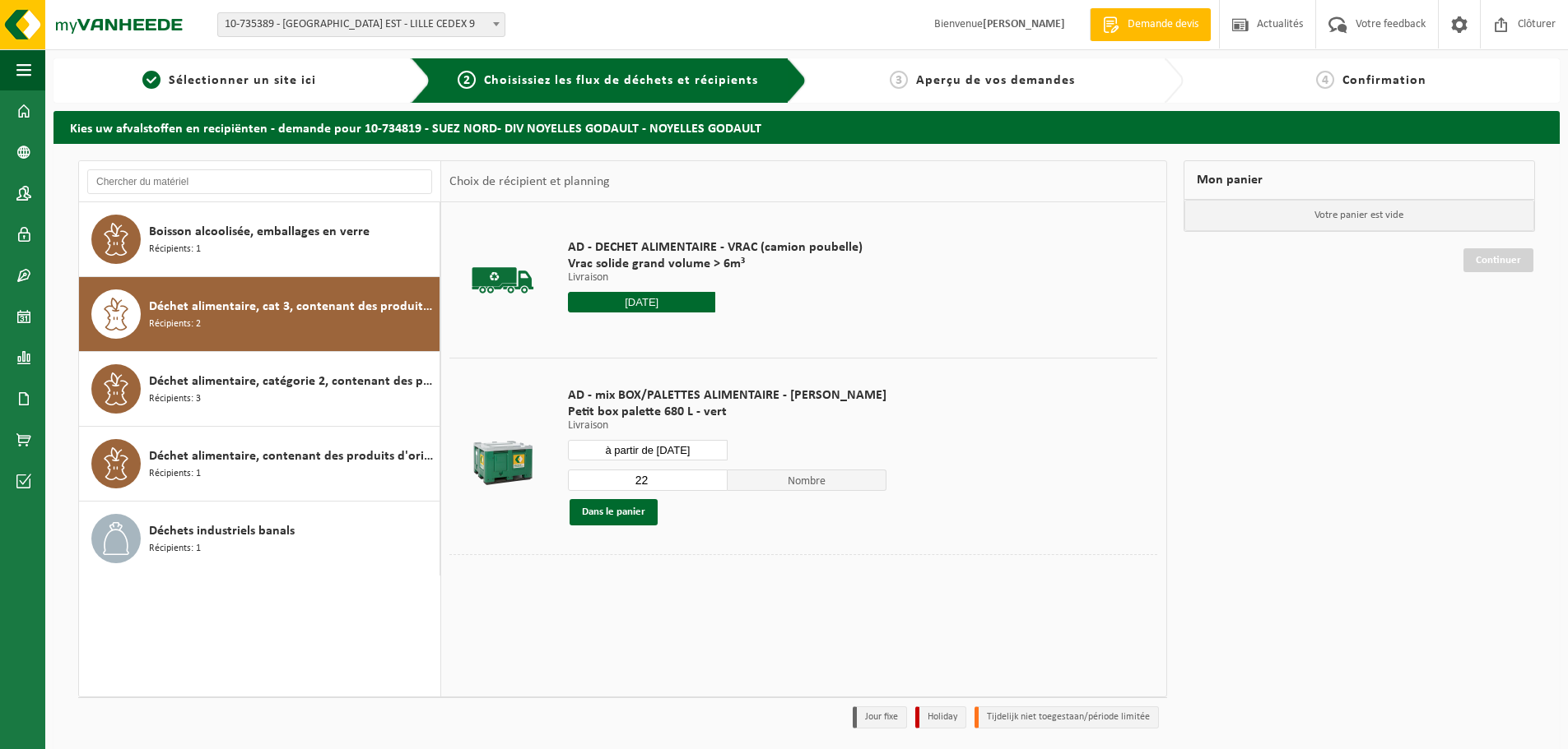
drag, startPoint x: 639, startPoint y: 472, endPoint x: 552, endPoint y: 476, distance: 87.1
click at [552, 476] on tr "AD - mix BOX/PALETTES ALIMENTAIRE - BILLY Petit box palette 680 L - vert Livrai…" at bounding box center [803, 456] width 708 height 196
type input "1"
click at [632, 516] on button "Dans le panier" at bounding box center [613, 511] width 88 height 26
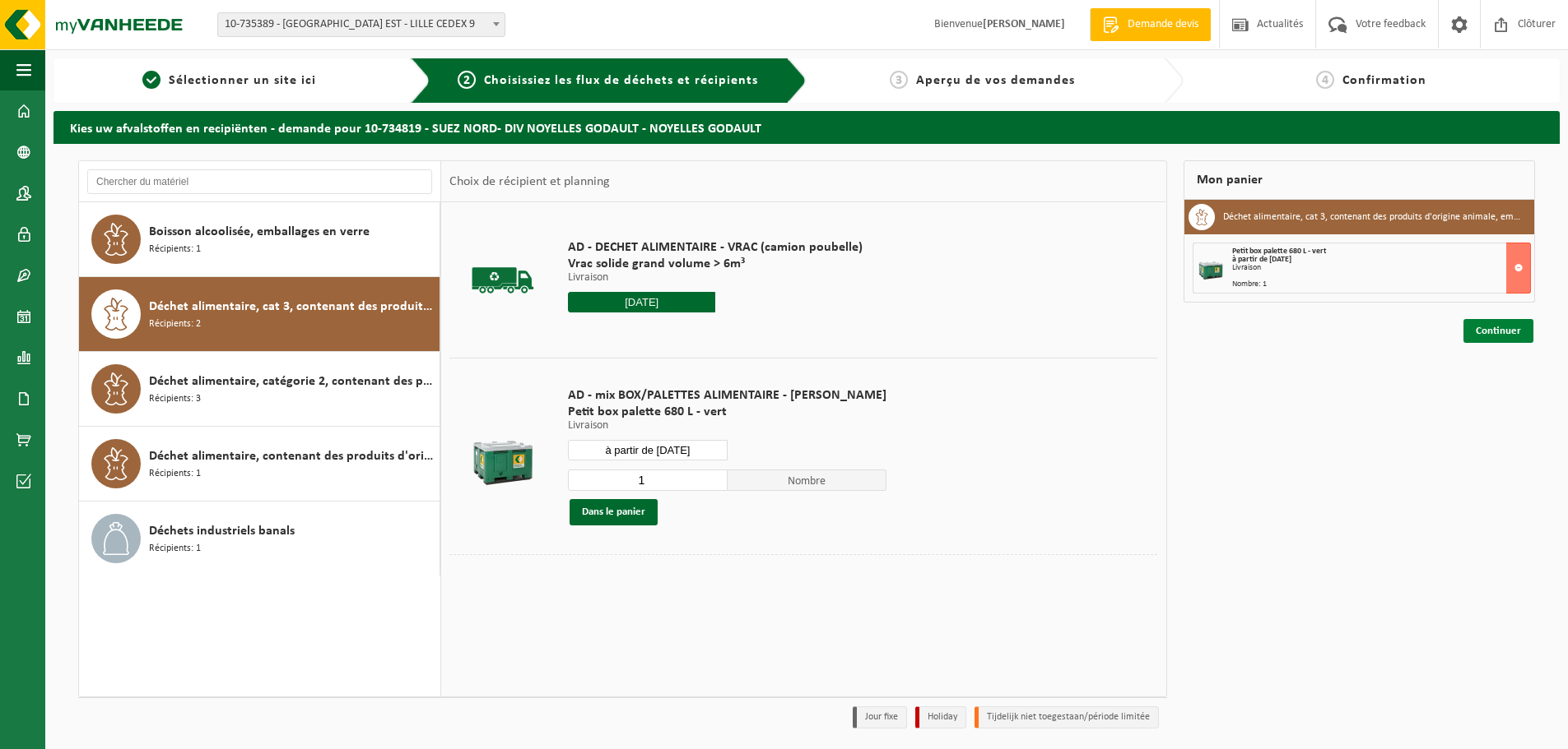
click at [1497, 331] on link "Continuer" at bounding box center [1498, 330] width 70 height 24
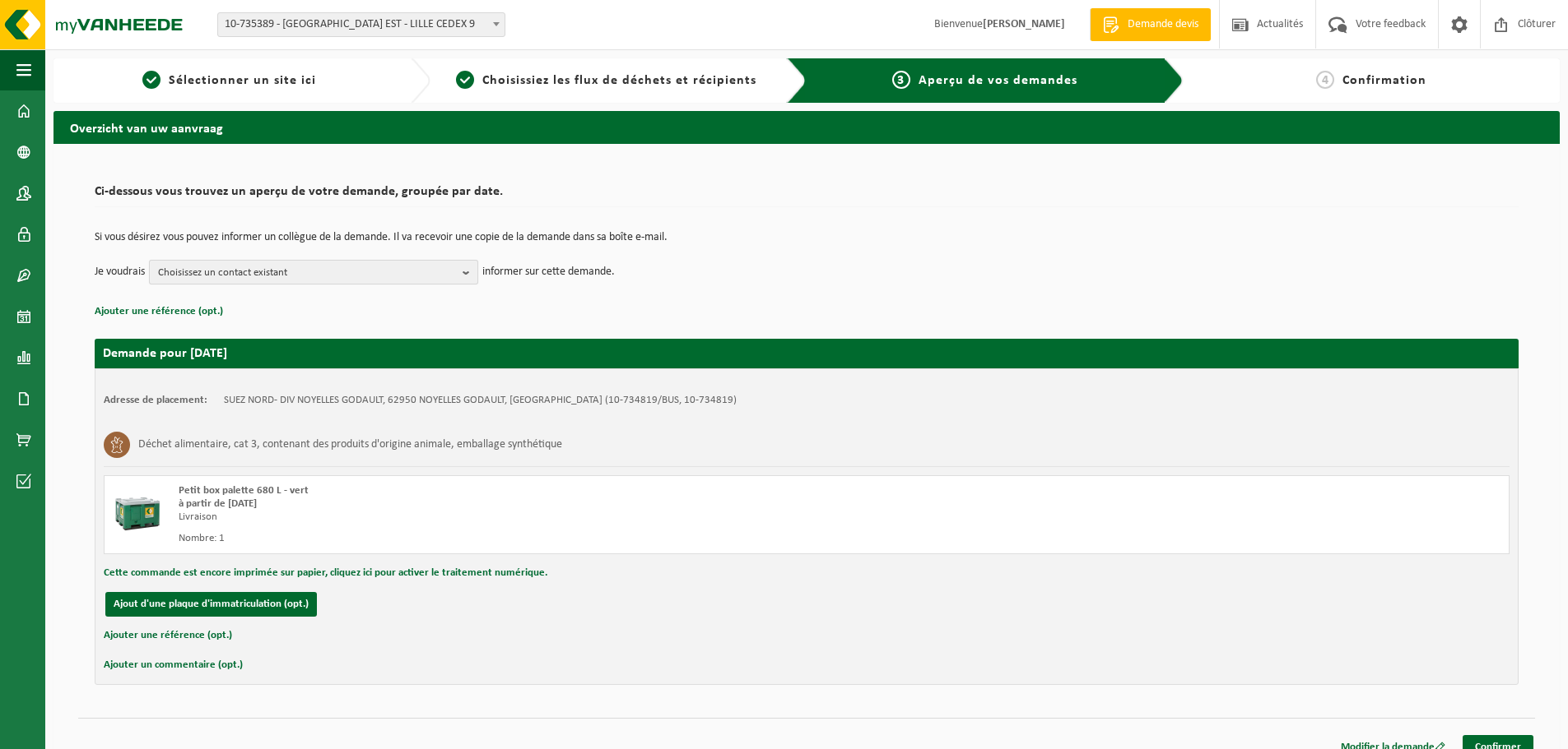
click at [241, 265] on span "Choisissez un contact existant" at bounding box center [307, 273] width 298 height 25
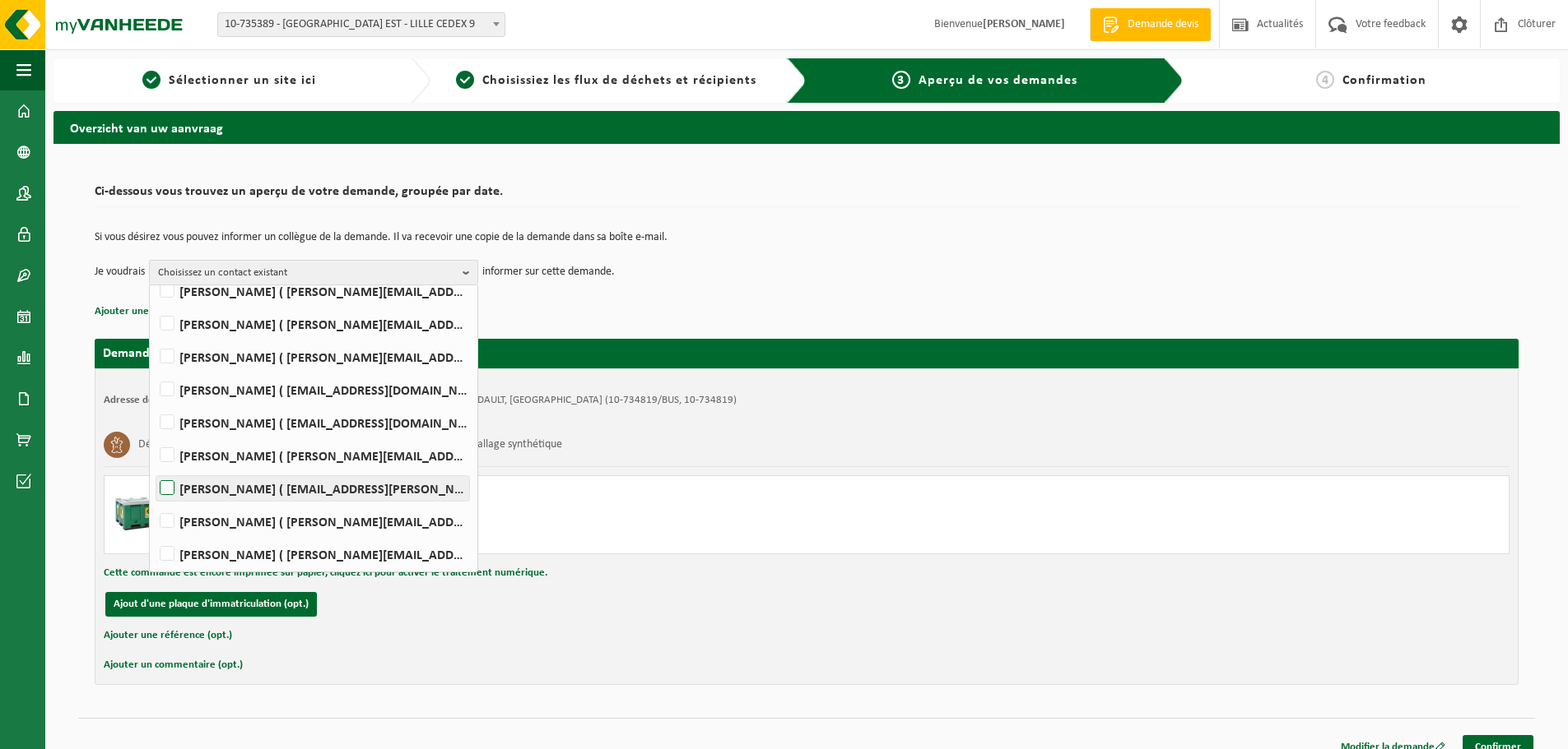
scroll to position [173, 0]
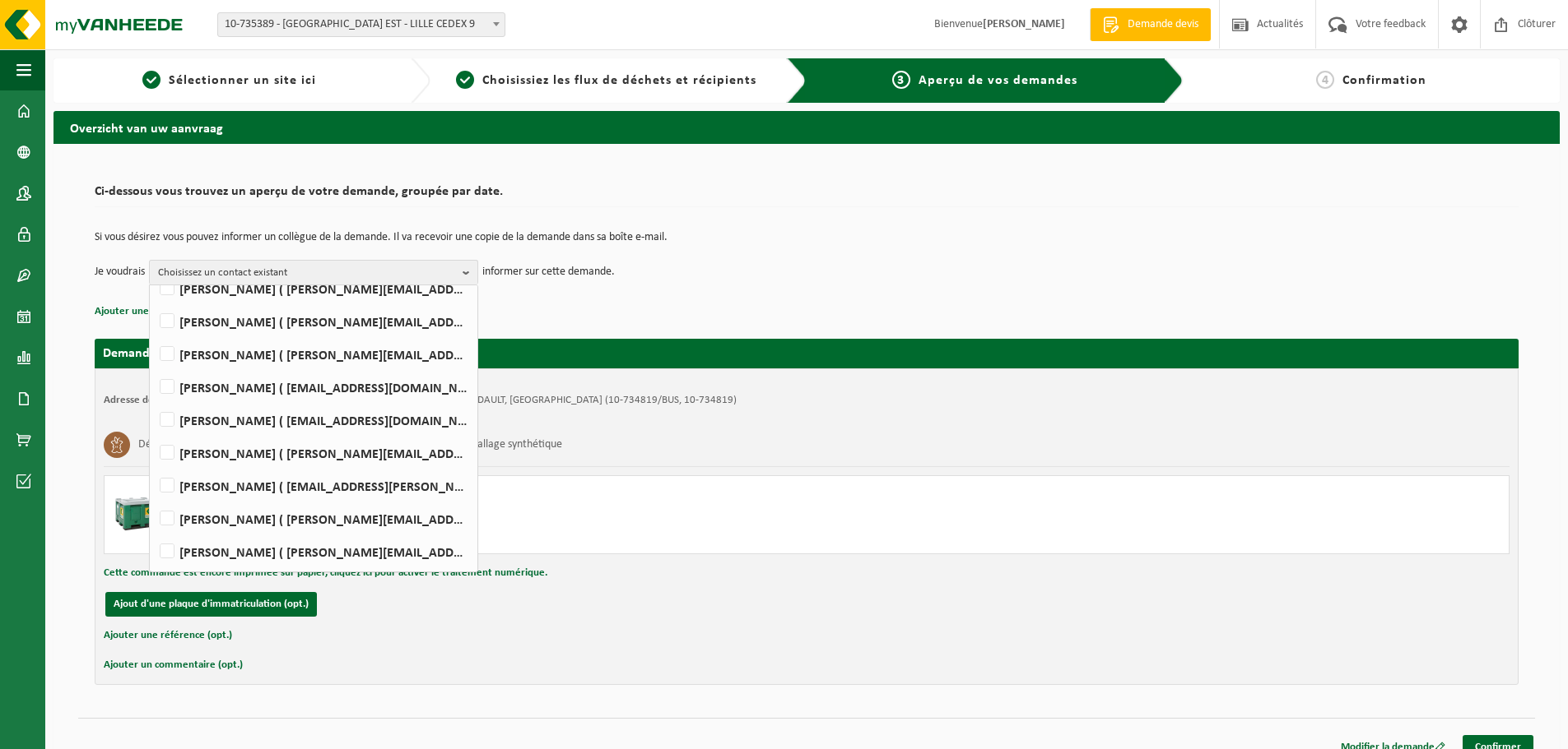
click at [301, 563] on ul "Tout sélectionner Tout désélectionner SUEZ INVOICE ( [DOMAIN_NAME][EMAIL_ADDRES…" at bounding box center [313, 342] width 328 height 461
click at [301, 557] on label "[PERSON_NAME] ( [PERSON_NAME][EMAIL_ADDRESS][DOMAIN_NAME] )" at bounding box center [312, 552] width 312 height 25
click at [154, 532] on input "[PERSON_NAME] ( [PERSON_NAME][EMAIL_ADDRESS][DOMAIN_NAME] )" at bounding box center [153, 531] width 1 height 1
checkbox input "true"
click at [1493, 738] on link "Confirmer" at bounding box center [1498, 747] width 71 height 24
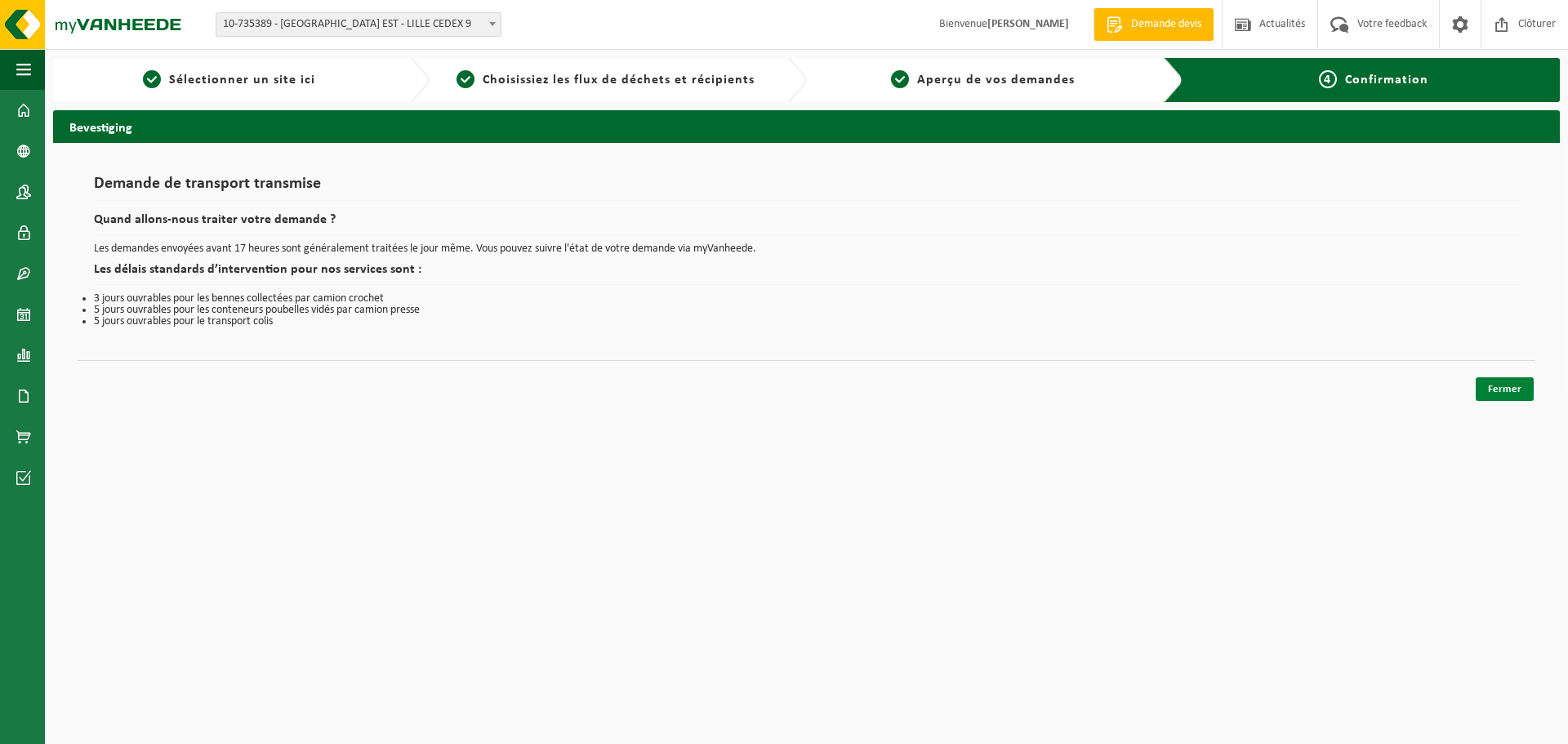
click link "Fermer"
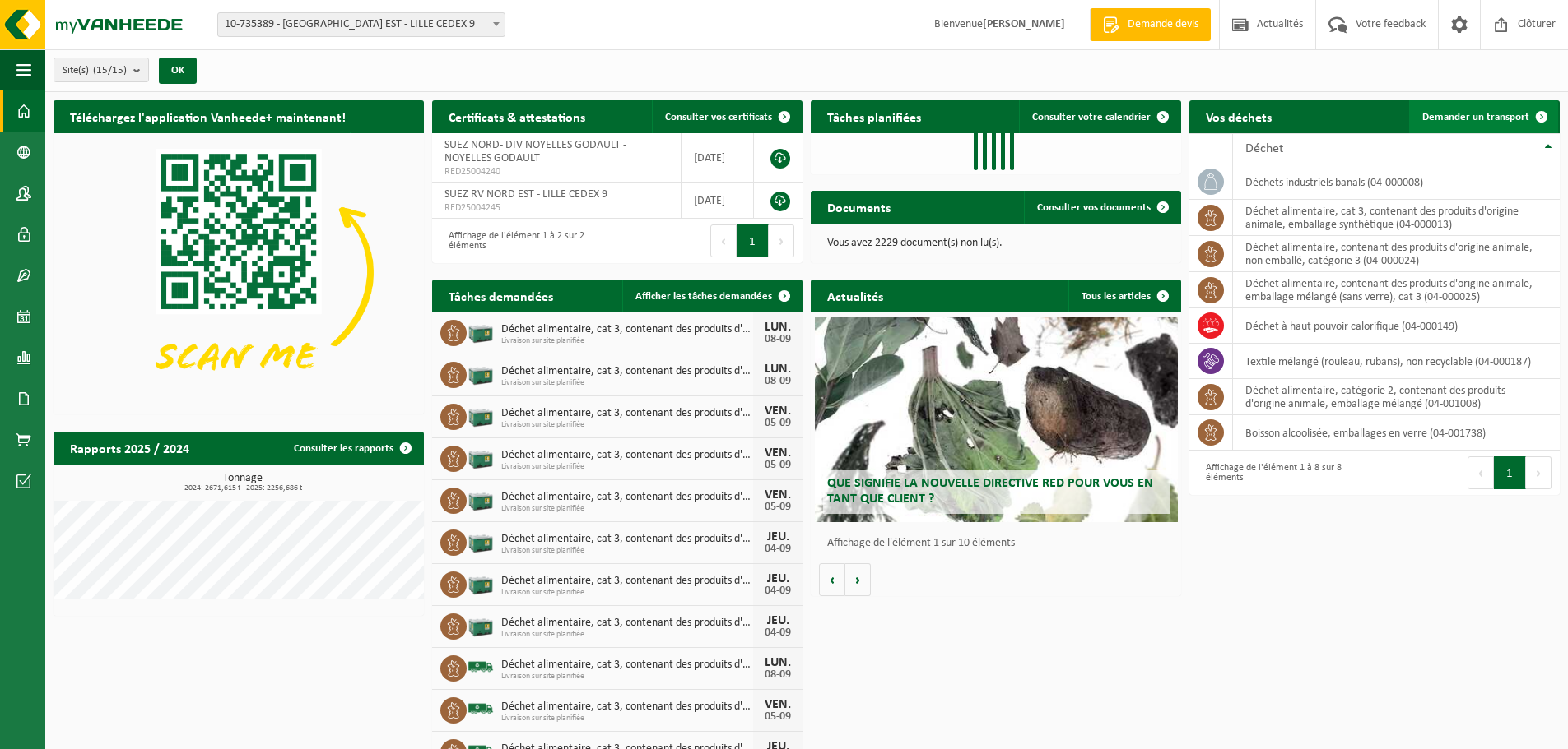
click at [1445, 114] on span "Demander un transport" at bounding box center [1476, 117] width 107 height 11
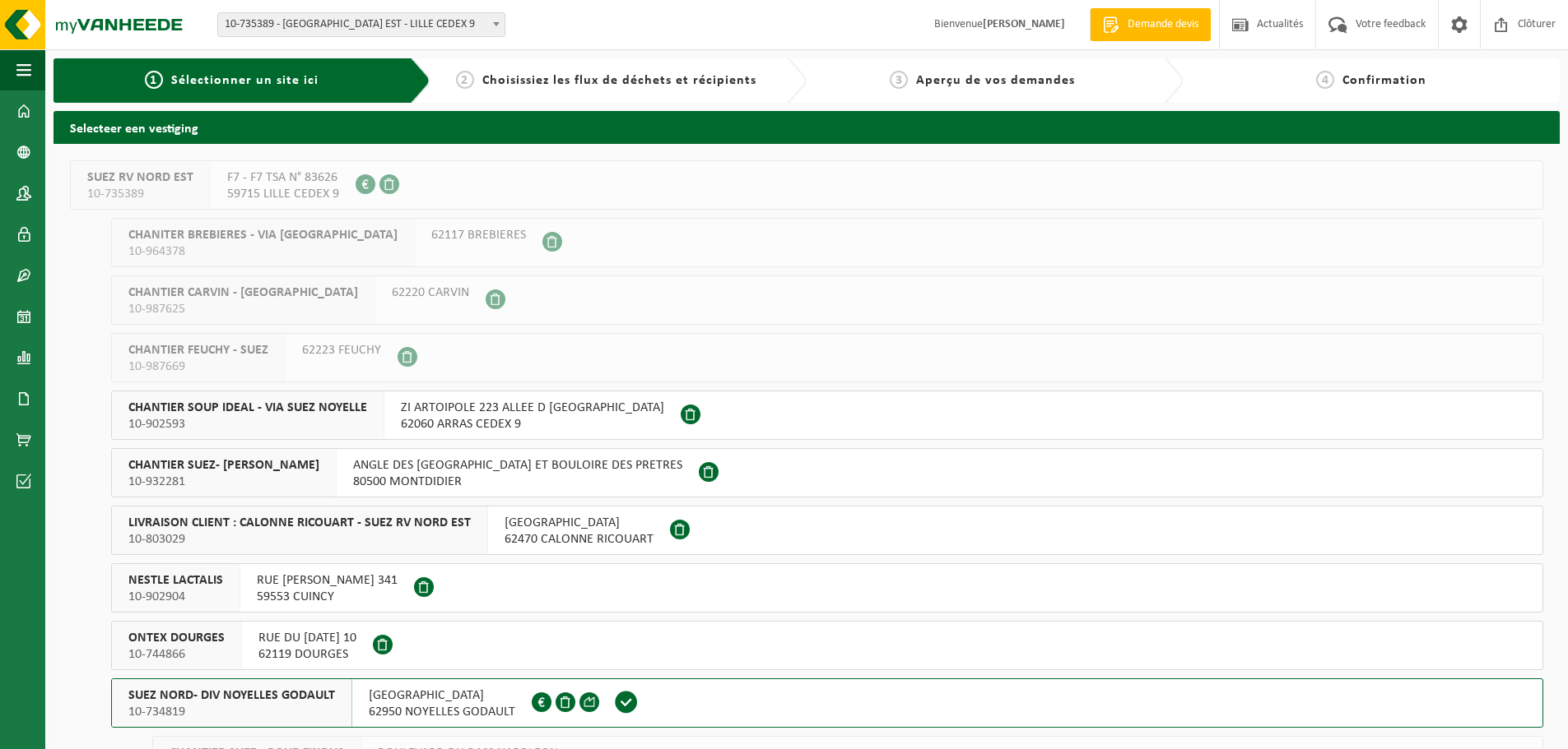
click at [265, 703] on span "SUEZ NORD- DIV NOYELLES GODAULT" at bounding box center [232, 695] width 207 height 16
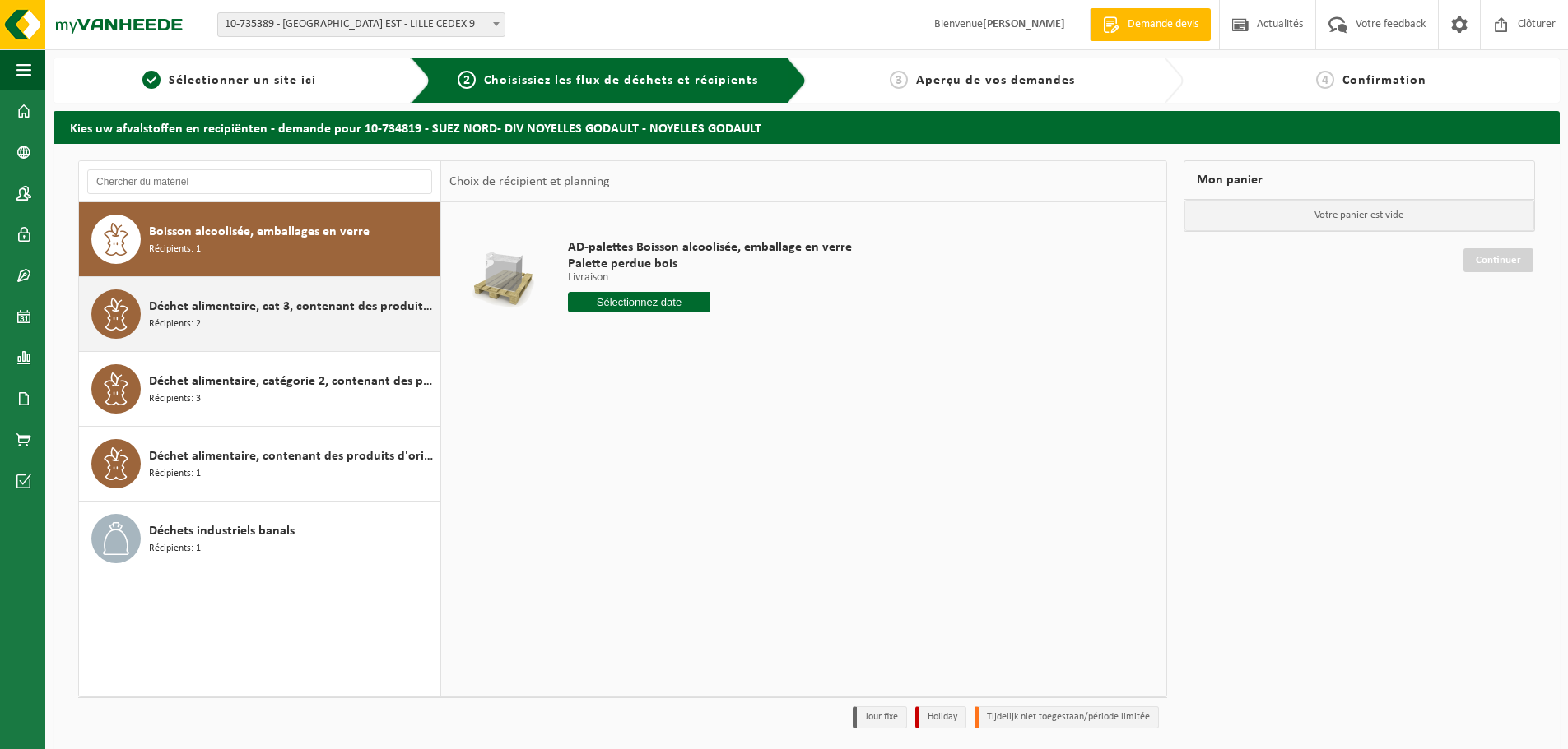
click at [210, 317] on div "Déchet alimentaire, cat 3, contenant des produits d'origine animale, emballage …" at bounding box center [291, 314] width 287 height 50
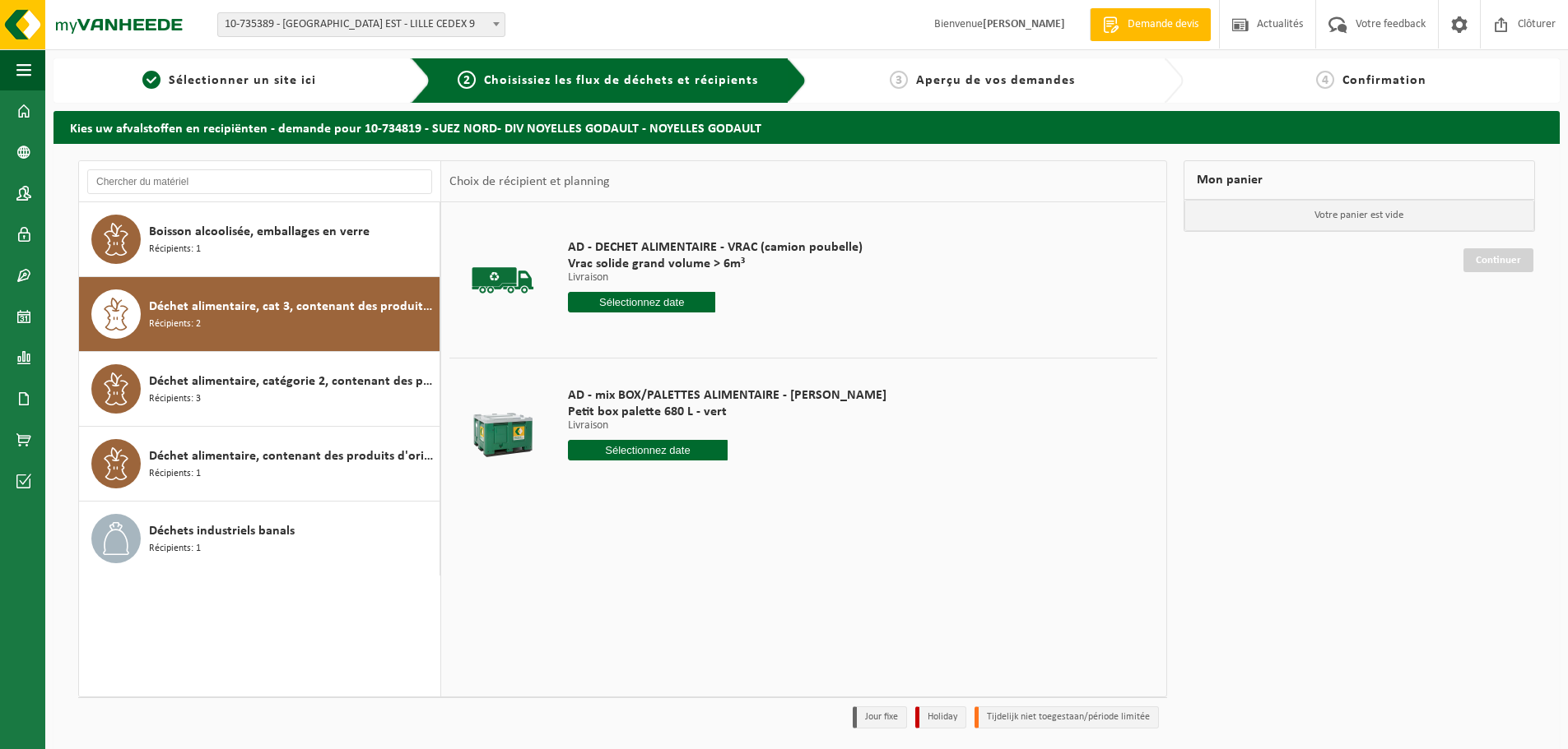
click at [634, 448] on input "text" at bounding box center [648, 450] width 160 height 20
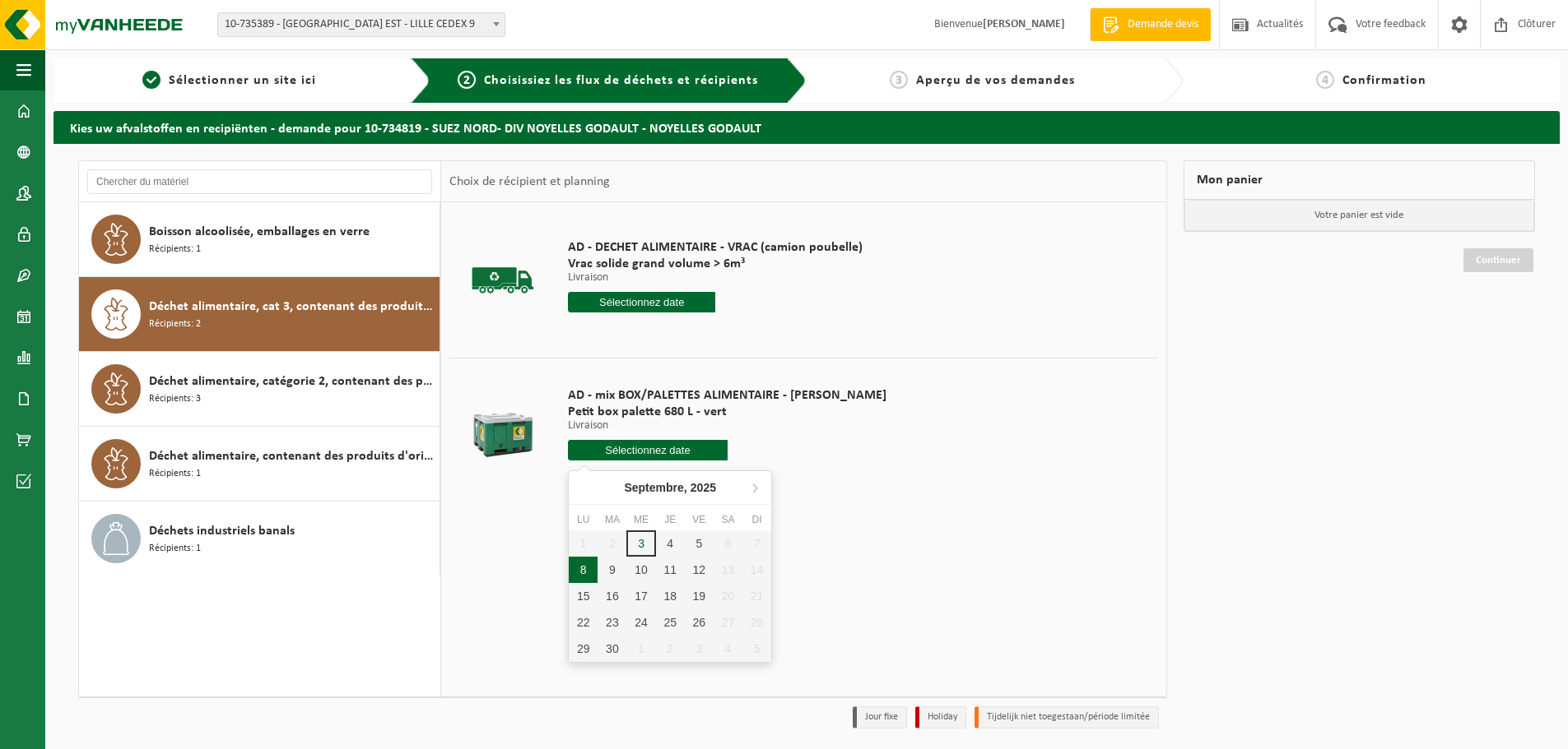
click at [578, 572] on div "8" at bounding box center [584, 570] width 29 height 26
type input "à partir de [DATE]"
type input "[DATE]"
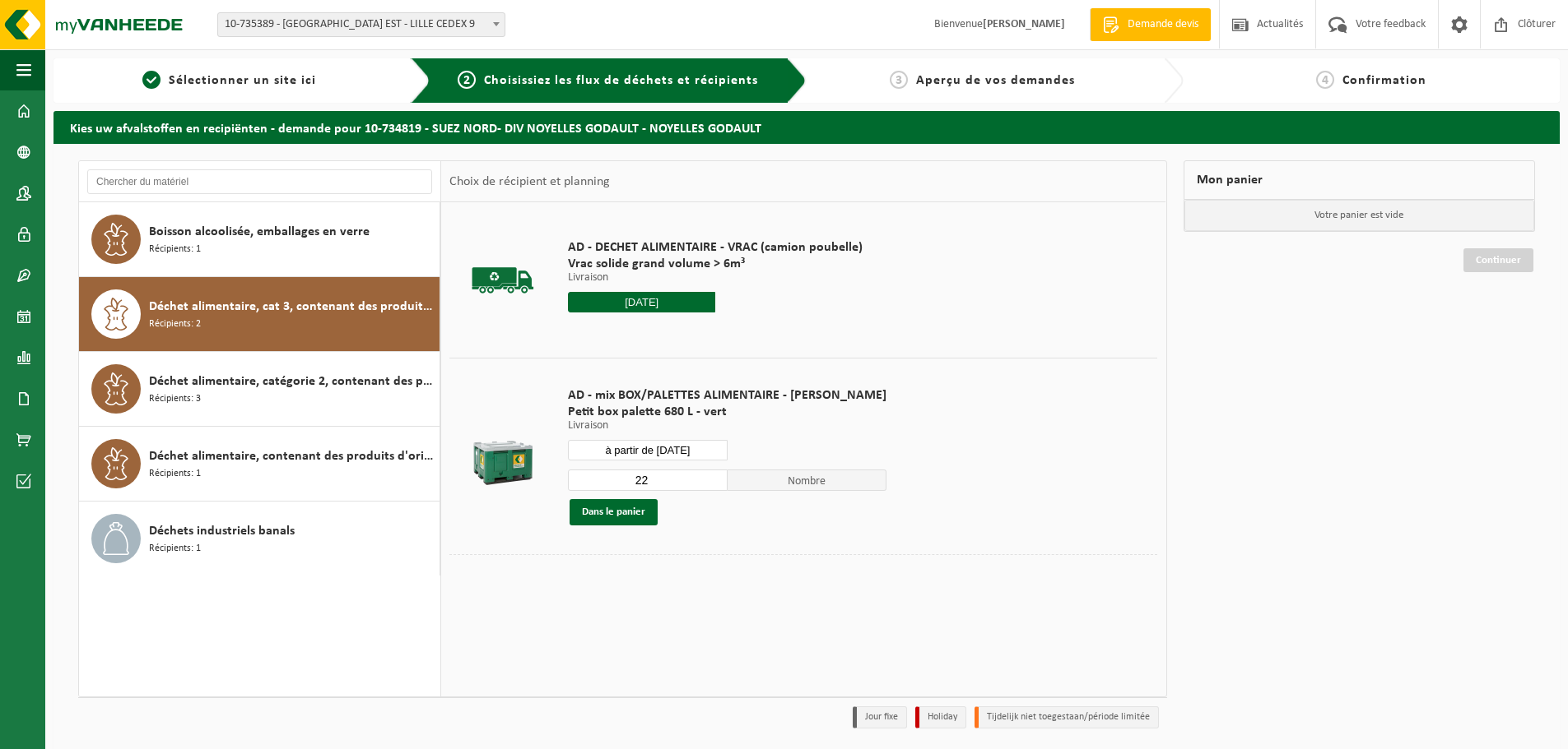
drag, startPoint x: 595, startPoint y: 481, endPoint x: 658, endPoint y: 476, distance: 63.2
click at [658, 476] on input "22" at bounding box center [648, 480] width 160 height 21
type input "1"
click at [585, 525] on div "AD - mix BOX/PALETTES ALIMENTAIRE - [PERSON_NAME] box palette 680 L - vert Livr…" at bounding box center [727, 456] width 335 height 171
click at [617, 512] on button "Dans le panier" at bounding box center [613, 511] width 88 height 26
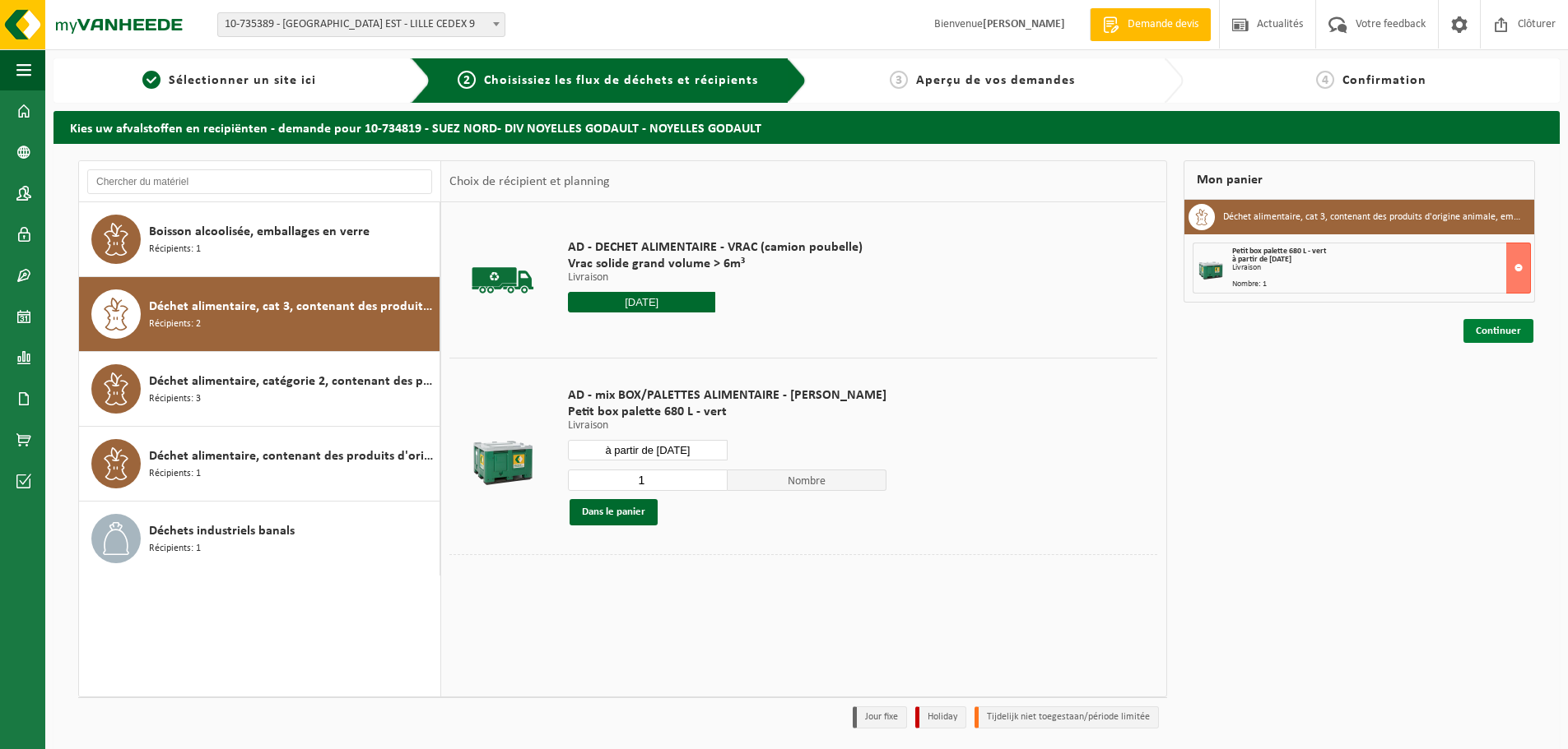
click at [1486, 325] on link "Continuer" at bounding box center [1498, 330] width 70 height 24
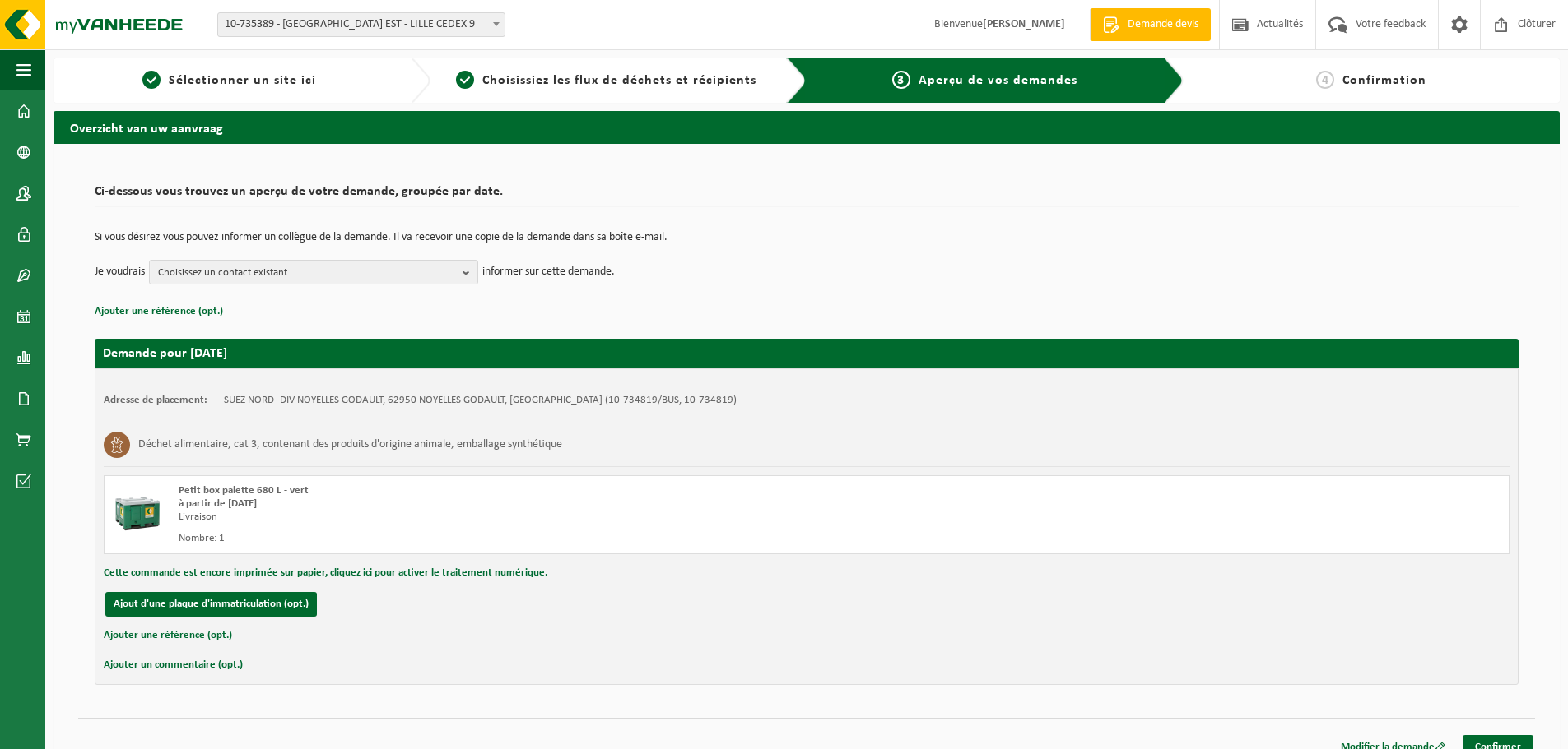
click at [443, 258] on td "Si vous désirez vous pouvez informer un collègue de la demande. Il va recevoir …" at bounding box center [807, 245] width 1424 height 28
click at [451, 282] on span "Choisissez un contact existant" at bounding box center [307, 273] width 298 height 25
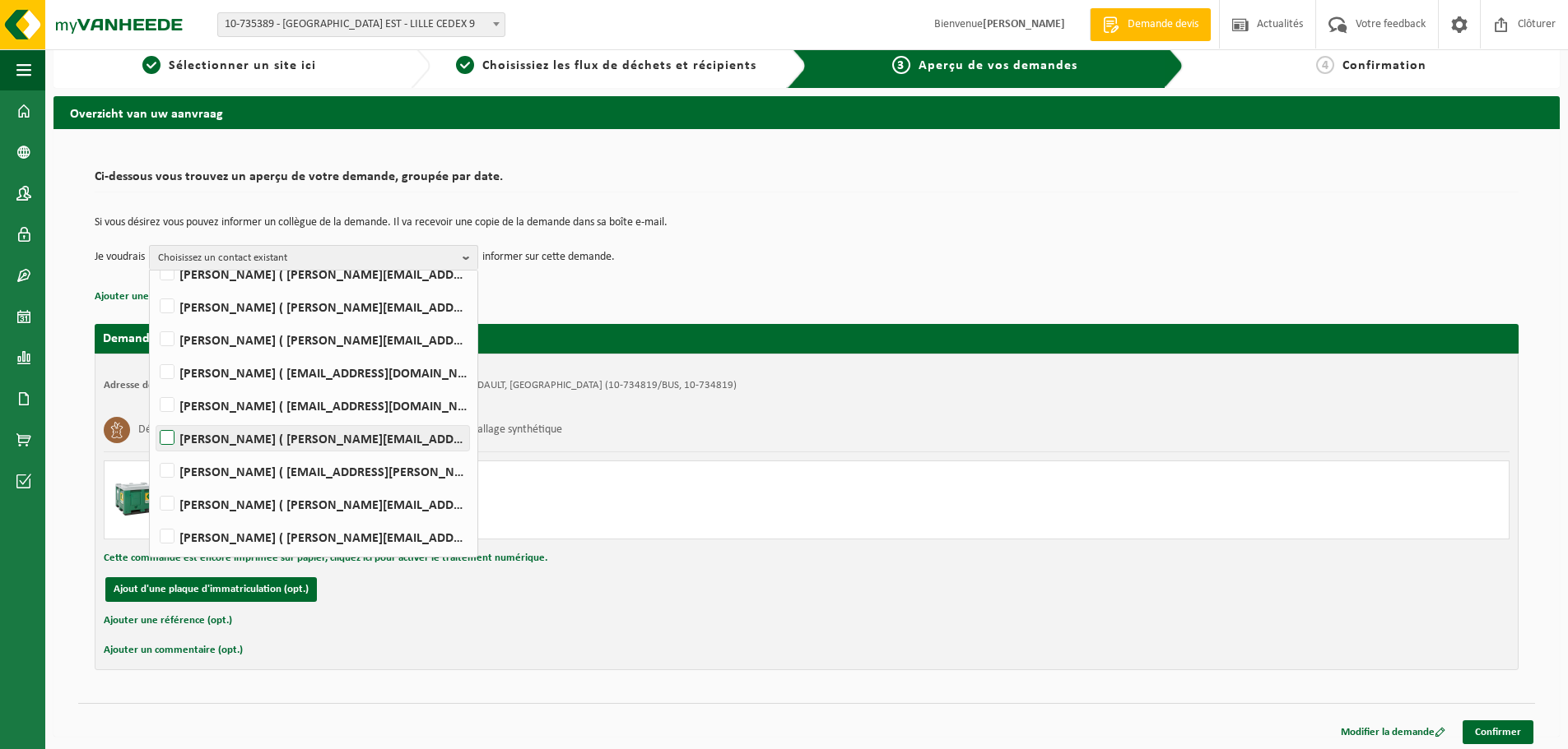
scroll to position [19, 0]
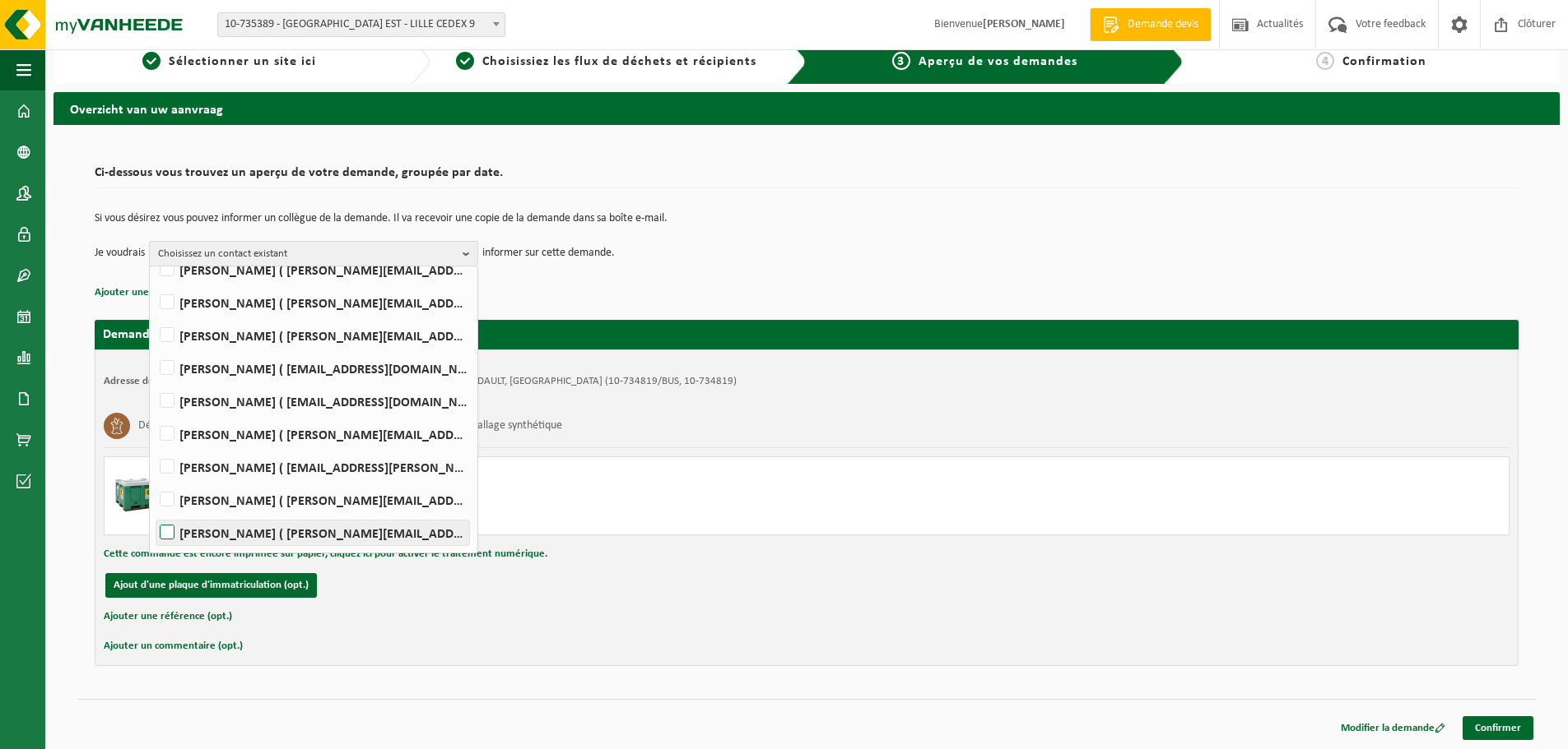
click at [237, 539] on label "Jerome Smal ( jerome.smal@suez.com )" at bounding box center [312, 533] width 312 height 25
click at [154, 512] on input "Jerome Smal ( jerome.smal@suez.com )" at bounding box center [153, 511] width 1 height 1
checkbox input "true"
click at [1506, 733] on link "Confirmer" at bounding box center [1498, 728] width 71 height 24
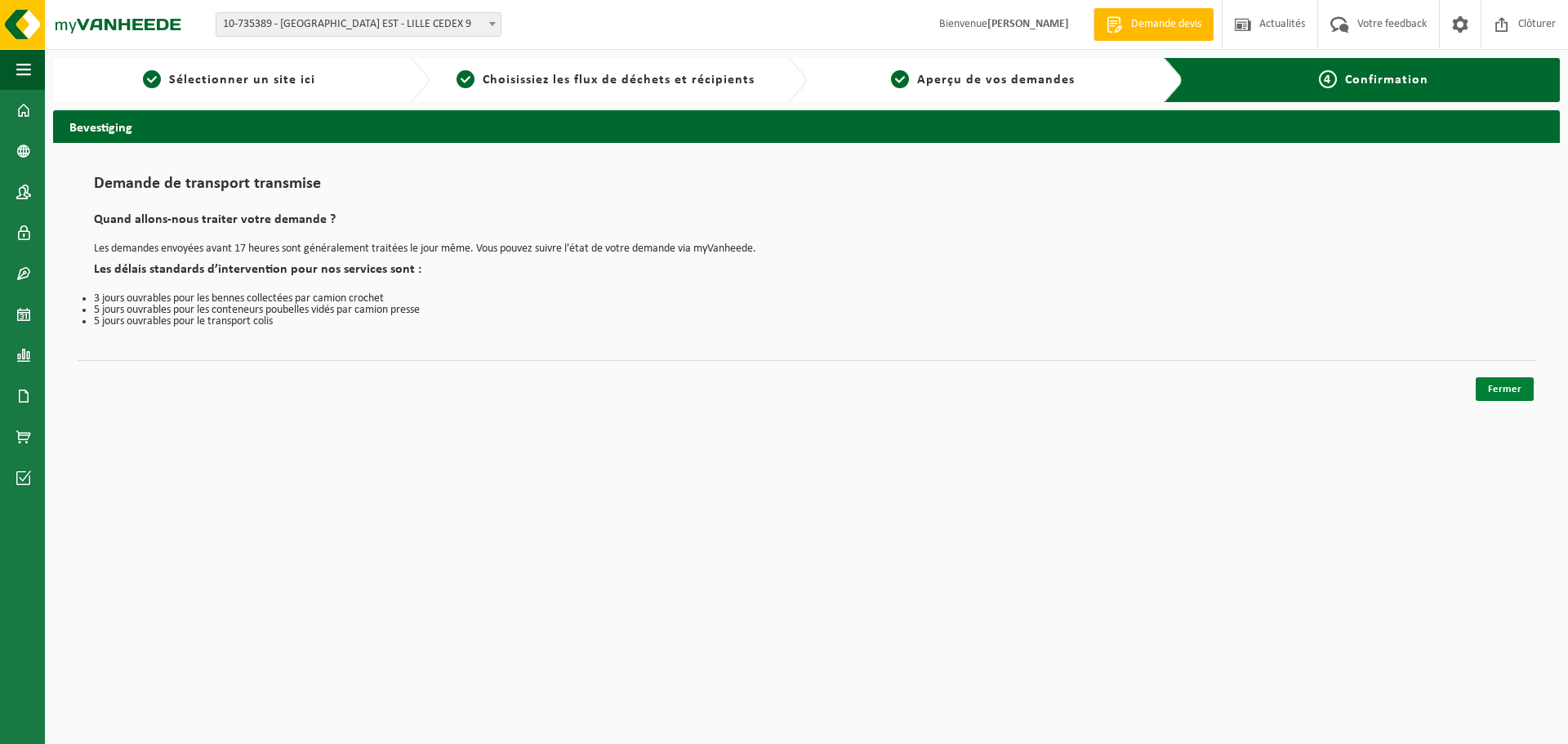
click at [1506, 389] on link "Fermer" at bounding box center [1504, 389] width 58 height 24
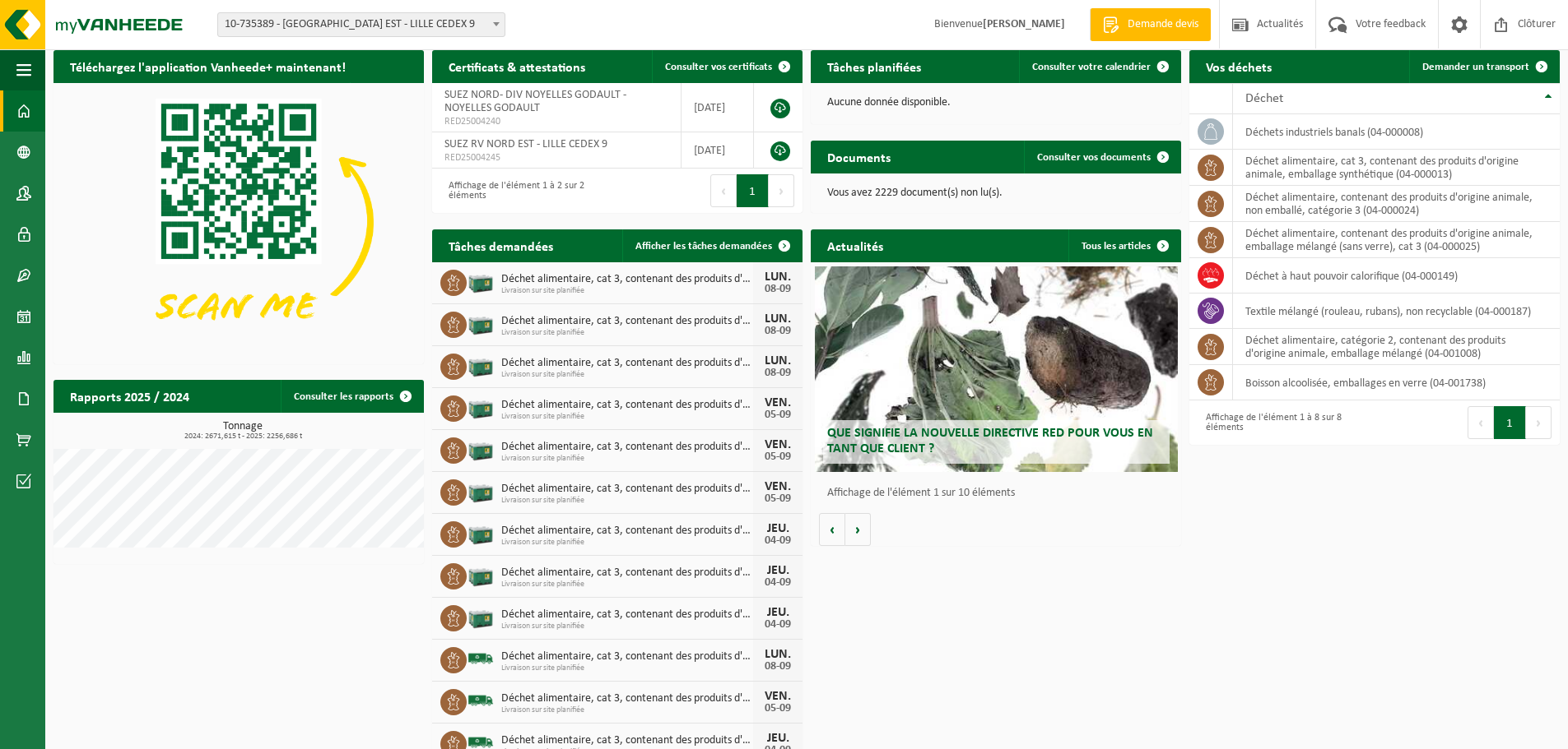
scroll to position [73, 0]
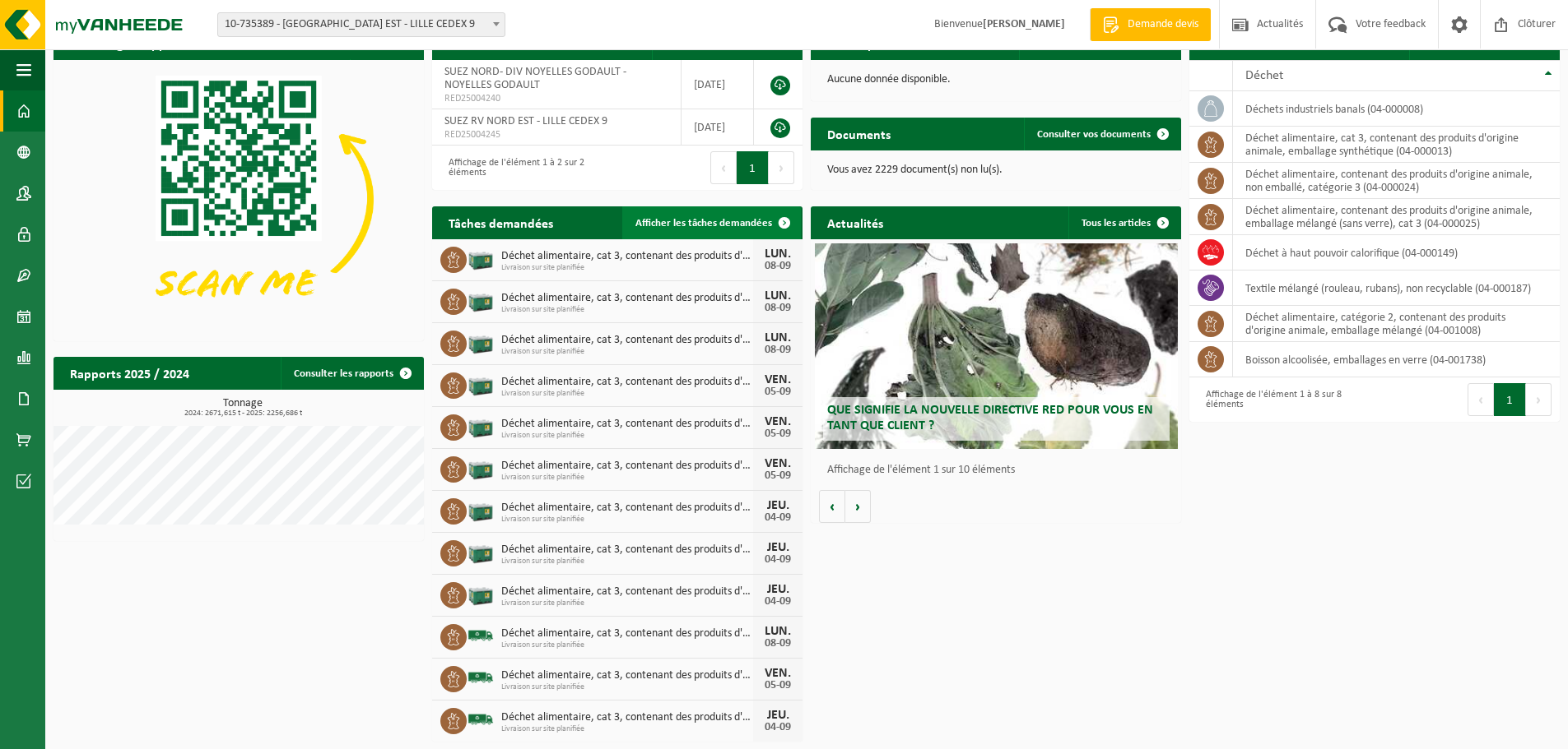
click at [685, 219] on span "Afficher les tâches demandées" at bounding box center [703, 223] width 137 height 11
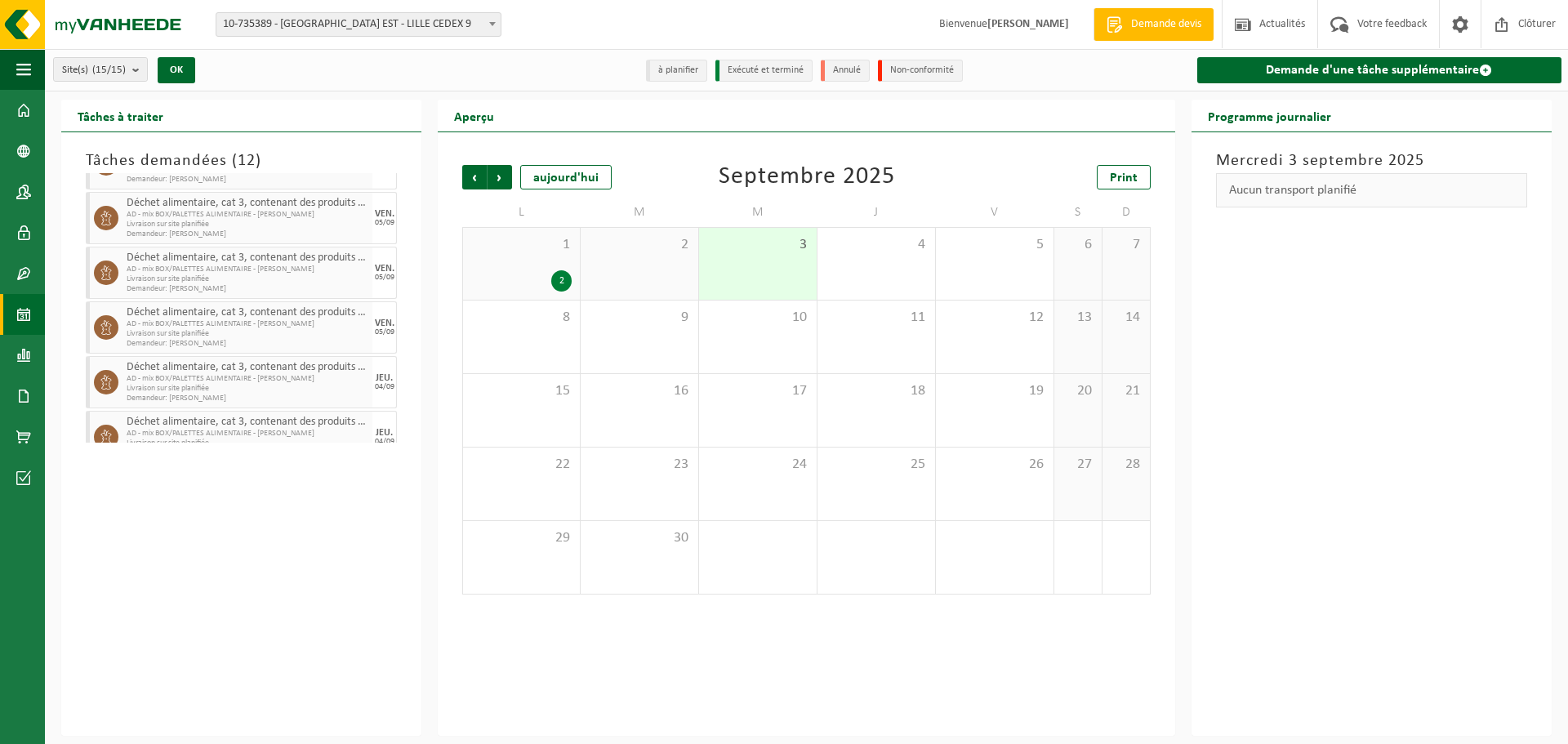
scroll to position [412, 0]
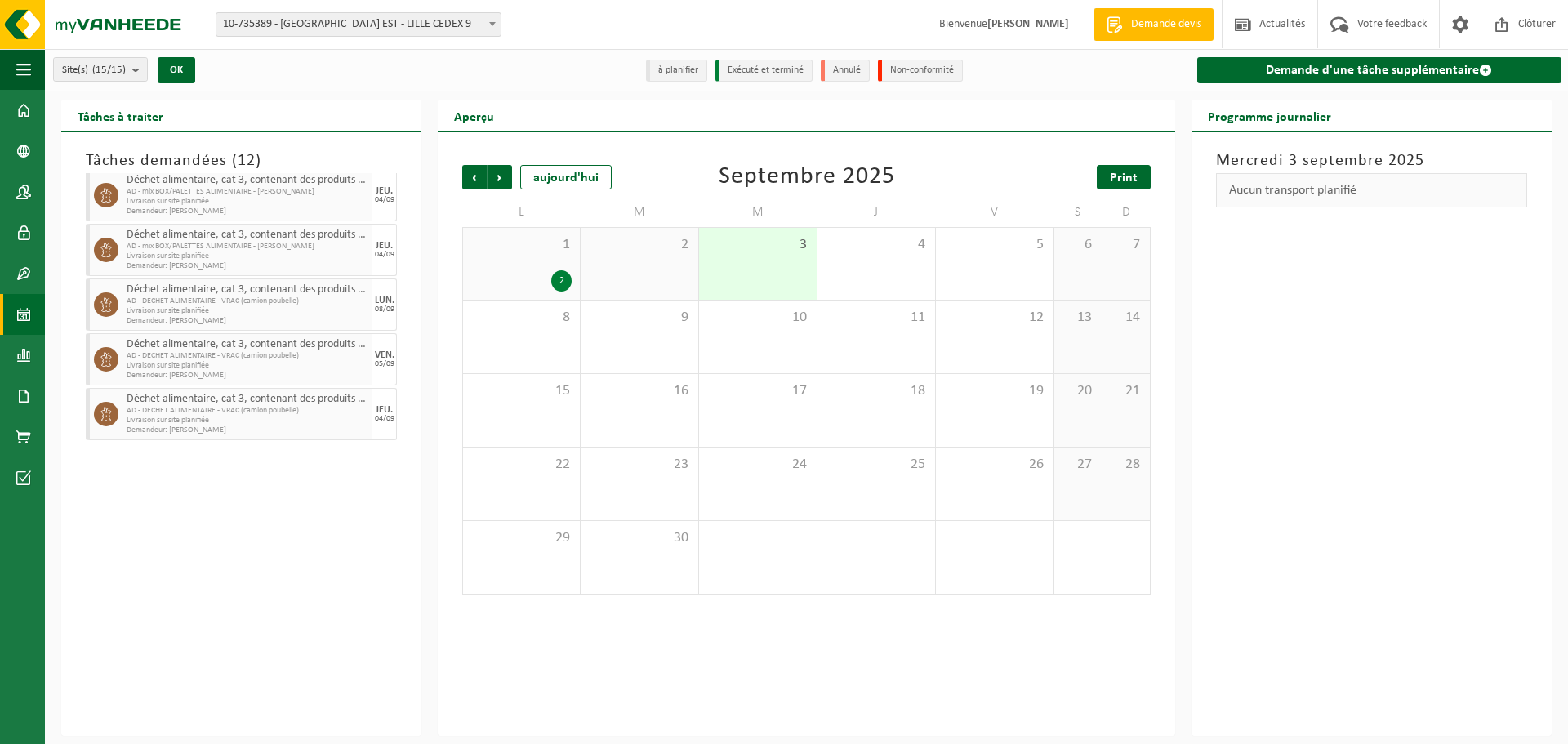
click at [1121, 178] on span "Print" at bounding box center [1123, 178] width 28 height 13
click at [667, 264] on div "2" at bounding box center [640, 264] width 118 height 72
click at [777, 277] on div "3" at bounding box center [758, 264] width 118 height 72
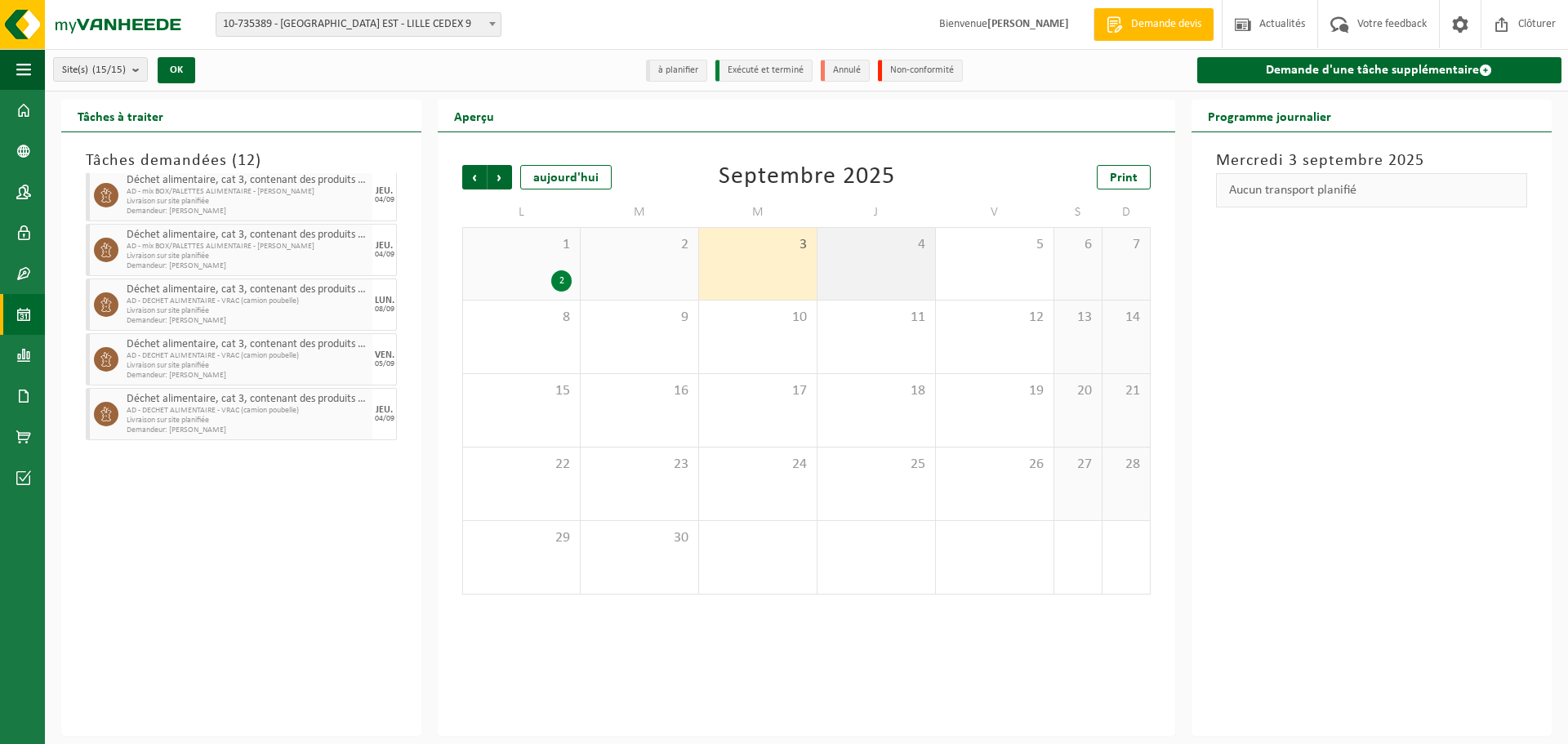
click at [877, 275] on div "4" at bounding box center [877, 264] width 118 height 72
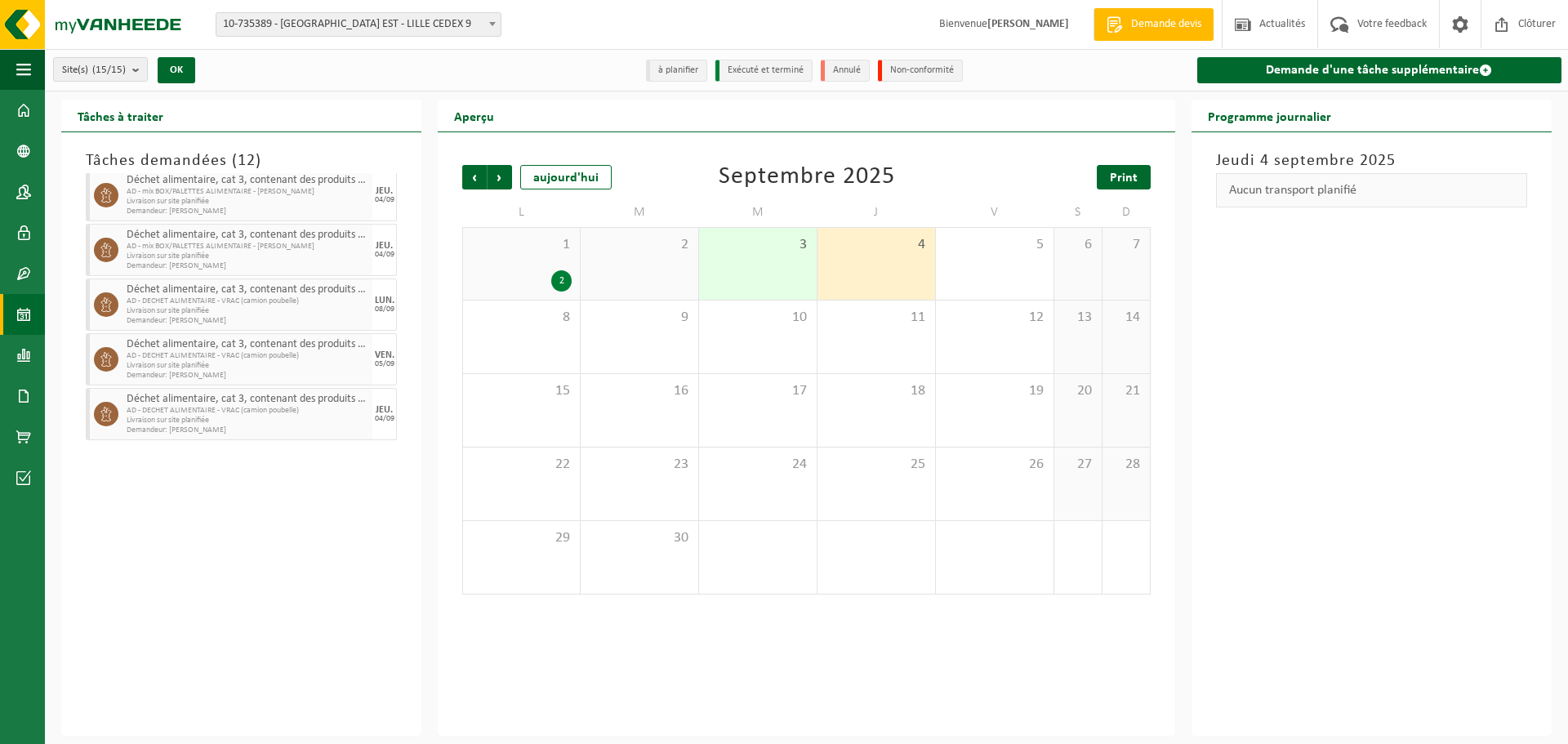
click at [1116, 177] on span "Print" at bounding box center [1123, 178] width 28 height 13
